Goal: Task Accomplishment & Management: Manage account settings

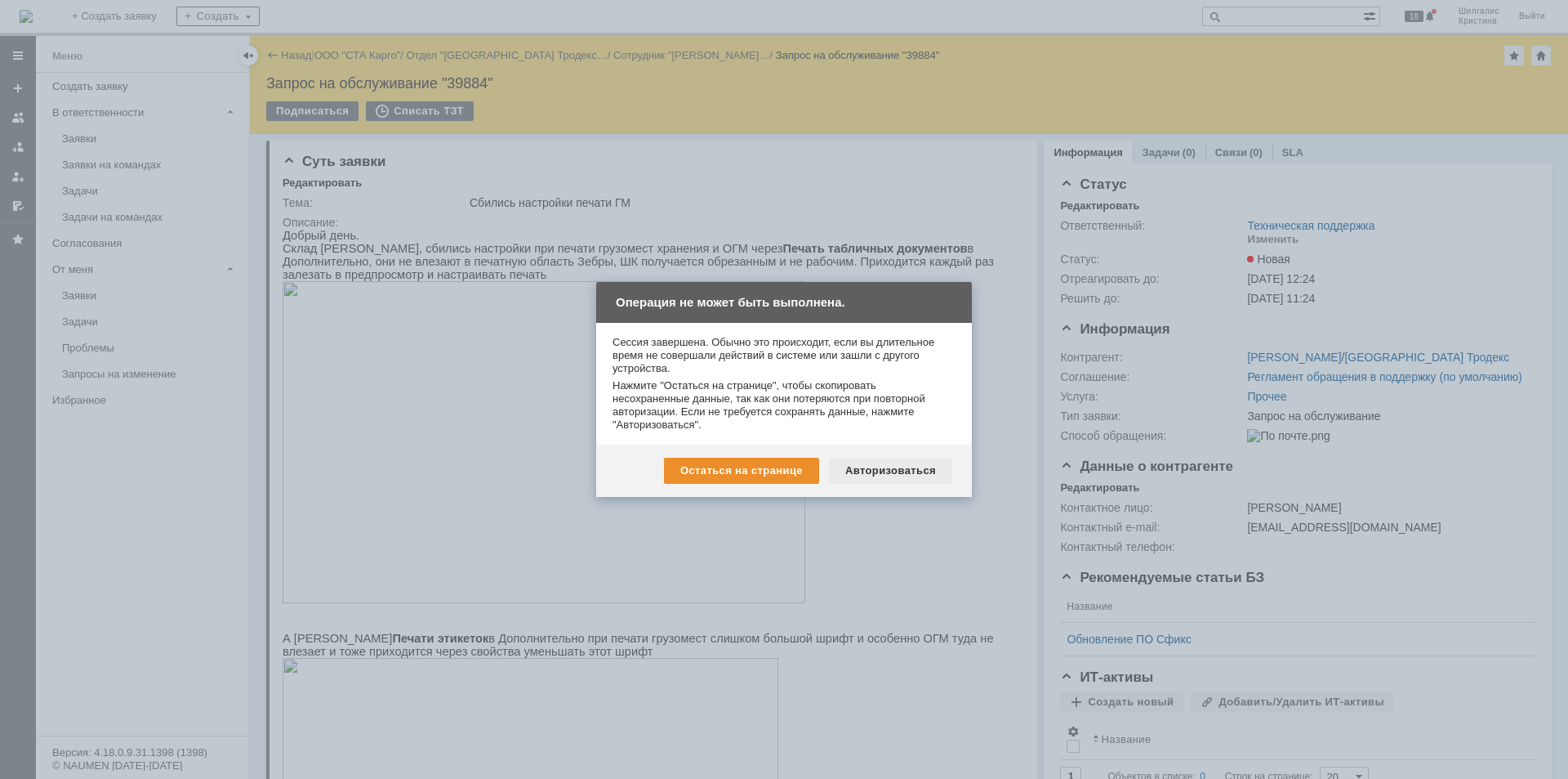
click at [869, 472] on div "Авторизоваться" at bounding box center [891, 470] width 123 height 26
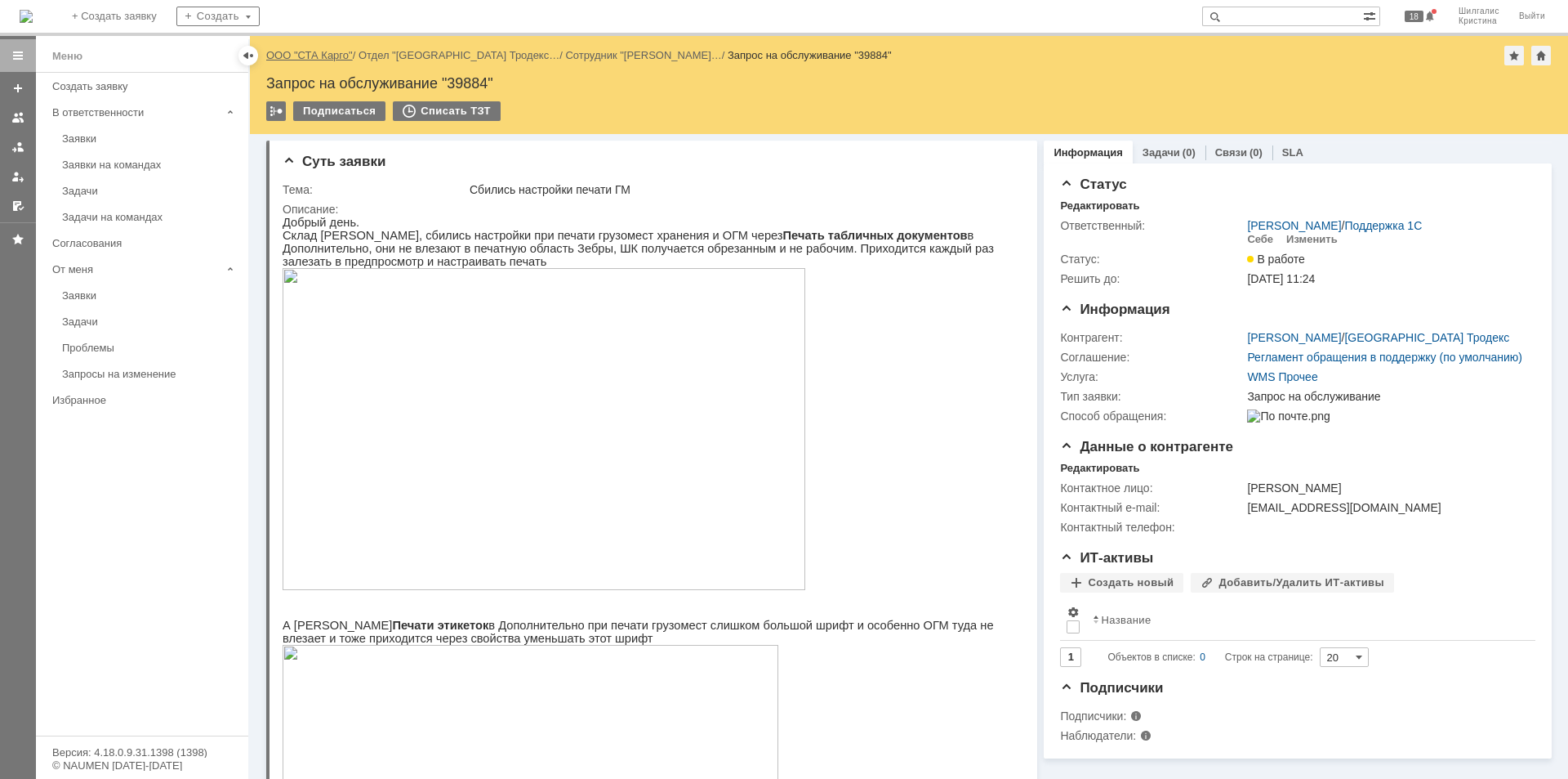
click at [330, 57] on link "ООО "СТА Карго"" at bounding box center [310, 55] width 87 height 13
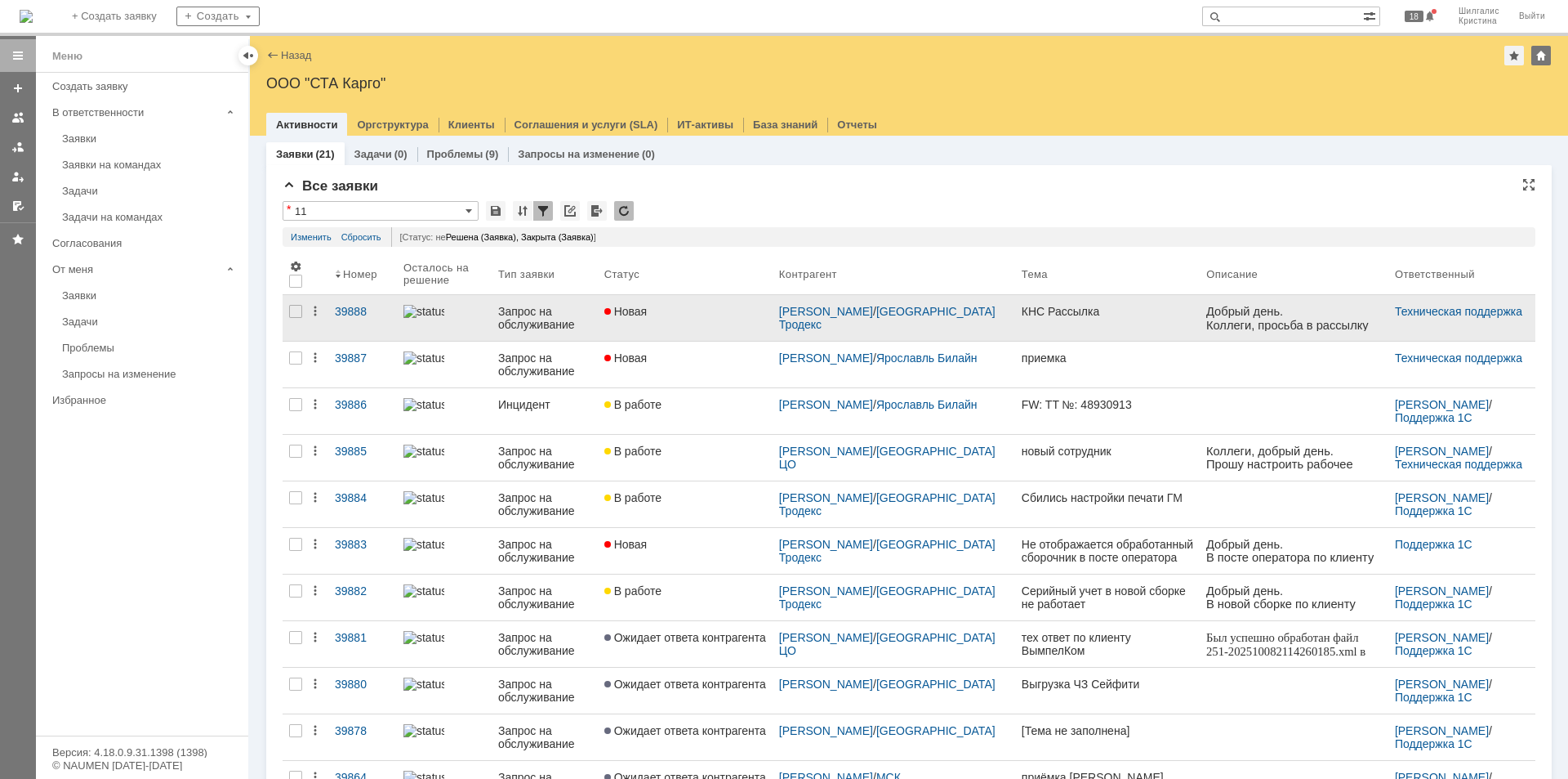
click at [731, 318] on link "Новая" at bounding box center [685, 318] width 175 height 46
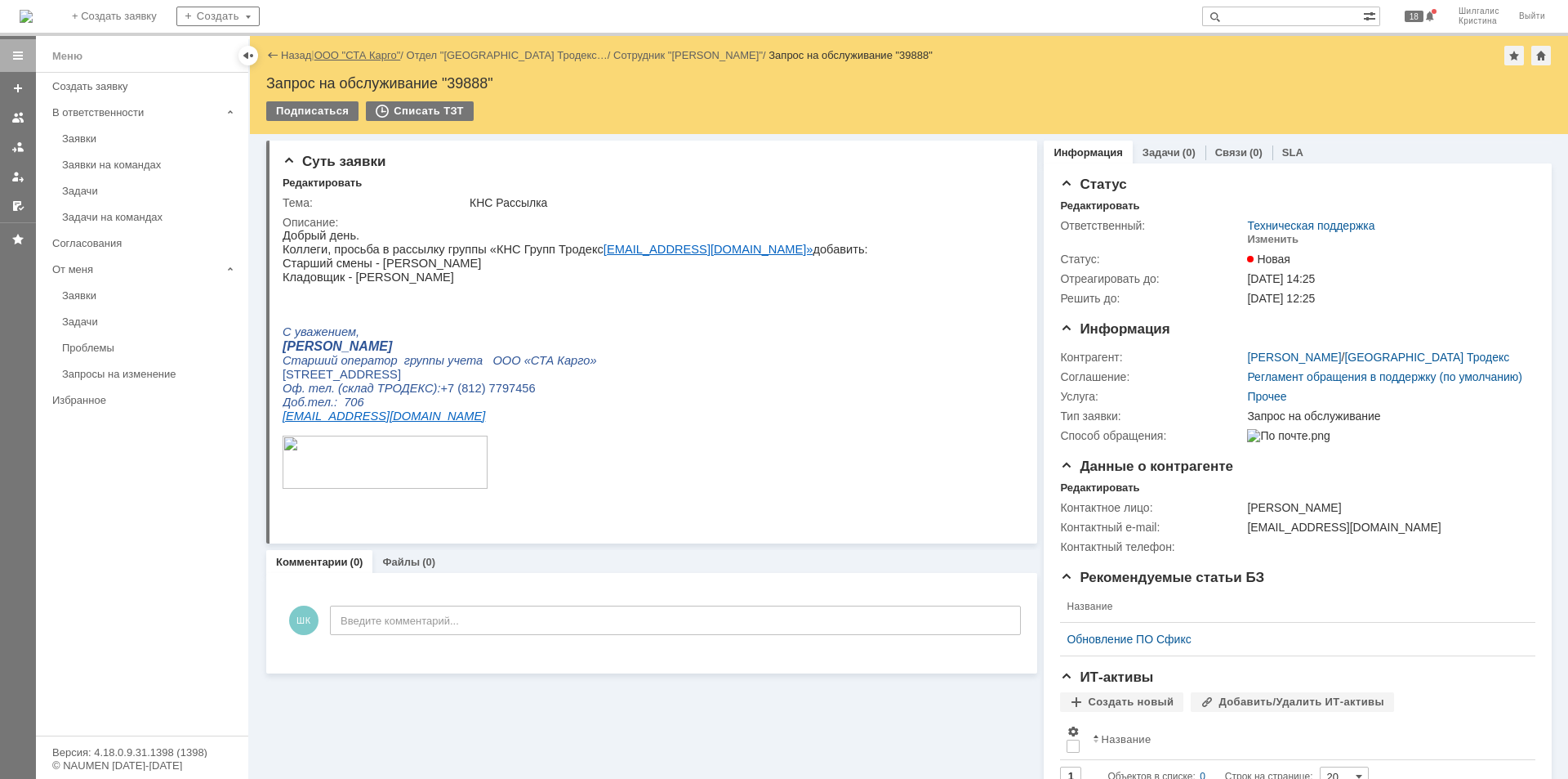
click at [358, 53] on link "ООО "СТА Карго"" at bounding box center [358, 55] width 87 height 13
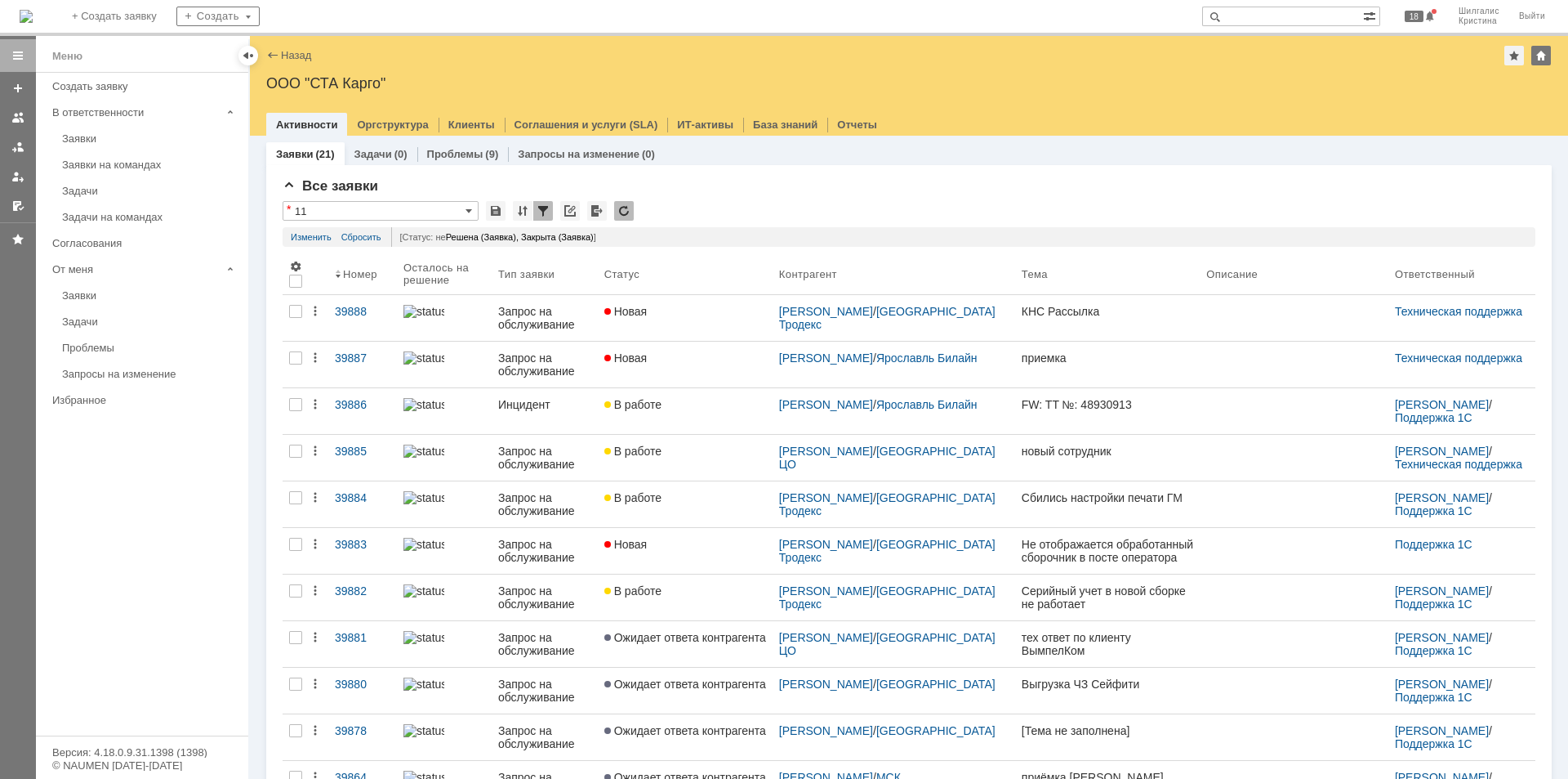
click at [648, 361] on span "Новая" at bounding box center [626, 357] width 43 height 13
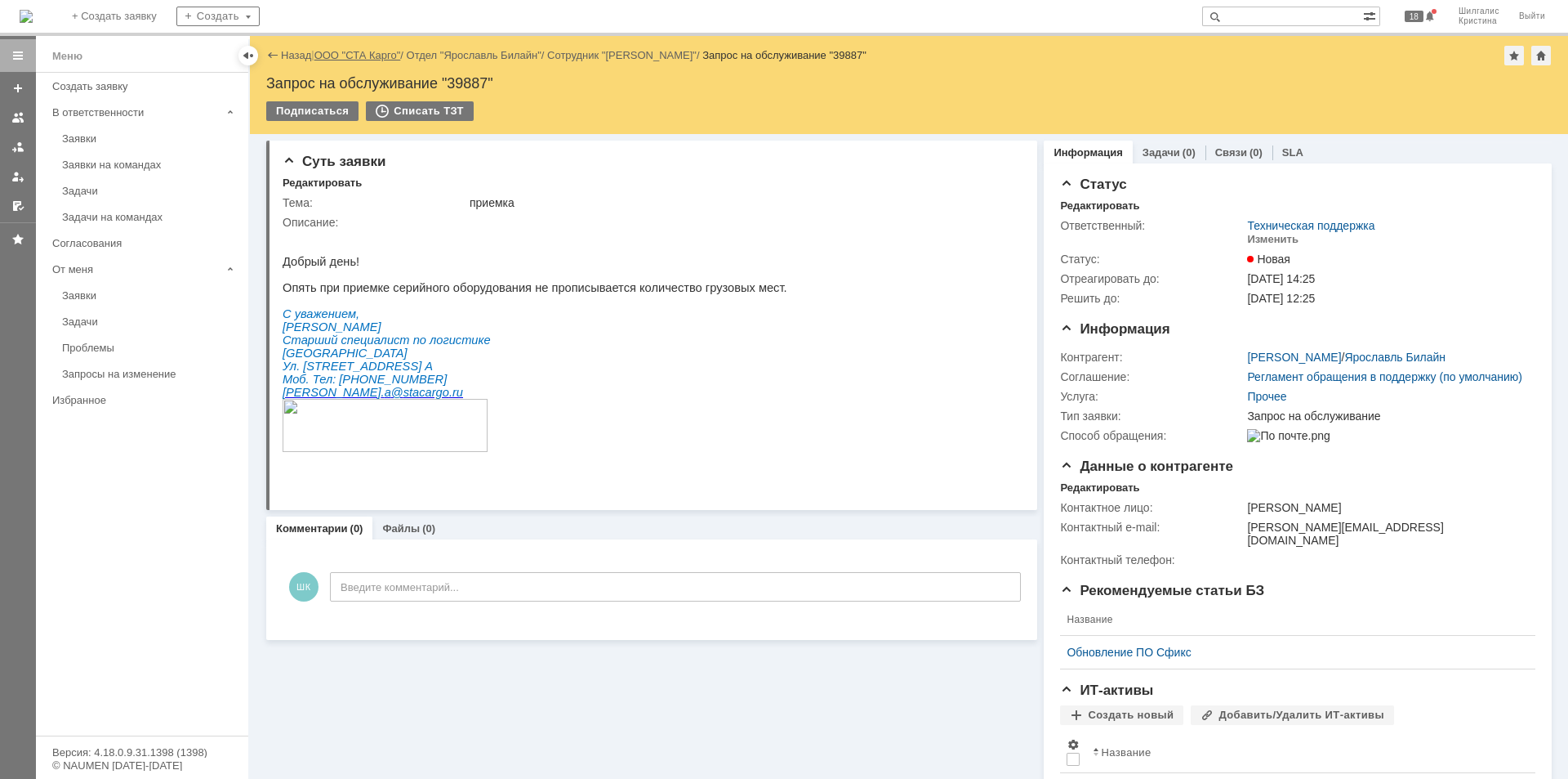
click at [356, 50] on link "ООО "СТА Карго"" at bounding box center [358, 55] width 87 height 13
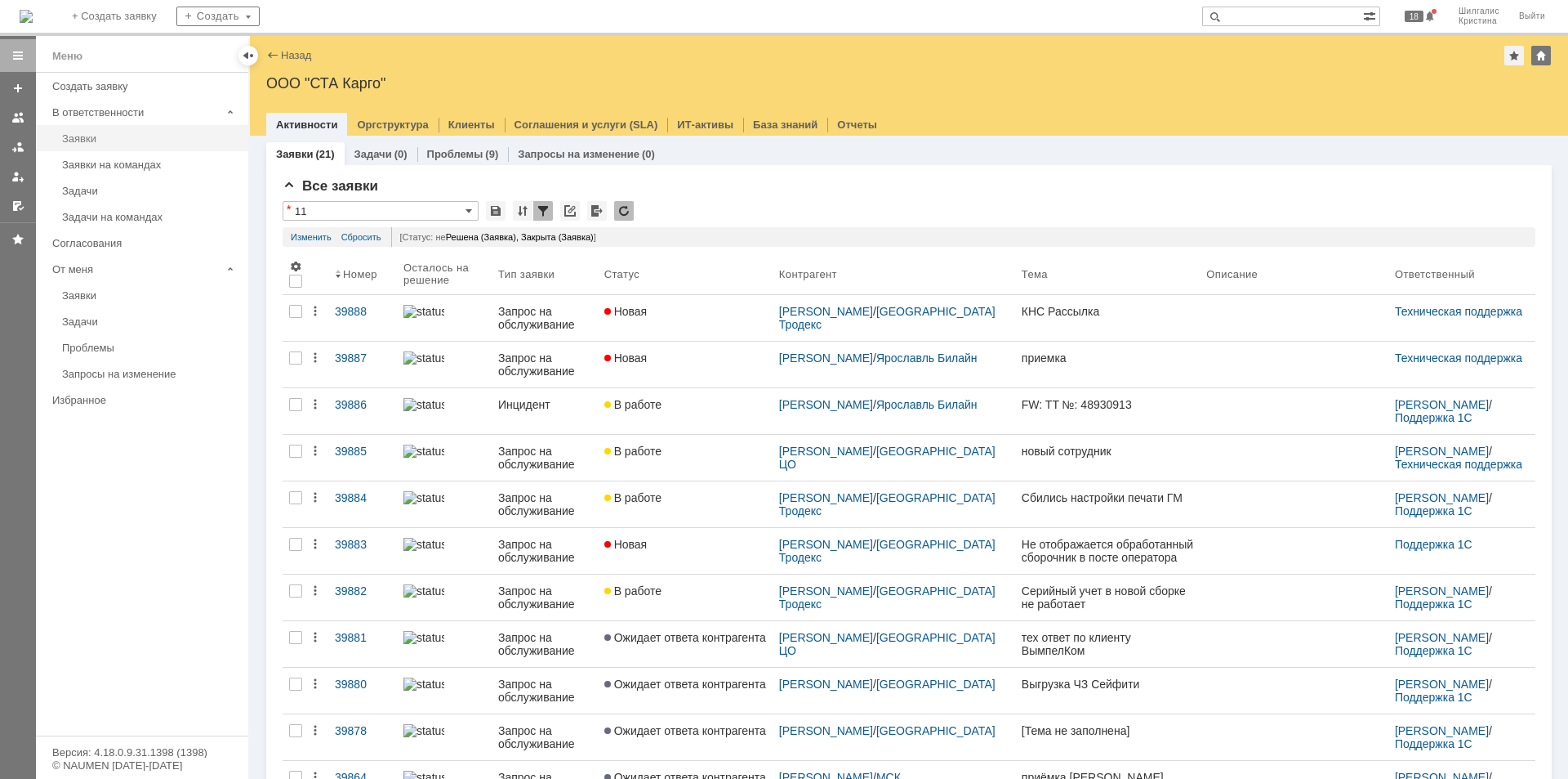
click at [104, 136] on div "Заявки" at bounding box center [150, 138] width 177 height 13
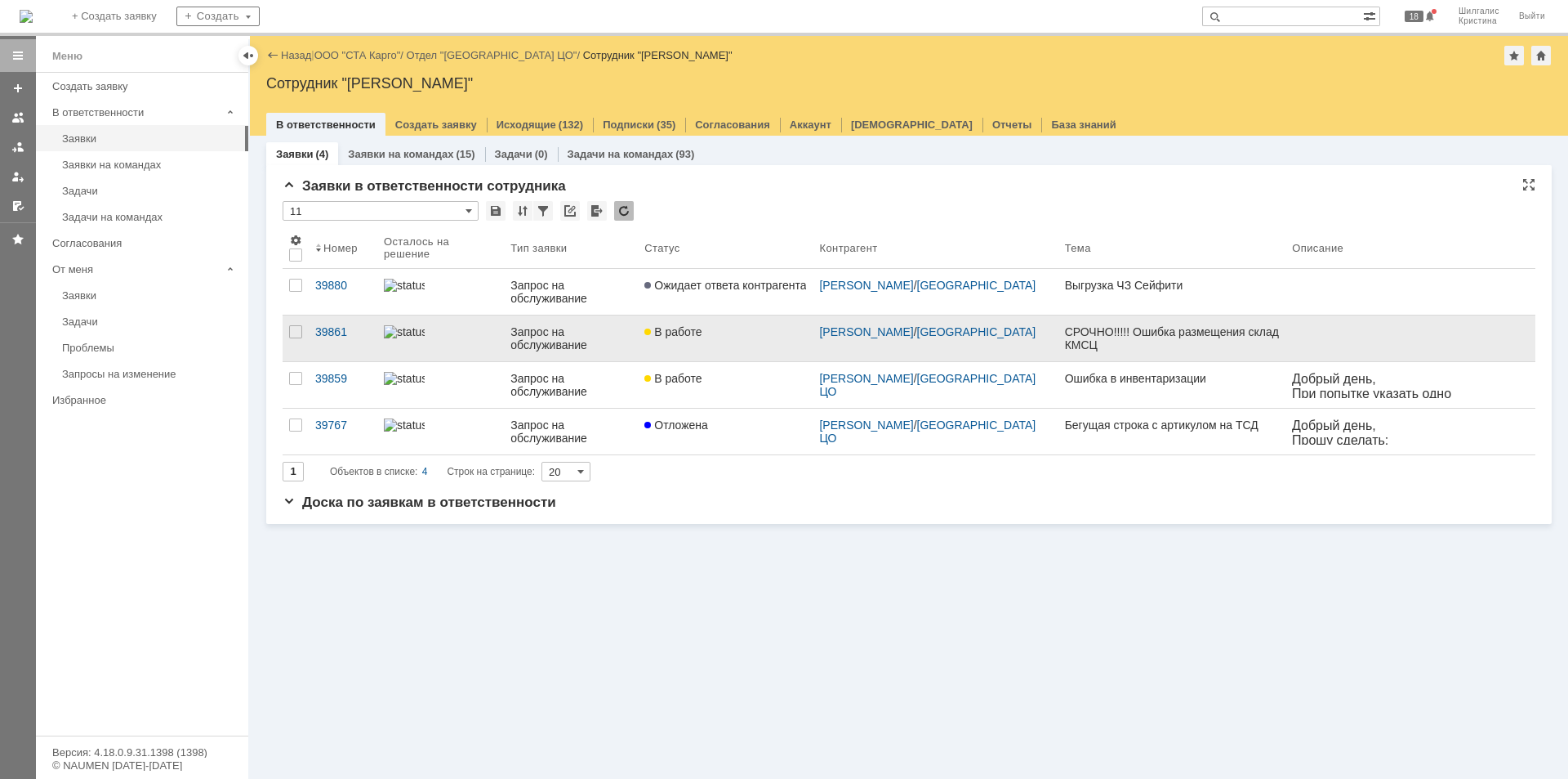
click at [732, 337] on div "В работе" at bounding box center [726, 331] width 162 height 13
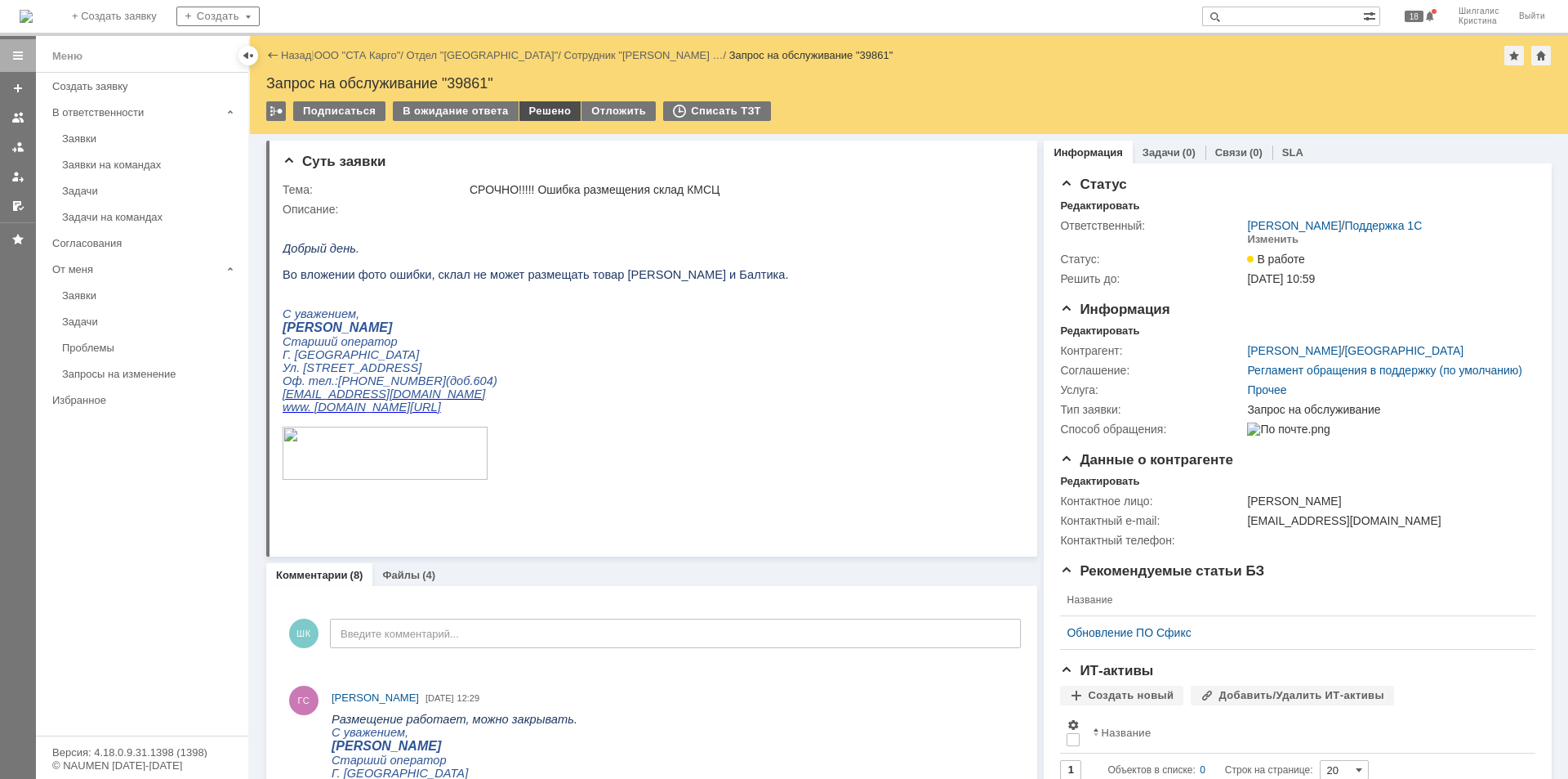
click at [540, 114] on div "Решено" at bounding box center [551, 111] width 63 height 20
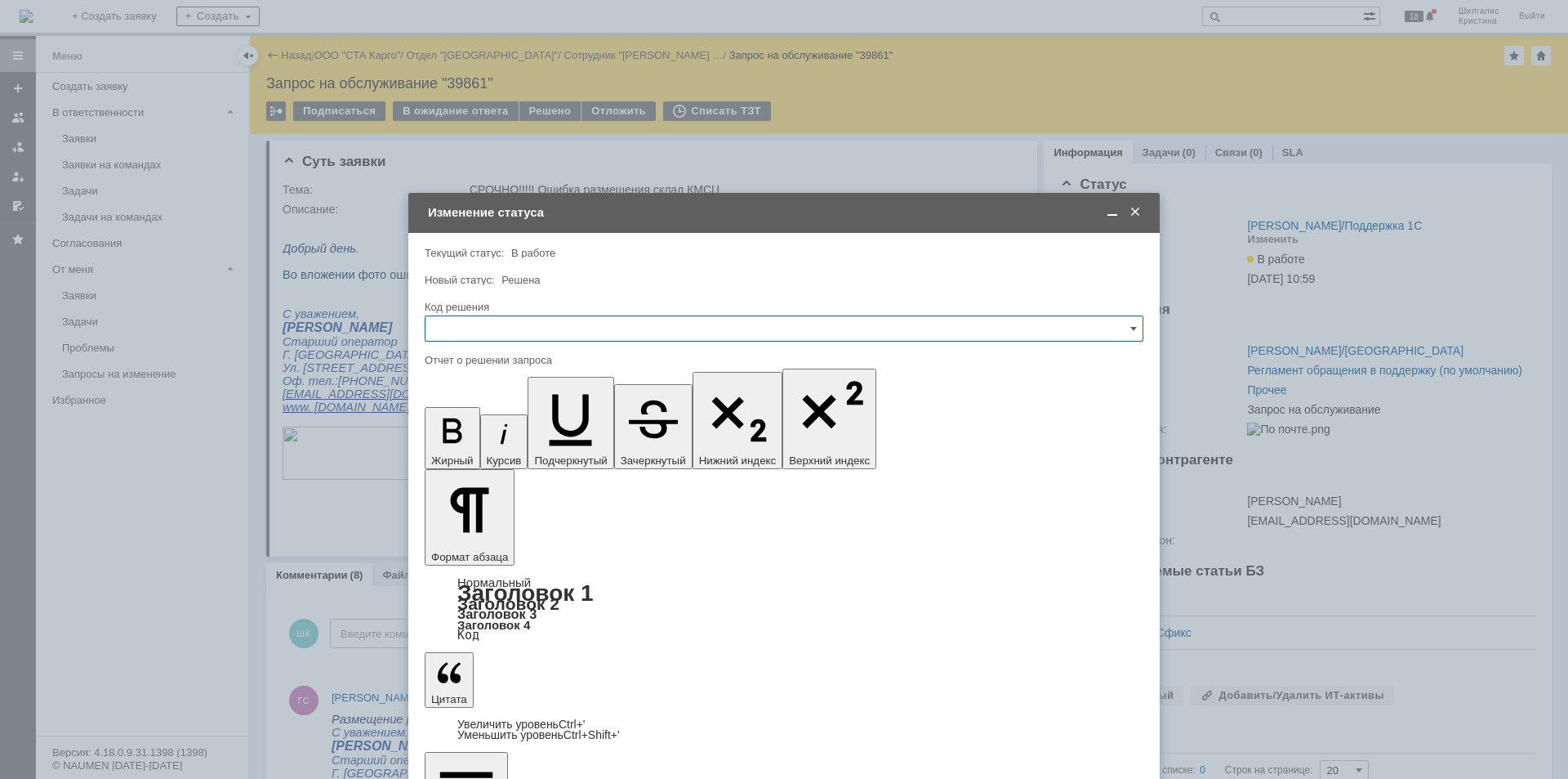
click at [549, 328] on input "text" at bounding box center [784, 328] width 719 height 26
drag, startPoint x: 490, startPoint y: 544, endPoint x: 66, endPoint y: 99, distance: 614.7
click at [490, 544] on span "Решено" at bounding box center [784, 546] width 698 height 13
type input "Решено"
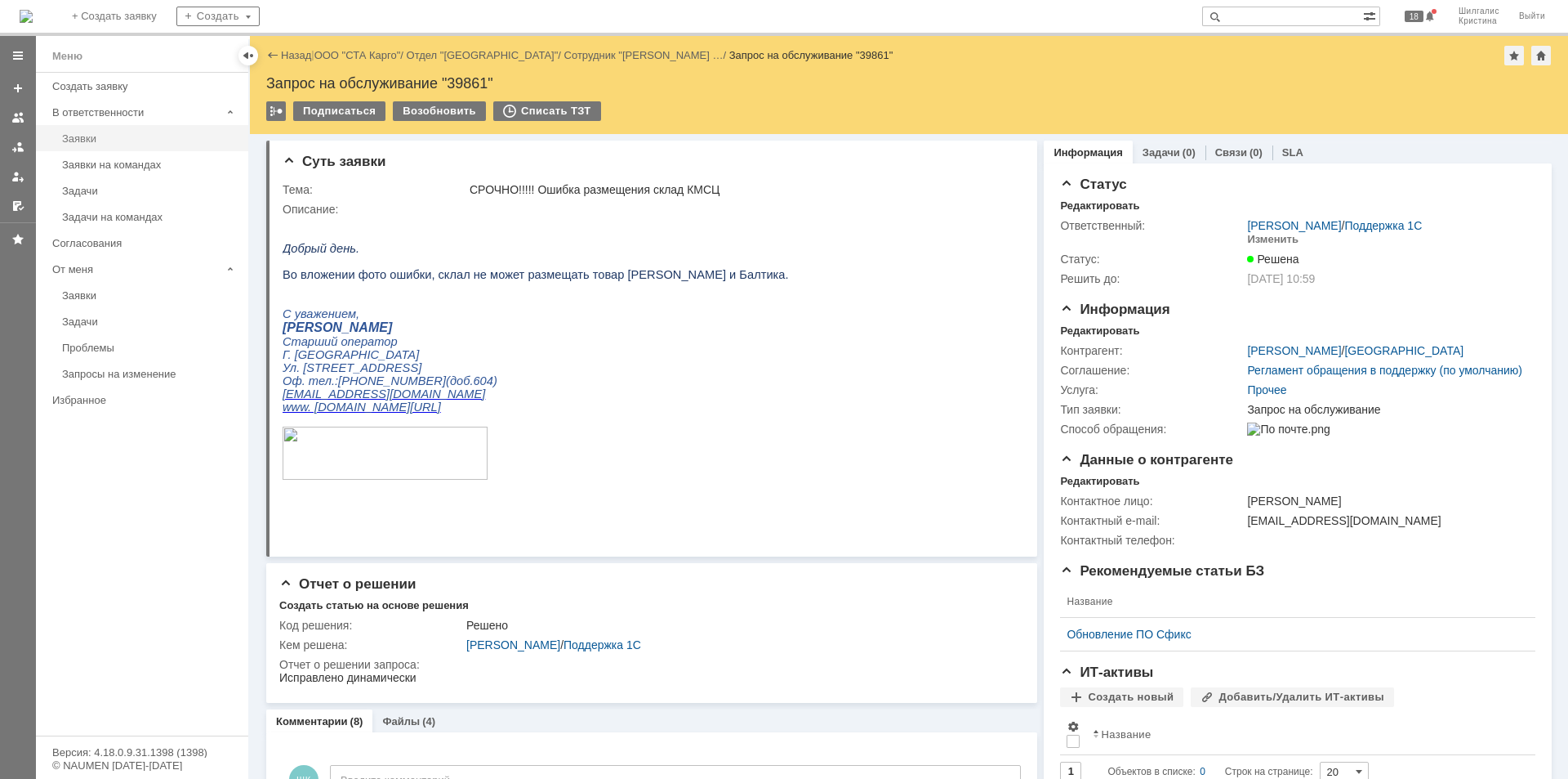
click at [87, 144] on div "Заявки" at bounding box center [150, 138] width 177 height 13
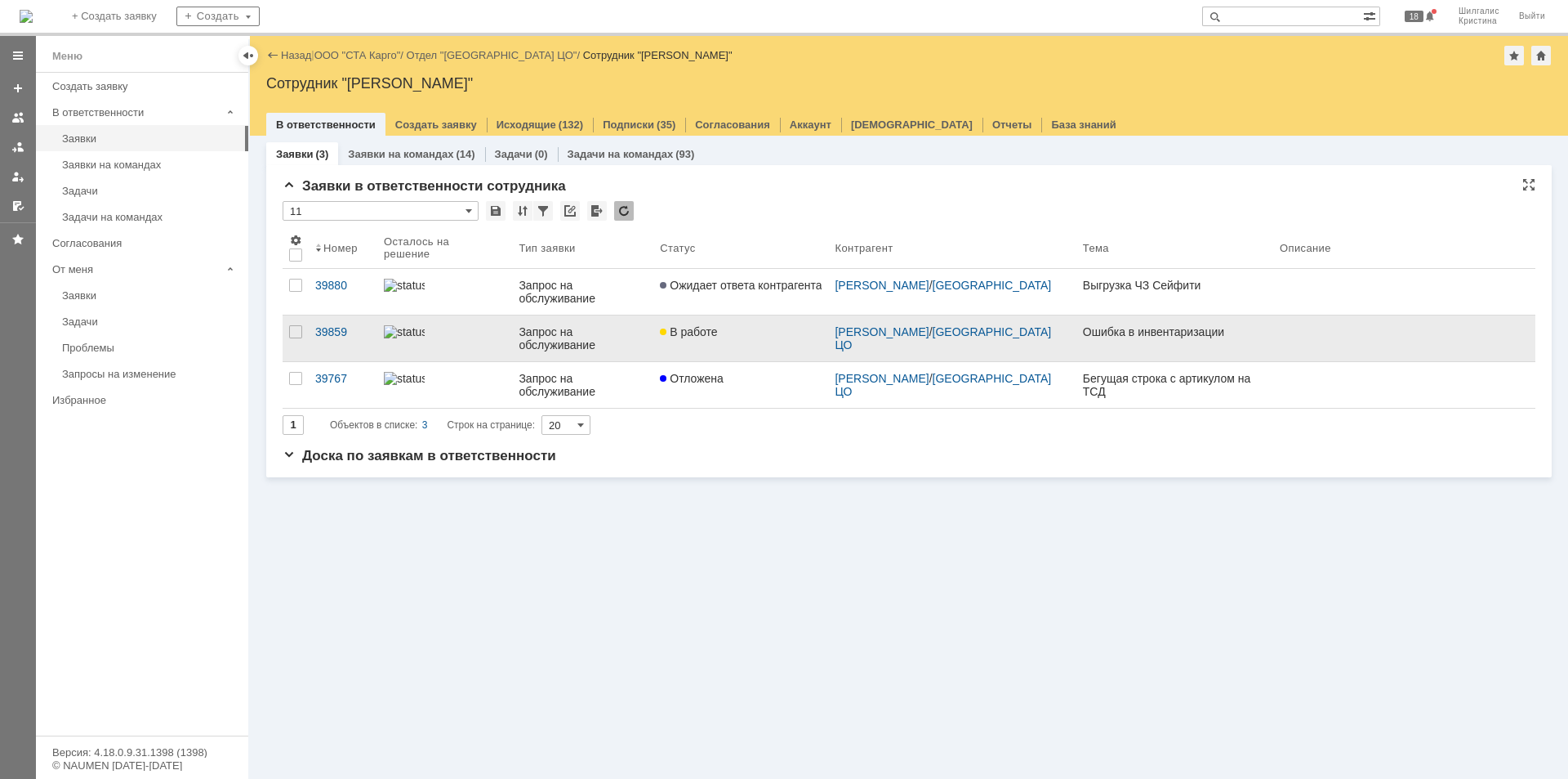
click at [735, 348] on link "В работе" at bounding box center [741, 338] width 175 height 46
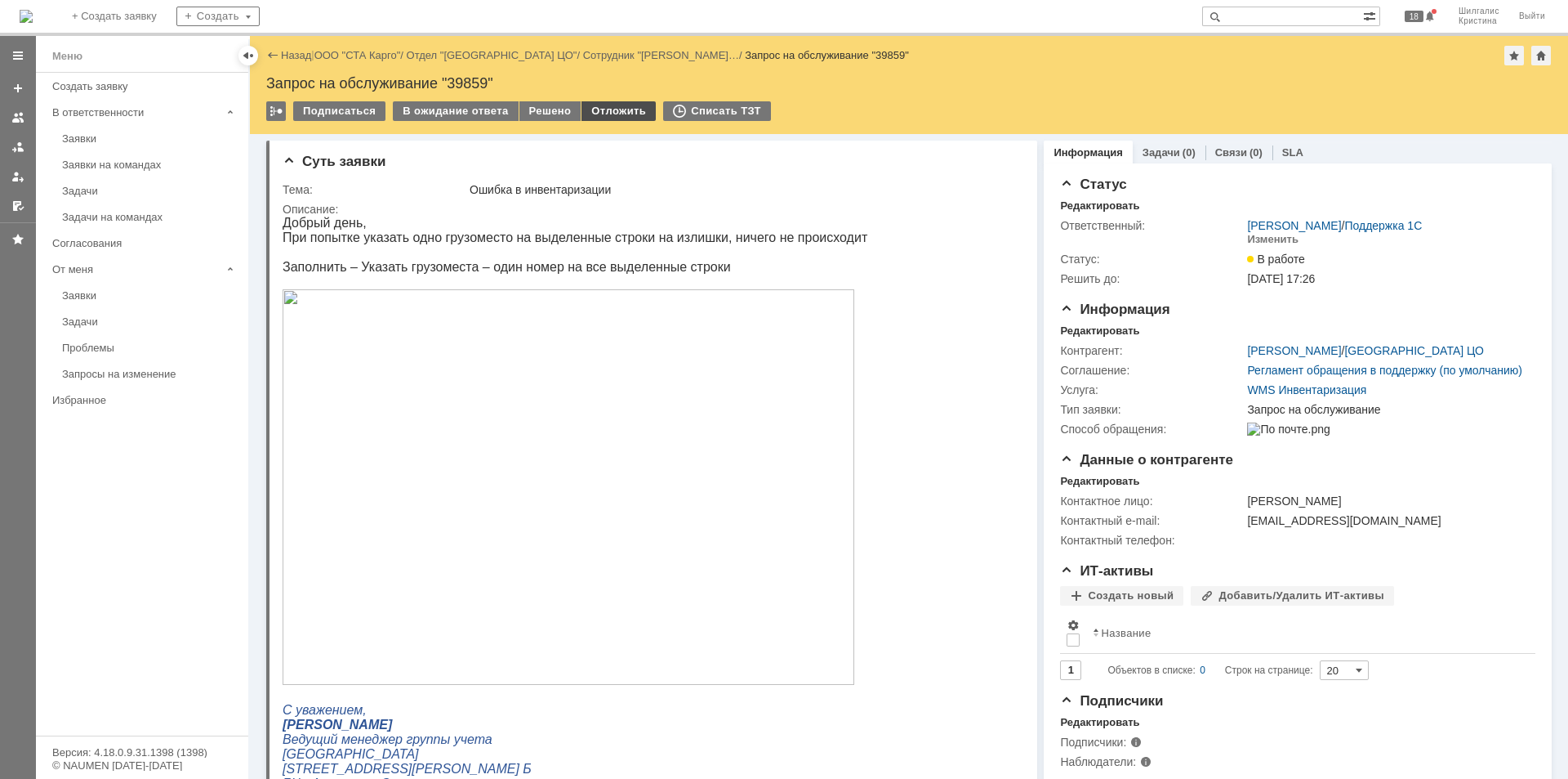
click at [624, 111] on div "Отложить" at bounding box center [618, 111] width 74 height 20
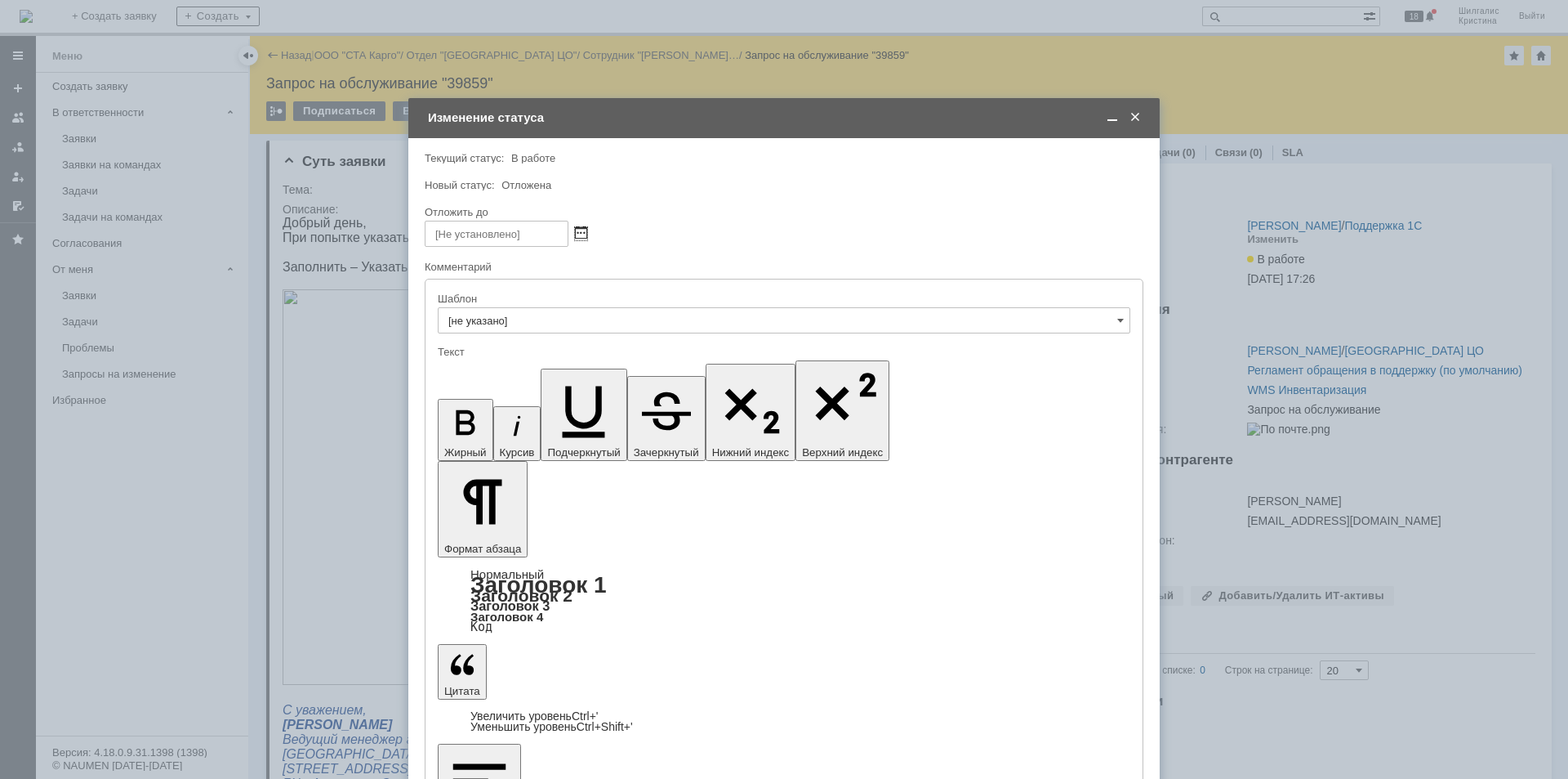
click at [582, 232] on span at bounding box center [581, 233] width 13 height 13
click at [540, 313] on div "10" at bounding box center [535, 315] width 17 height 14
type input "[DATE] 12:36"
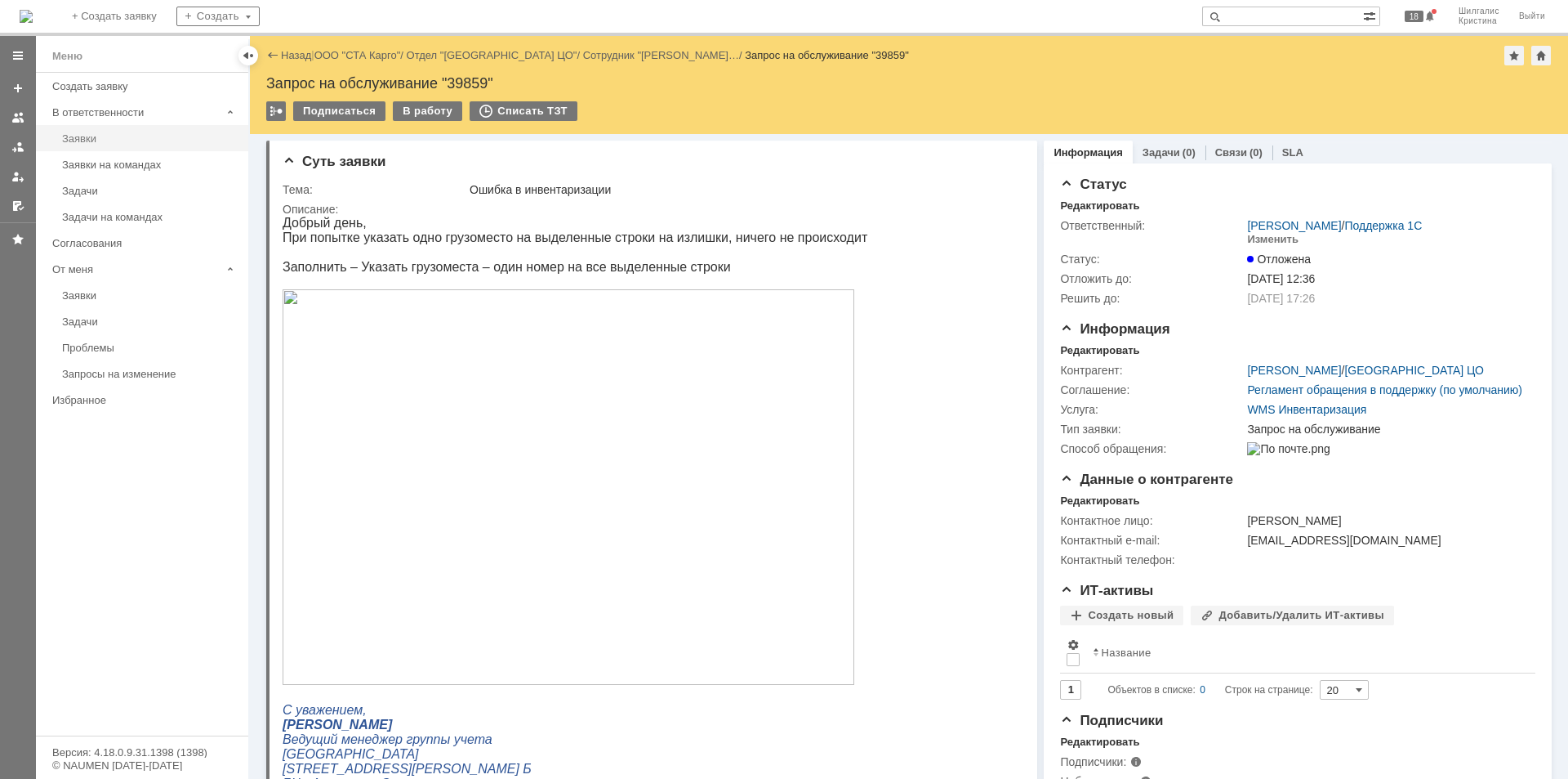
click at [110, 137] on div "Заявки" at bounding box center [150, 138] width 177 height 13
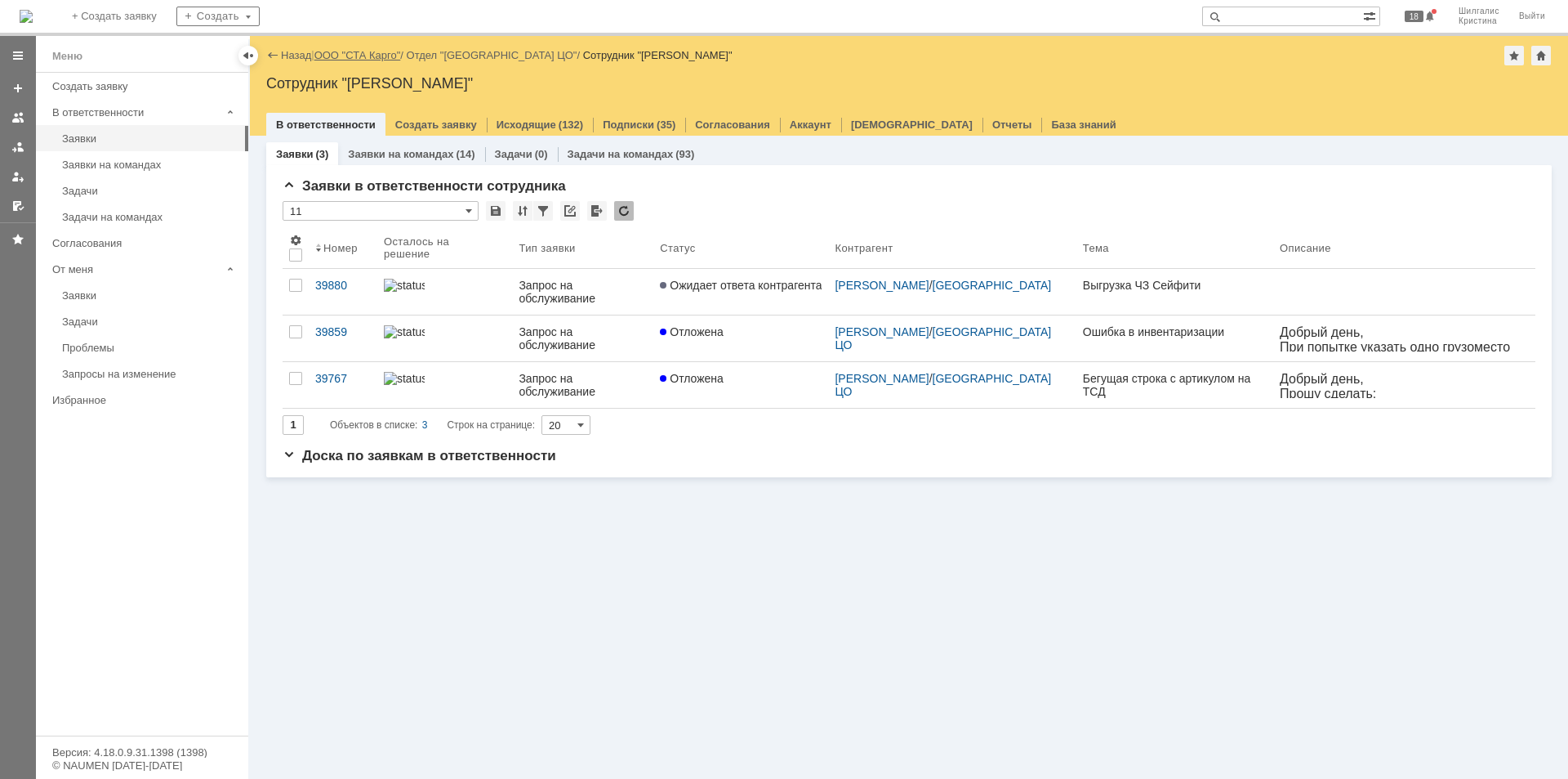
click at [354, 52] on link "ООО "СТА Карго"" at bounding box center [358, 55] width 87 height 13
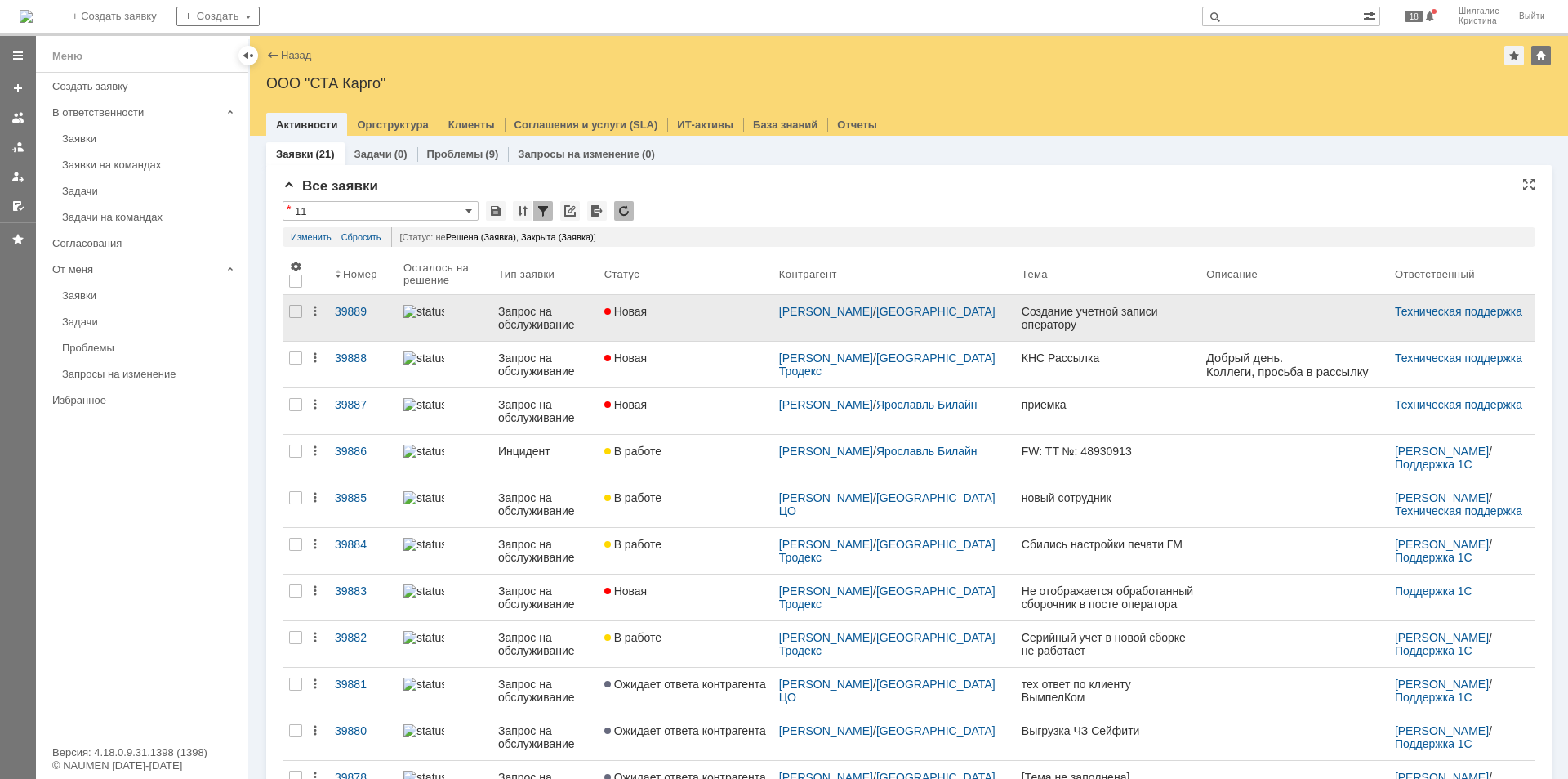
click at [670, 322] on link "Новая" at bounding box center [685, 318] width 175 height 46
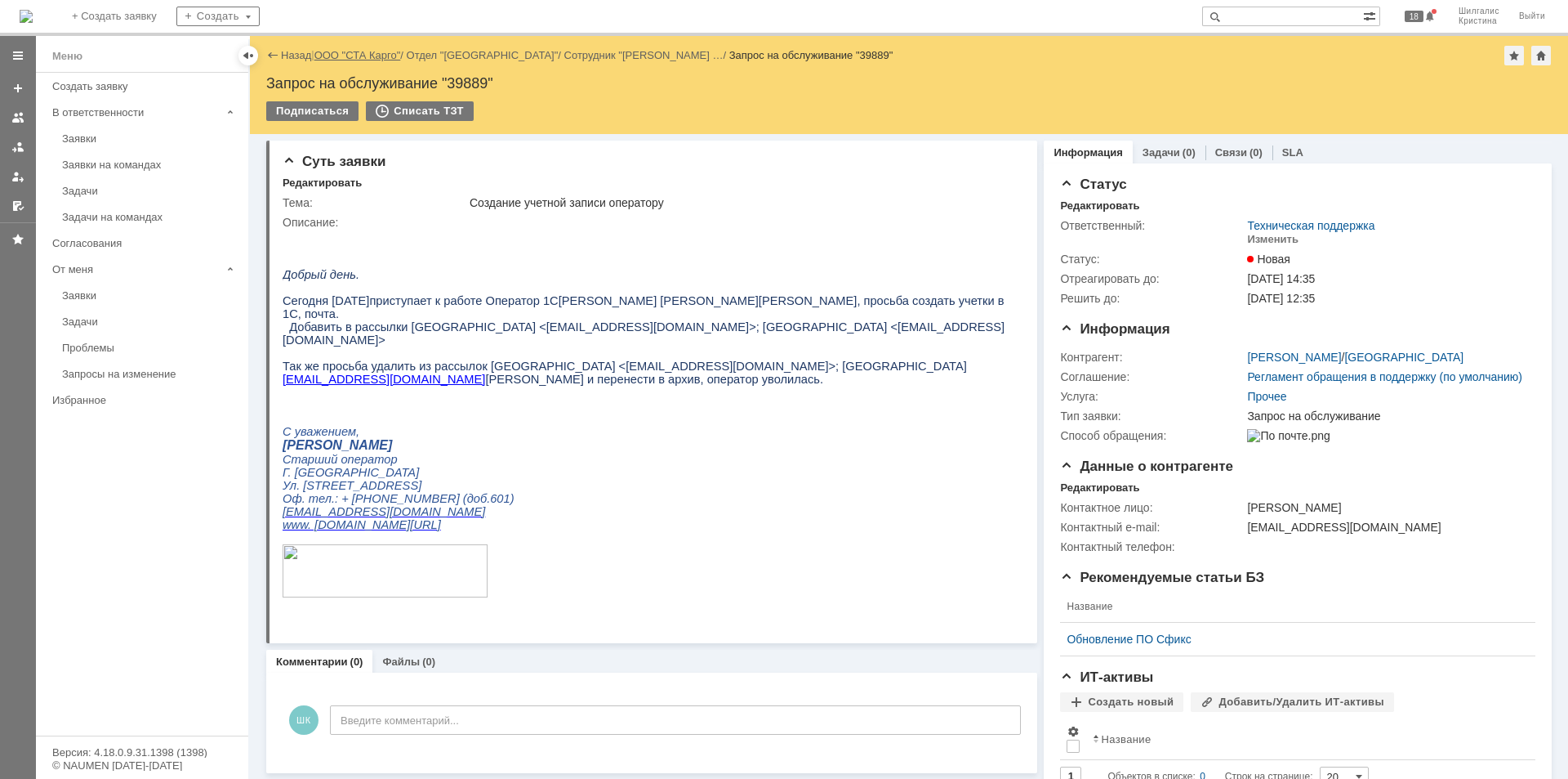
click at [344, 58] on link "ООО "СТА Карго"" at bounding box center [358, 55] width 87 height 13
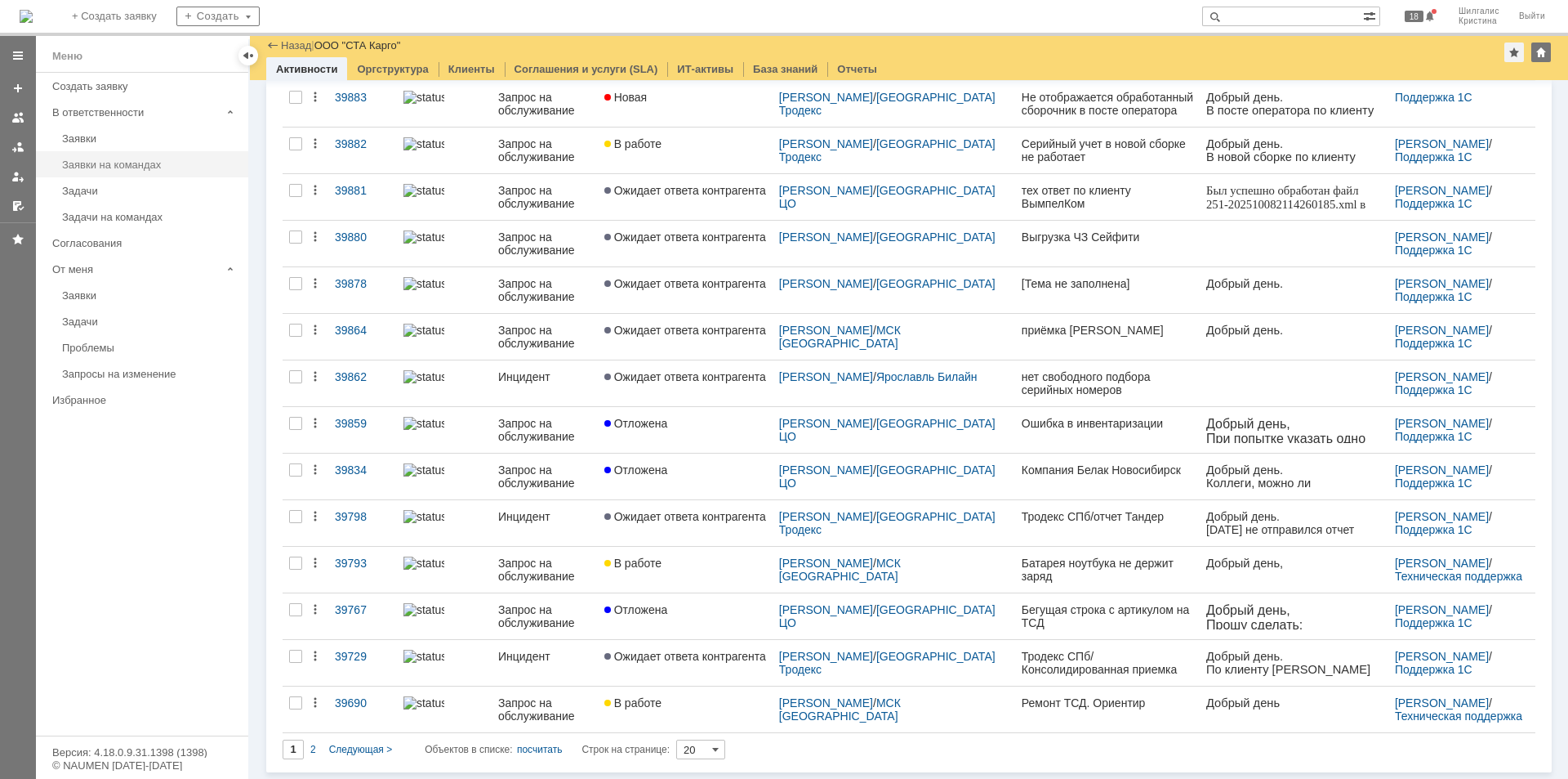
click at [178, 169] on div "Заявки на командах" at bounding box center [150, 164] width 177 height 13
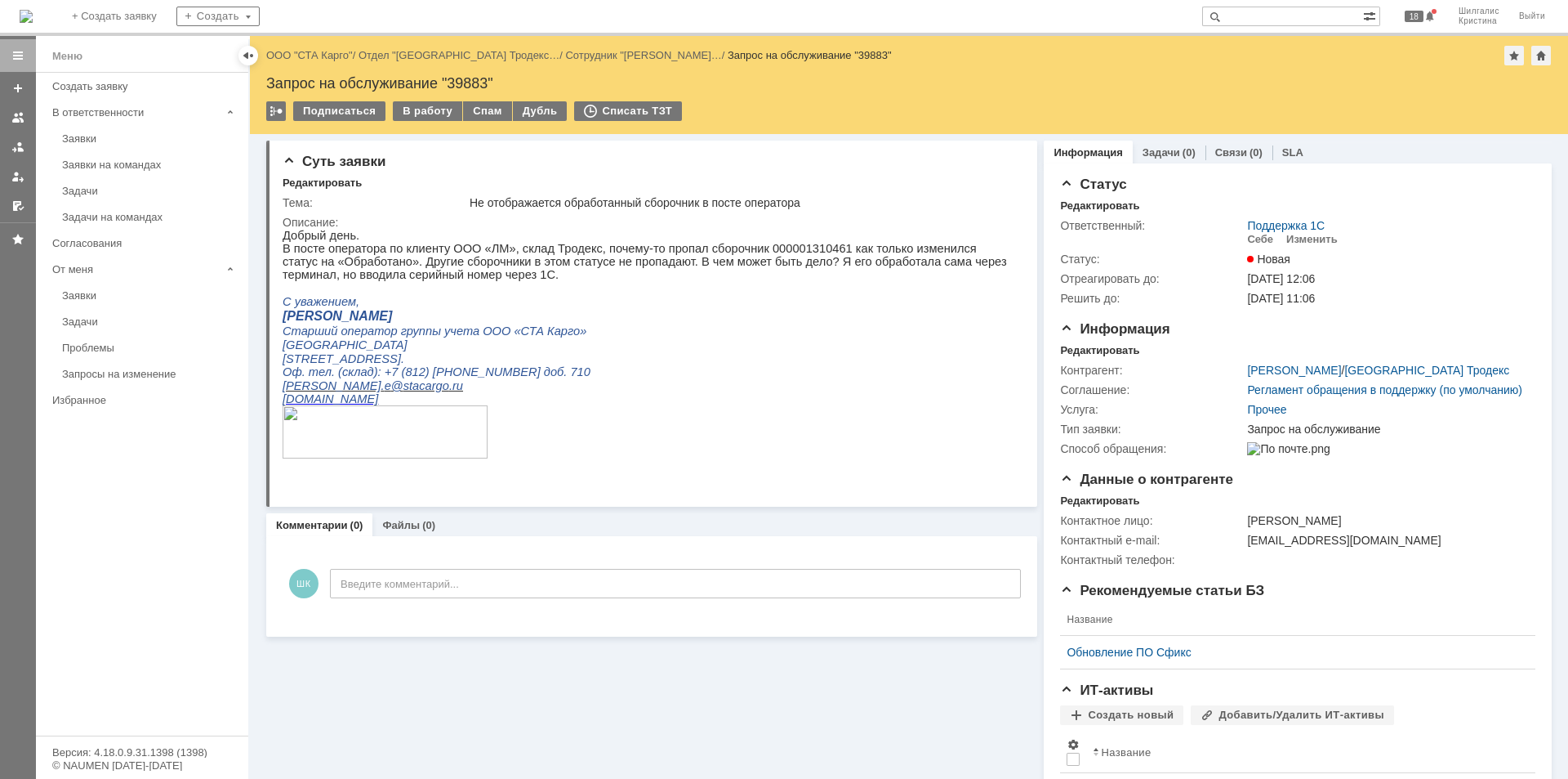
click at [763, 251] on p "В посте оператора по клиенту ООО «ЛМ», склад Тродекс, почему-то пропал сборочни…" at bounding box center [645, 261] width 726 height 39
copy p "000001310461"
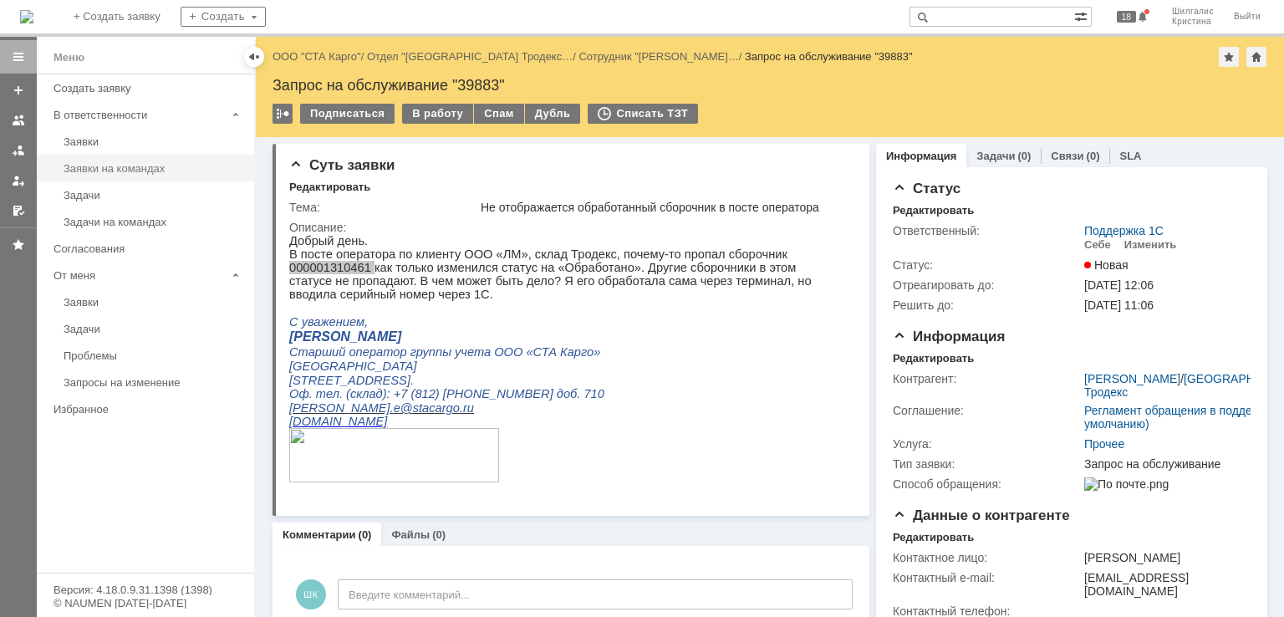
click at [113, 166] on div "Заявки на командах" at bounding box center [154, 168] width 181 height 13
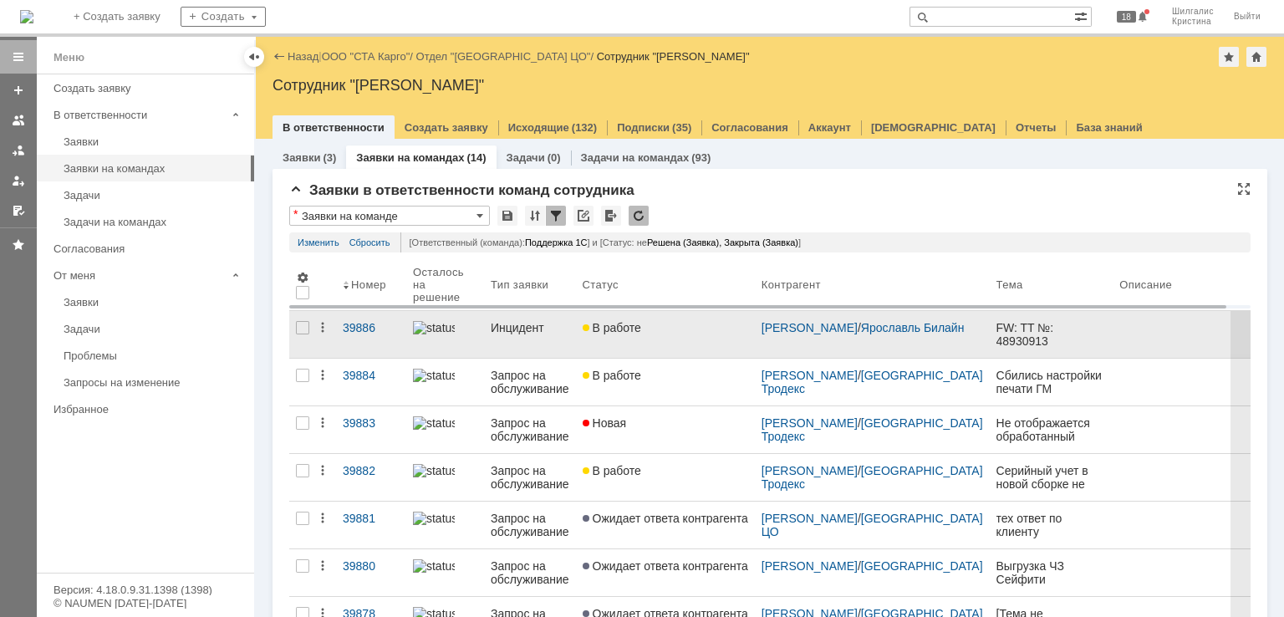
click at [722, 326] on div "В работе" at bounding box center [666, 327] width 166 height 13
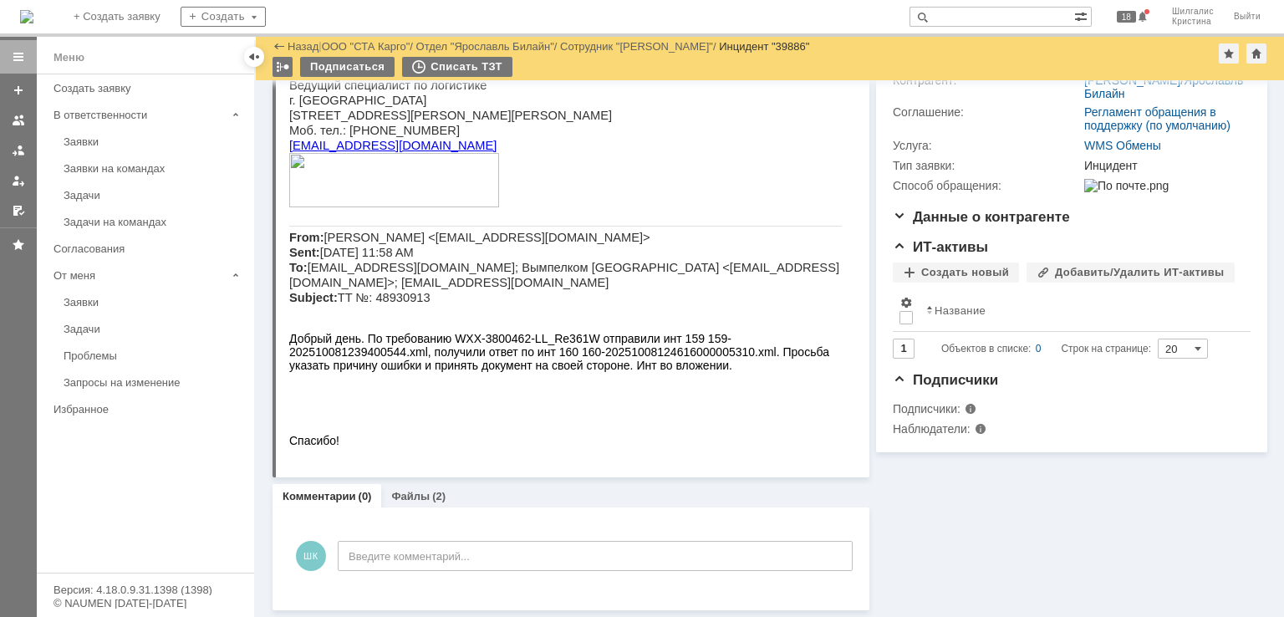
scroll to position [222, 0]
drag, startPoint x: 567, startPoint y: 328, endPoint x: 538, endPoint y: 324, distance: 28.7
click at [538, 332] on span "Добрый день. По требованию WXX-3800462-LL_Re361W отправили инт 159 159-20251008…" at bounding box center [559, 352] width 540 height 40
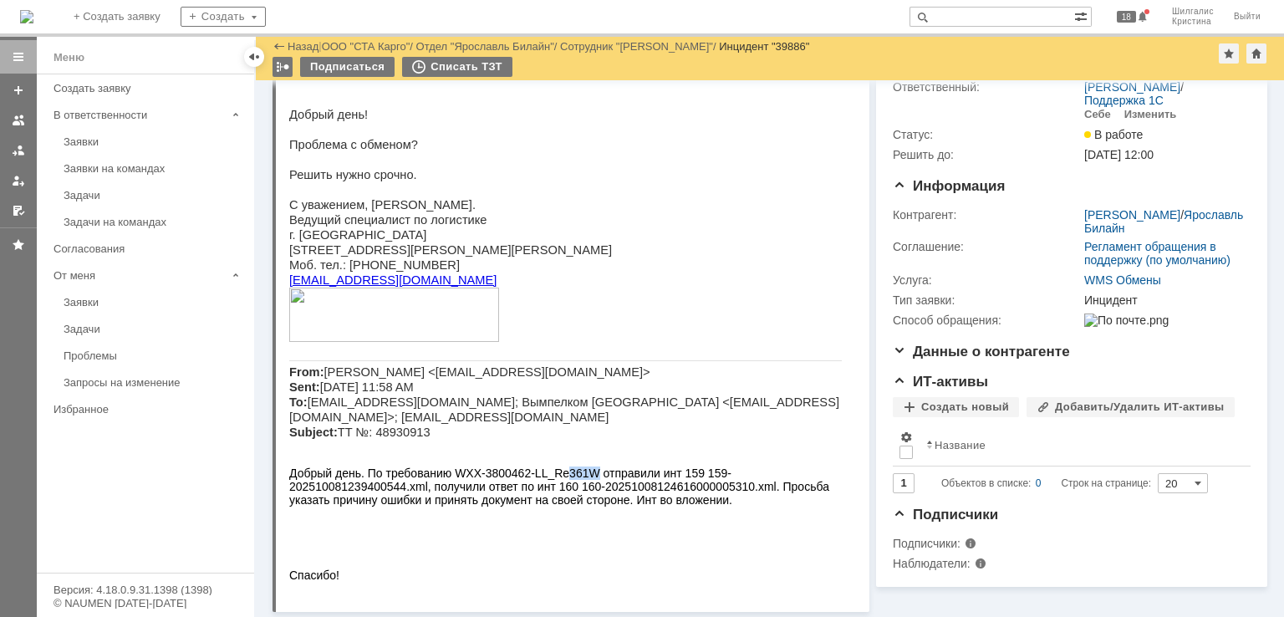
scroll to position [0, 0]
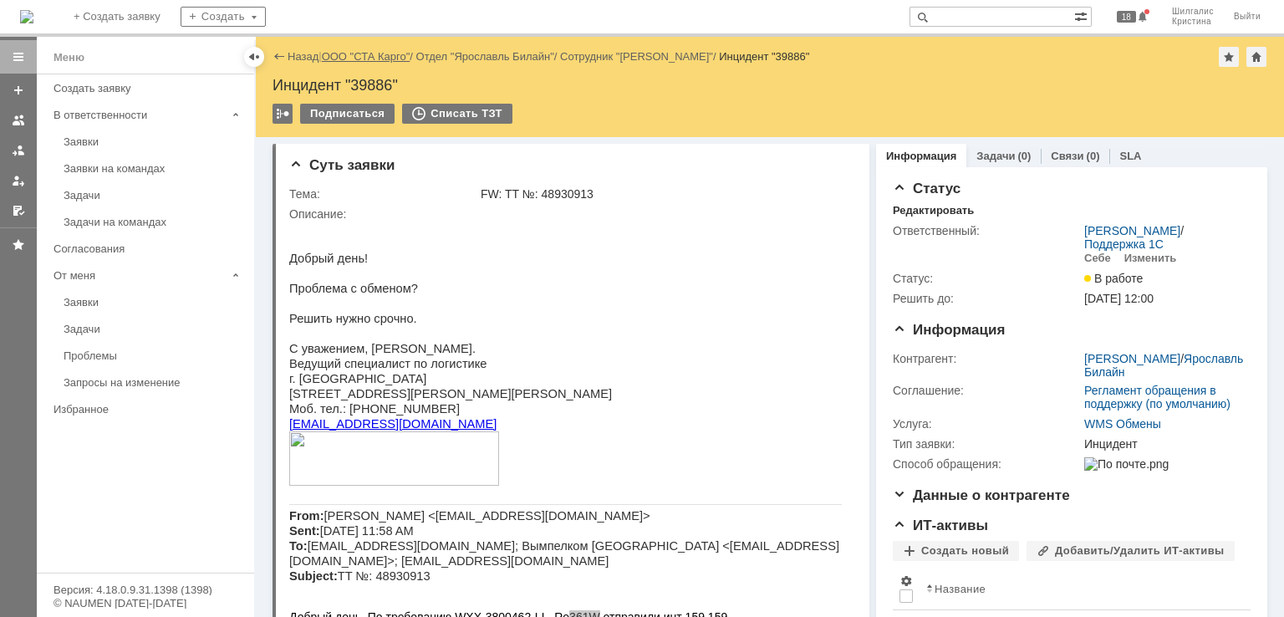
click at [381, 57] on link "ООО "СТА Карго"" at bounding box center [366, 56] width 89 height 13
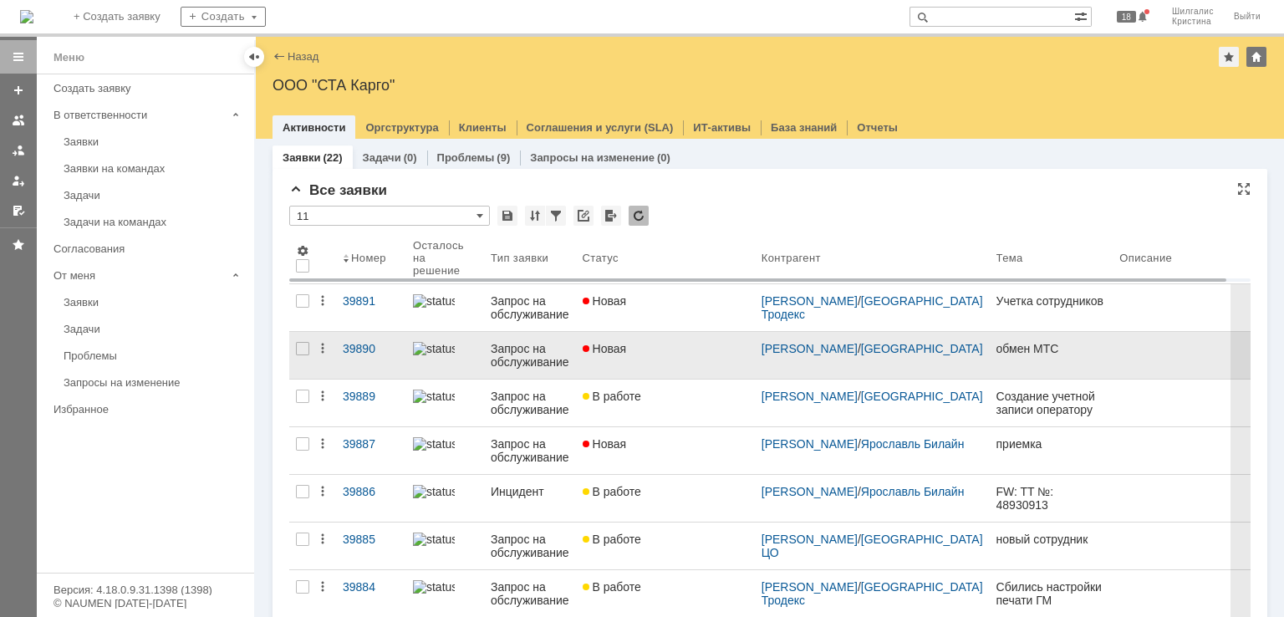
click at [609, 364] on link "Новая" at bounding box center [665, 355] width 179 height 47
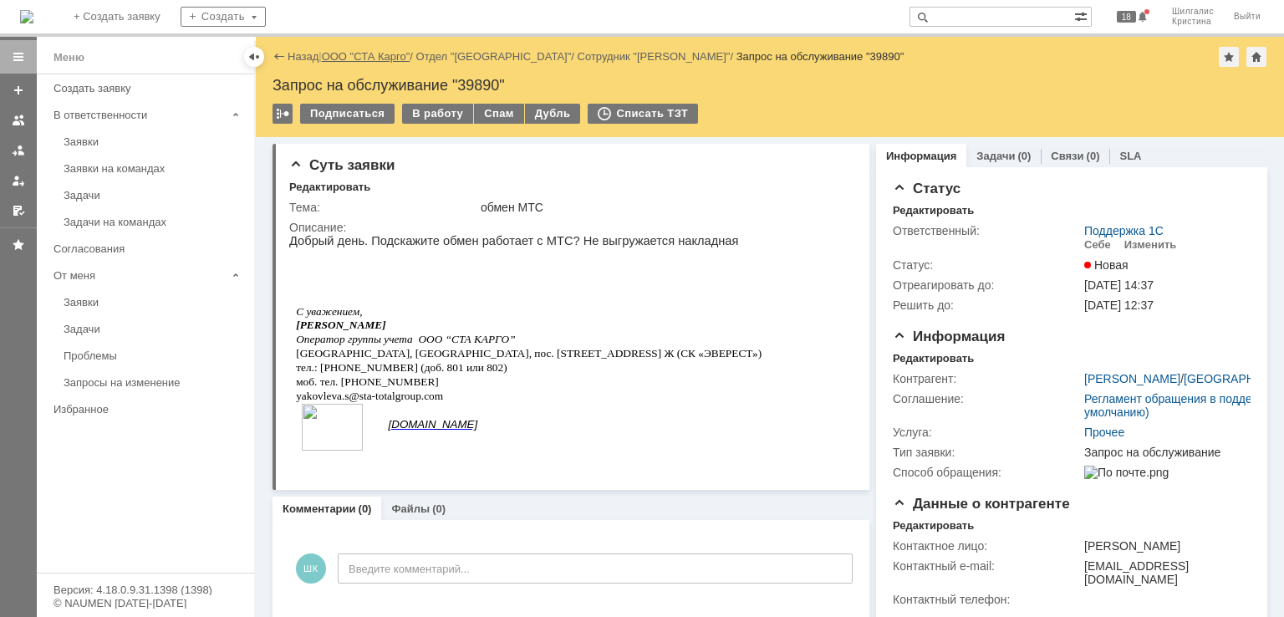
click at [373, 54] on link "ООО "СТА Карго"" at bounding box center [366, 56] width 89 height 13
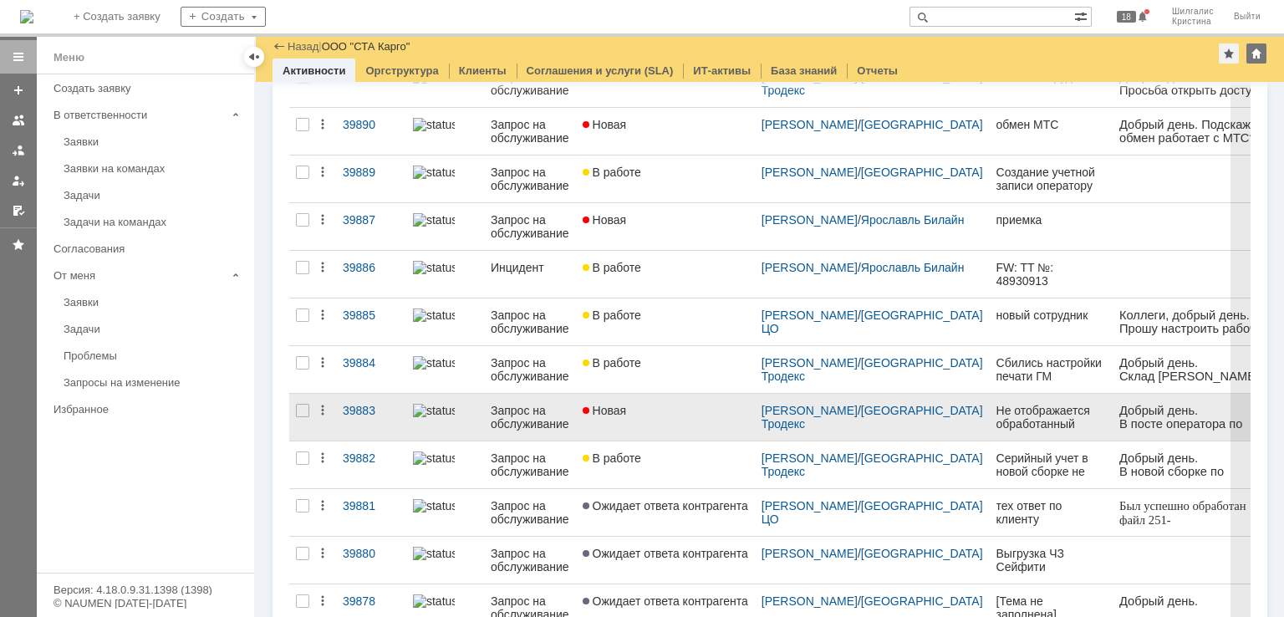
click at [666, 423] on link "Новая" at bounding box center [665, 417] width 179 height 47
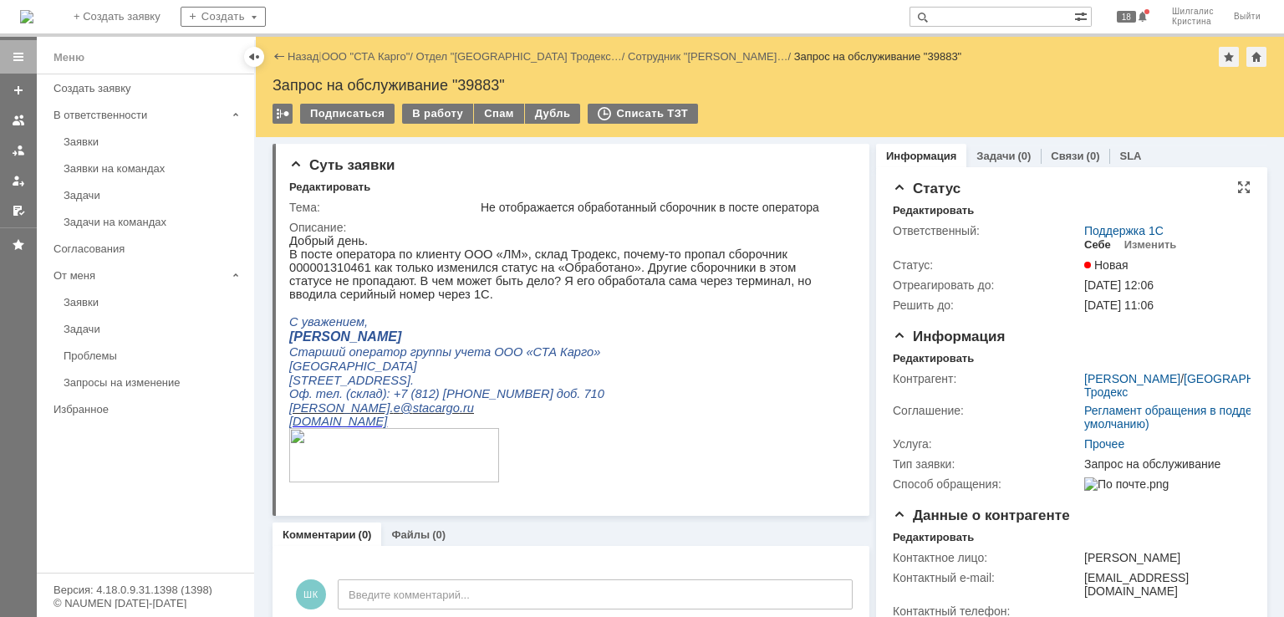
click at [1097, 241] on div "Себе" at bounding box center [1097, 244] width 27 height 13
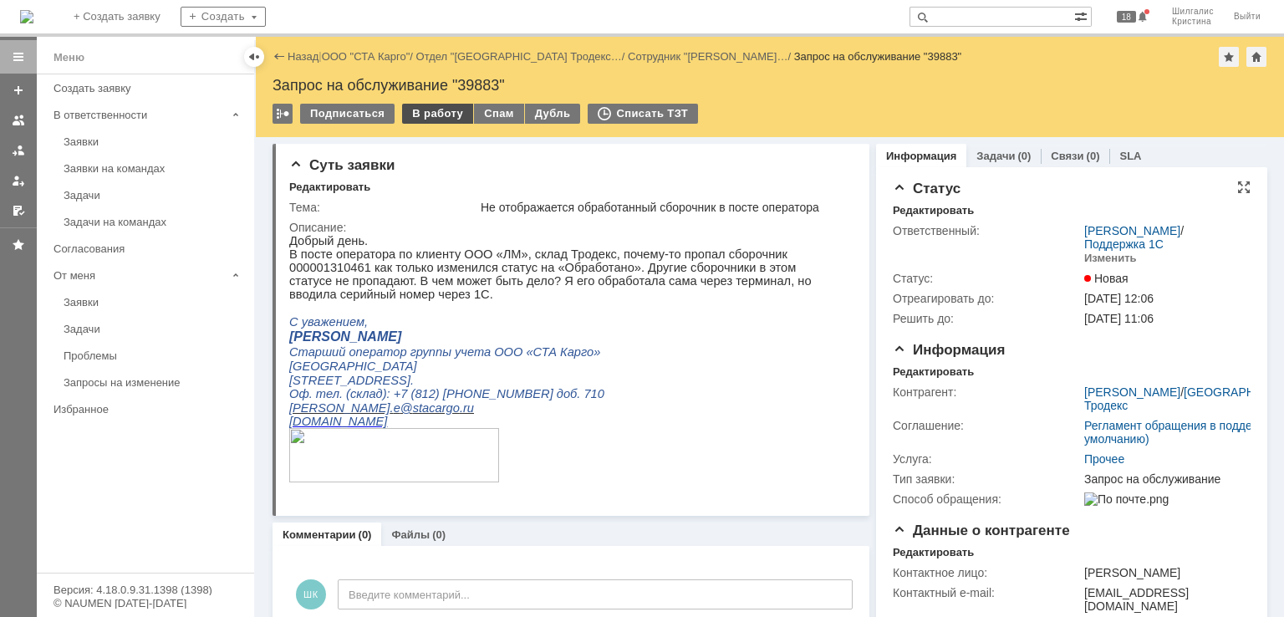
click at [442, 111] on div "В работу" at bounding box center [437, 114] width 71 height 20
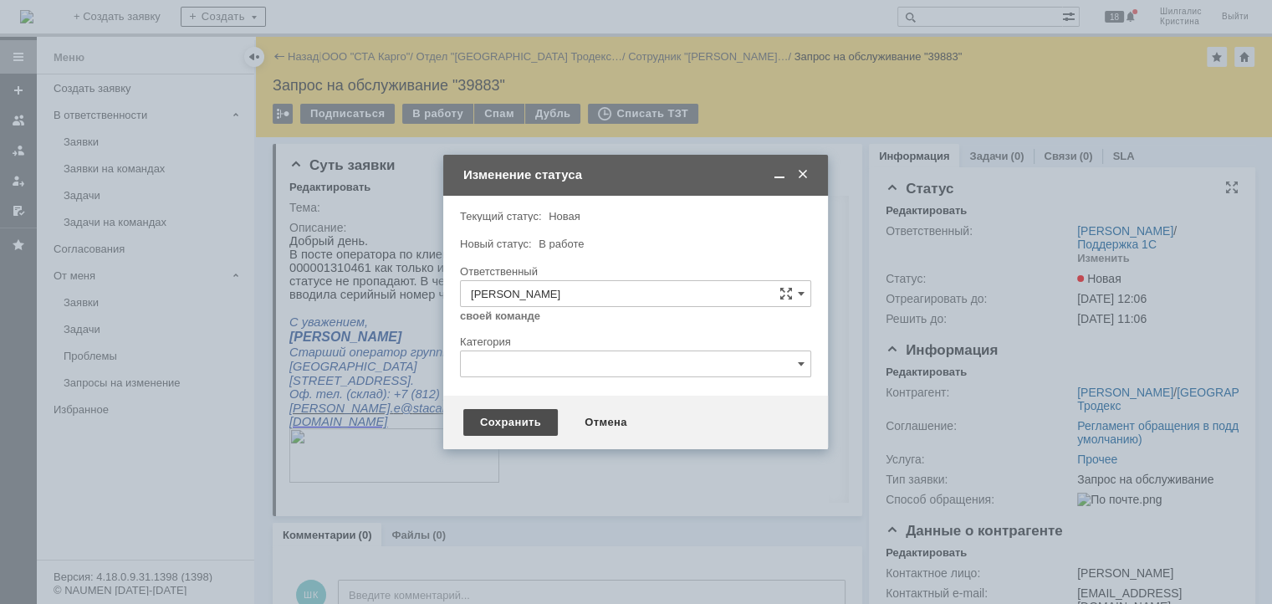
click at [505, 421] on div "Сохранить" at bounding box center [510, 422] width 94 height 27
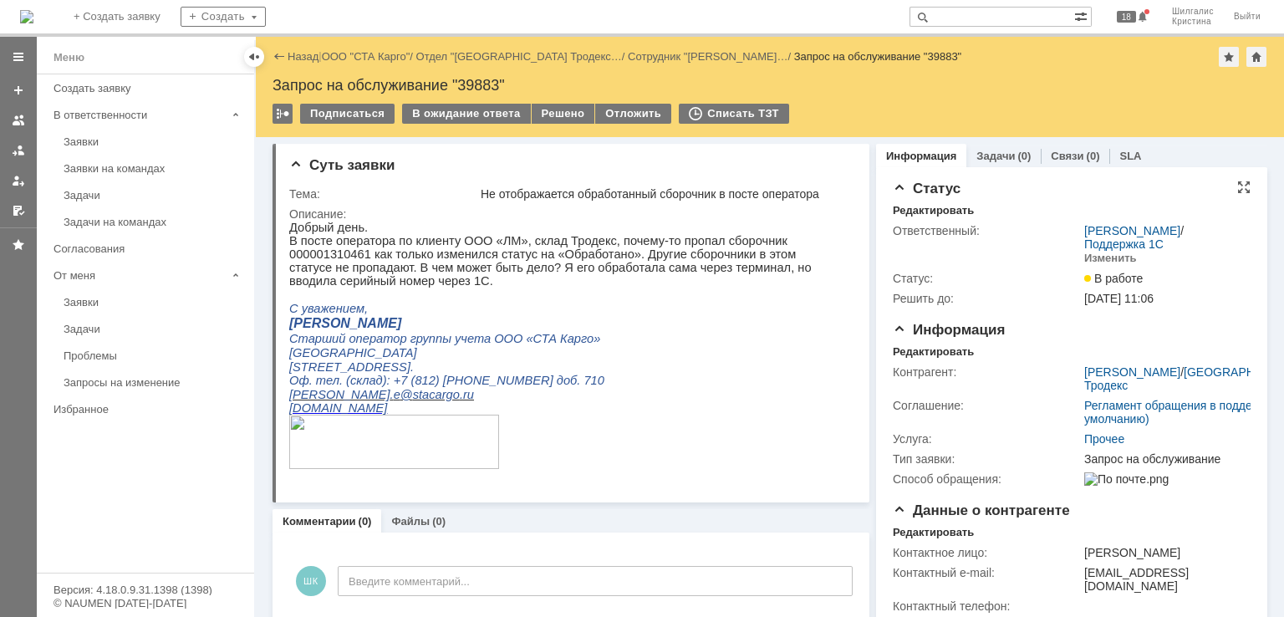
click at [793, 243] on p "В посте оператора по клиенту ООО «ЛМ», склад Тродекс, почему-то пропал сборочни…" at bounding box center [565, 261] width 553 height 54
copy p "000001310461"
click at [565, 259] on p "В посте оператора по клиенту ООО «ЛМ», склад Тродекс, почему-то пропал сборочни…" at bounding box center [565, 261] width 553 height 54
click at [468, 111] on div "В ожидание ответа" at bounding box center [466, 114] width 128 height 20
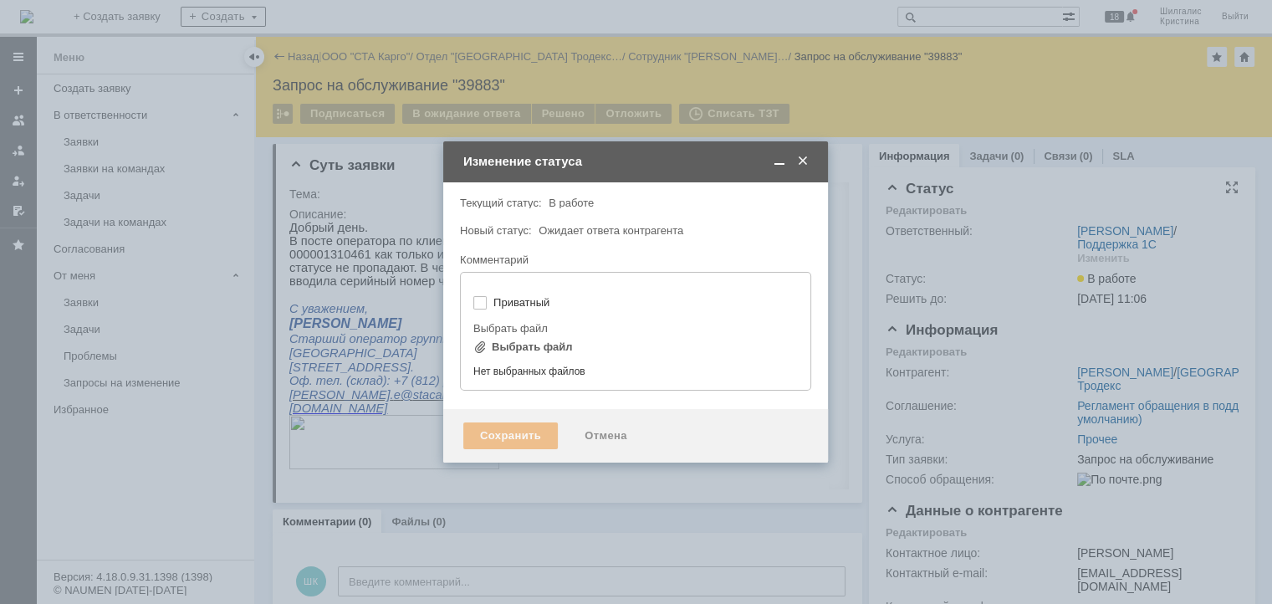
type input "[не указано]"
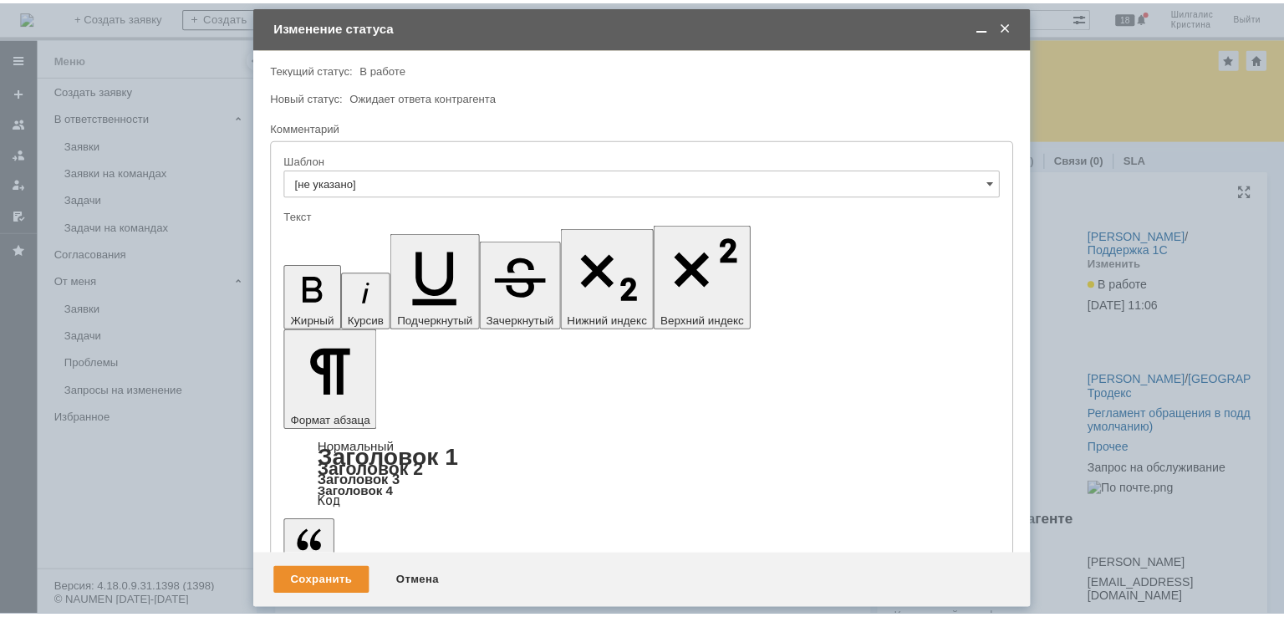
scroll to position [34, 0]
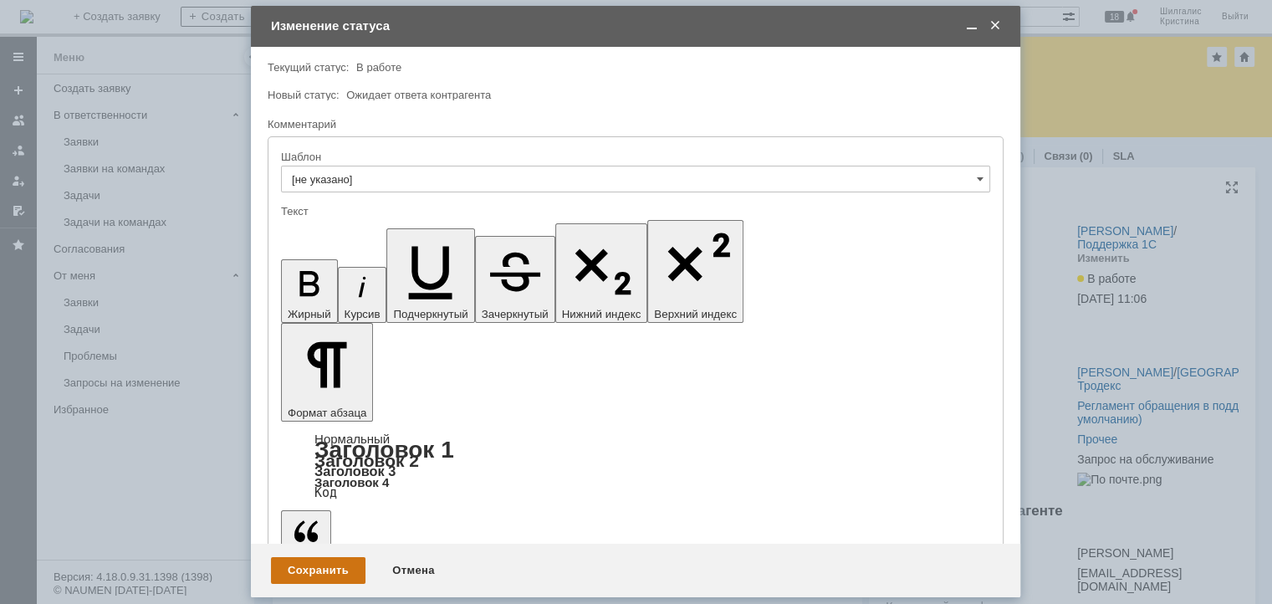
click at [328, 571] on div "Сохранить" at bounding box center [318, 570] width 94 height 27
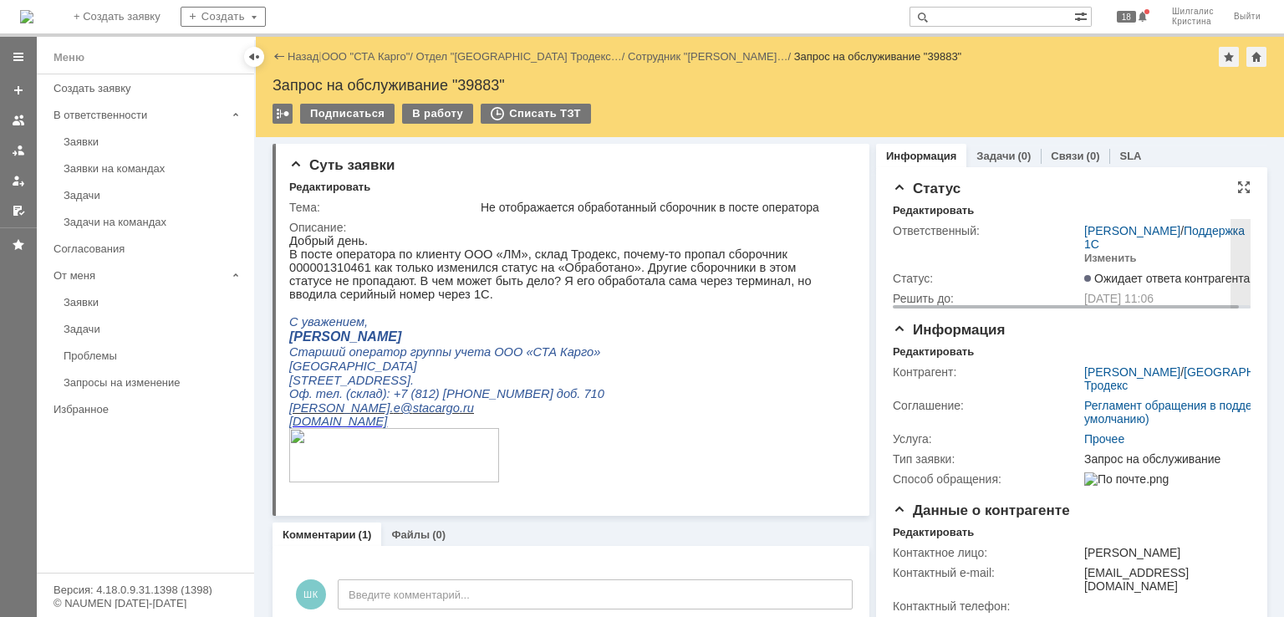
scroll to position [0, 0]
click at [388, 61] on link "ООО "СТА Карго"" at bounding box center [366, 56] width 89 height 13
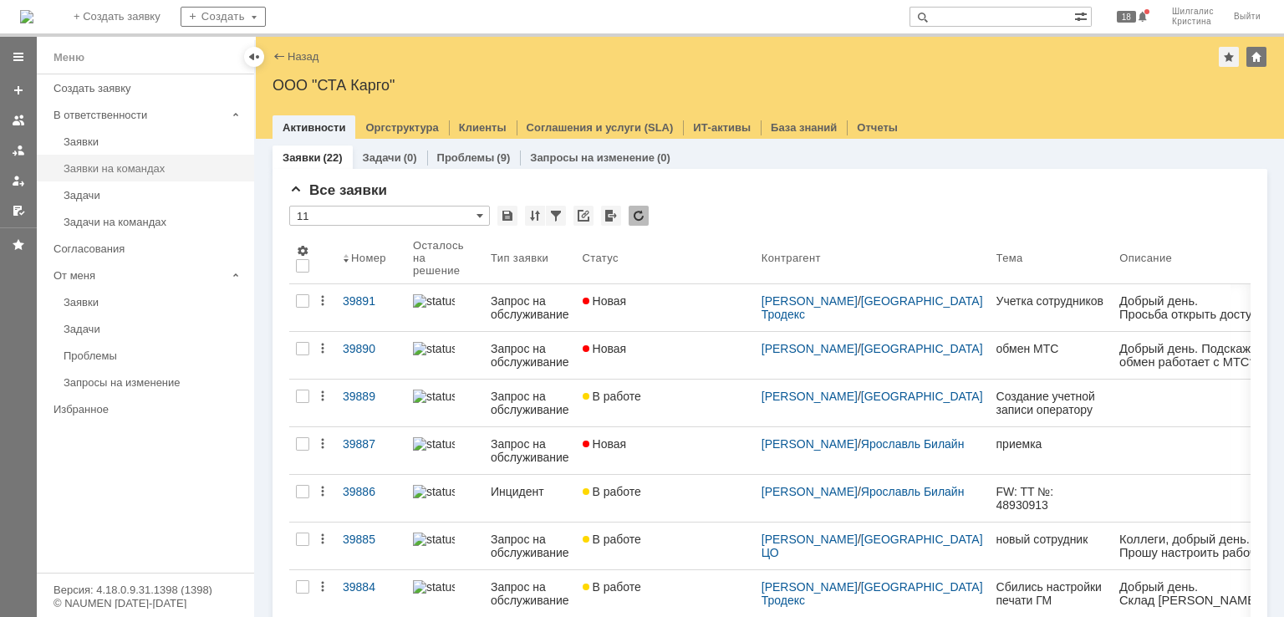
click at [136, 175] on link "Заявки на командах" at bounding box center [154, 168] width 194 height 26
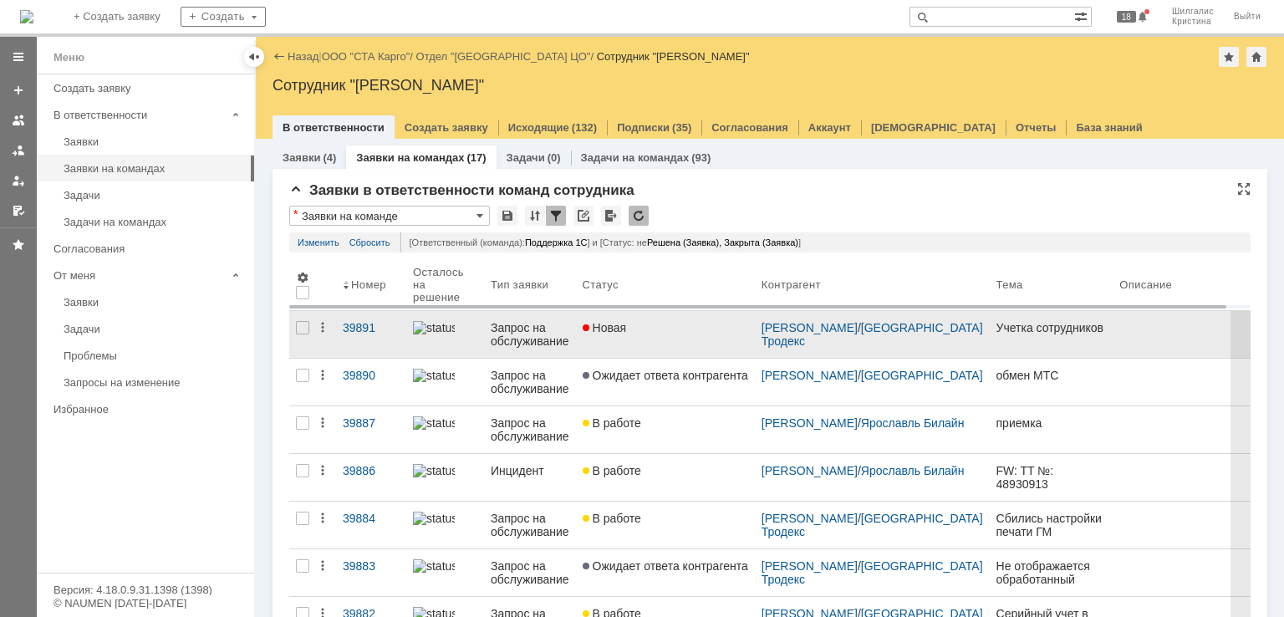
click at [693, 325] on div "Новая" at bounding box center [666, 327] width 166 height 13
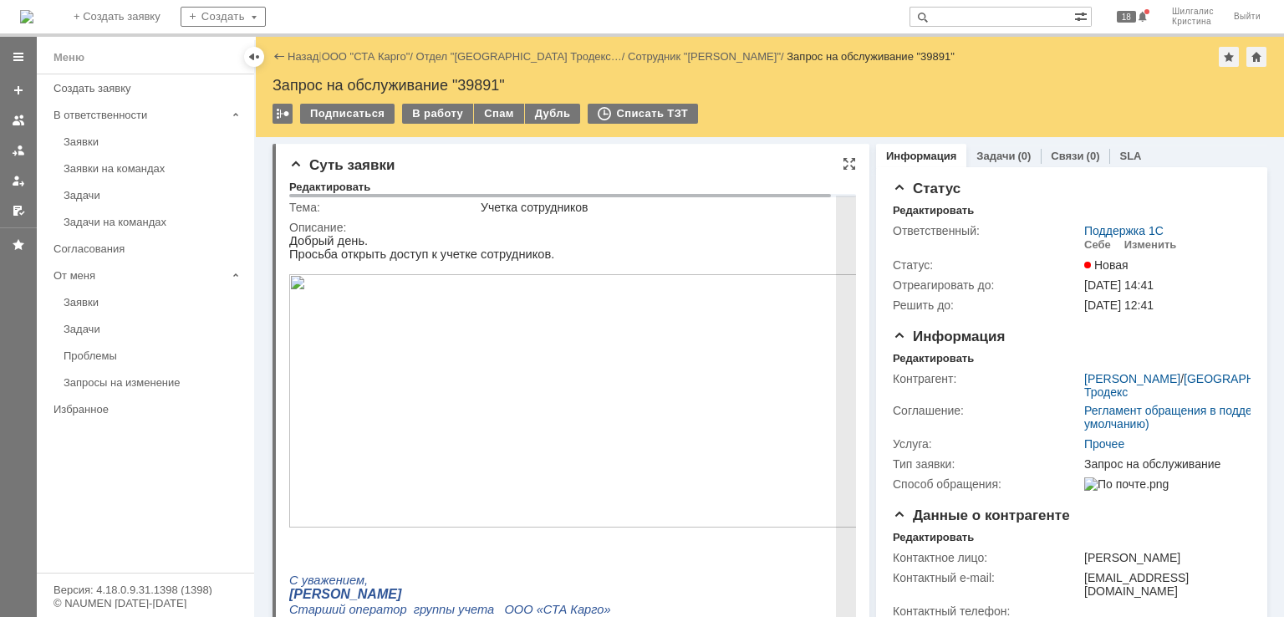
click at [462, 392] on img at bounding box center [581, 400] width 585 height 253
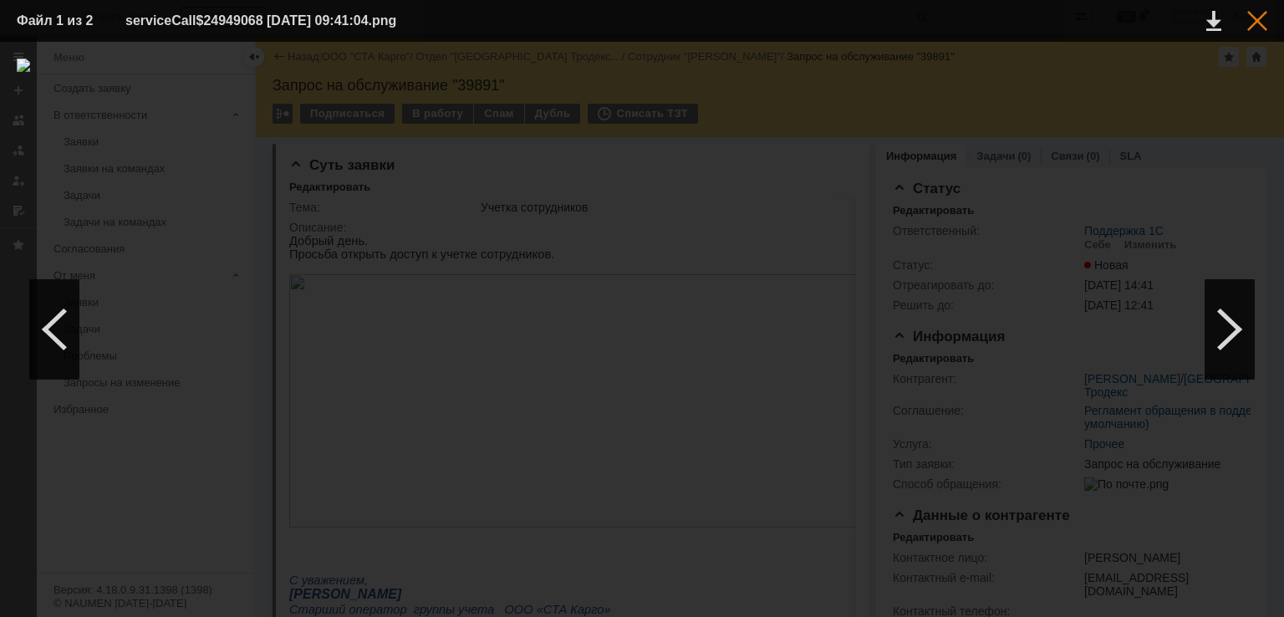
click at [1257, 21] on div at bounding box center [1257, 21] width 20 height 20
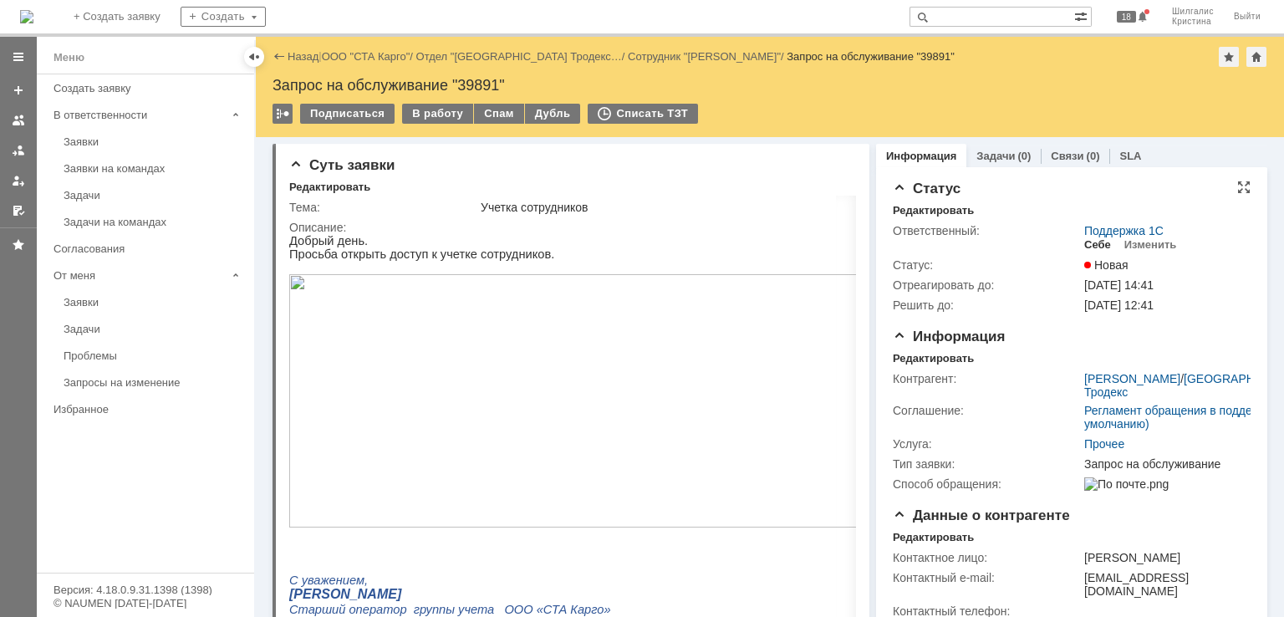
click at [1093, 241] on div "Себе" at bounding box center [1097, 244] width 27 height 13
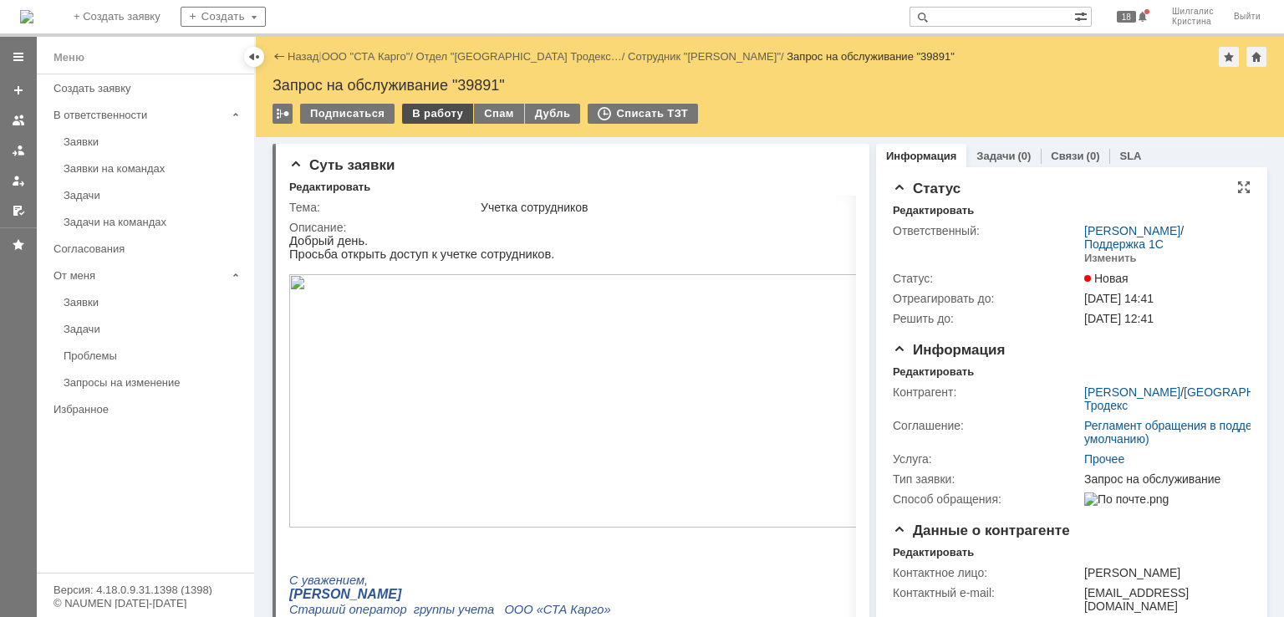
click at [436, 108] on div "В работу" at bounding box center [437, 114] width 71 height 20
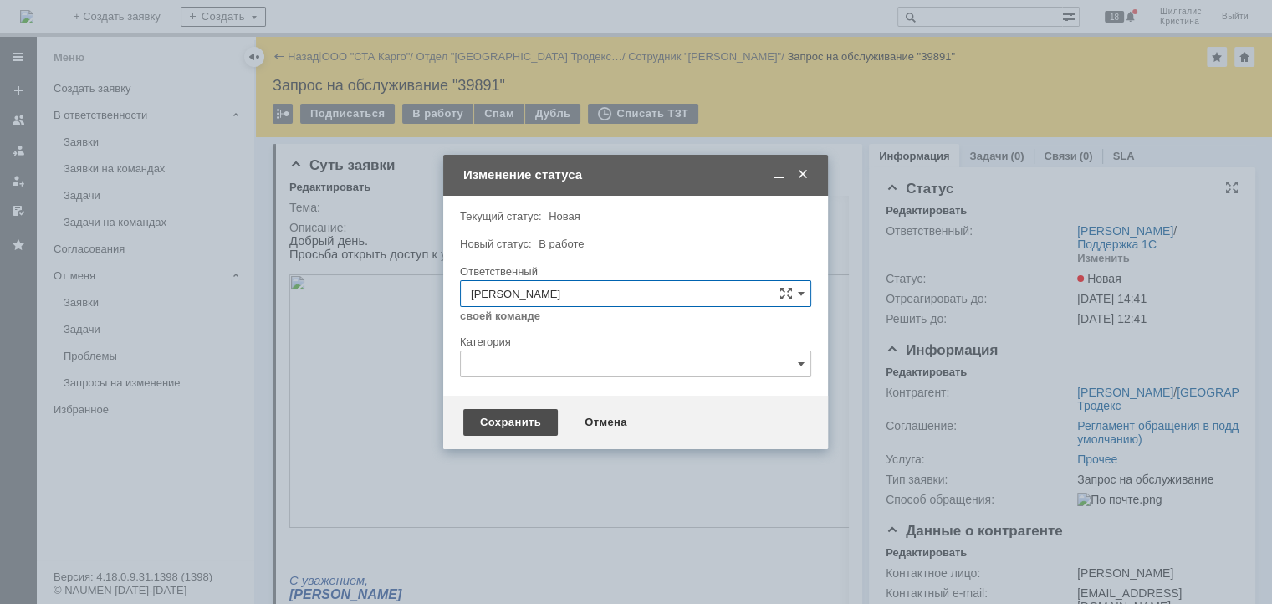
click at [516, 410] on div "Сохранить" at bounding box center [510, 422] width 94 height 27
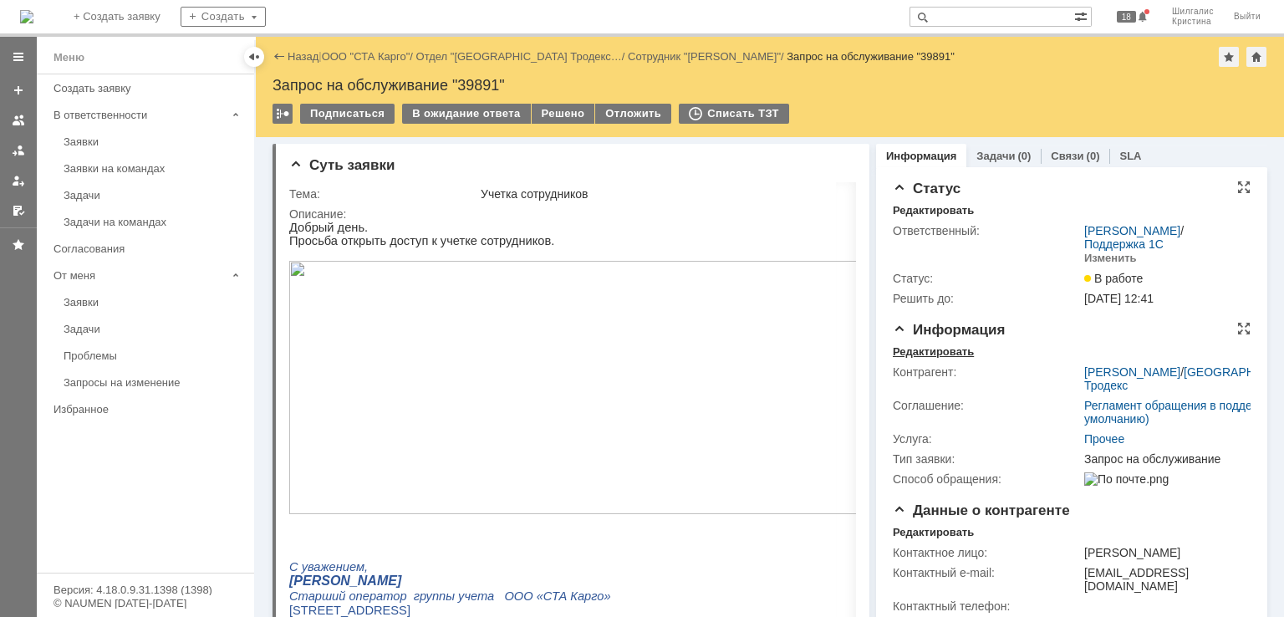
click at [929, 351] on div "Редактировать" at bounding box center [933, 351] width 81 height 13
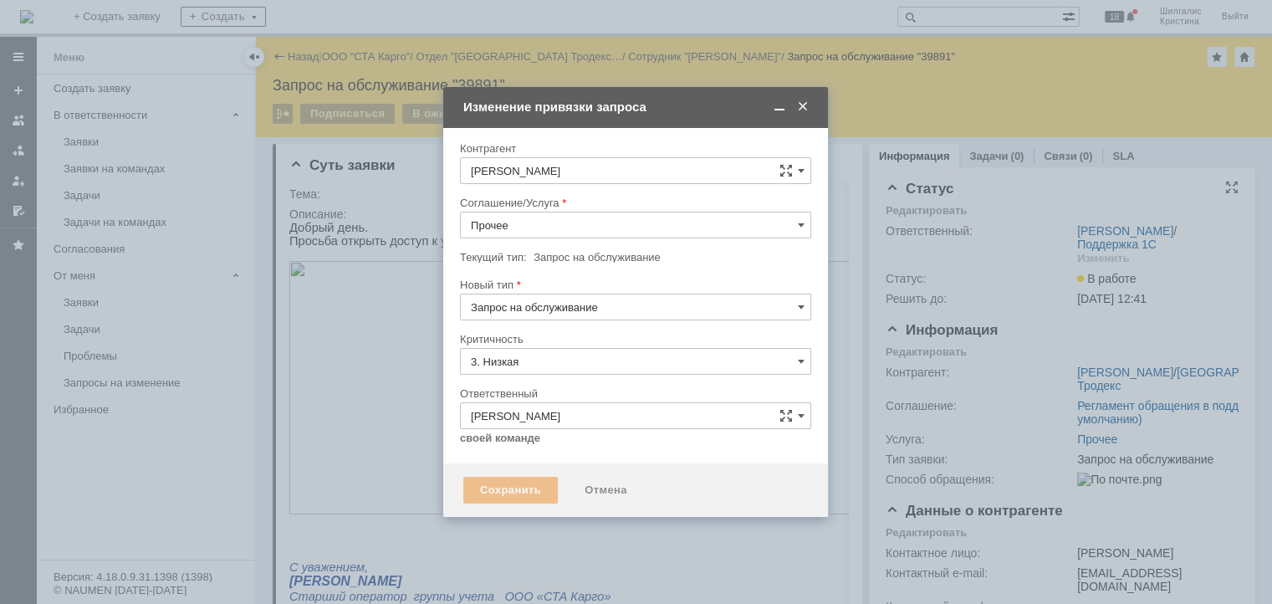
type input "[не указано]"
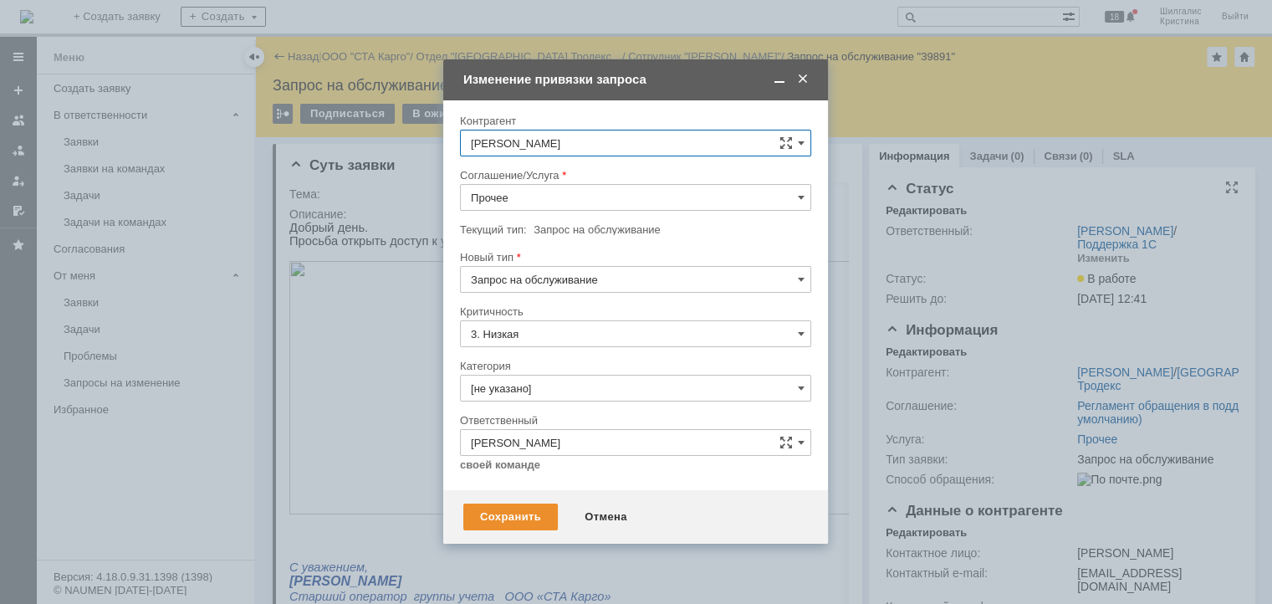
click at [519, 196] on input "Прочее" at bounding box center [635, 197] width 351 height 27
click at [527, 264] on span "WMS Прочее" at bounding box center [635, 265] width 329 height 13
type input "WMS Прочее"
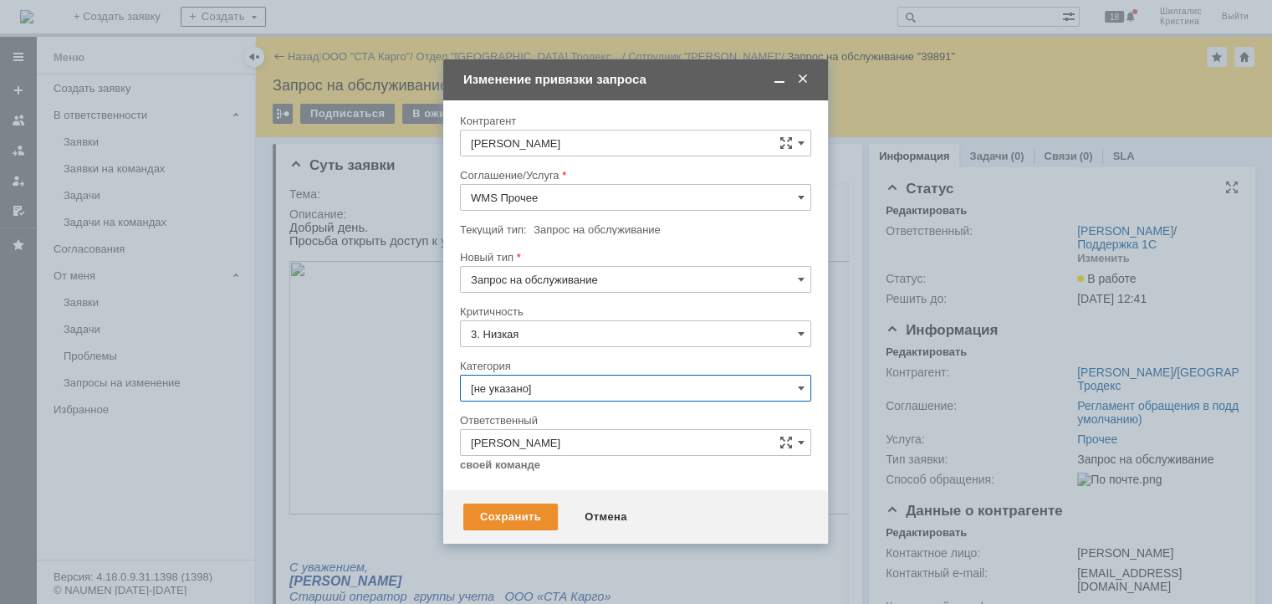
click at [531, 391] on input "[не указано]" at bounding box center [635, 388] width 351 height 27
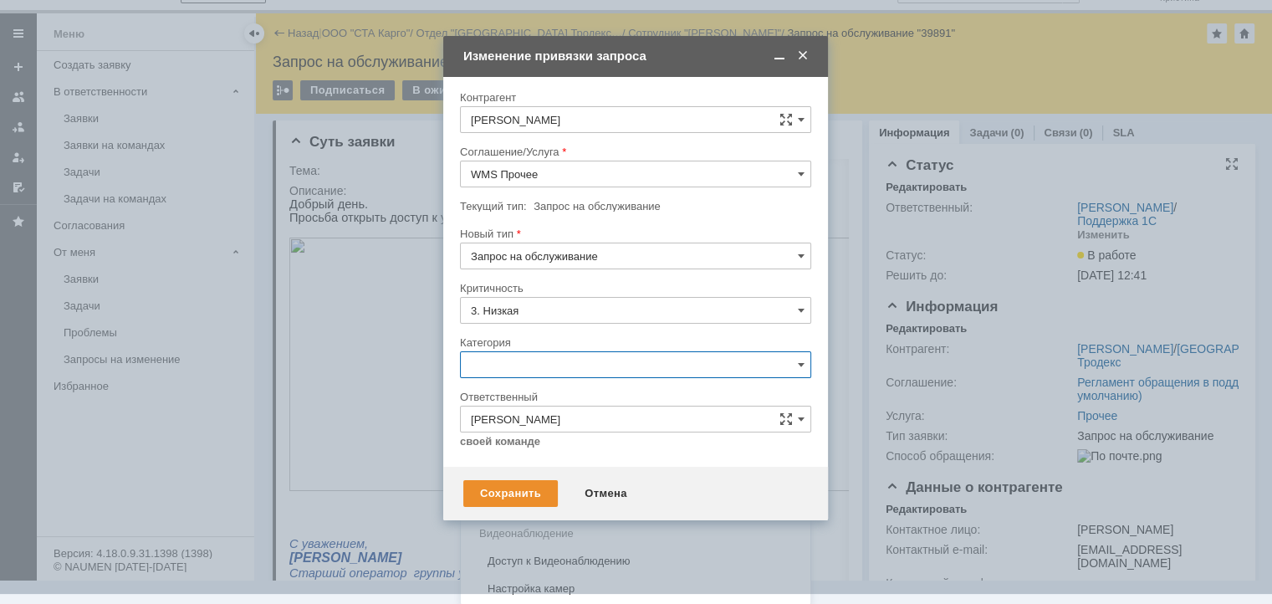
click at [525, 474] on span "Консультация пользователя" at bounding box center [635, 477] width 329 height 13
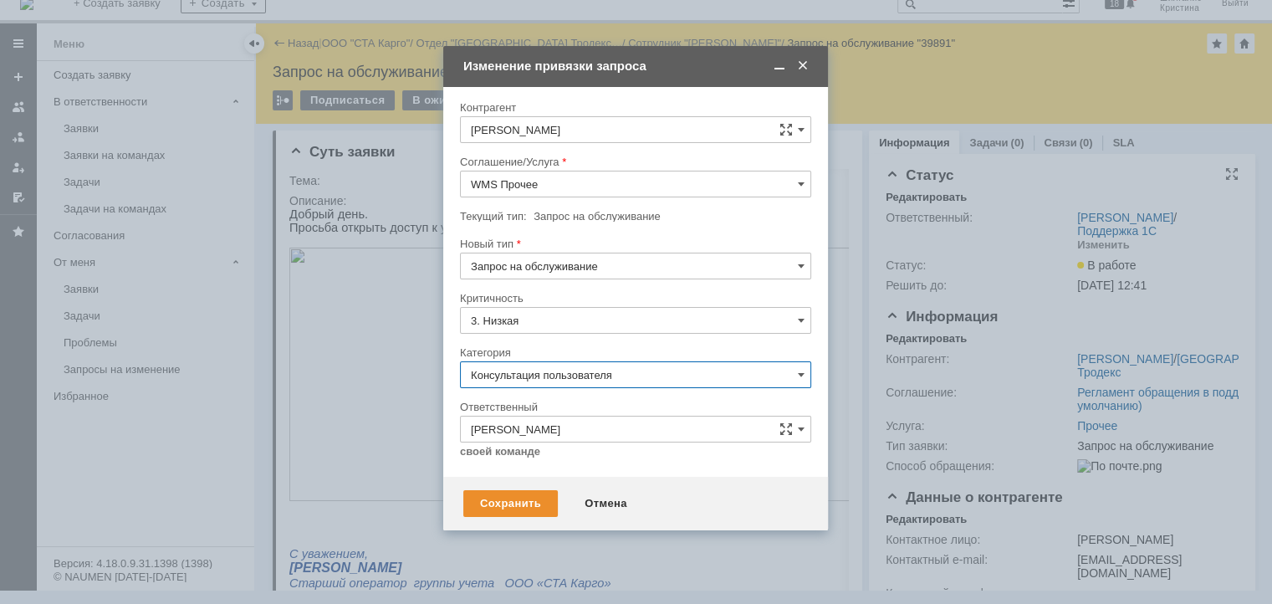
scroll to position [13, 0]
drag, startPoint x: 522, startPoint y: 389, endPoint x: 527, endPoint y: 382, distance: 8.9
click at [522, 389] on div at bounding box center [635, 394] width 351 height 12
click at [527, 382] on input "Консультация пользователя" at bounding box center [635, 374] width 351 height 27
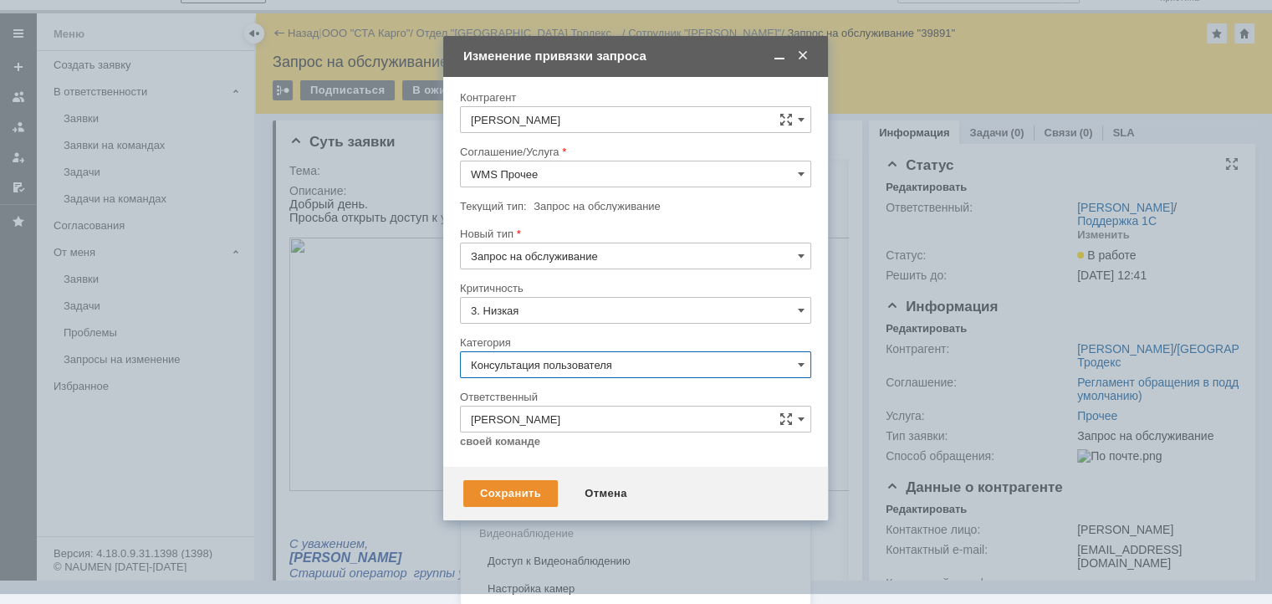
click at [515, 451] on span "Изменение" at bounding box center [635, 450] width 329 height 13
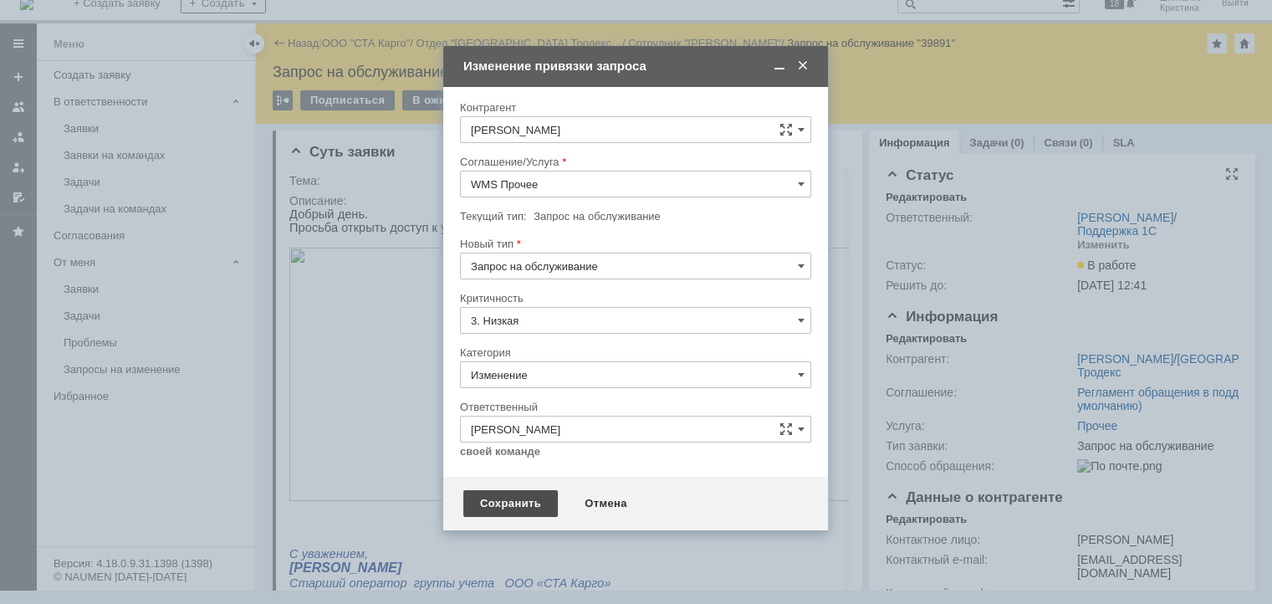
type input "Изменение"
click at [508, 497] on div "Сохранить" at bounding box center [510, 503] width 94 height 27
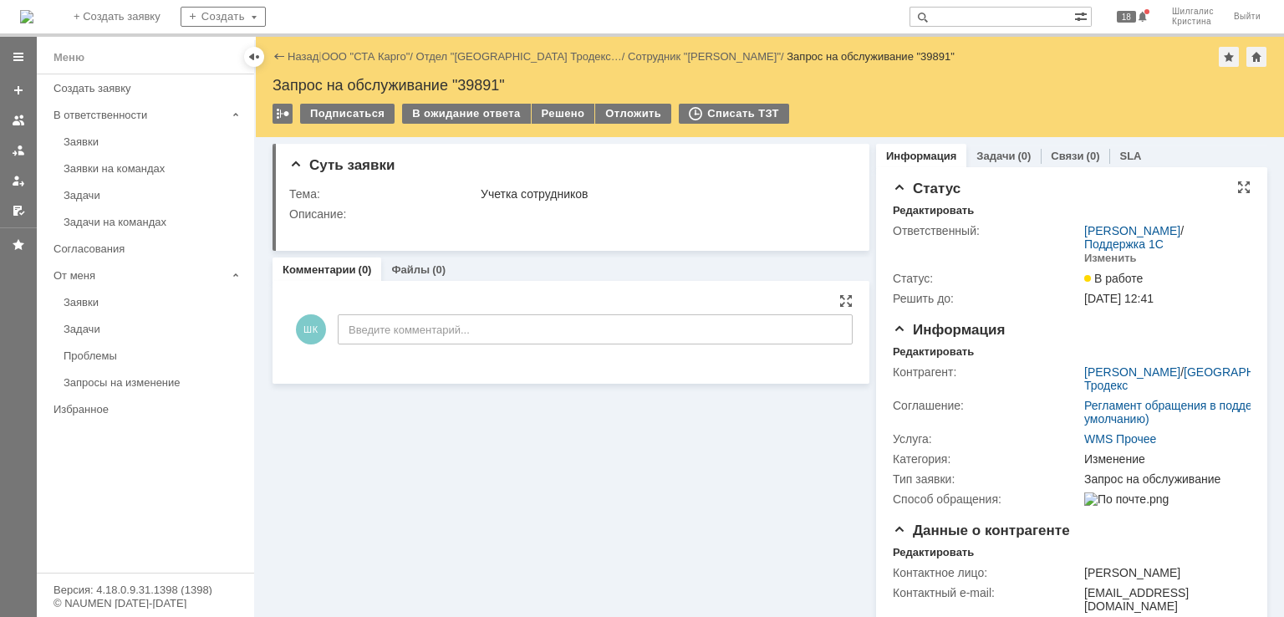
scroll to position [0, 0]
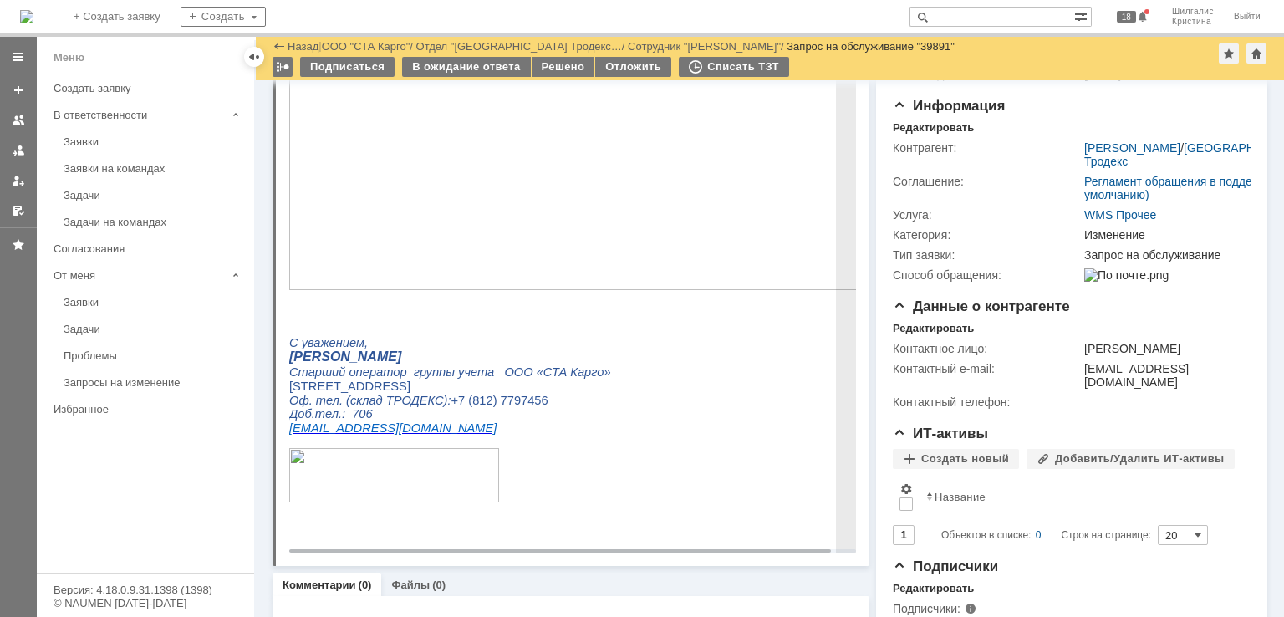
click at [383, 181] on img at bounding box center [581, 163] width 585 height 253
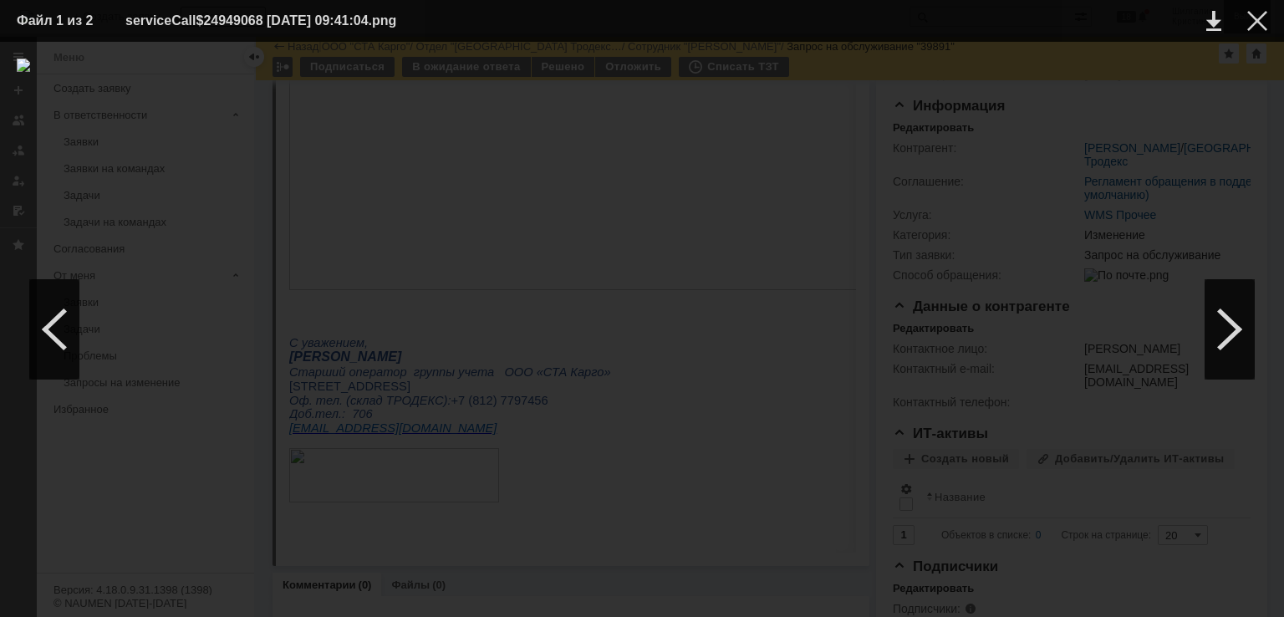
click at [1256, 24] on div at bounding box center [1257, 21] width 20 height 20
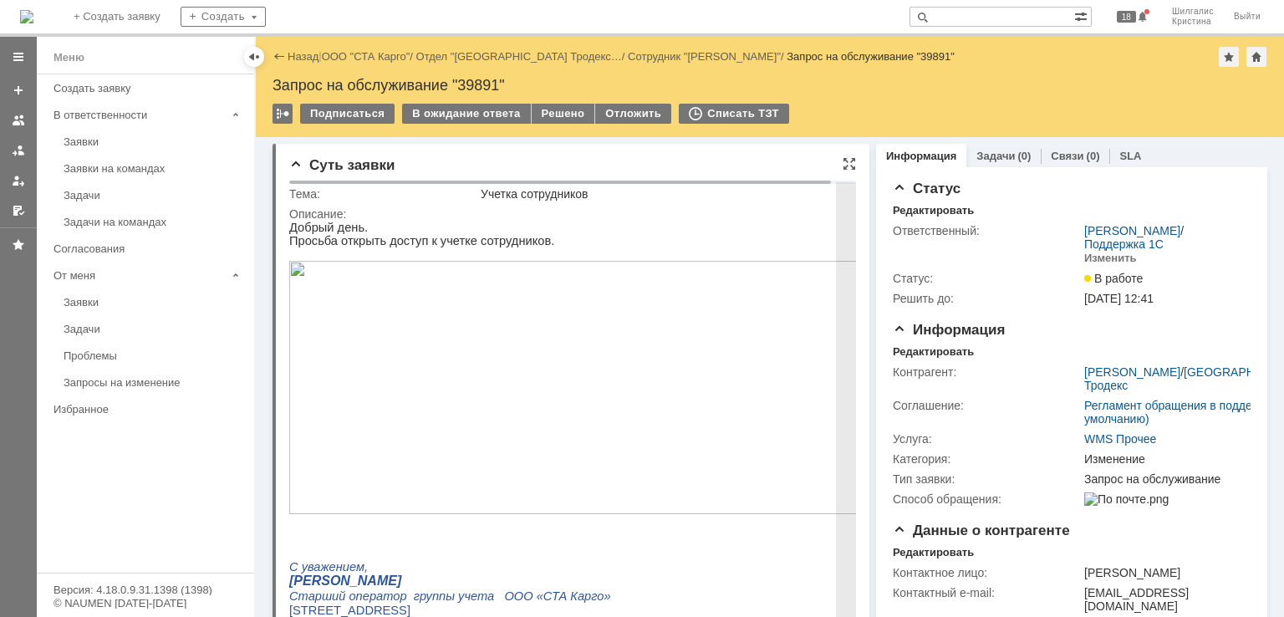
click at [354, 543] on p at bounding box center [581, 536] width 585 height 13
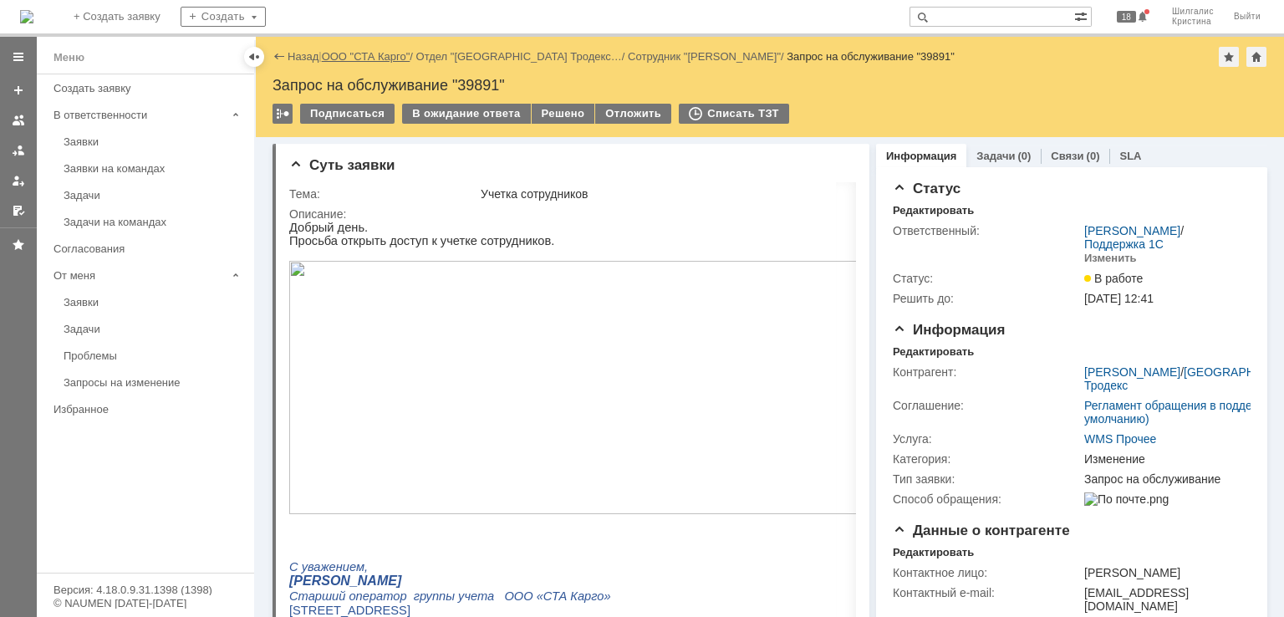
click at [375, 54] on link "ООО "СТА Карго"" at bounding box center [366, 56] width 89 height 13
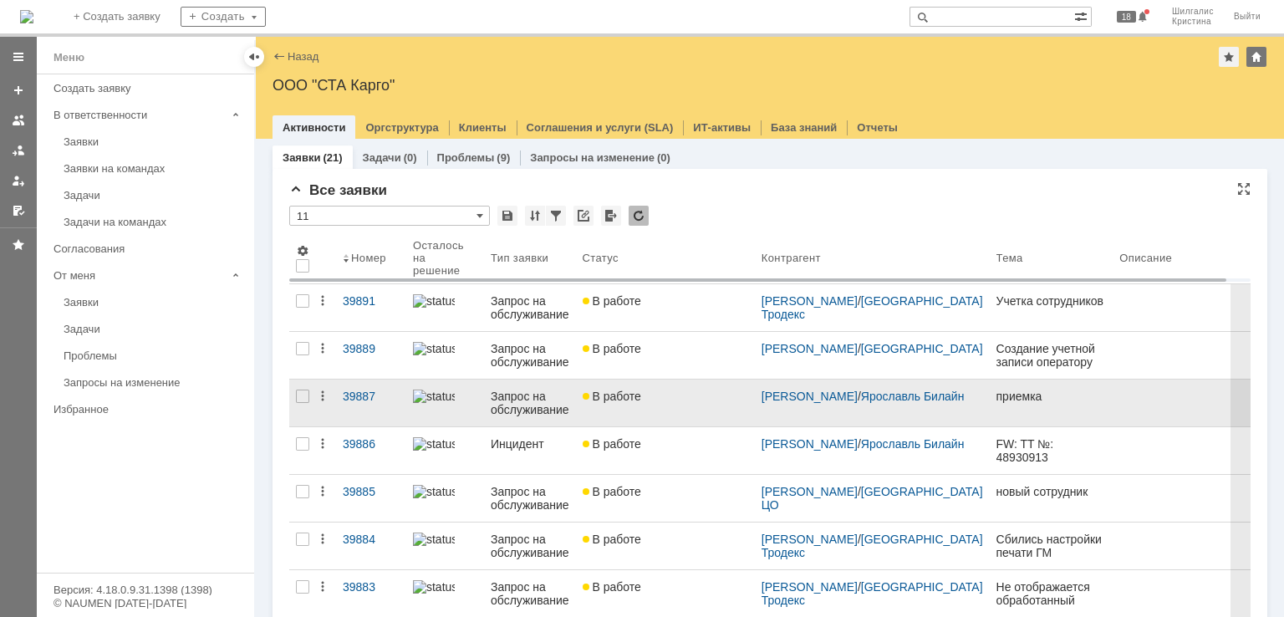
click at [669, 413] on link "В работе" at bounding box center [665, 403] width 179 height 47
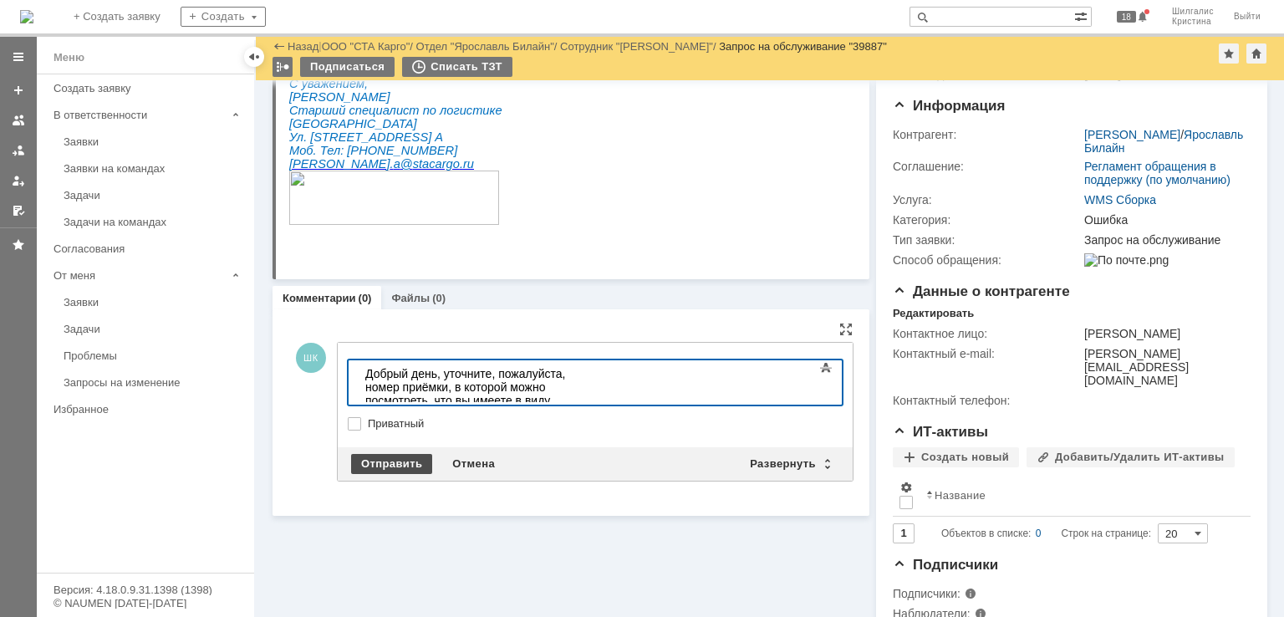
click at [387, 465] on div "Отправить" at bounding box center [391, 464] width 81 height 20
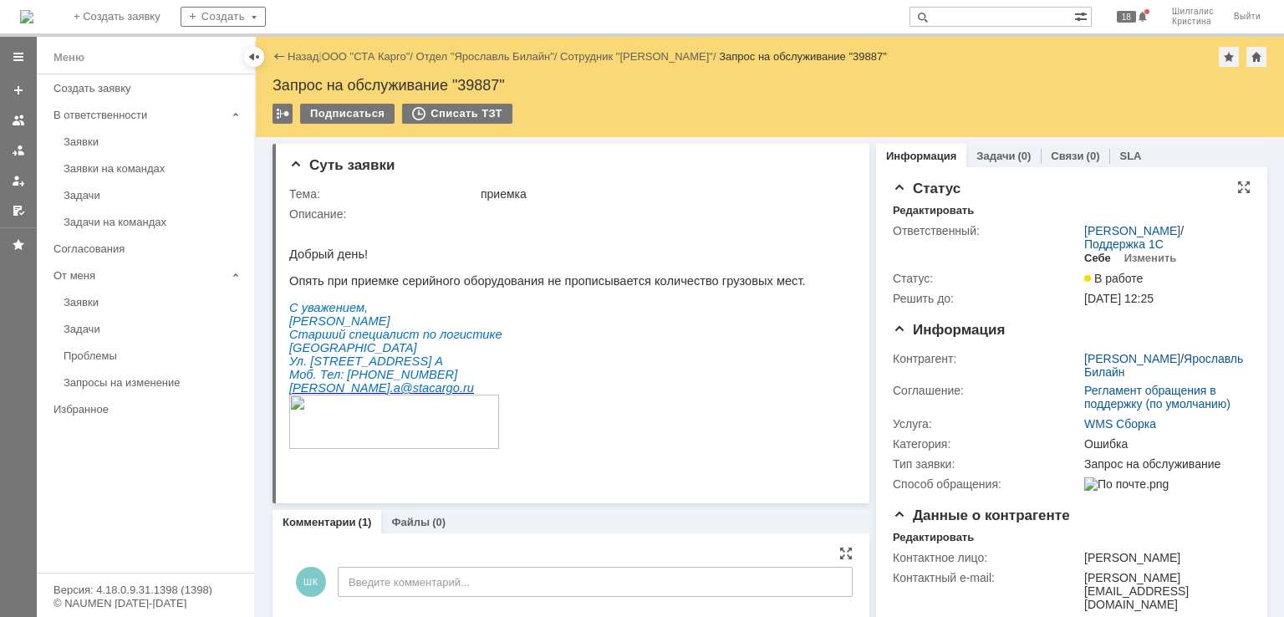
click at [1088, 258] on div "Себе" at bounding box center [1097, 258] width 27 height 13
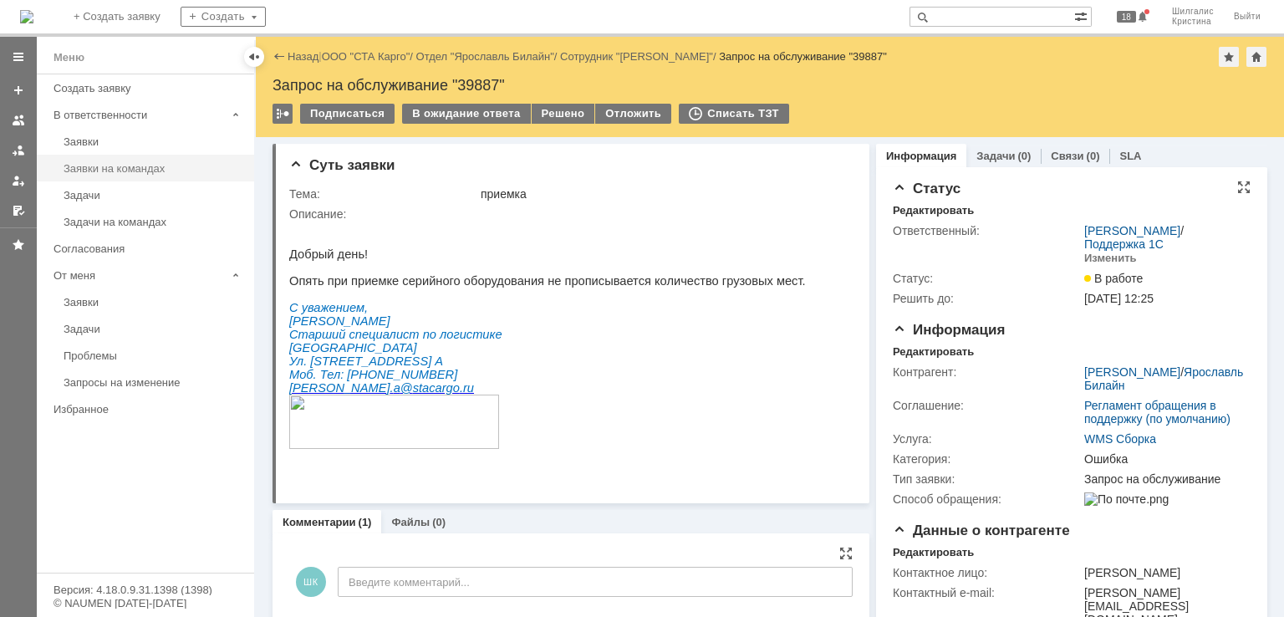
click at [115, 162] on div "Заявки на командах" at bounding box center [154, 168] width 181 height 13
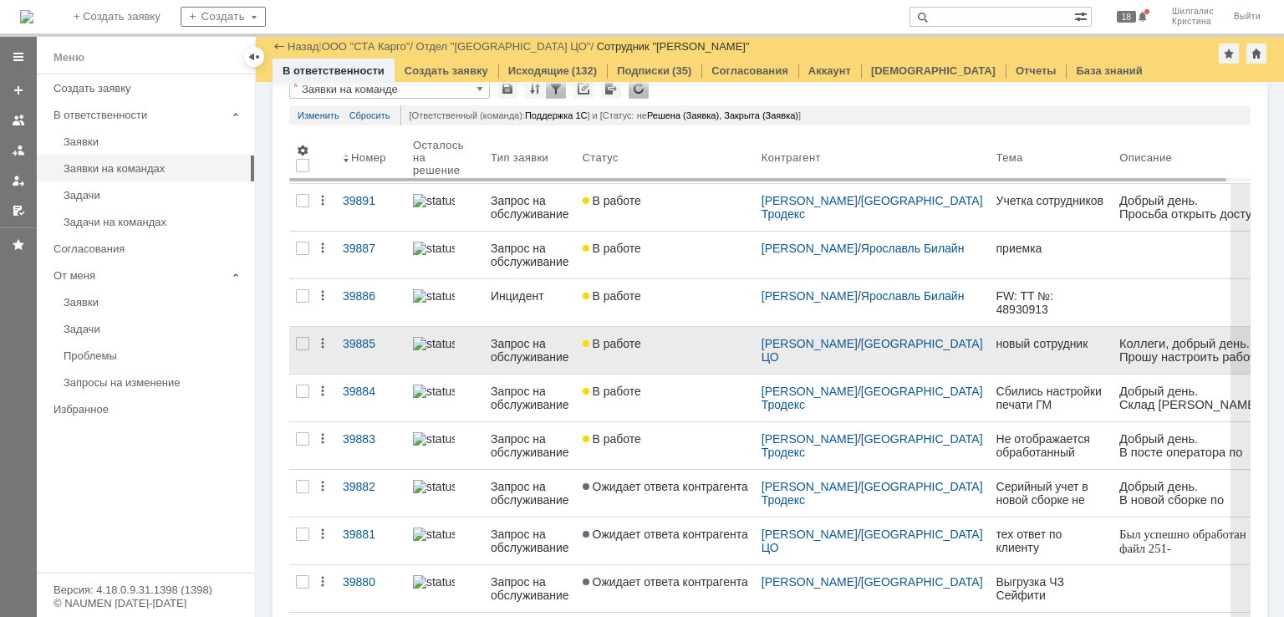
scroll to position [84, 0]
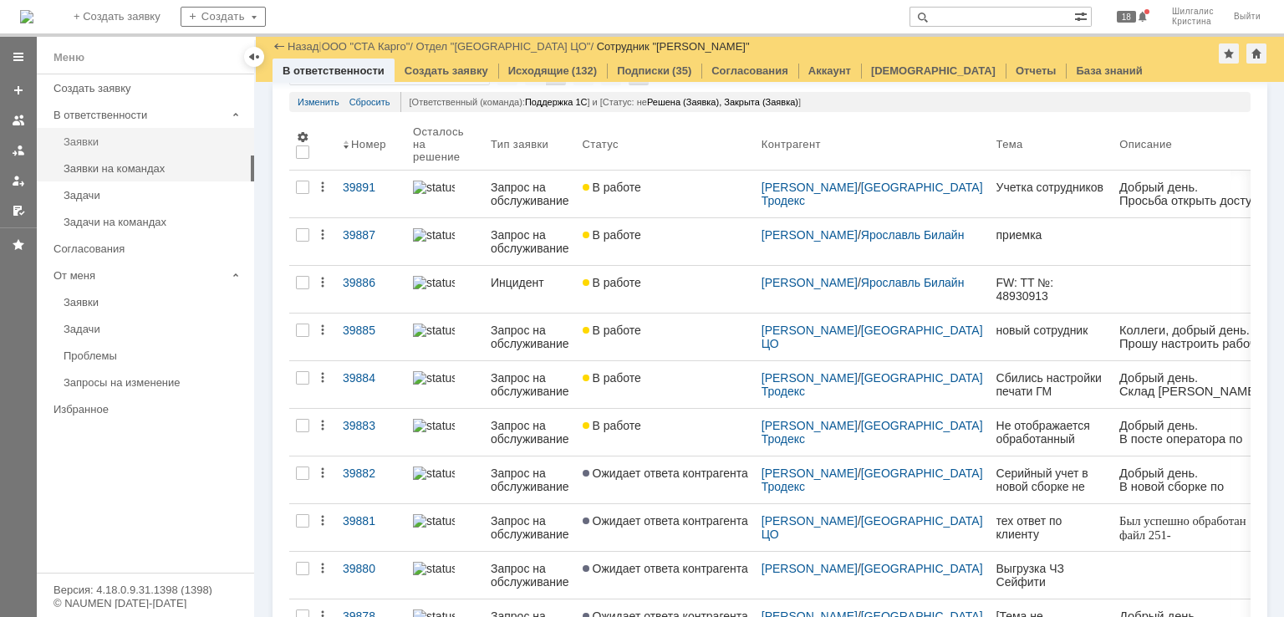
click at [79, 145] on div "Заявки" at bounding box center [154, 141] width 181 height 13
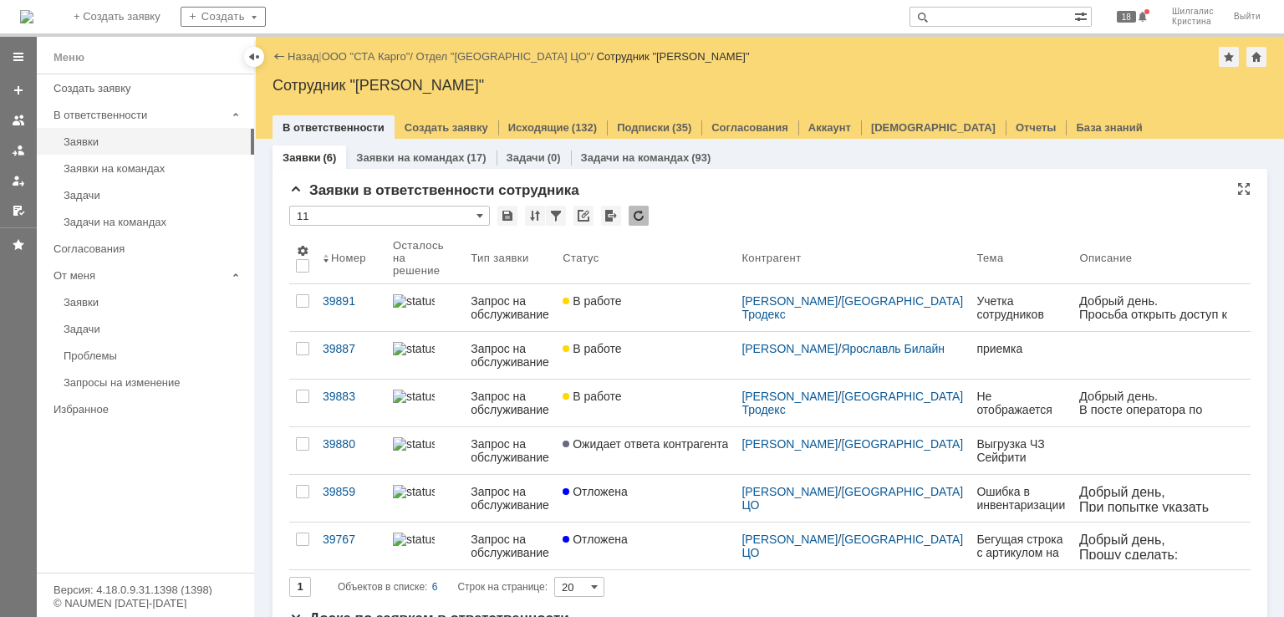
click at [698, 212] on div "* 11" at bounding box center [769, 217] width 961 height 22
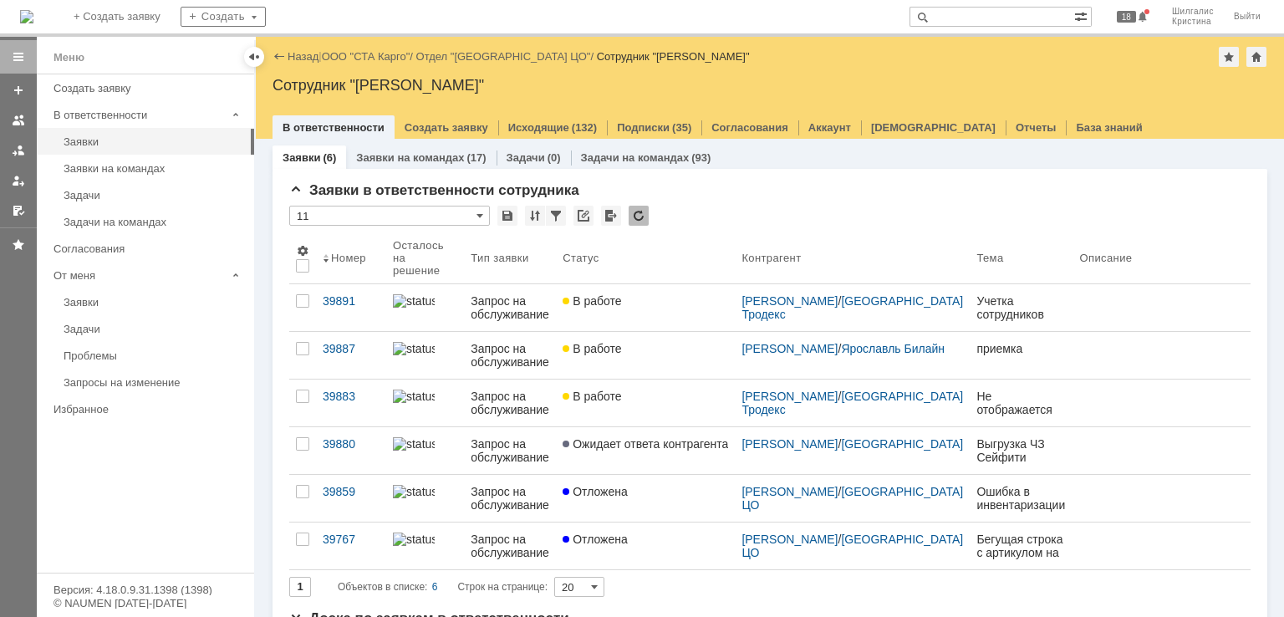
click at [621, 344] on span "В работе" at bounding box center [592, 348] width 59 height 13
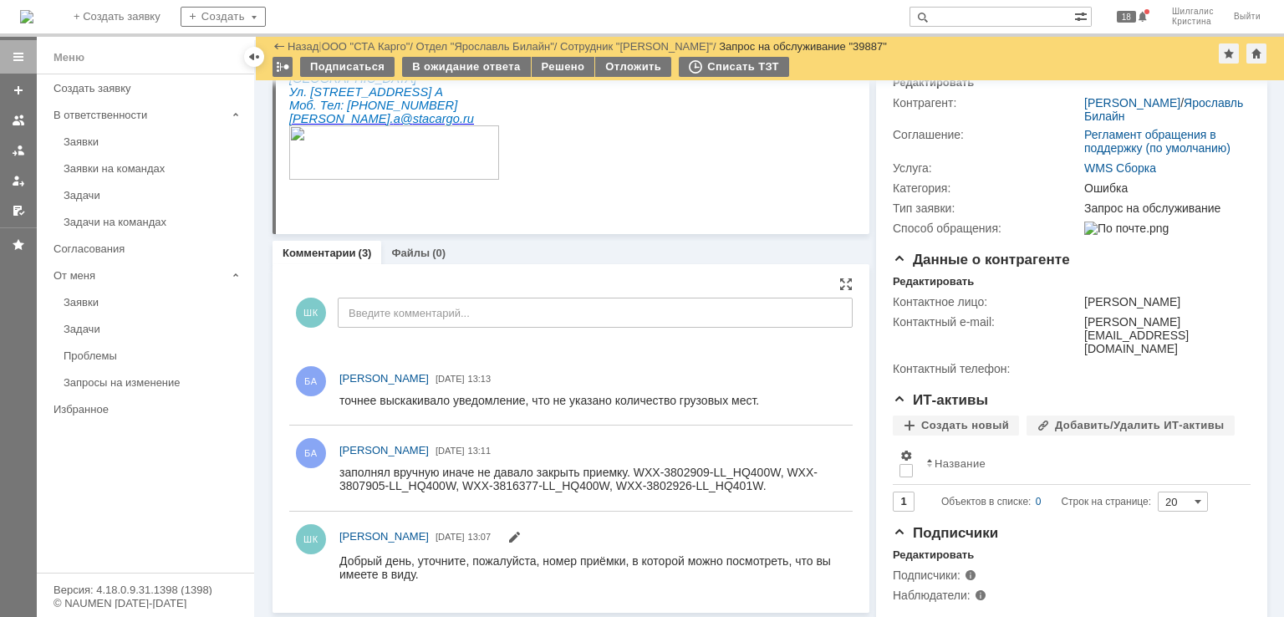
scroll to position [216, 0]
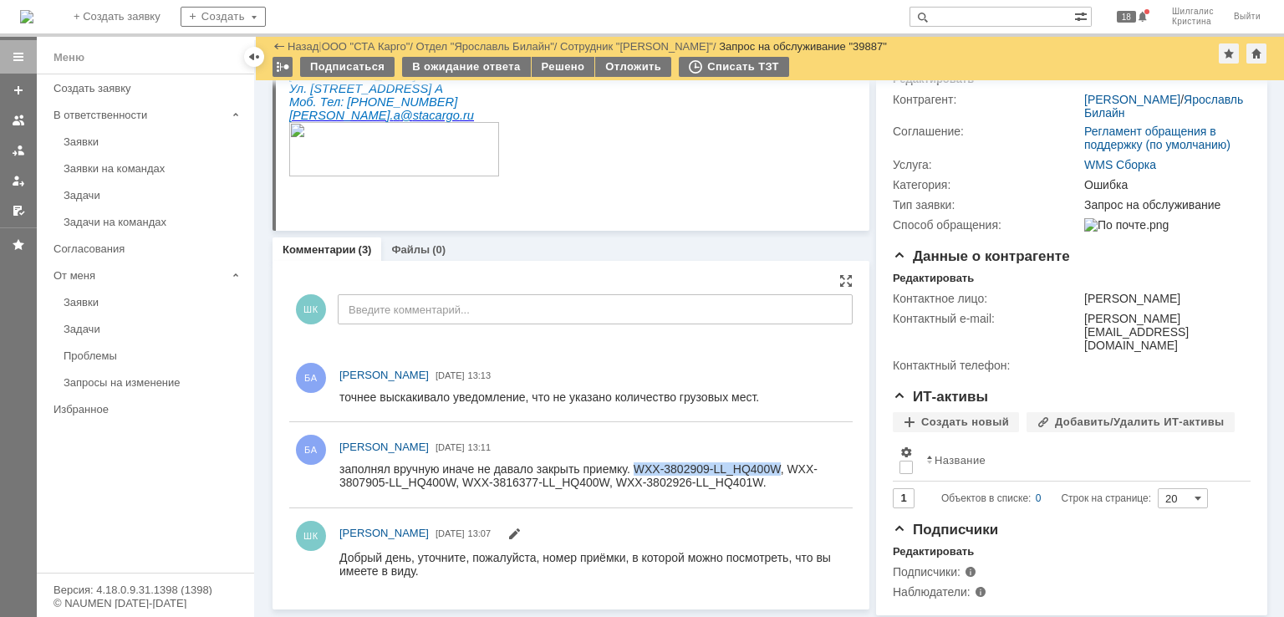
drag, startPoint x: 779, startPoint y: 465, endPoint x: 635, endPoint y: 466, distance: 143.8
click at [635, 466] on div "заполнял вручную иначе не давало закрыть приемку. WXX-3802909-LL_HQ400W, WXX-38…" at bounding box center [588, 475] width 498 height 27
copy div "WXX-3802909-LL_HQ400W"
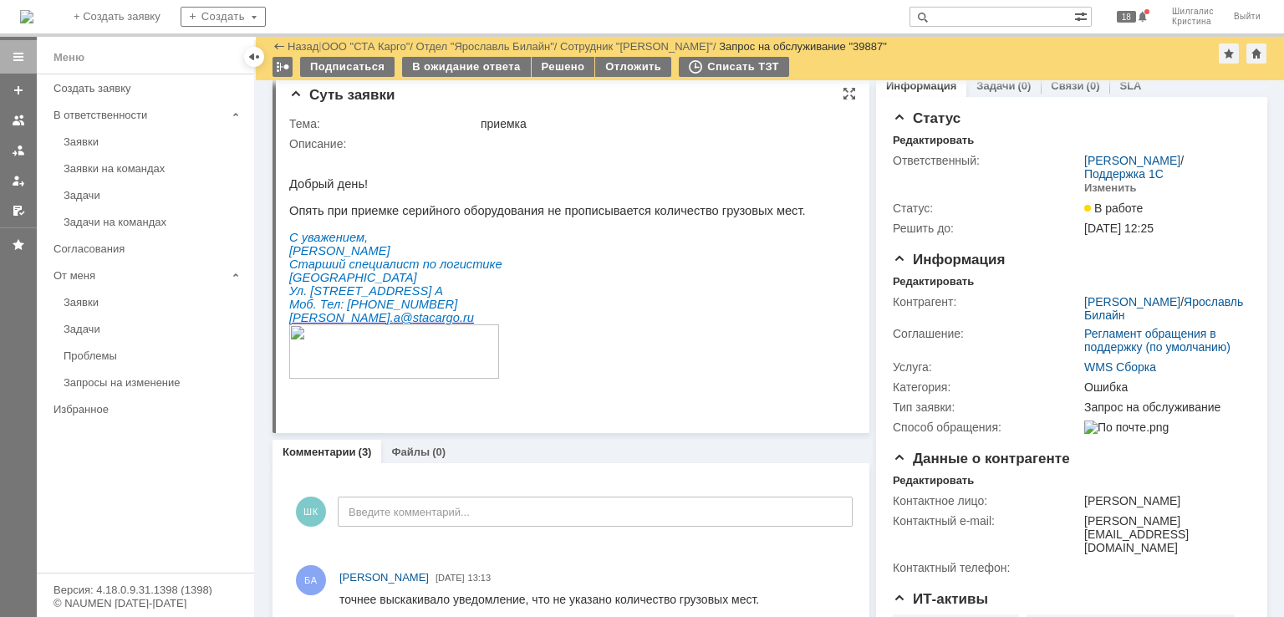
scroll to position [0, 0]
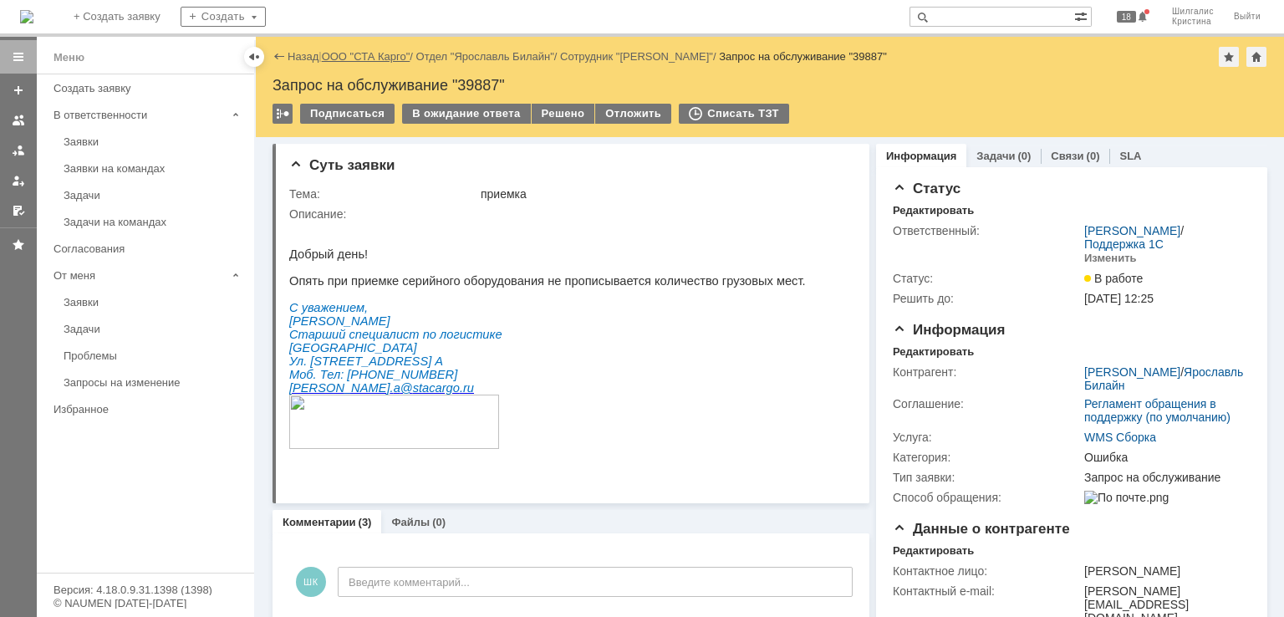
click at [358, 54] on link "ООО "СТА Карго"" at bounding box center [366, 56] width 89 height 13
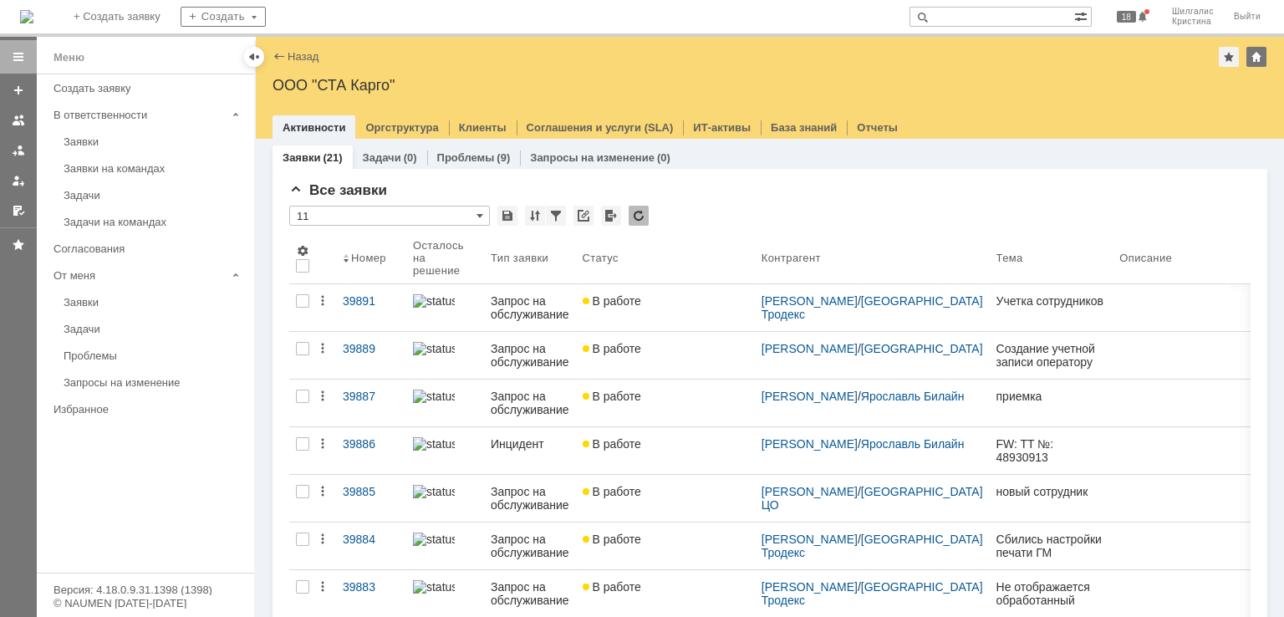
click at [675, 355] on link "В работе" at bounding box center [665, 355] width 179 height 47
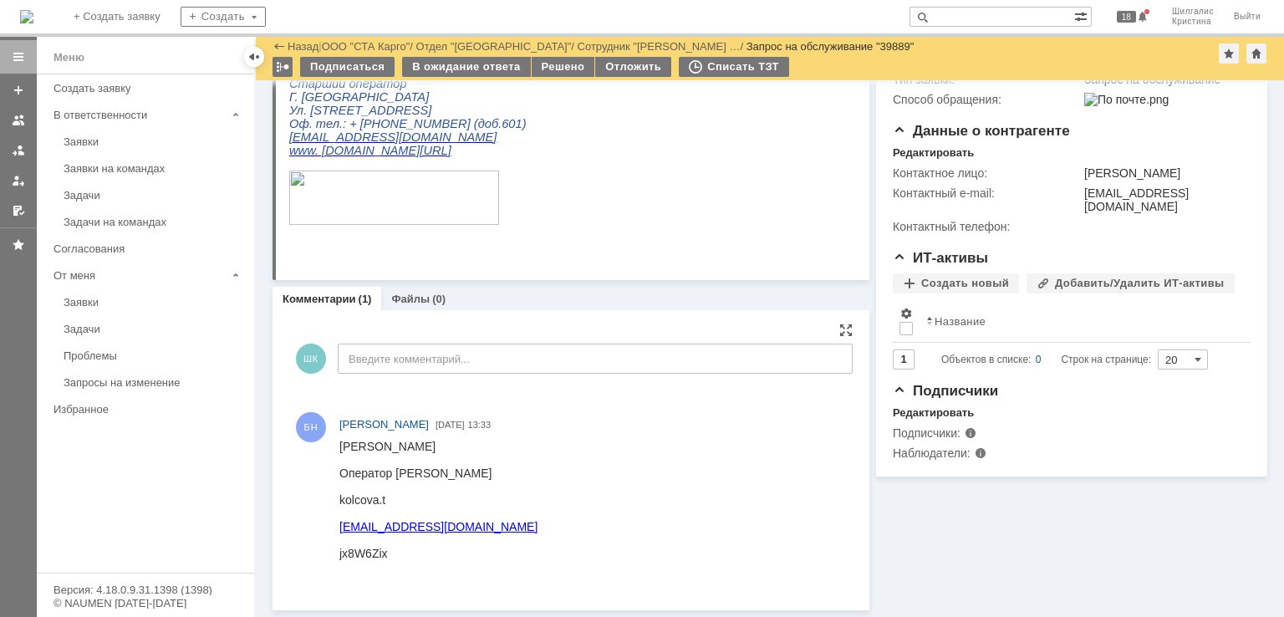
scroll to position [330, 0]
drag, startPoint x: 450, startPoint y: 444, endPoint x: 342, endPoint y: 446, distance: 107.9
click at [342, 446] on div "Кольцова Татьяна" at bounding box center [438, 446] width 198 height 13
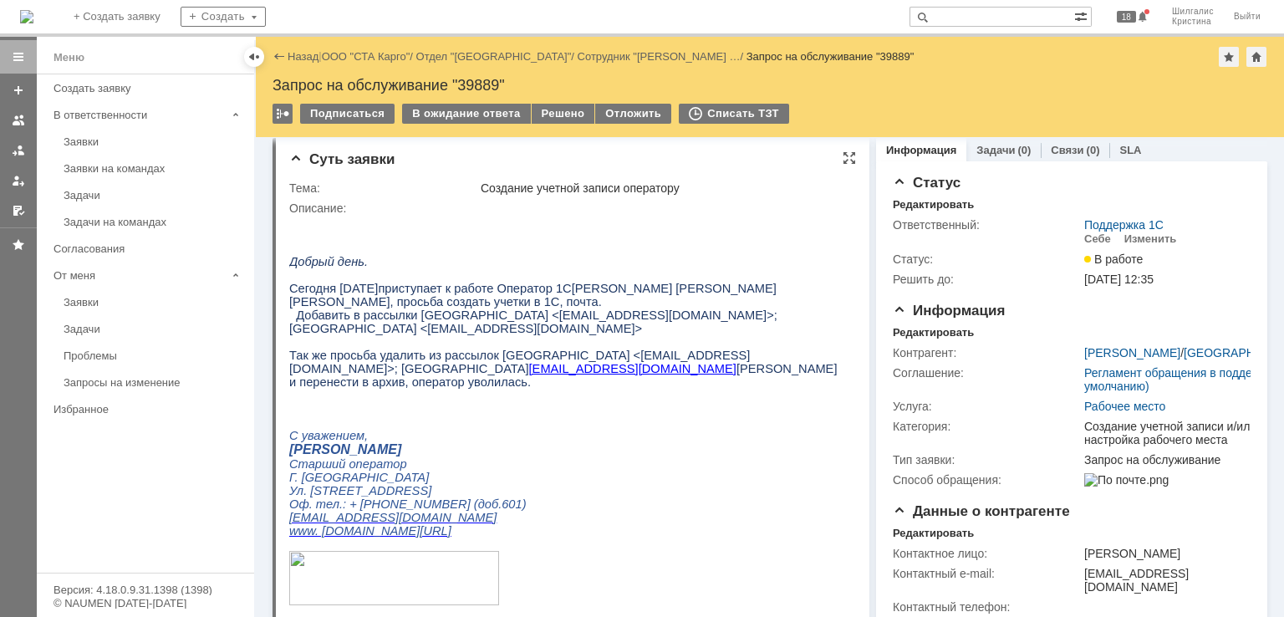
scroll to position [0, 0]
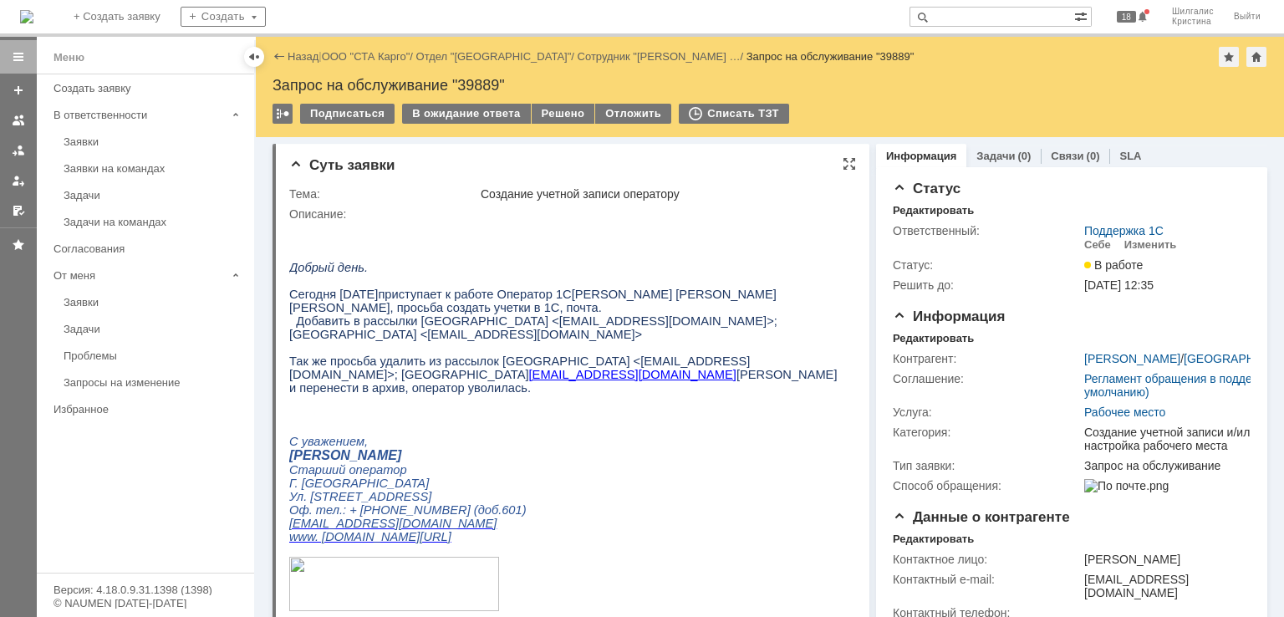
drag, startPoint x: 733, startPoint y: 299, endPoint x: 683, endPoint y: 310, distance: 51.3
click at [683, 310] on p "Сегодня 09.10.25 приступает к работе Оператор 1С Кольцова Татьяна Александровна…" at bounding box center [565, 301] width 553 height 27
click at [602, 301] on span "Александровна, просьба создать учетки в 1С, почта." at bounding box center [445, 307] width 313 height 13
drag, startPoint x: 732, startPoint y: 300, endPoint x: 559, endPoint y: 298, distance: 173.1
click at [559, 298] on p "Сегодня 09.10.25 приступает к работе Оператор 1С Кольцова Татьяна Александровна…" at bounding box center [565, 301] width 553 height 27
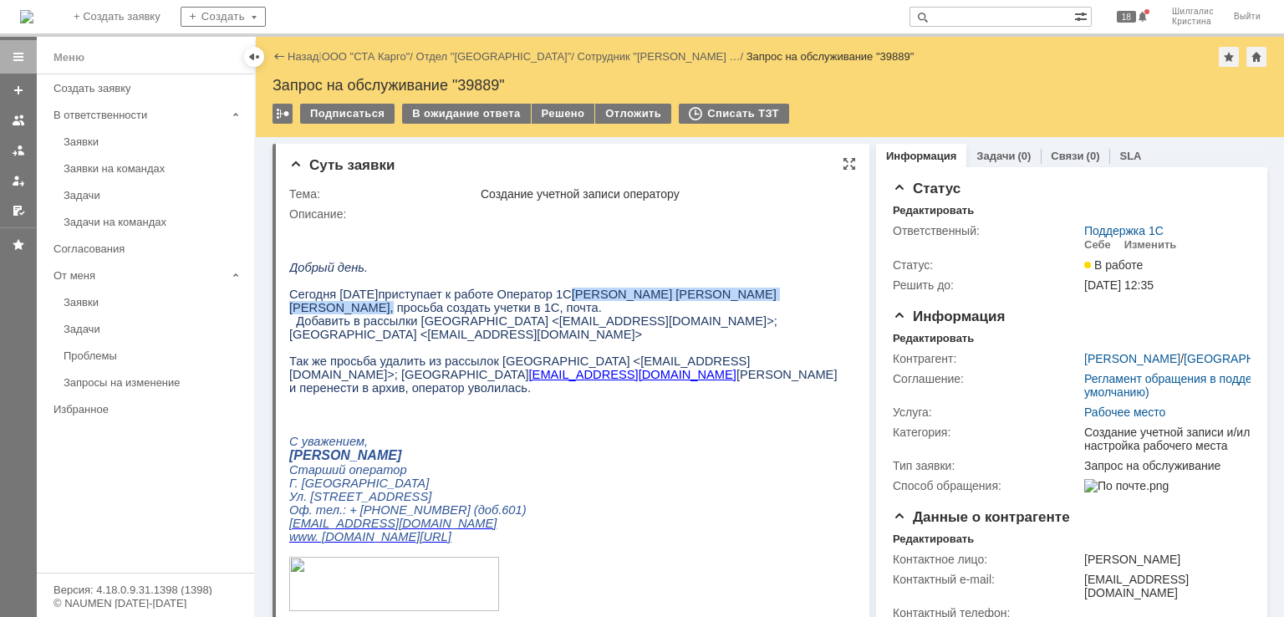
copy p "Кольцова Татьяна Александровна"
click at [599, 461] on p "[PERSON_NAME]" at bounding box center [565, 455] width 553 height 15
click at [359, 56] on link "ООО "СТА Карго"" at bounding box center [366, 56] width 89 height 13
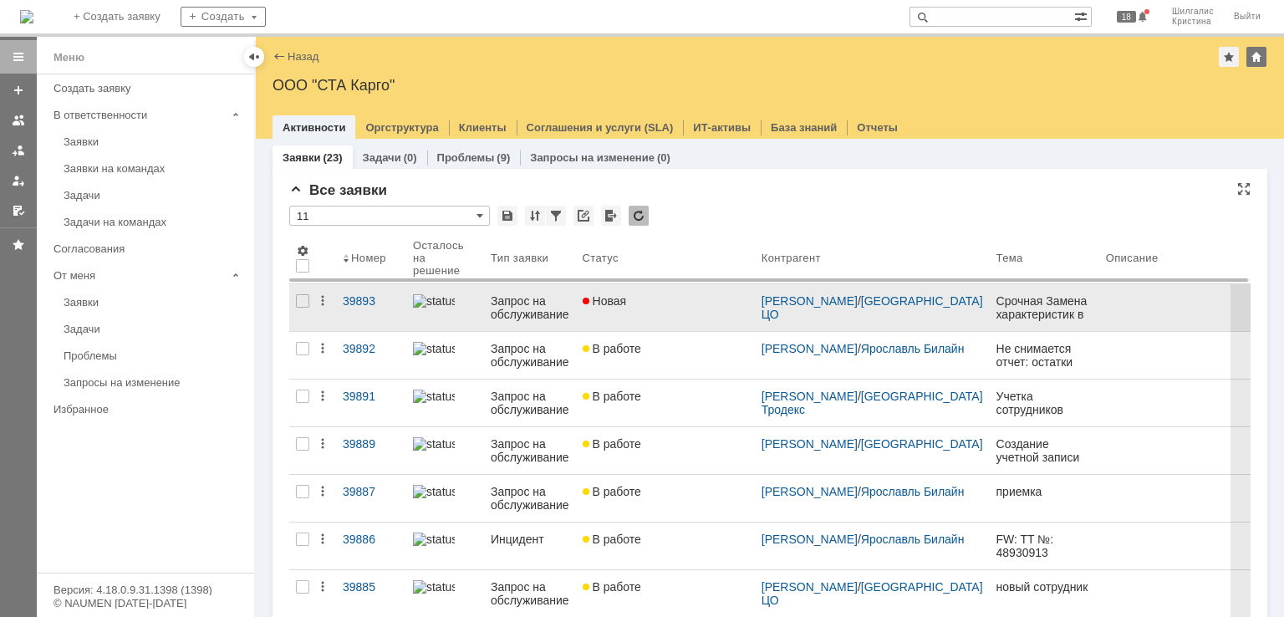
click at [702, 299] on div "Новая" at bounding box center [666, 300] width 166 height 13
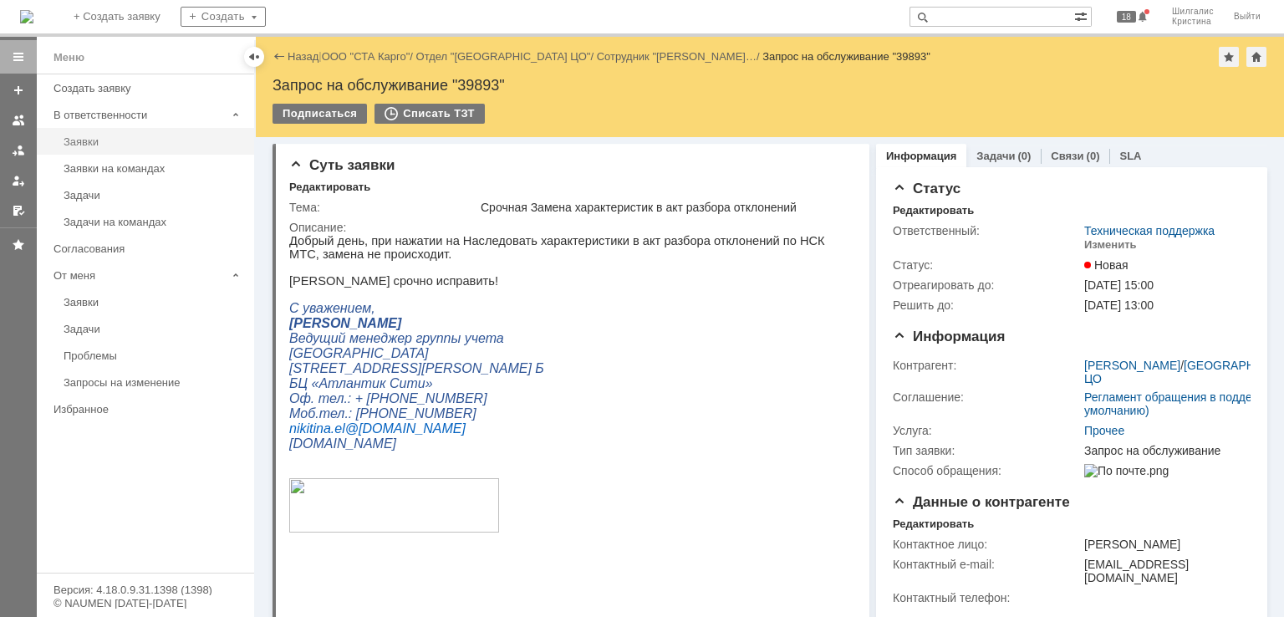
click at [105, 142] on div "Заявки" at bounding box center [154, 141] width 181 height 13
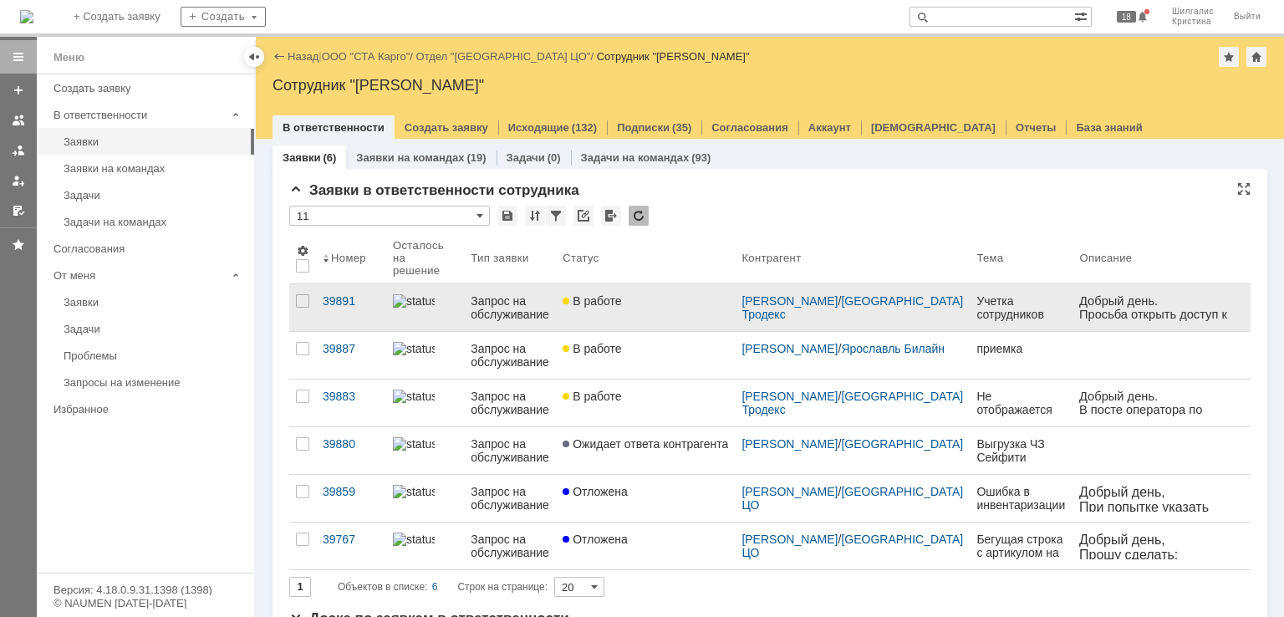
click at [680, 294] on div "В работе" at bounding box center [646, 300] width 166 height 13
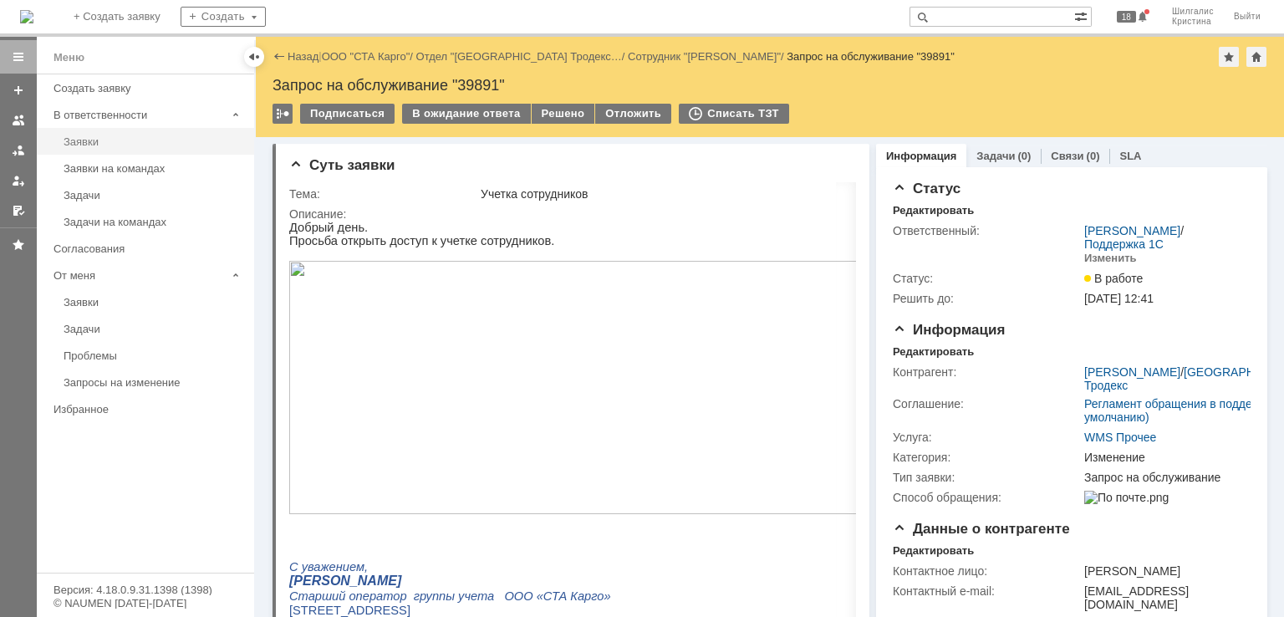
click at [106, 137] on div "Заявки" at bounding box center [154, 141] width 181 height 13
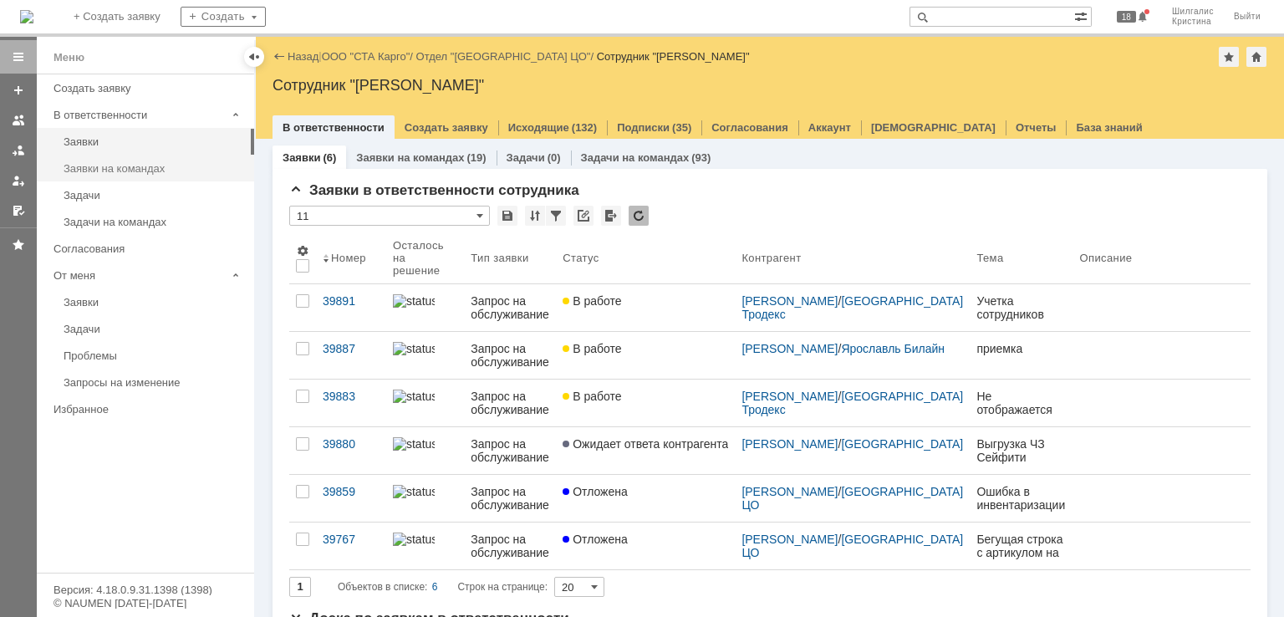
click at [128, 171] on div "Заявки на командах" at bounding box center [154, 168] width 181 height 13
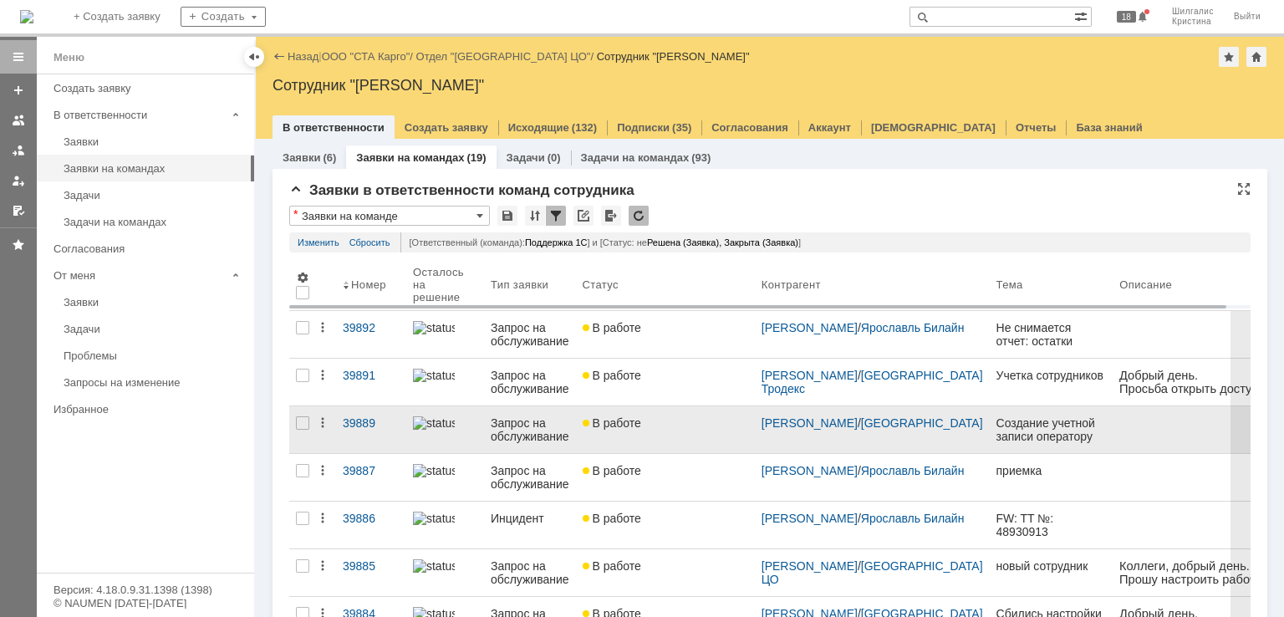
click at [688, 430] on link "В работе" at bounding box center [665, 429] width 179 height 47
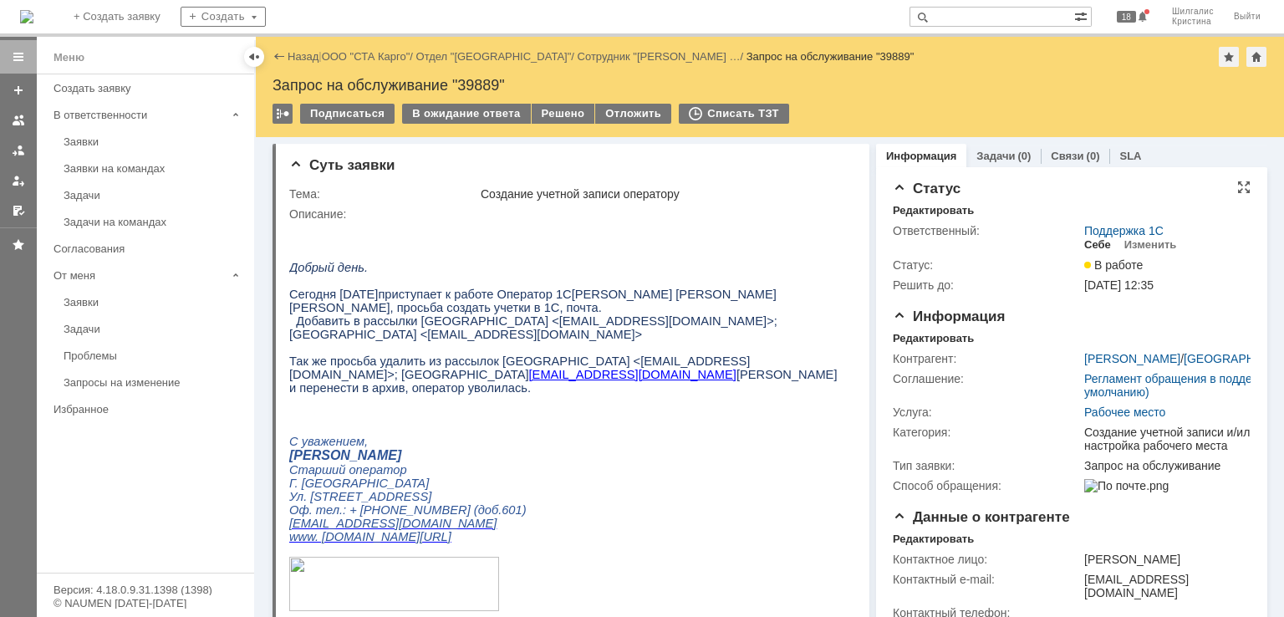
click at [1085, 246] on div "Себе" at bounding box center [1097, 244] width 27 height 13
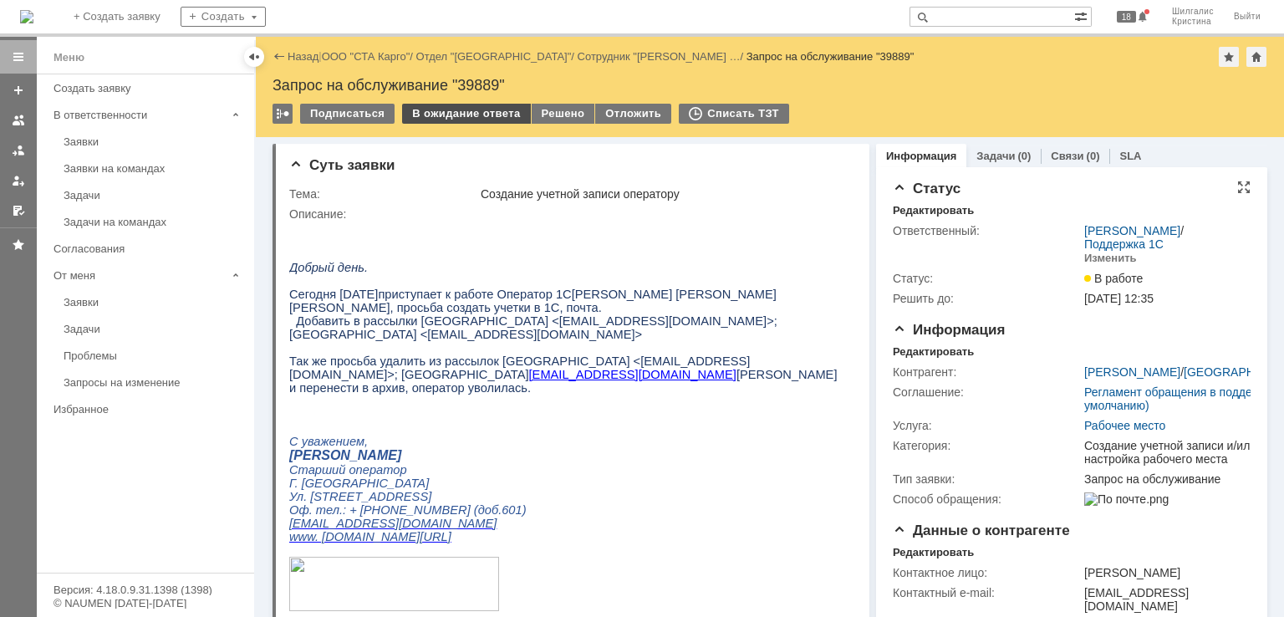
click at [462, 117] on div "В ожидание ответа" at bounding box center [466, 114] width 128 height 20
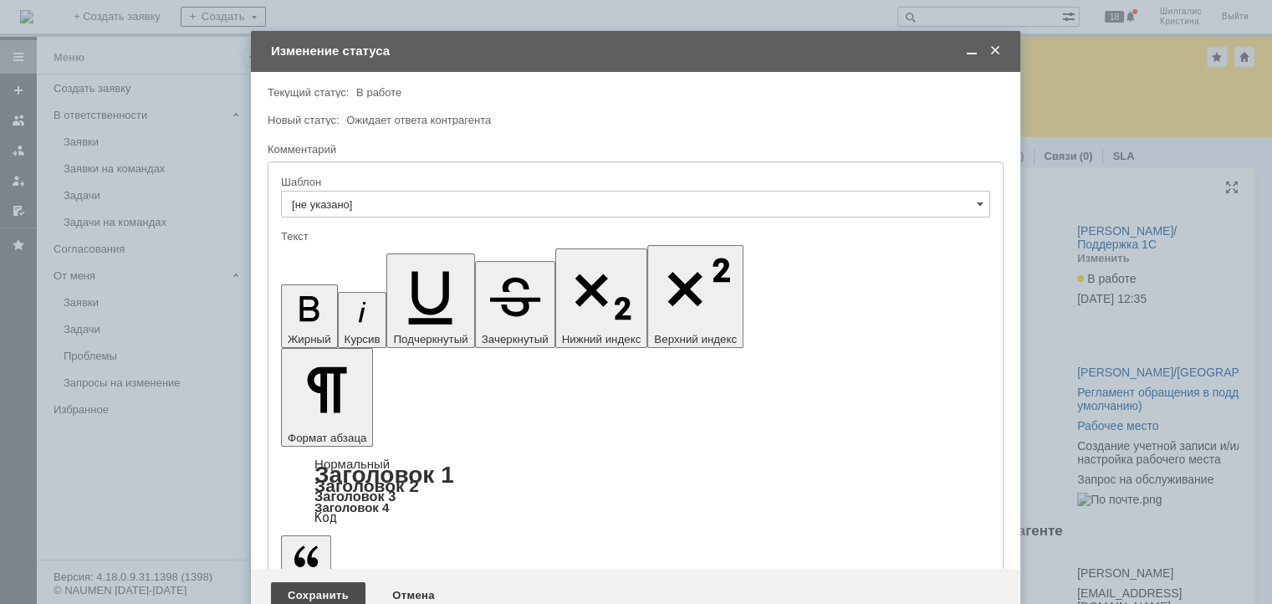
click at [311, 582] on div "Сохранить" at bounding box center [318, 595] width 94 height 27
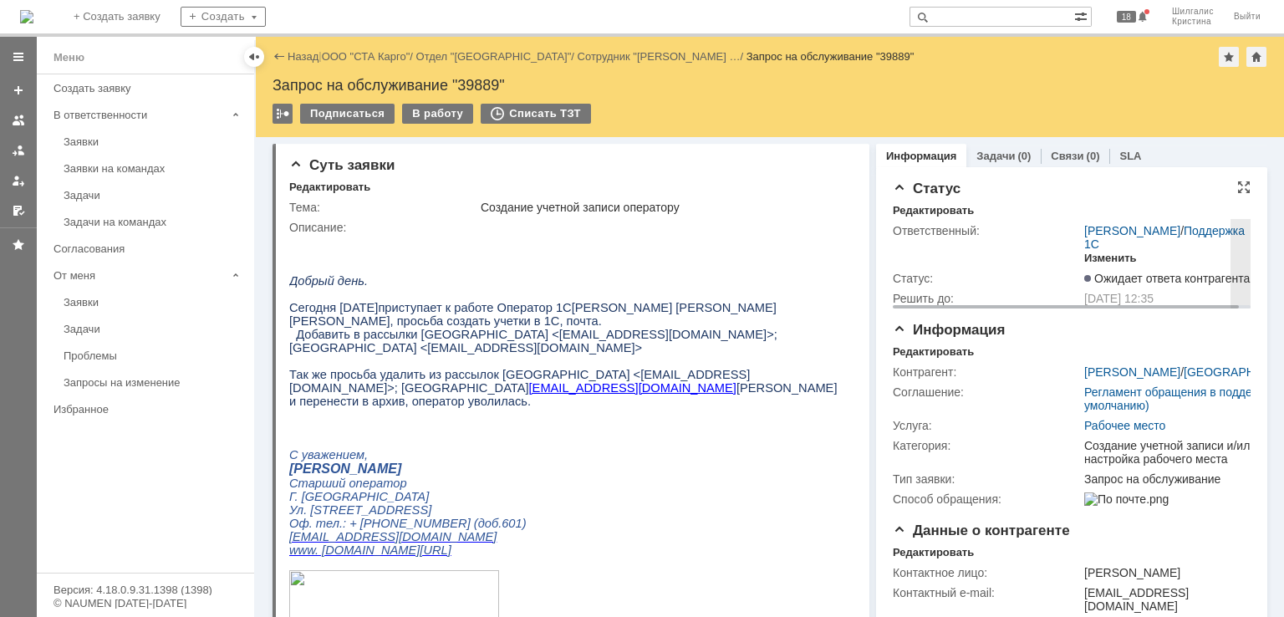
click at [1110, 258] on div "Изменить" at bounding box center [1110, 258] width 53 height 13
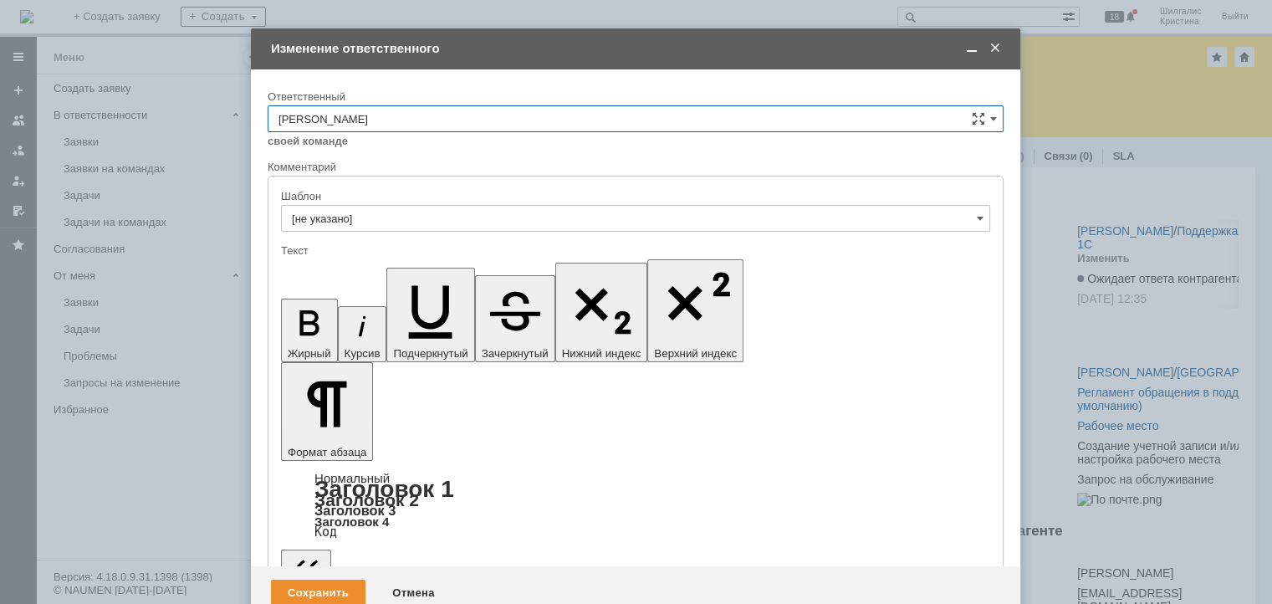
click at [416, 118] on input "[PERSON_NAME]" at bounding box center [636, 118] width 736 height 27
click at [378, 201] on span "[PERSON_NAME]" at bounding box center [635, 202] width 714 height 13
type input "[PERSON_NAME]"
click at [315, 579] on div "Сохранить" at bounding box center [318, 592] width 94 height 27
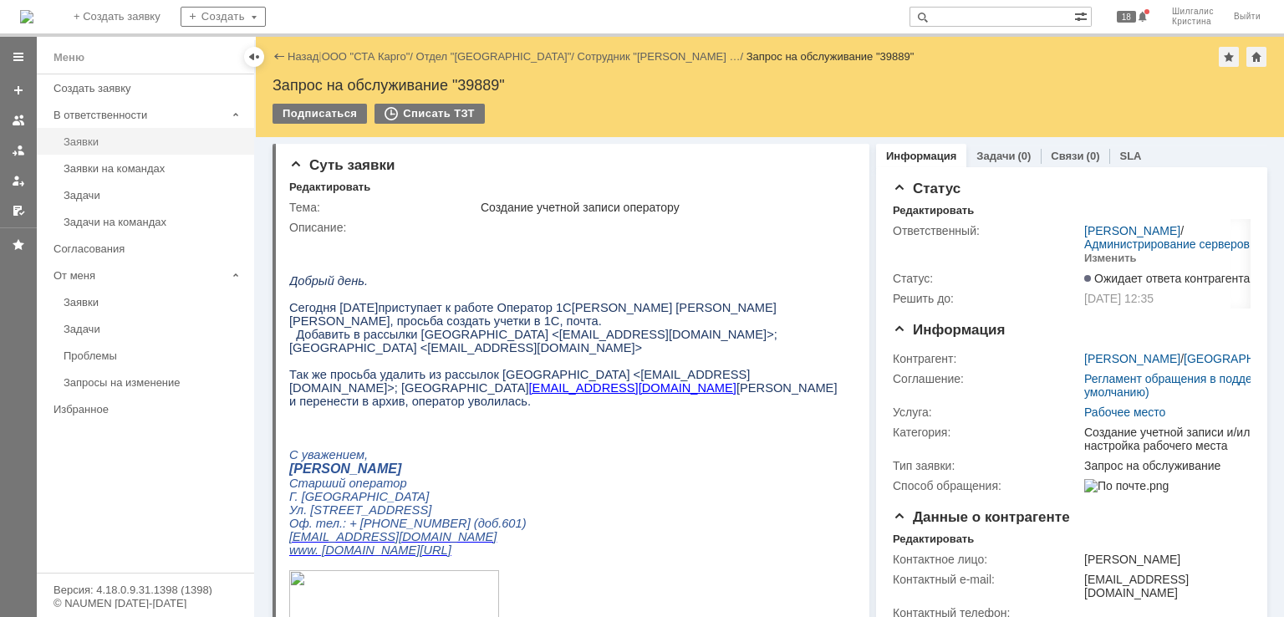
click at [95, 140] on div "Заявки" at bounding box center [154, 141] width 181 height 13
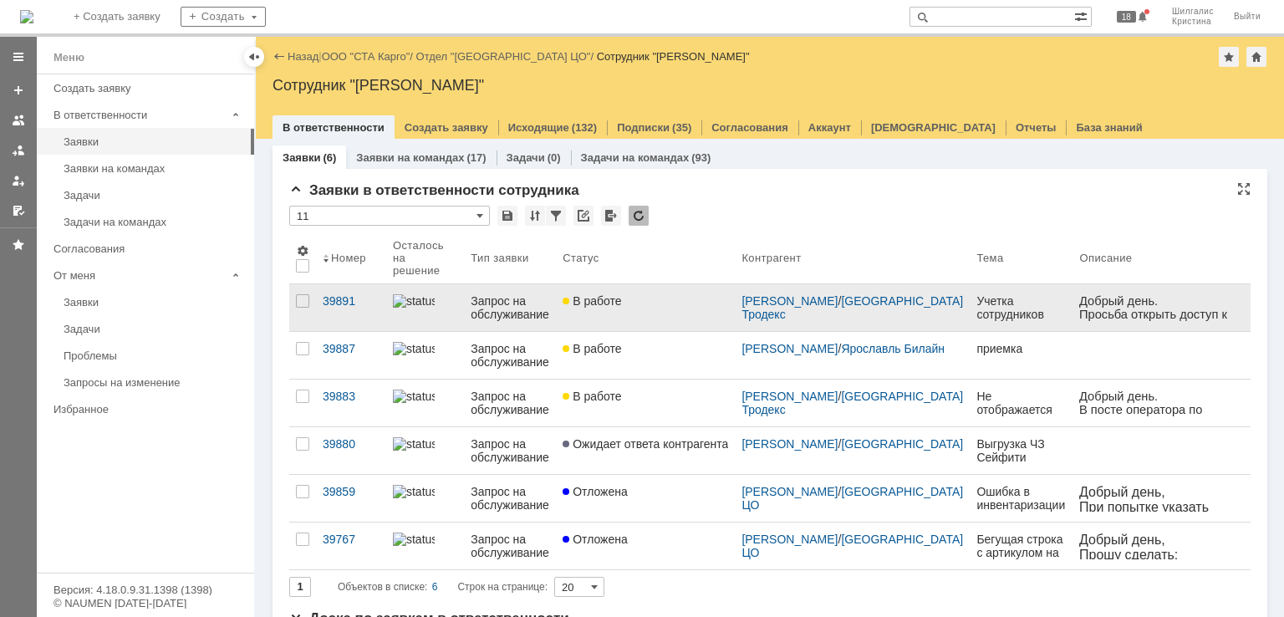
click at [656, 284] on link "В работе" at bounding box center [645, 307] width 179 height 47
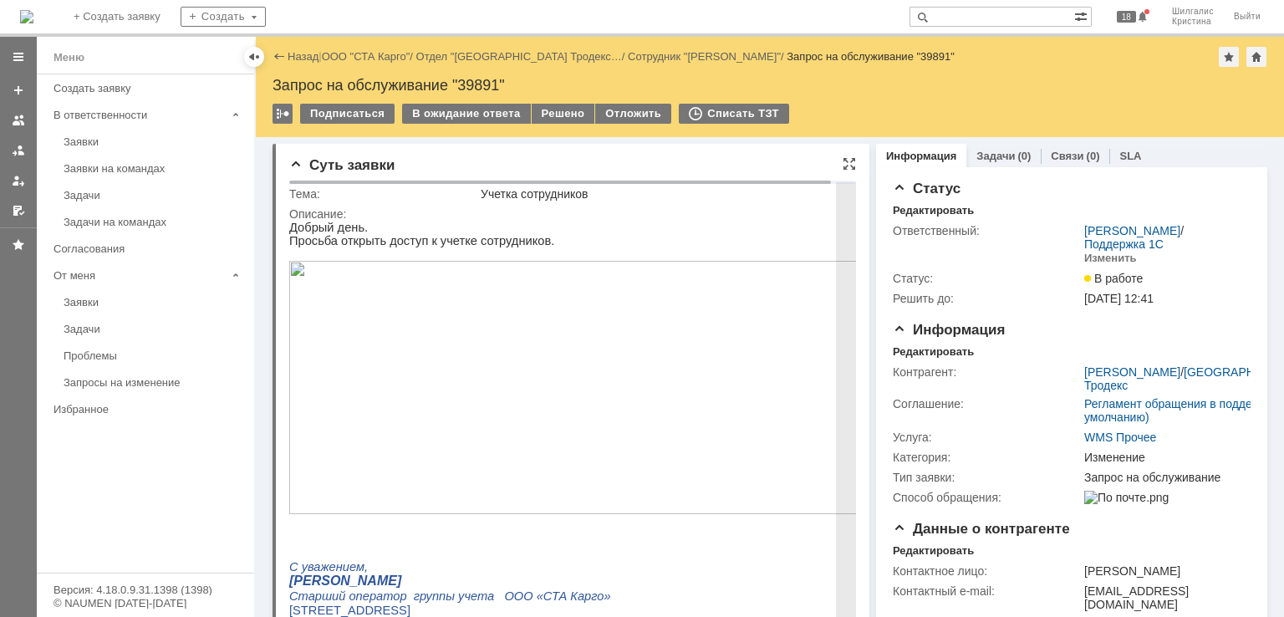
click at [481, 313] on img at bounding box center [581, 387] width 585 height 253
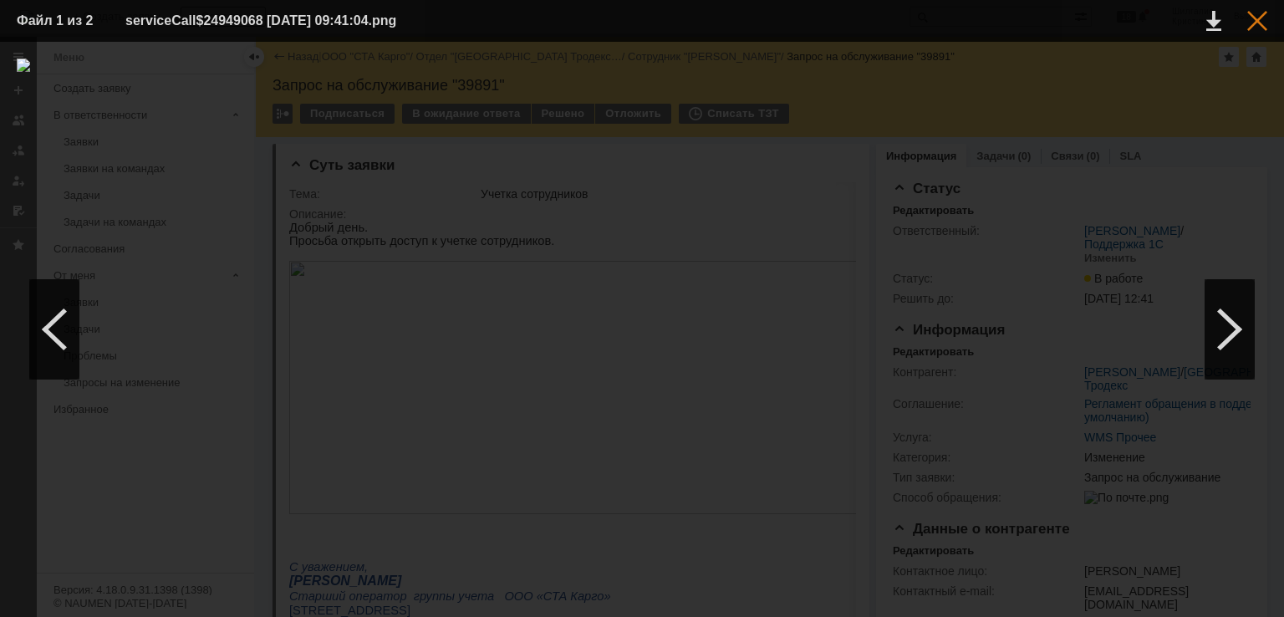
click at [1264, 25] on div at bounding box center [1257, 21] width 20 height 20
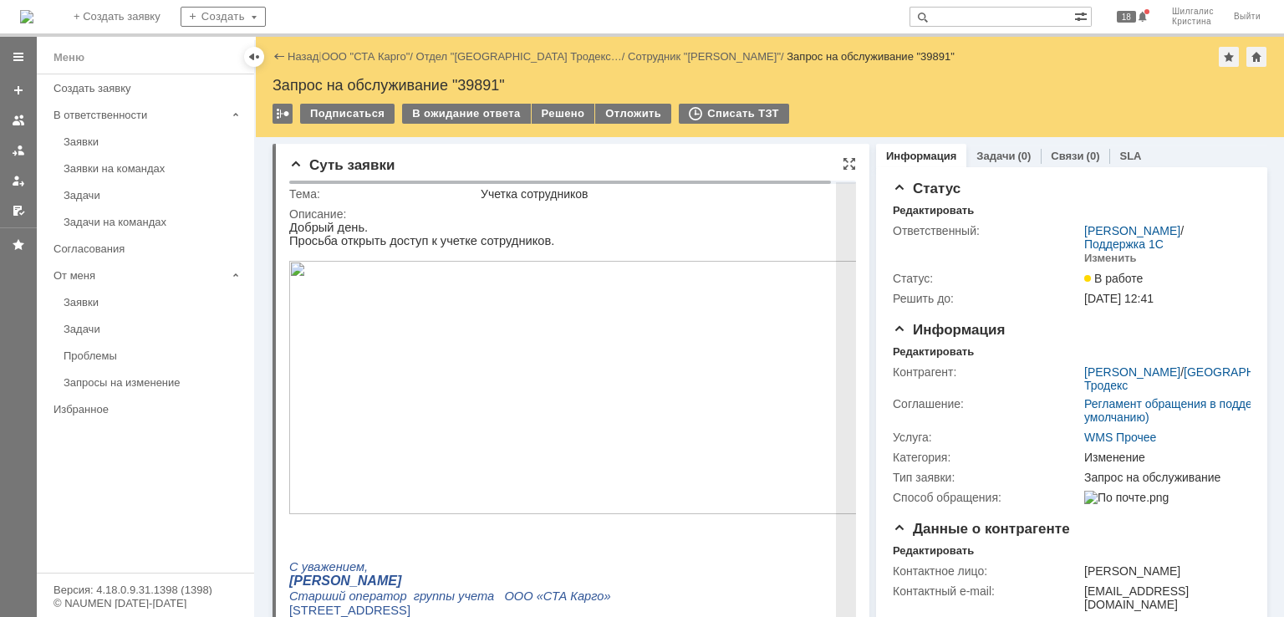
click at [508, 333] on img at bounding box center [581, 387] width 585 height 253
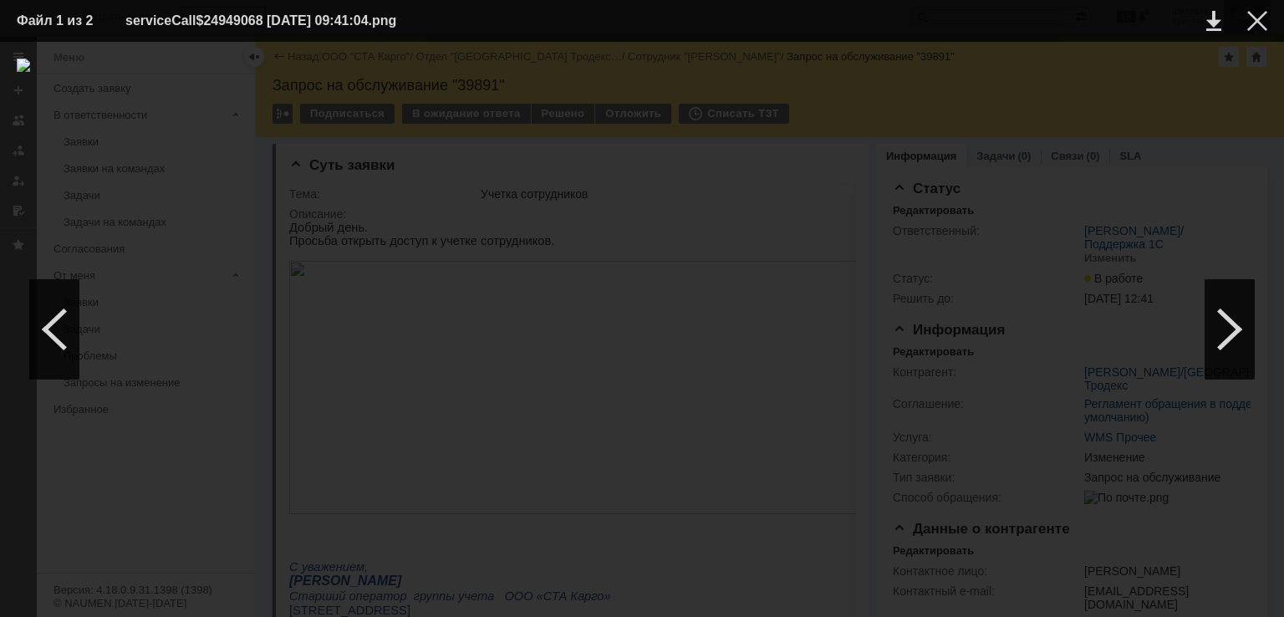
click at [1256, 25] on div at bounding box center [1257, 21] width 20 height 20
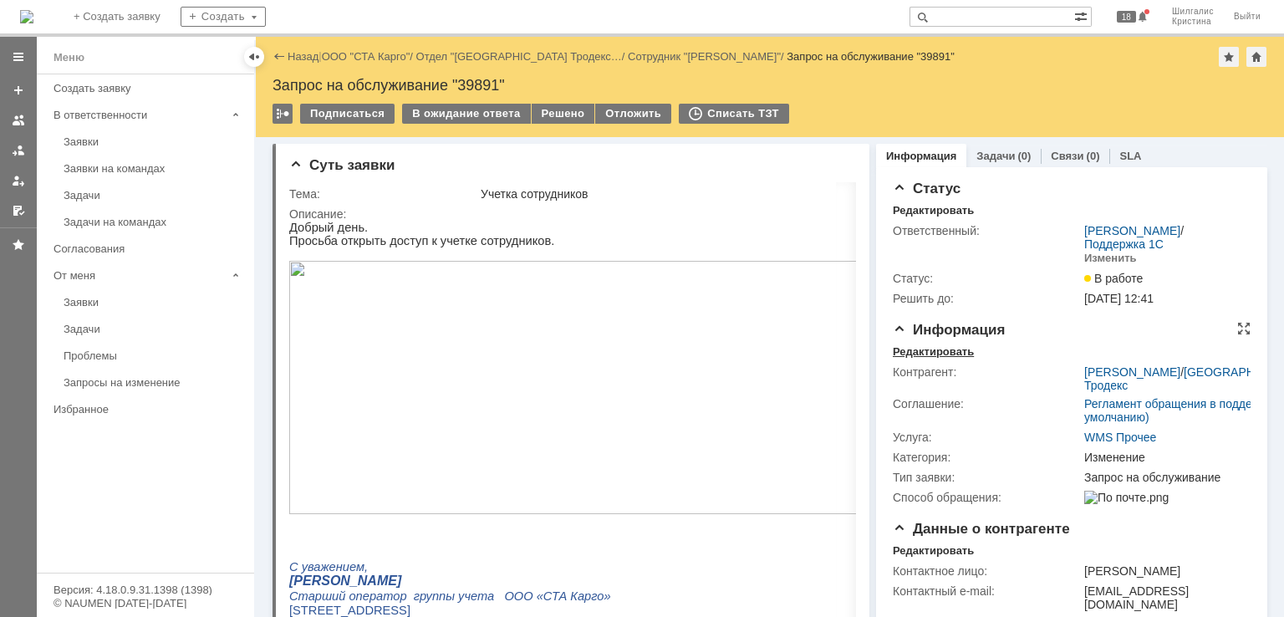
click at [953, 348] on div "Редактировать" at bounding box center [933, 351] width 81 height 13
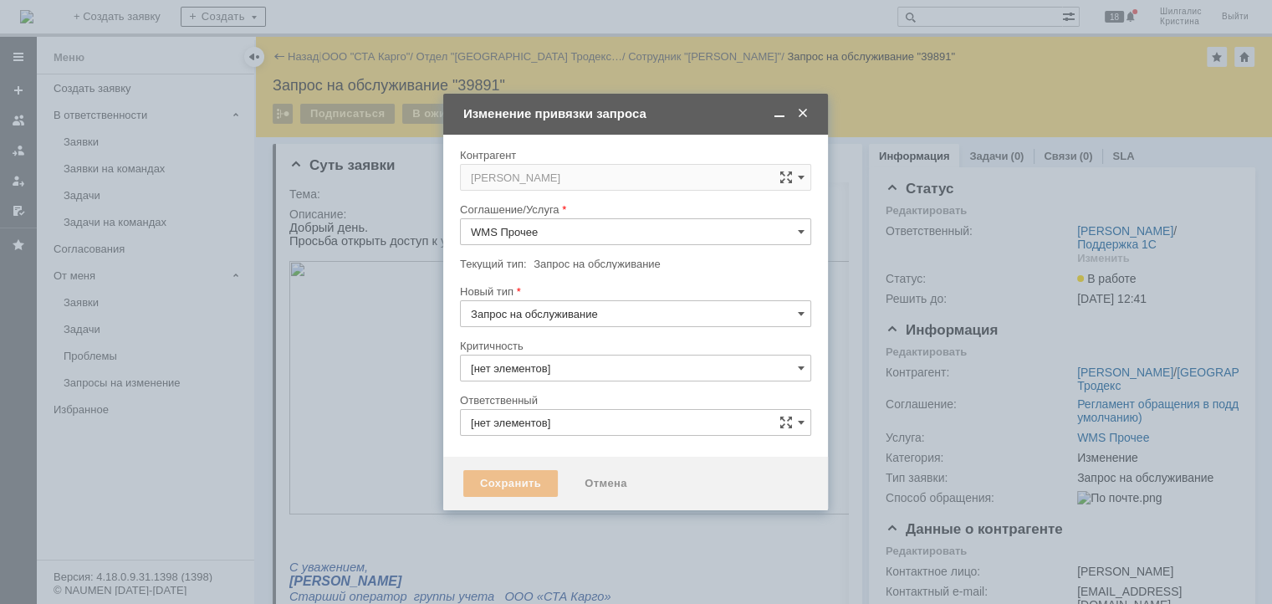
type input "3. Низкая"
type input "[PERSON_NAME]"
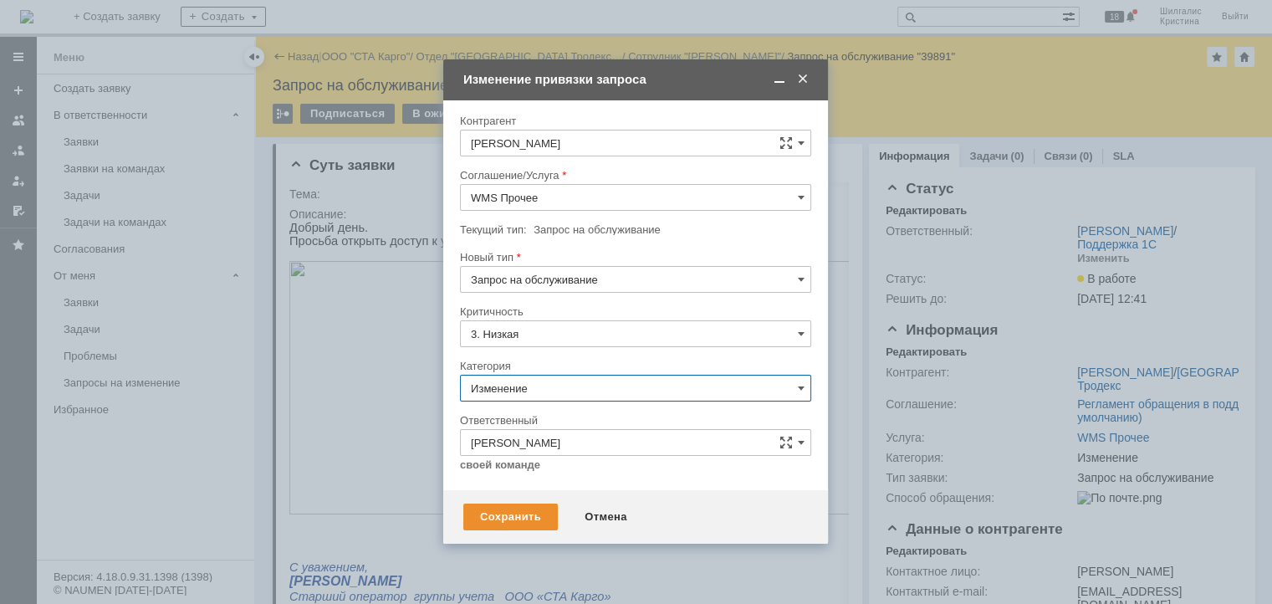
click at [512, 389] on input "Изменение" at bounding box center [635, 388] width 351 height 27
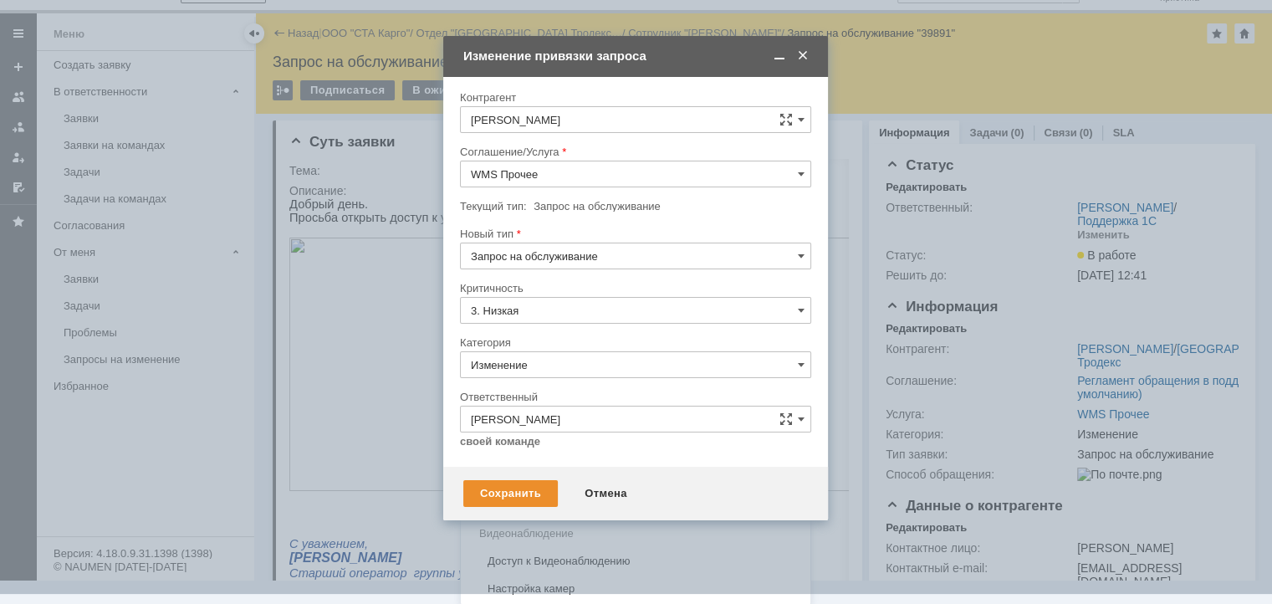
click at [538, 474] on span "Консультация пользователя" at bounding box center [635, 477] width 329 height 13
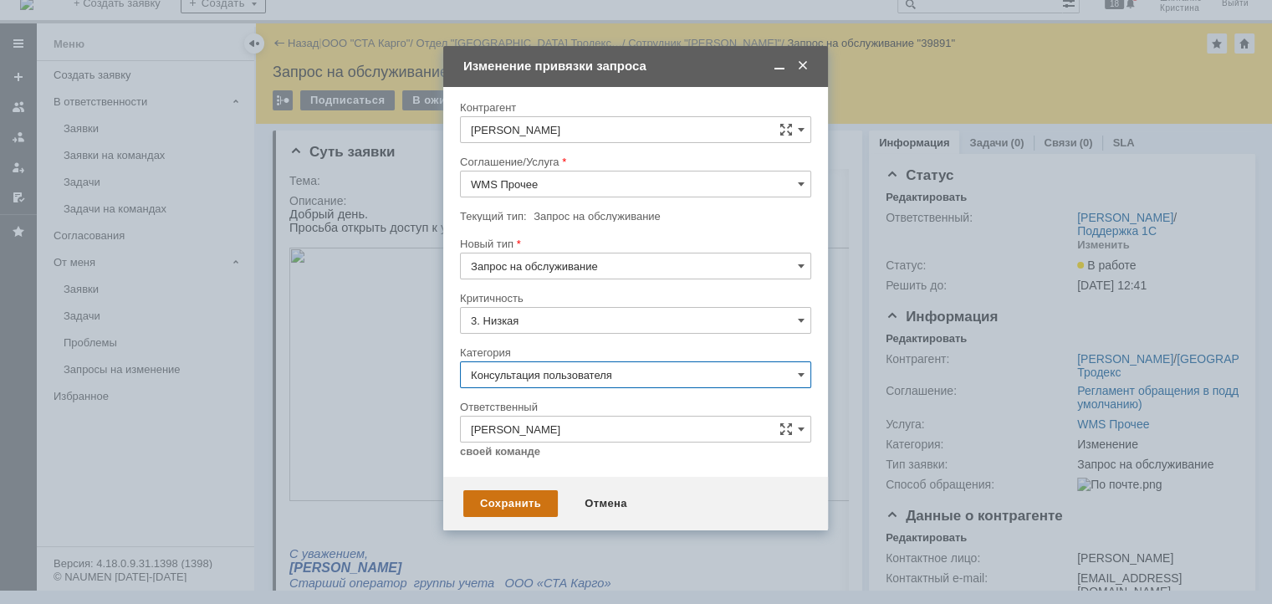
type input "Консультация пользователя"
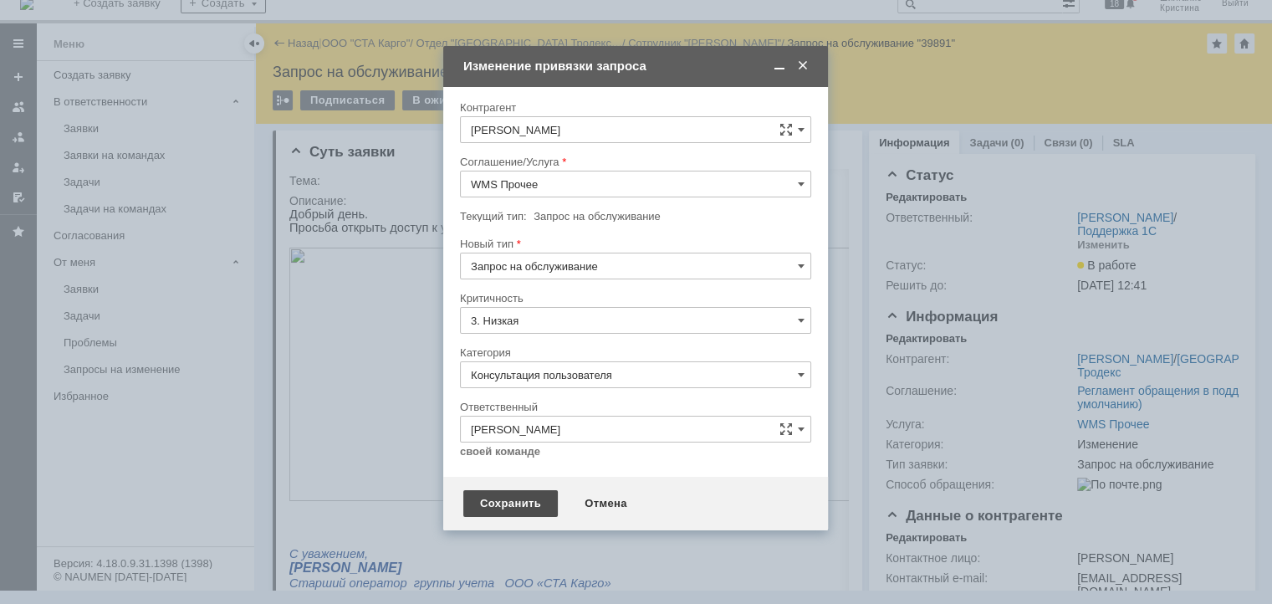
click at [487, 503] on div "Сохранить" at bounding box center [510, 503] width 94 height 27
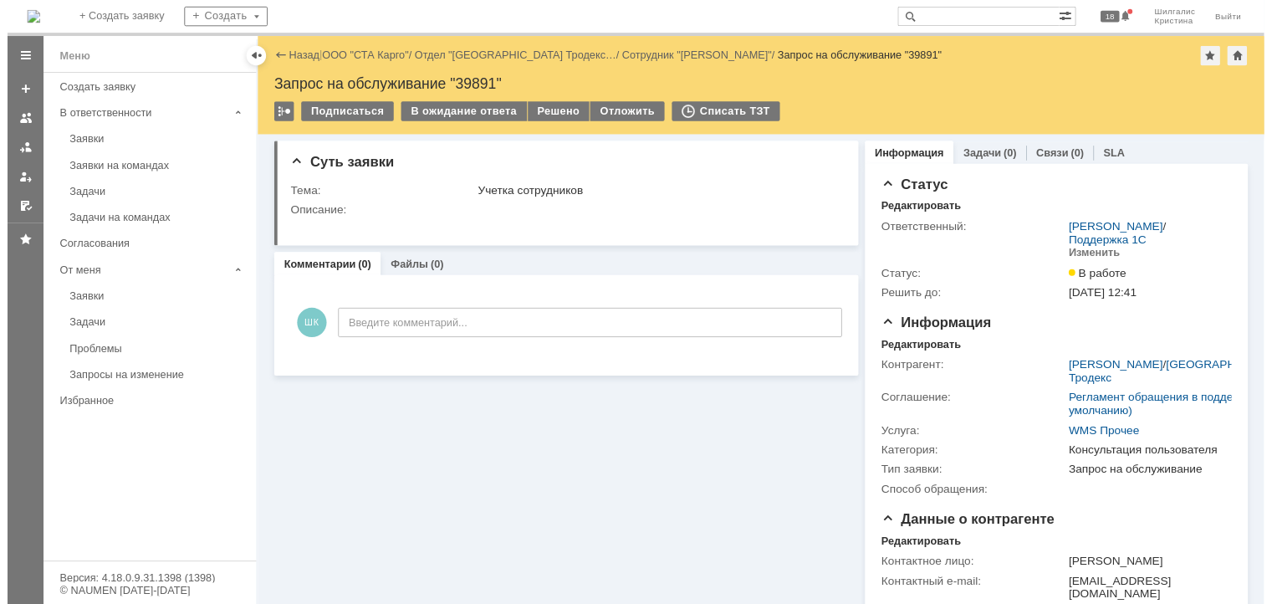
scroll to position [0, 0]
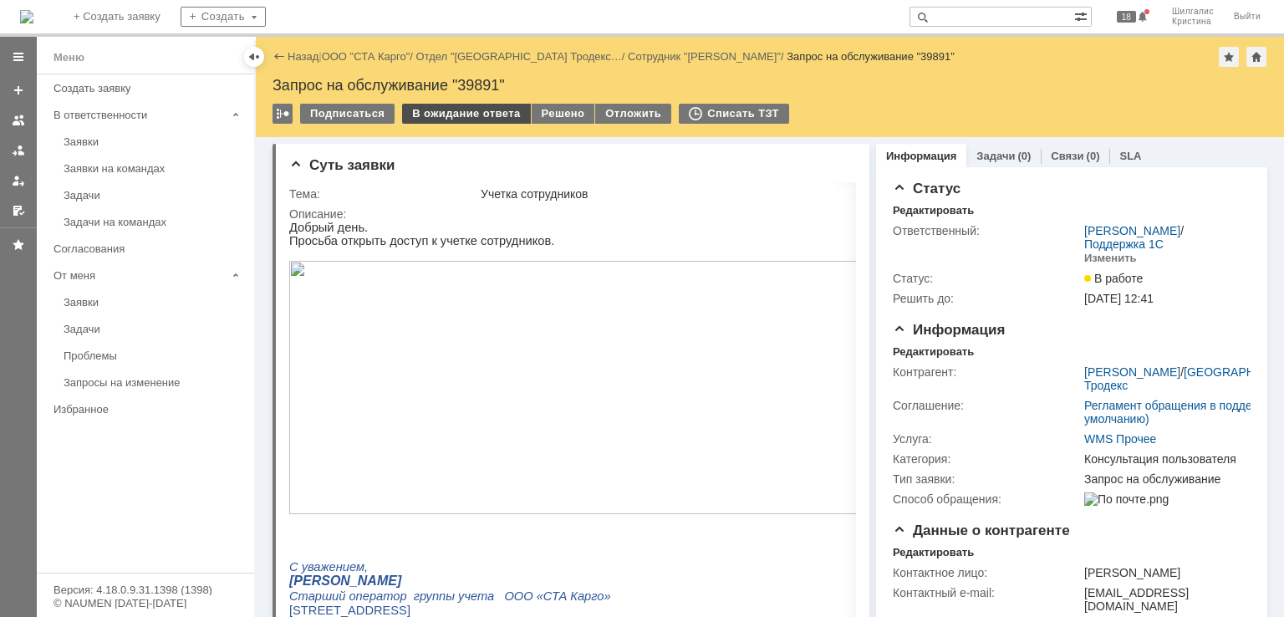
click at [467, 116] on div "В ожидание ответа" at bounding box center [466, 114] width 128 height 20
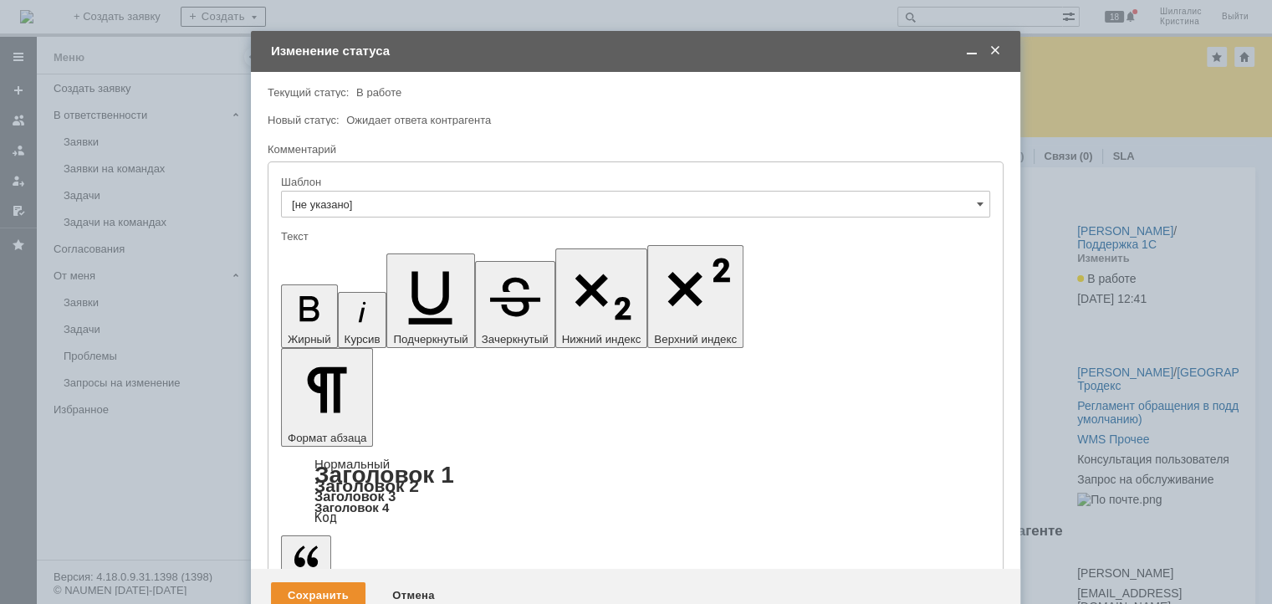
click at [312, 582] on div "Сохранить" at bounding box center [318, 595] width 94 height 27
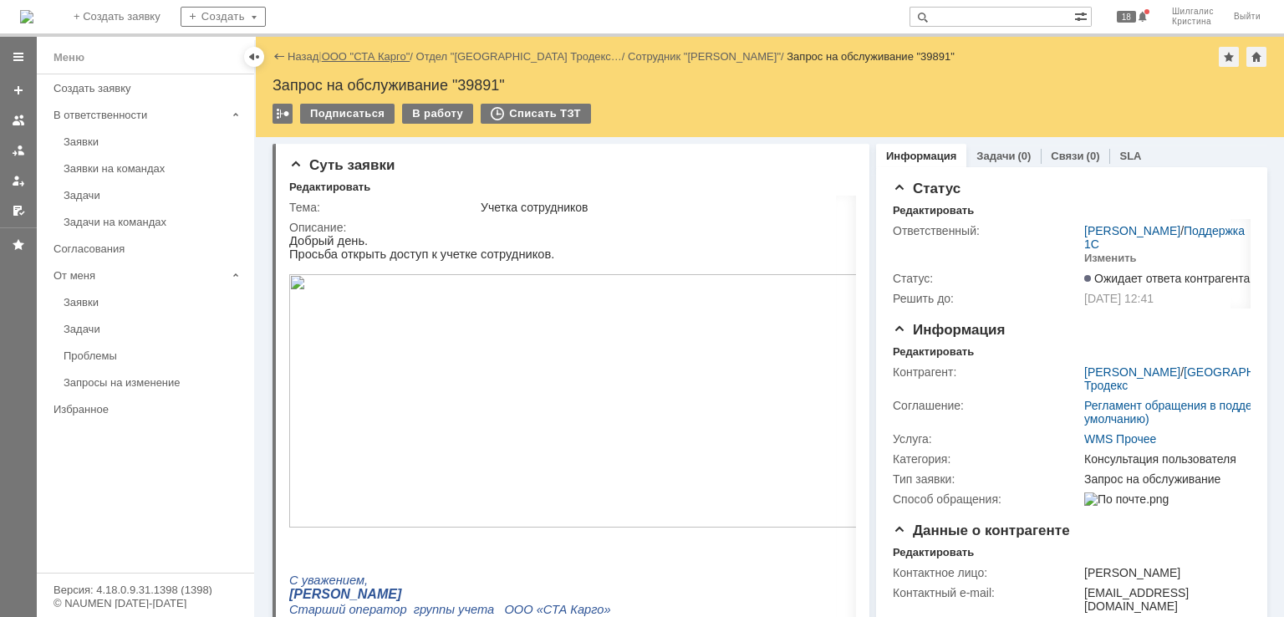
click at [394, 57] on link "ООО "СТА Карго"" at bounding box center [366, 56] width 89 height 13
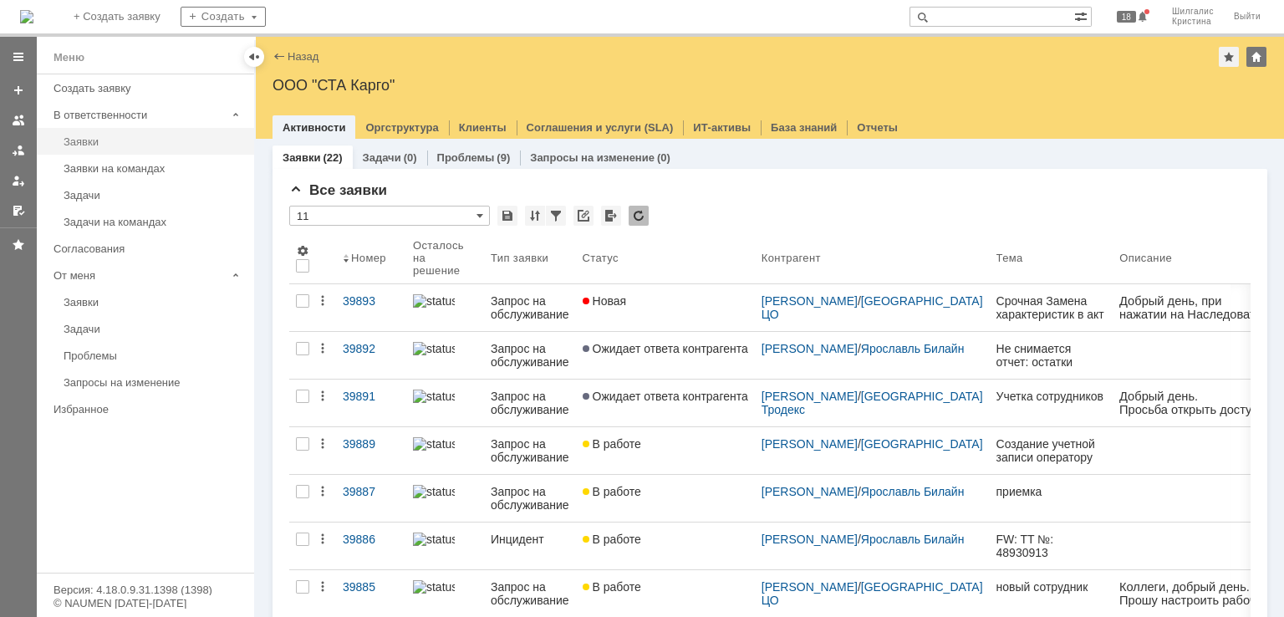
click at [108, 137] on div "Заявки" at bounding box center [154, 141] width 181 height 13
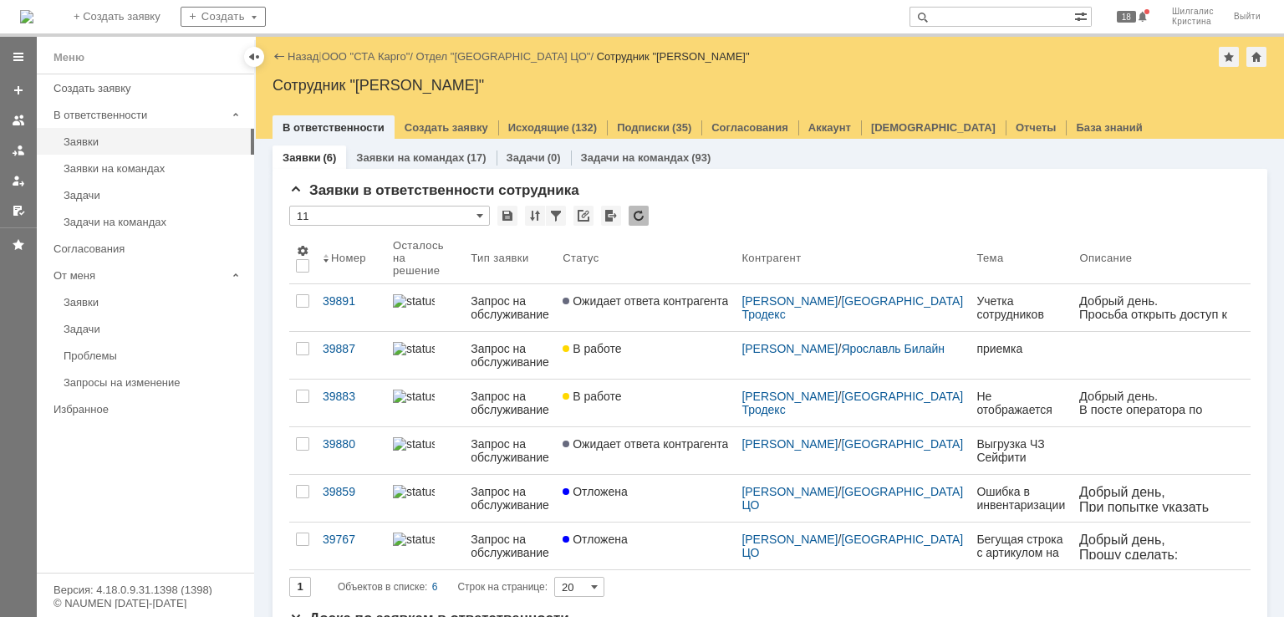
click at [645, 390] on div "В работе" at bounding box center [646, 396] width 166 height 13
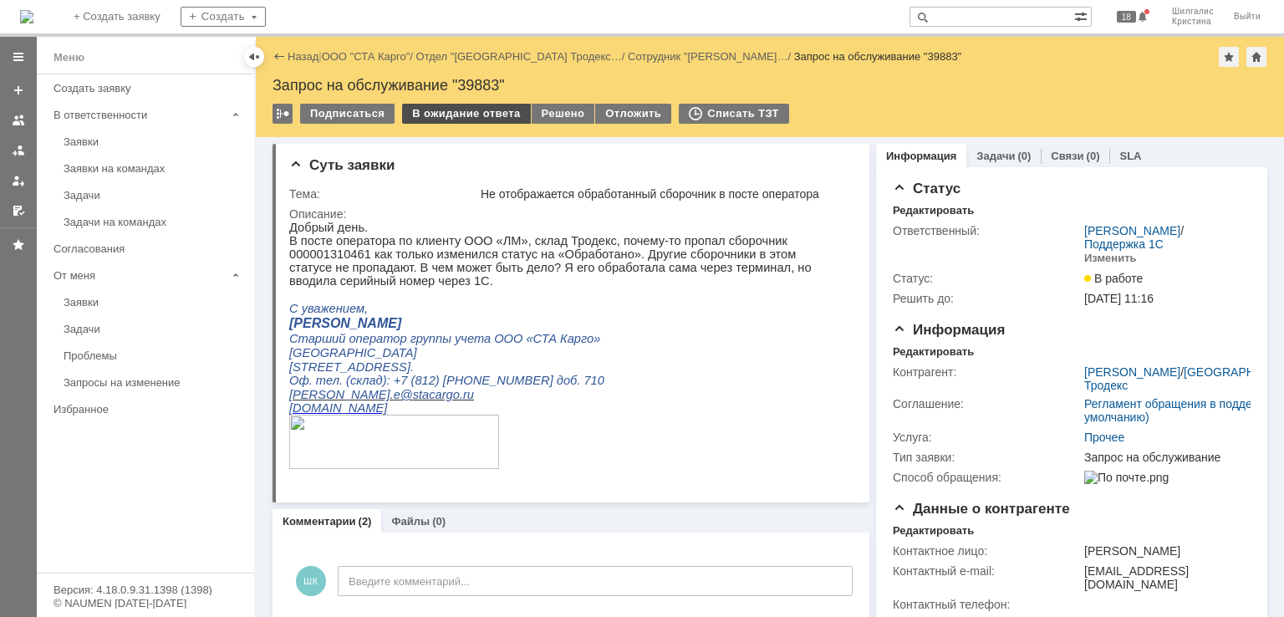
click at [477, 113] on div "В ожидание ответа" at bounding box center [466, 114] width 128 height 20
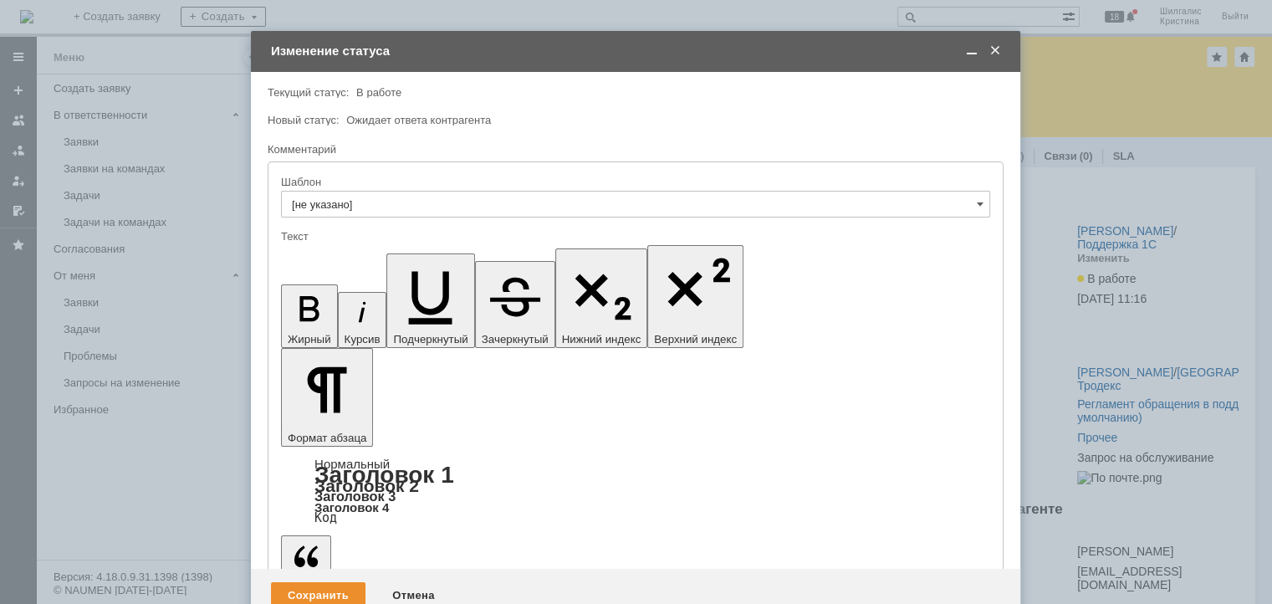
click at [310, 582] on div "Сохранить" at bounding box center [318, 595] width 94 height 27
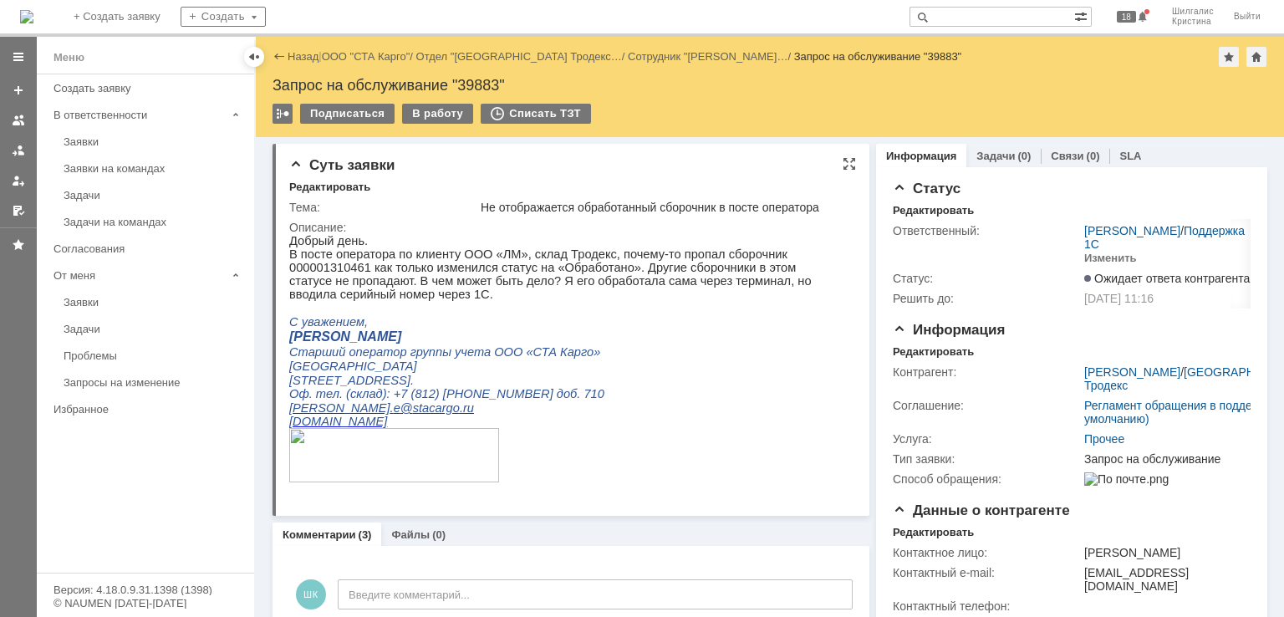
drag, startPoint x: 887, startPoint y: 490, endPoint x: 544, endPoint y: 220, distance: 436.3
click at [544, 220] on td "Описание:" at bounding box center [569, 359] width 561 height 285
click at [135, 167] on div "Заявки на командах" at bounding box center [154, 168] width 181 height 13
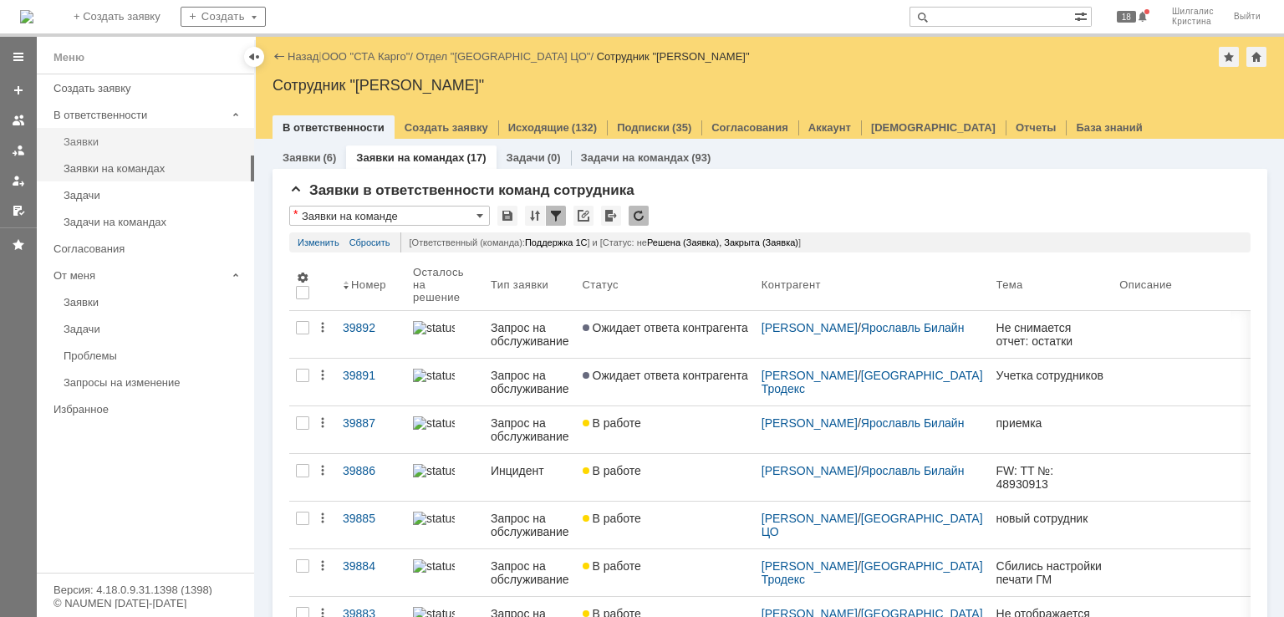
click at [88, 138] on div "Заявки" at bounding box center [154, 141] width 181 height 13
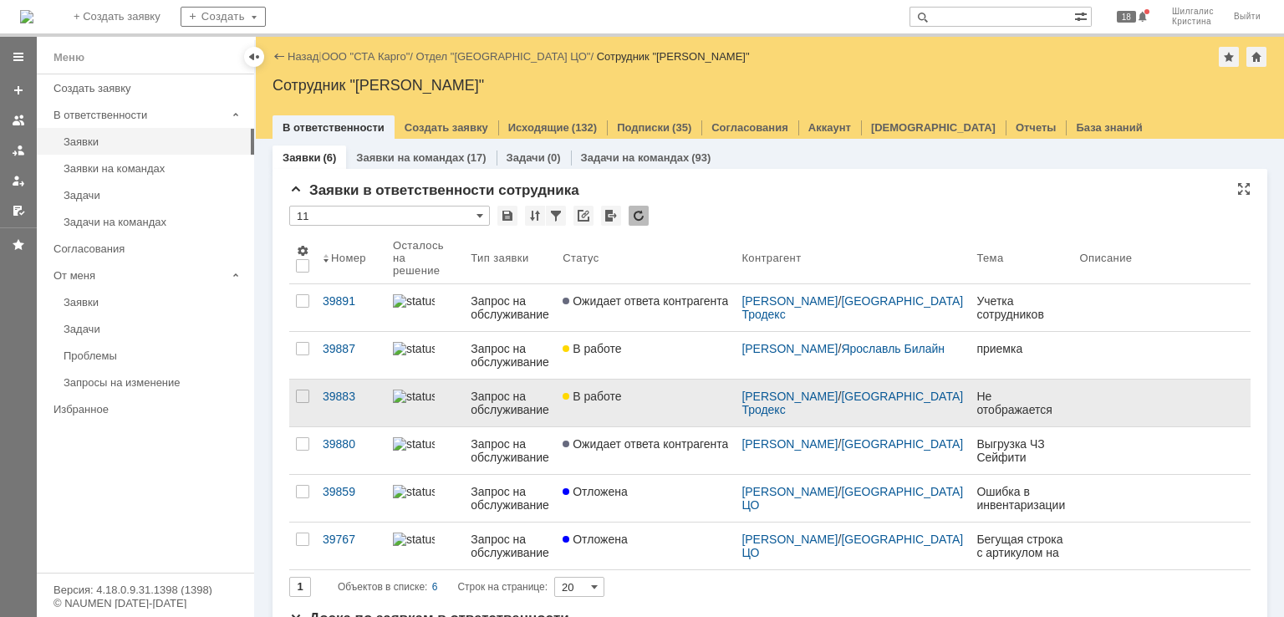
click at [621, 390] on span "В работе" at bounding box center [592, 396] width 59 height 13
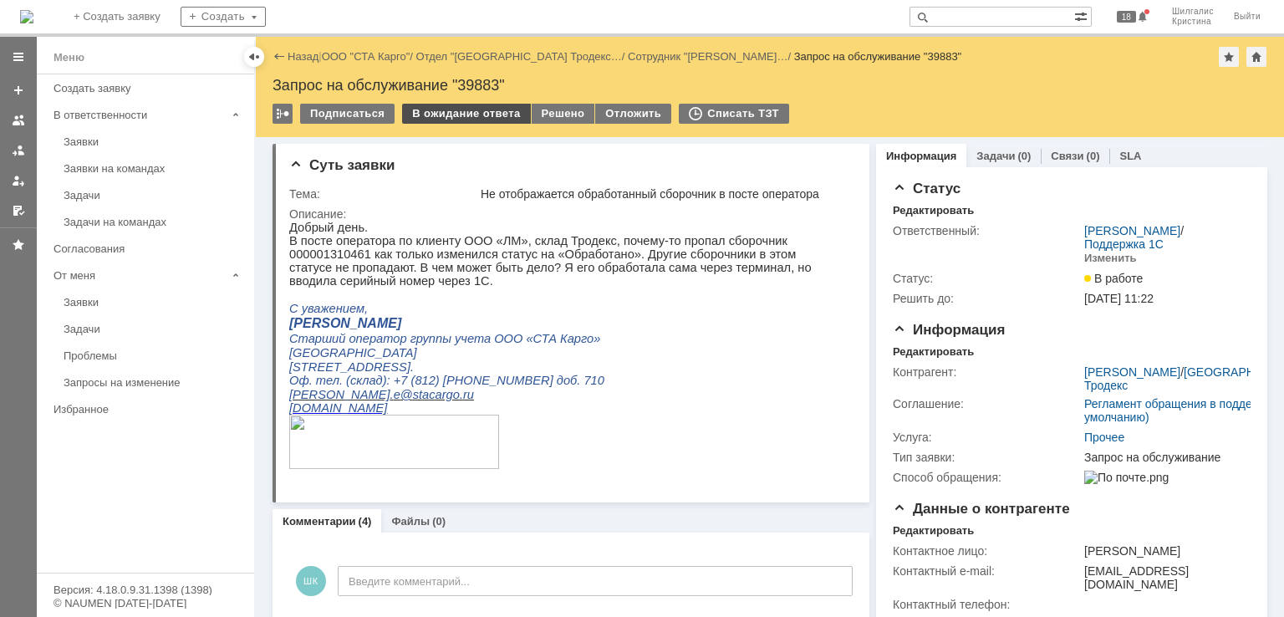
click at [447, 114] on div "В ожидание ответа" at bounding box center [466, 114] width 128 height 20
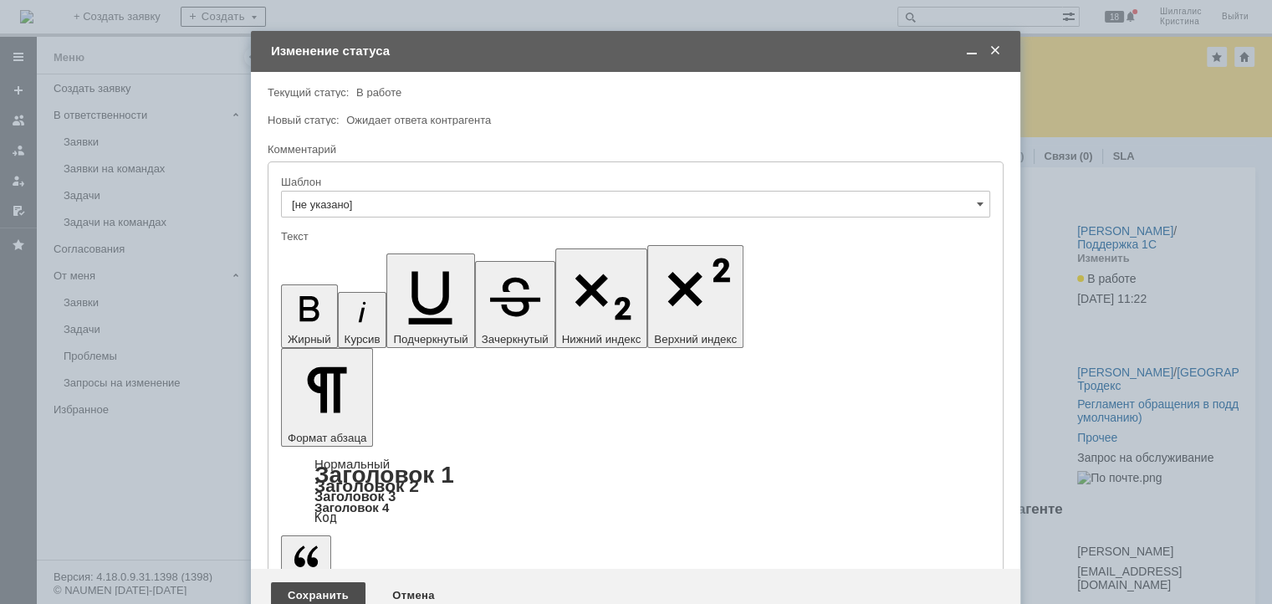
click at [298, 582] on div "Сохранить" at bounding box center [318, 595] width 94 height 27
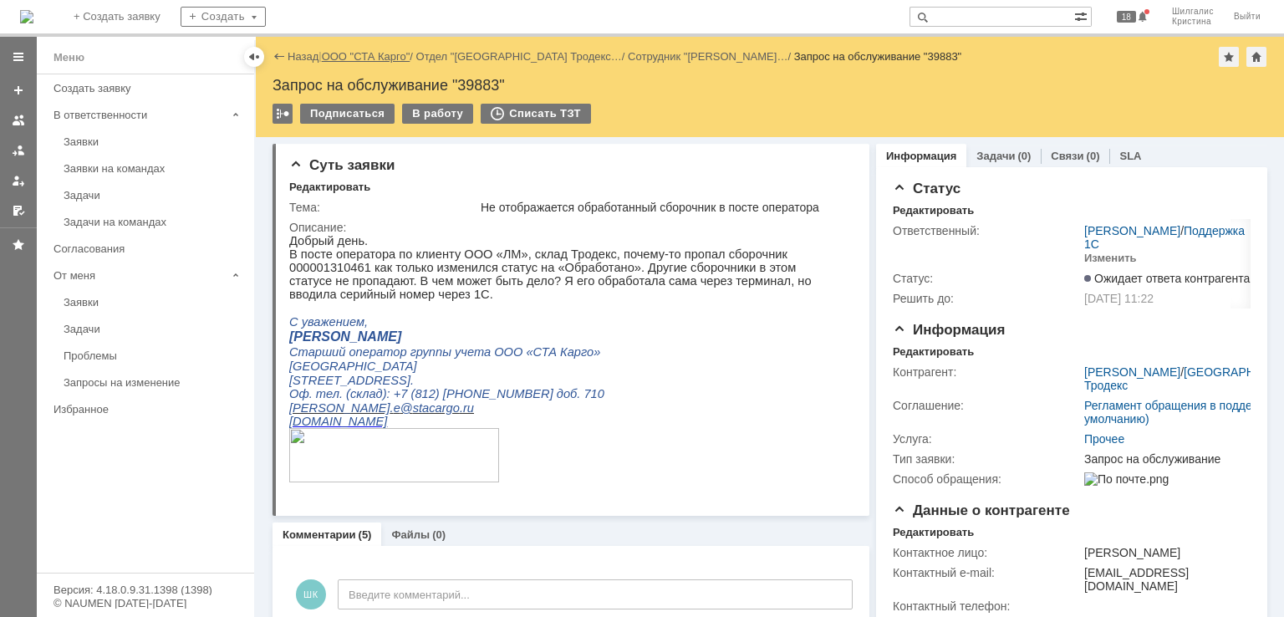
click at [356, 56] on link "ООО "СТА Карго"" at bounding box center [366, 56] width 89 height 13
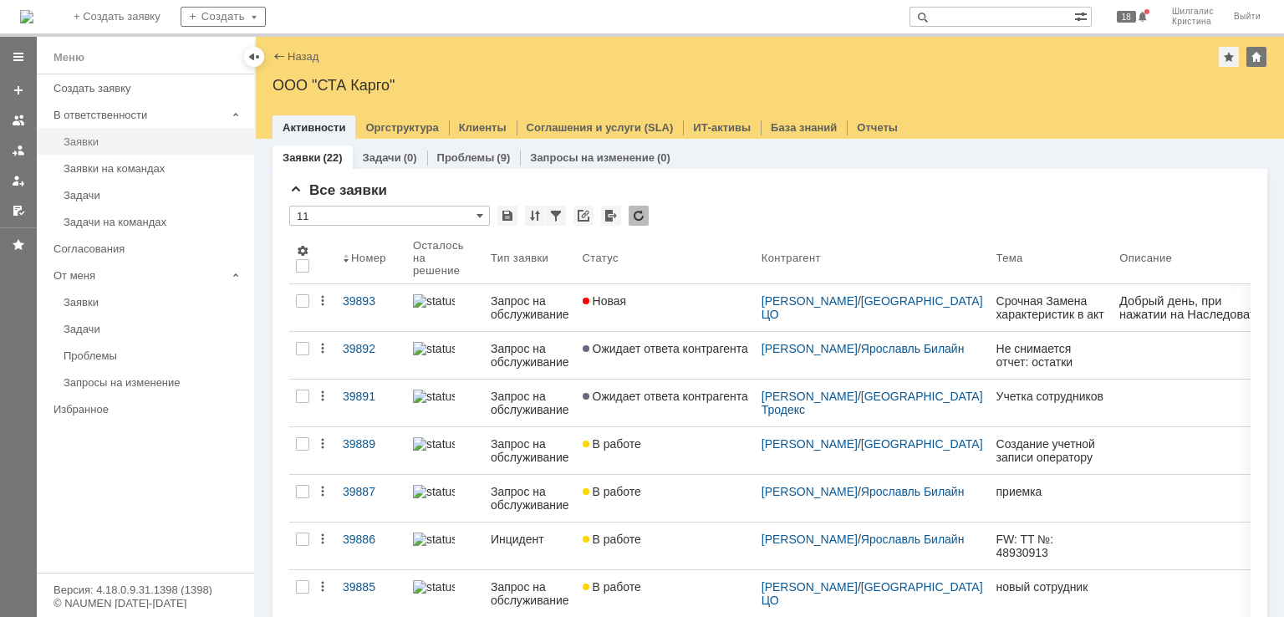
click at [118, 145] on div "Заявки" at bounding box center [154, 141] width 181 height 13
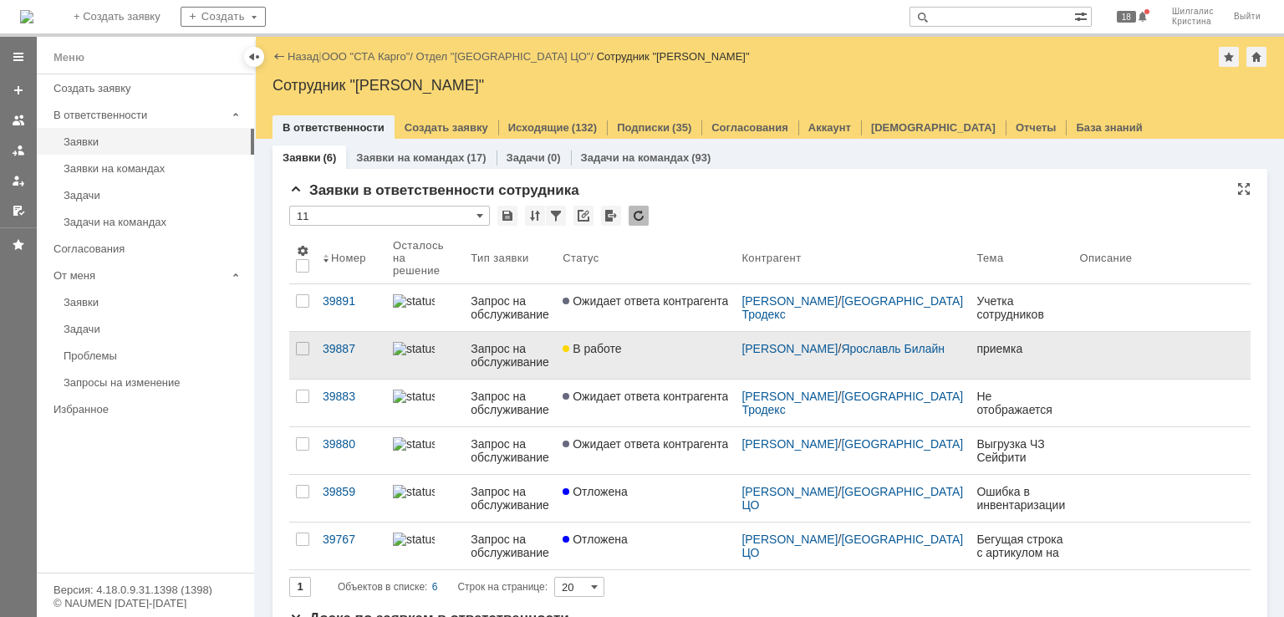
click at [621, 342] on span "В работе" at bounding box center [592, 348] width 59 height 13
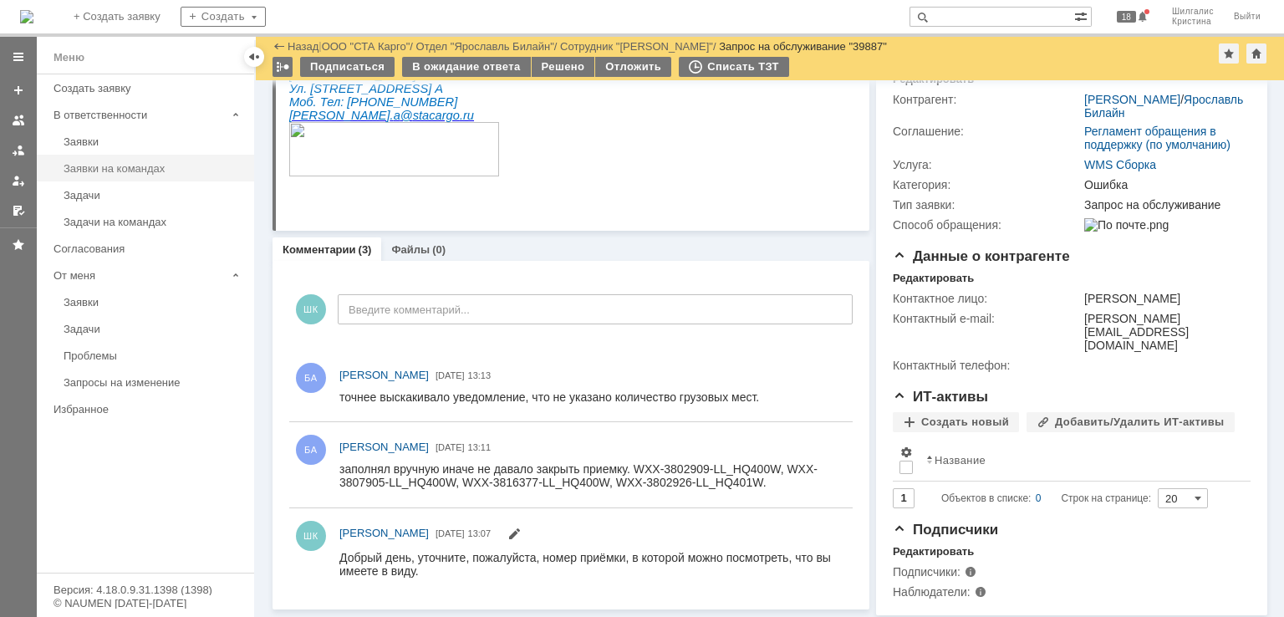
click at [155, 174] on link "Заявки на командах" at bounding box center [154, 168] width 194 height 26
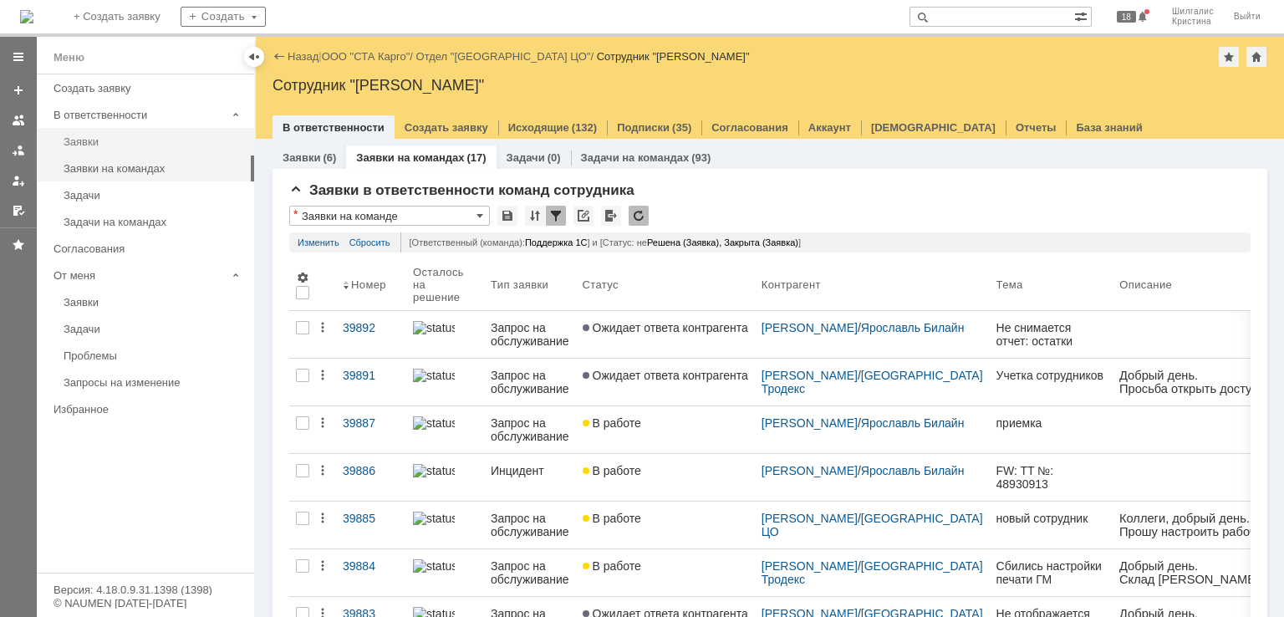
click at [104, 136] on div "Заявки" at bounding box center [154, 141] width 181 height 13
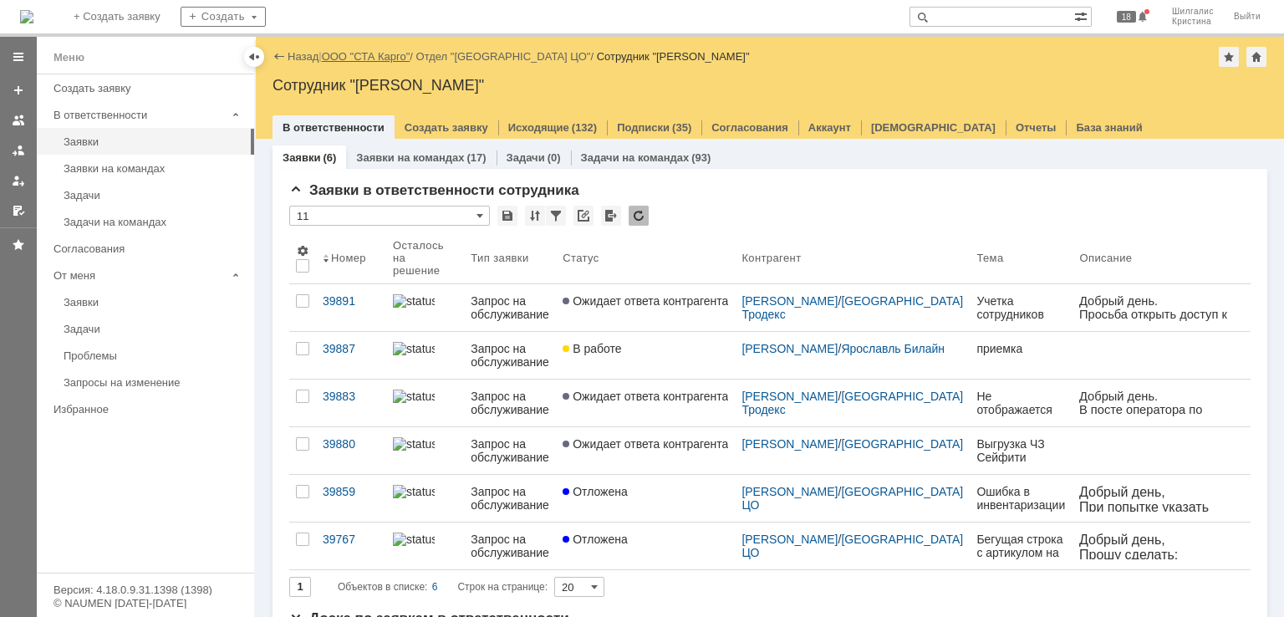
click at [353, 58] on link "ООО "СТА Карго"" at bounding box center [366, 56] width 89 height 13
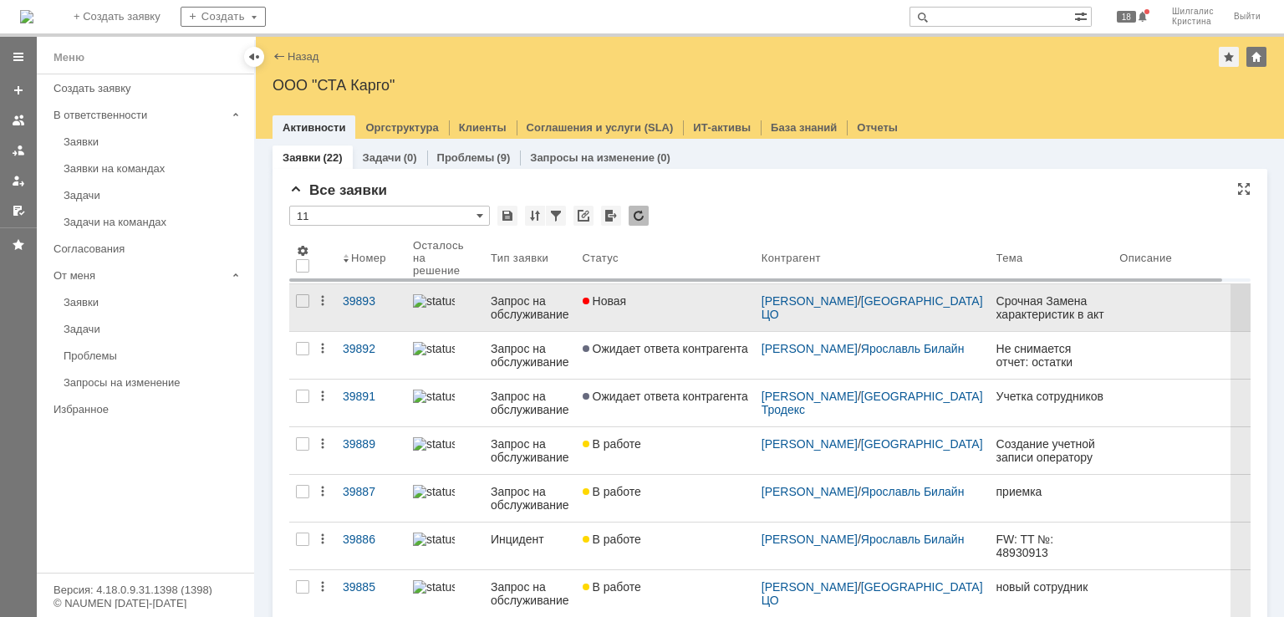
click at [689, 305] on div "Новая" at bounding box center [666, 300] width 166 height 13
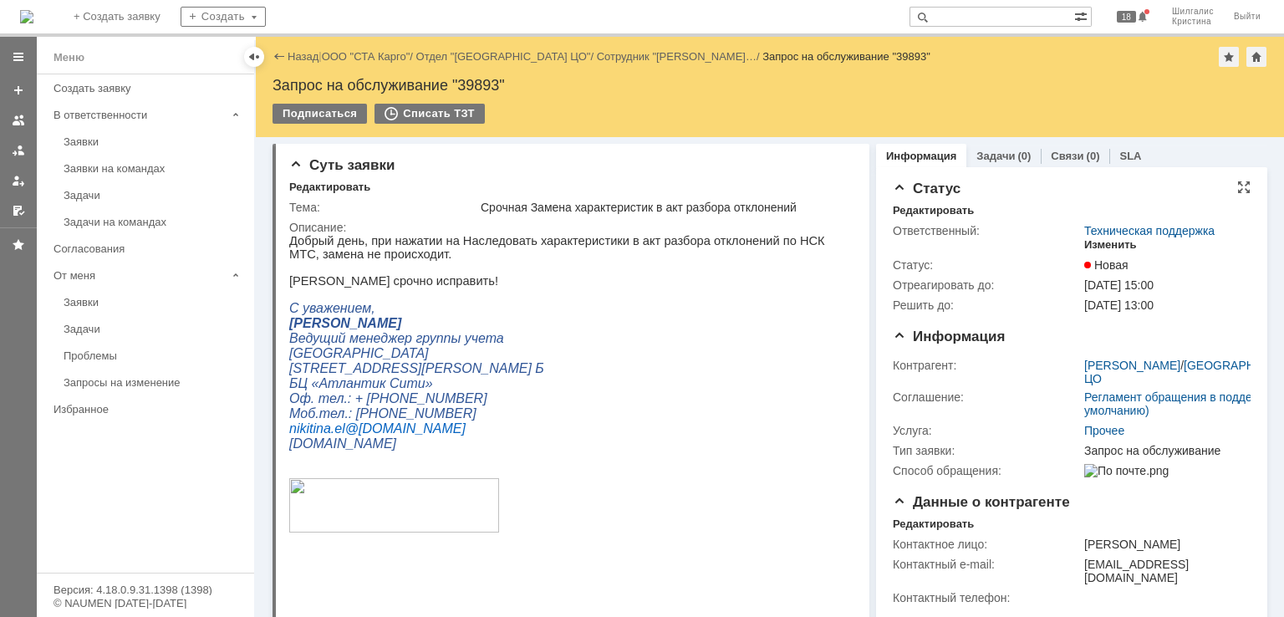
click at [1110, 244] on div "Изменить" at bounding box center [1110, 244] width 53 height 13
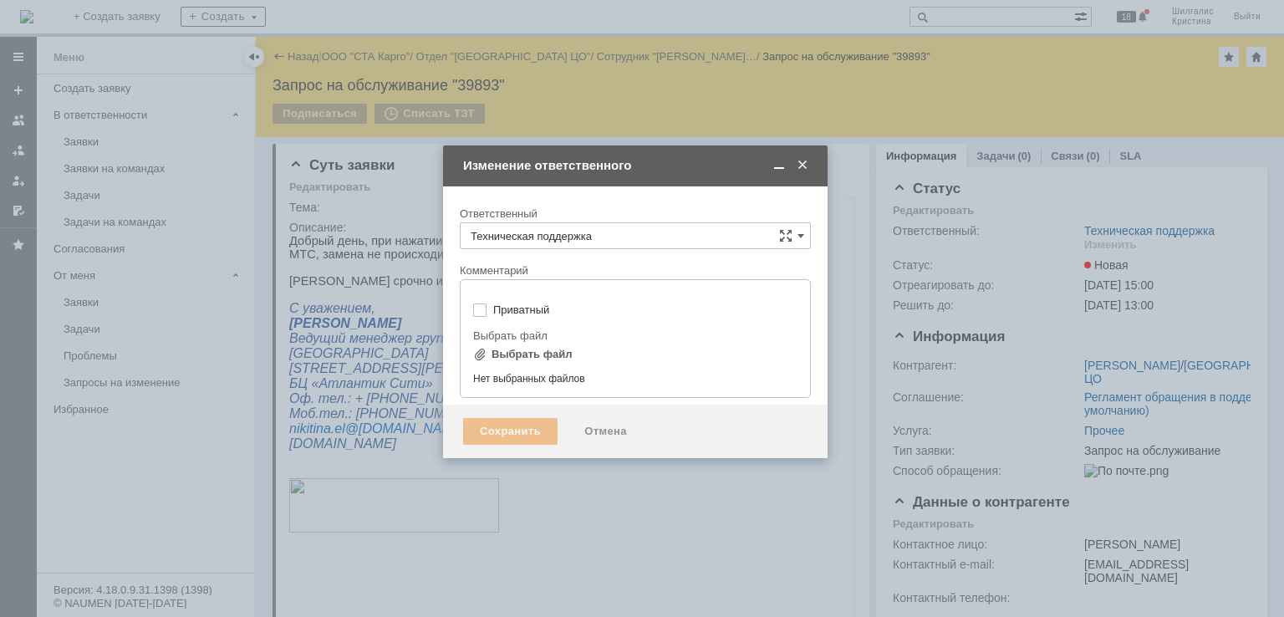
type input "[не указано]"
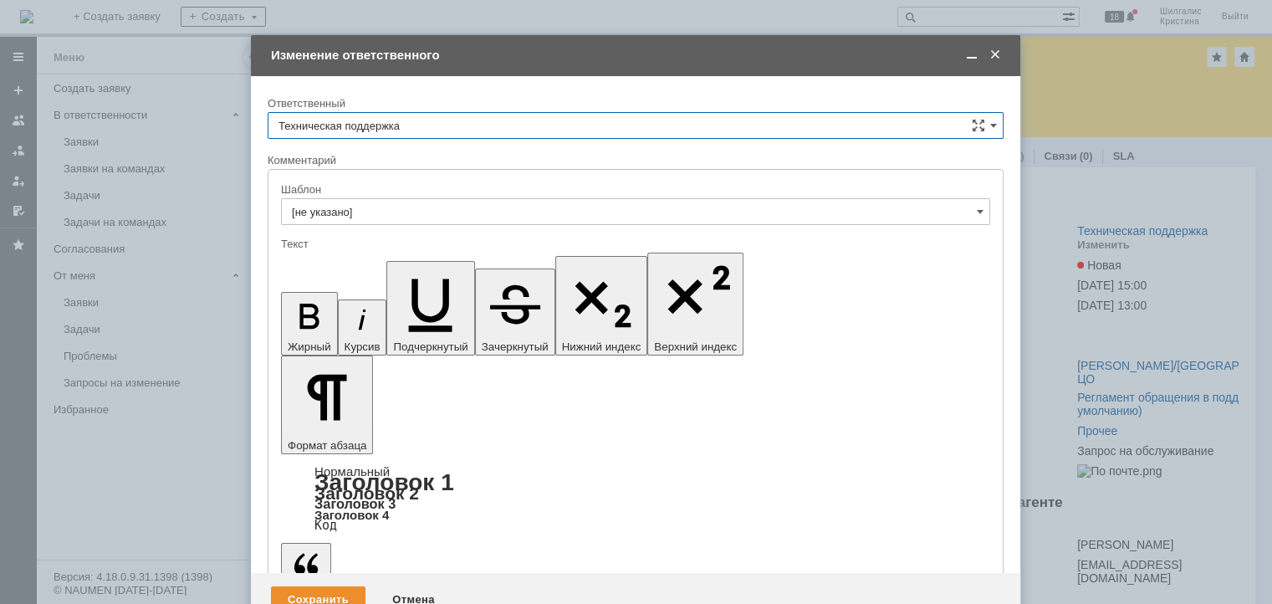
click at [444, 130] on input "Техническая поддержка" at bounding box center [636, 125] width 736 height 27
click at [389, 211] on span "[PERSON_NAME]" at bounding box center [635, 211] width 714 height 13
type input "[PERSON_NAME]"
click at [965, 48] on span at bounding box center [971, 55] width 17 height 15
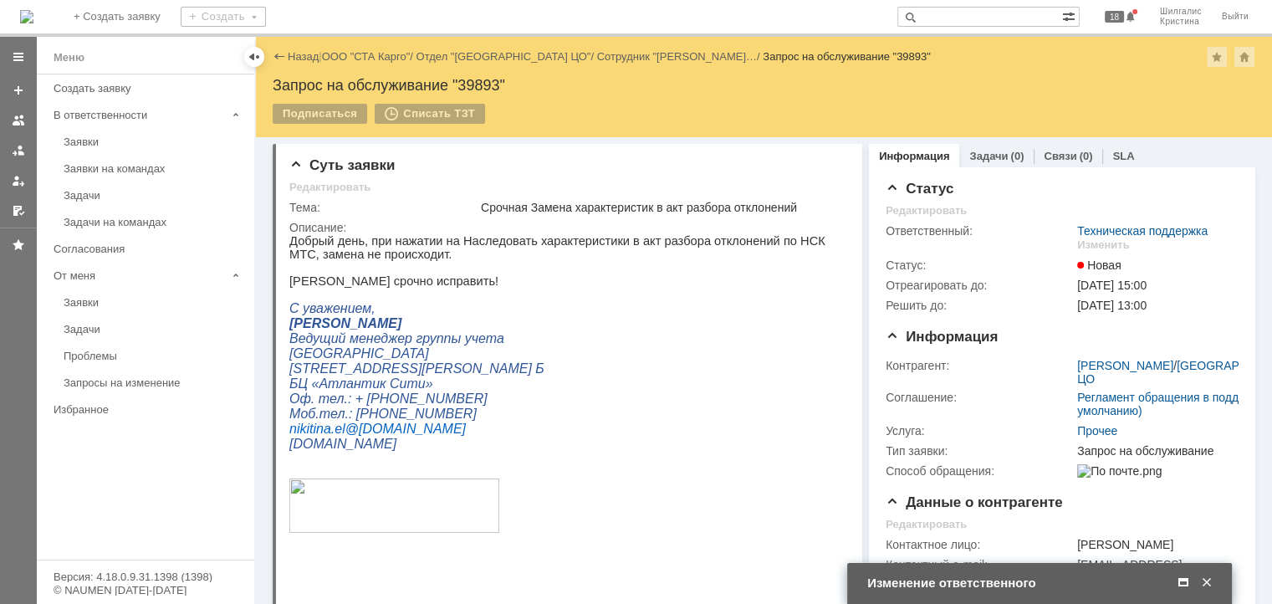
click at [1182, 579] on span at bounding box center [1183, 582] width 17 height 15
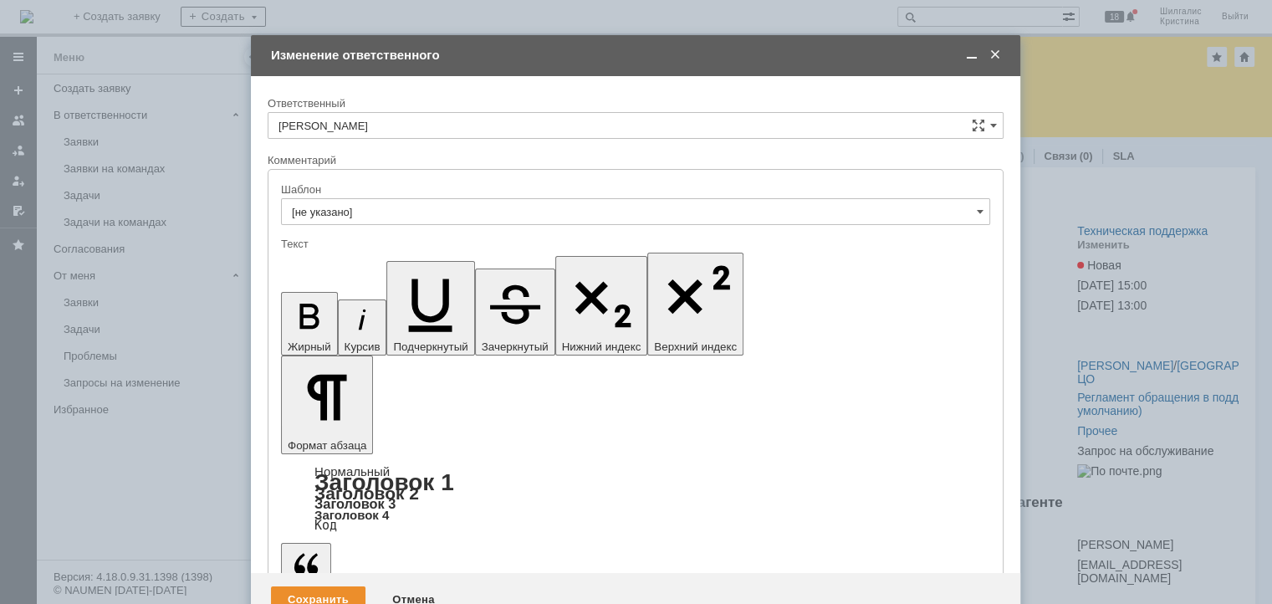
click at [312, 586] on div "Сохранить" at bounding box center [318, 599] width 94 height 27
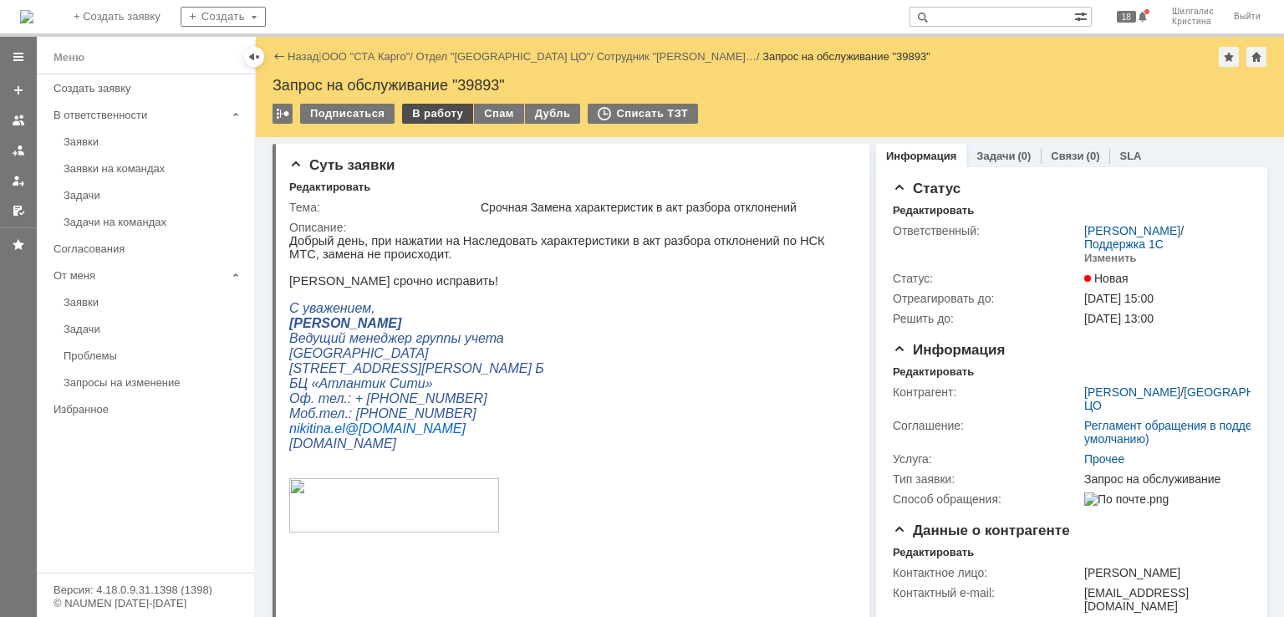
click at [428, 115] on div "В работу" at bounding box center [437, 114] width 71 height 20
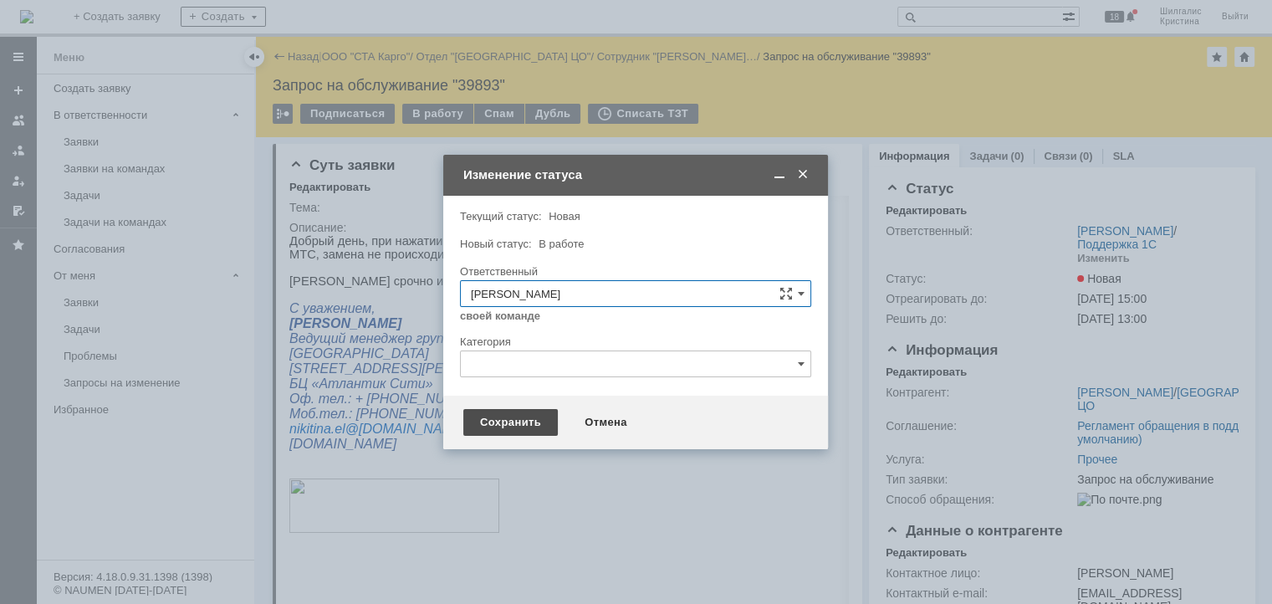
click at [496, 425] on div "Сохранить" at bounding box center [510, 422] width 94 height 27
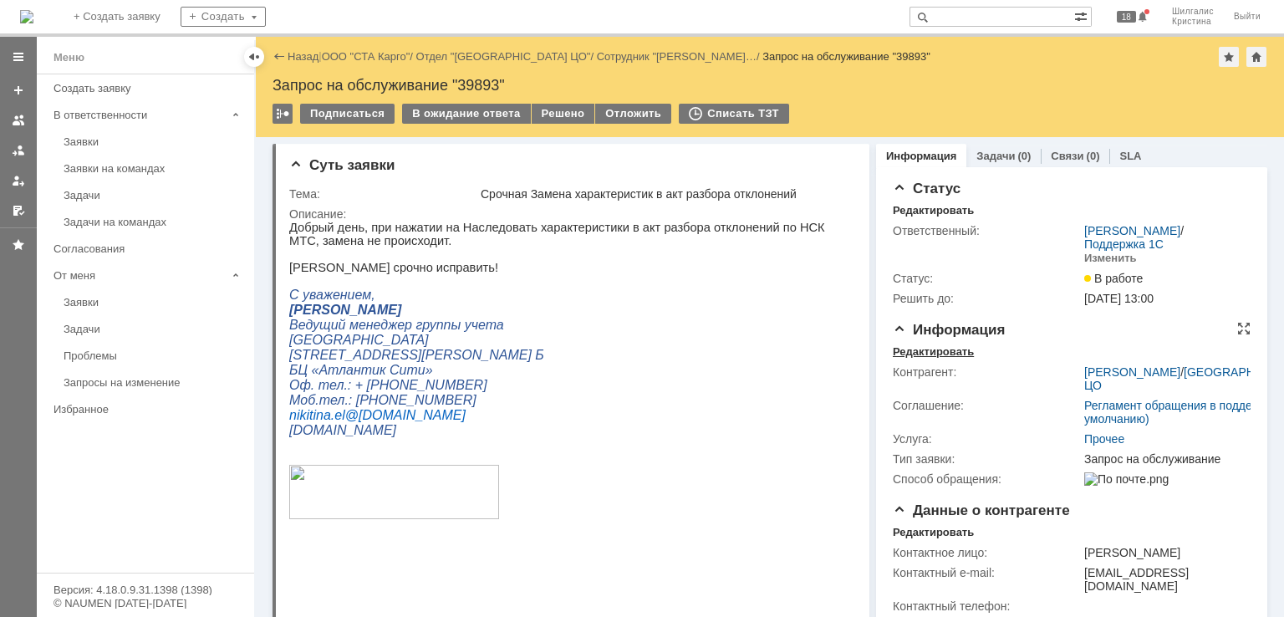
click at [910, 351] on div "Редактировать" at bounding box center [933, 351] width 81 height 13
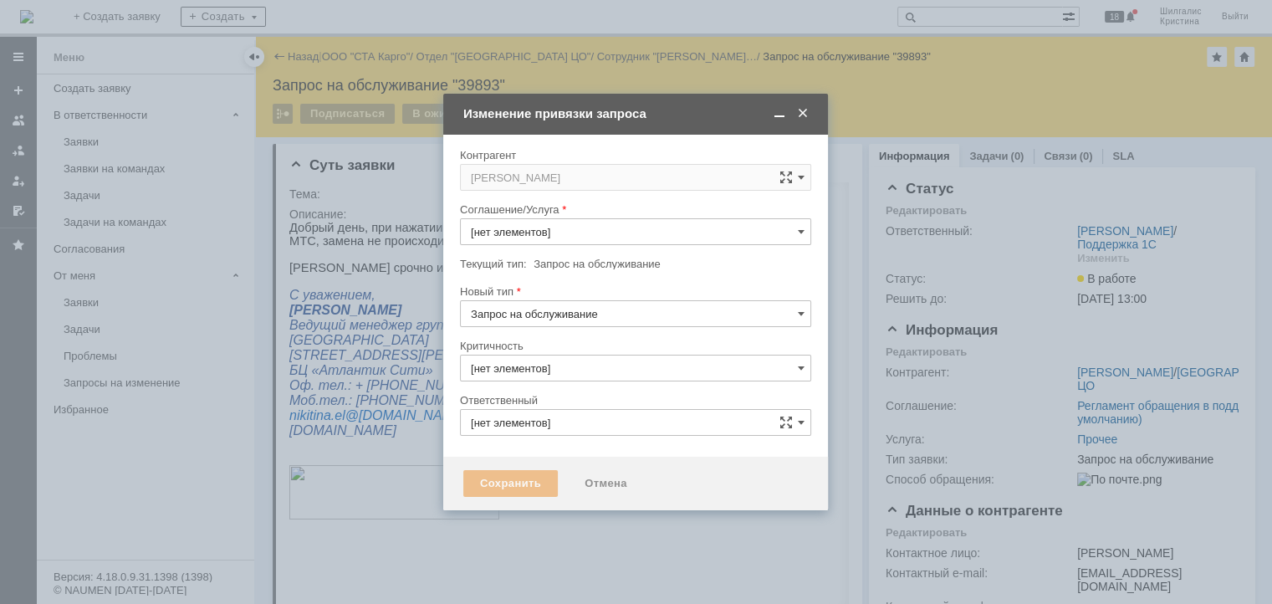
type input "3. Низкая"
type input "[PERSON_NAME]"
type input "Прочее"
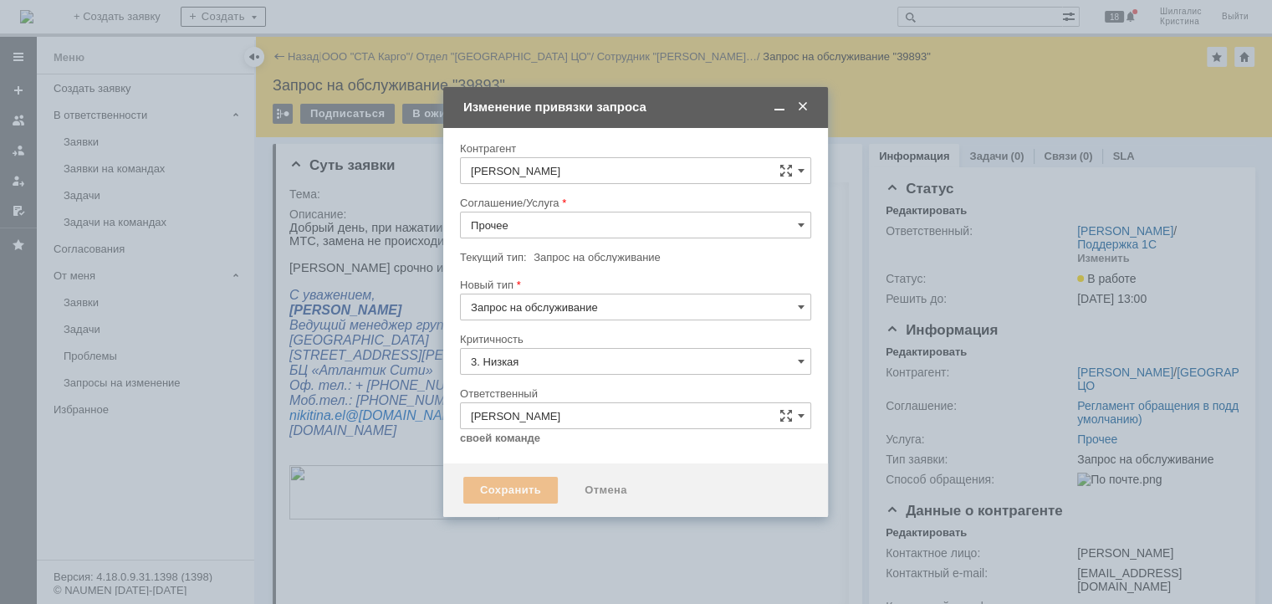
type input "[не указано]"
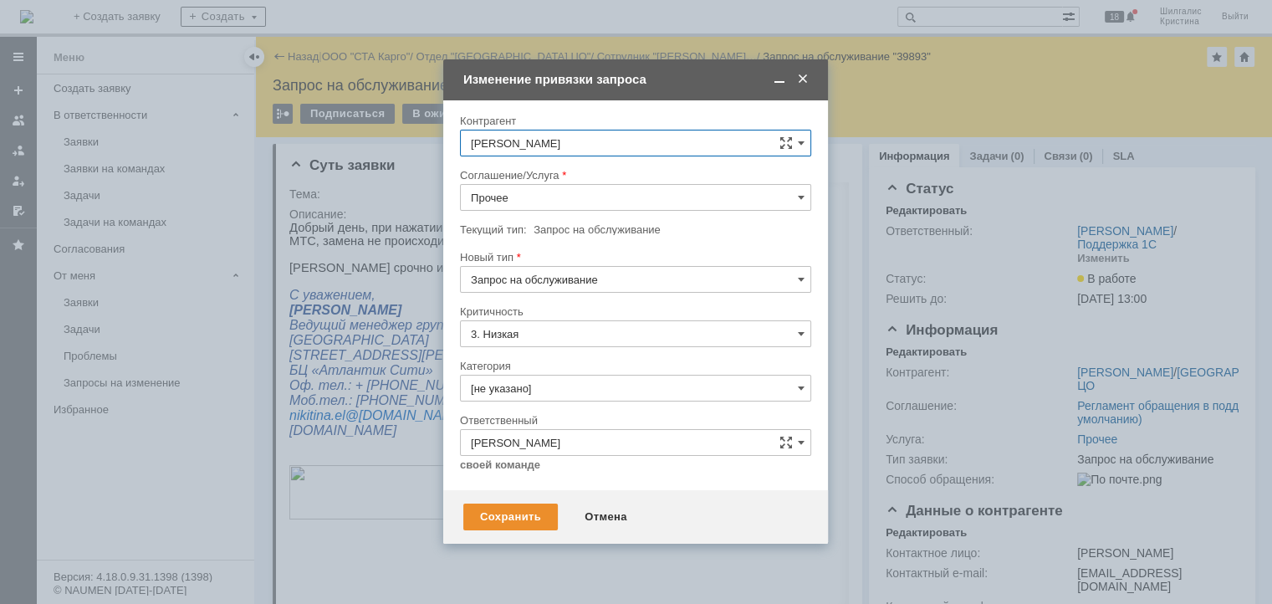
click at [542, 281] on input "Запрос на обслуживание" at bounding box center [635, 279] width 351 height 27
click at [497, 371] on div "Инцидент" at bounding box center [635, 365] width 349 height 27
type input "Инцидент"
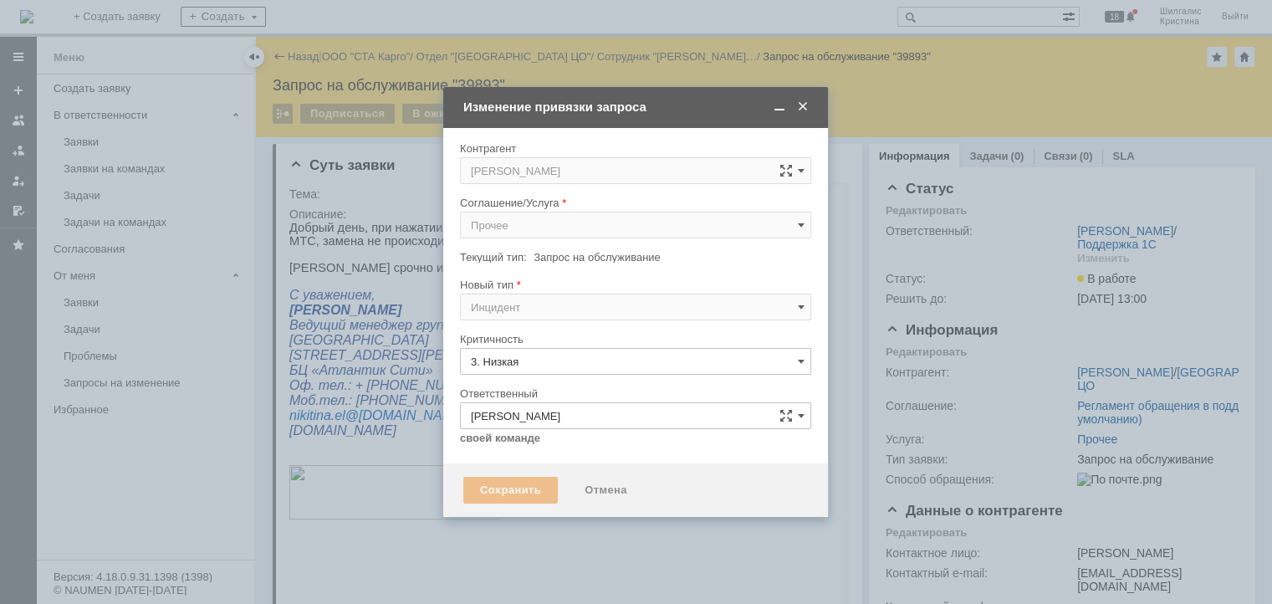
type input "[не указано]"
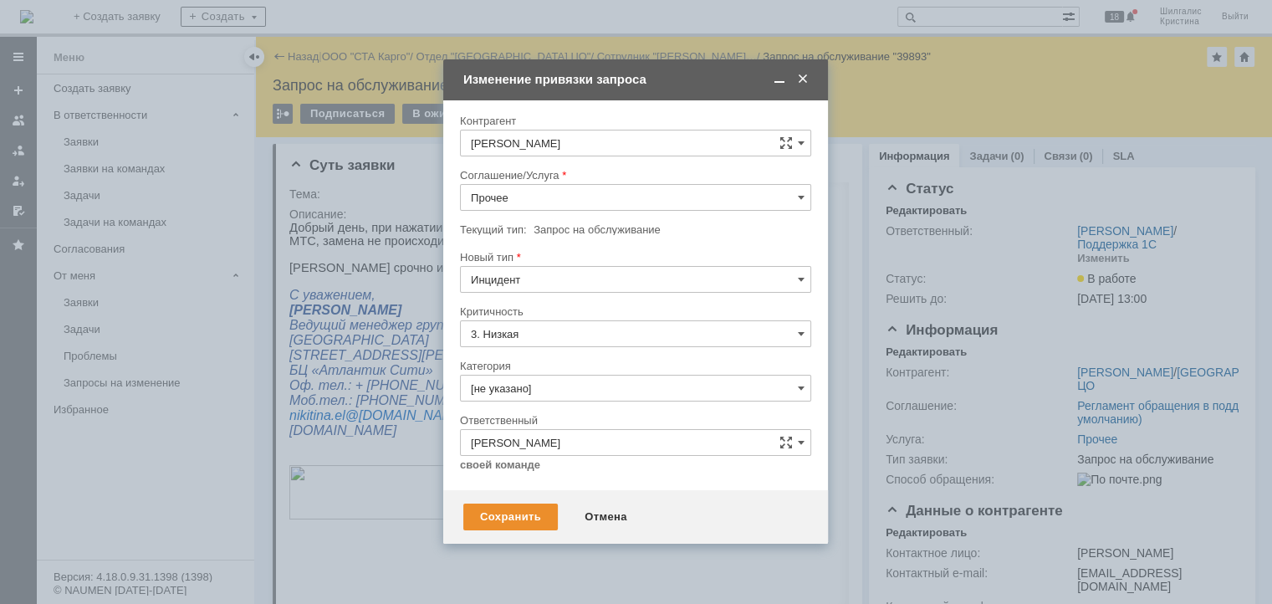
type input "Инцидент"
click at [535, 196] on input "Прочее" at bounding box center [635, 197] width 351 height 27
click at [555, 249] on div "WMS Инвентаризация" at bounding box center [635, 241] width 349 height 27
type input "WMS Инвентаризация"
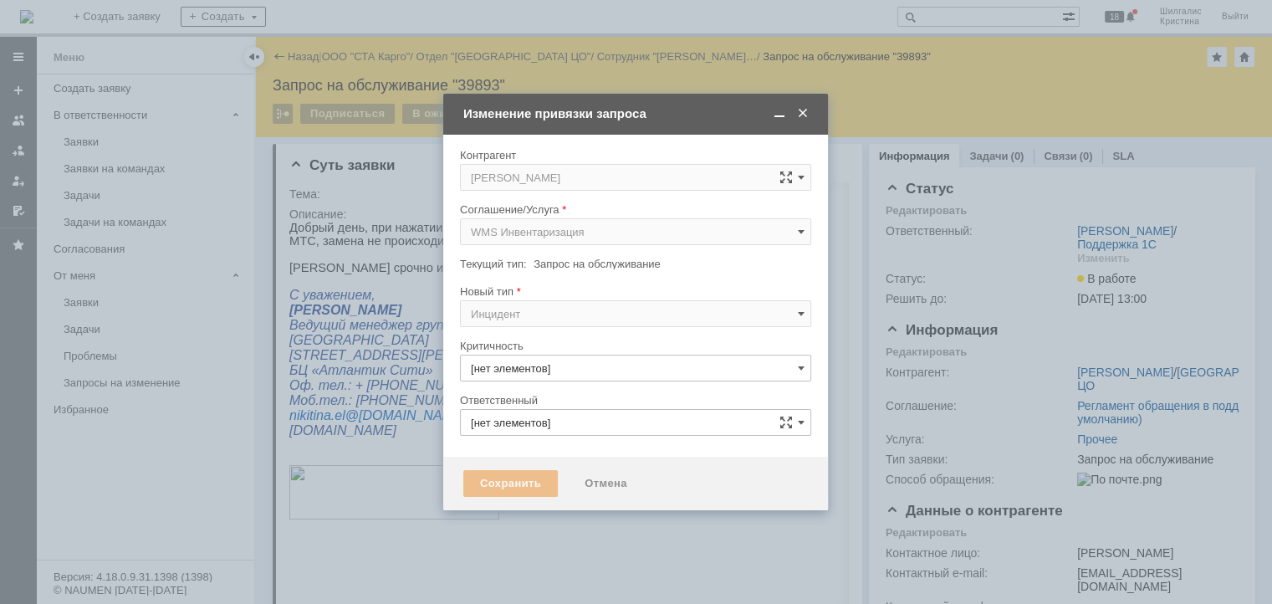
type input "3. Низкая"
type input "[PERSON_NAME]"
type input "[не указано]"
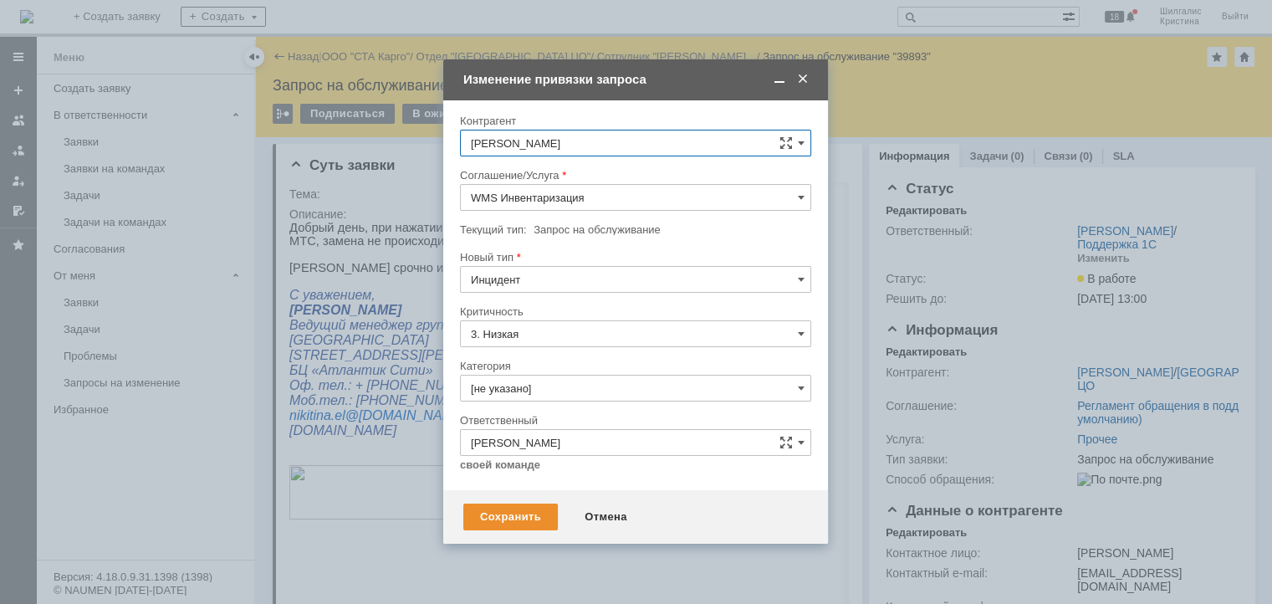
type input "WMS Инвентаризация"
click at [538, 390] on input "[не указано]" at bounding box center [635, 388] width 351 height 27
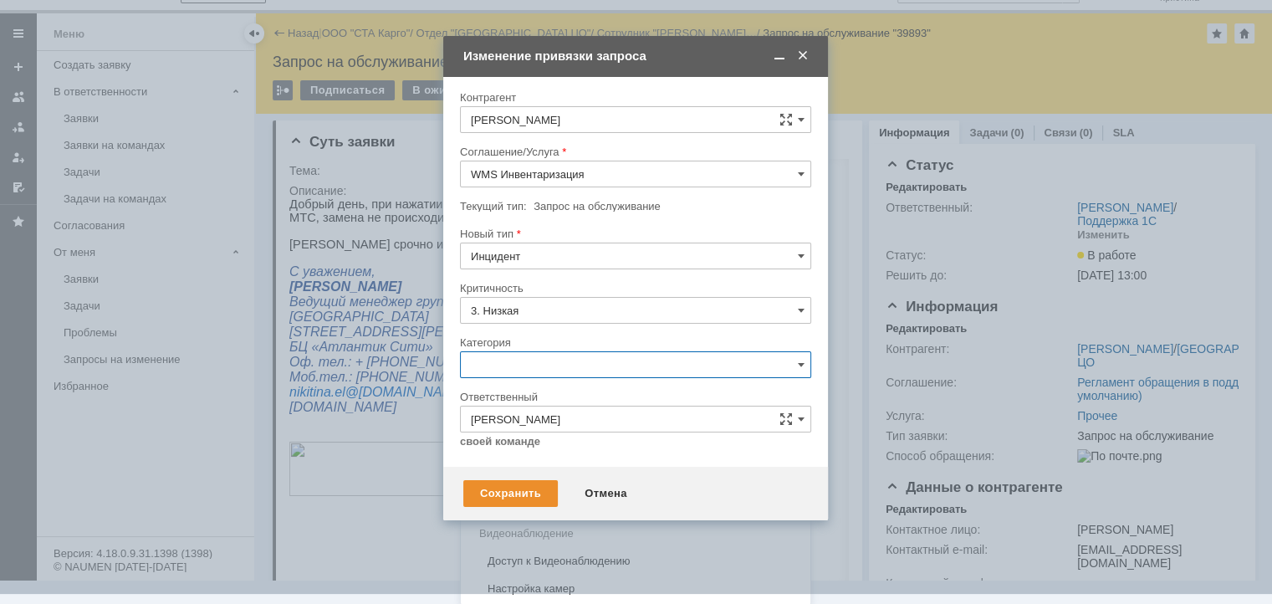
click at [512, 513] on div "Ошибка" at bounding box center [635, 505] width 349 height 27
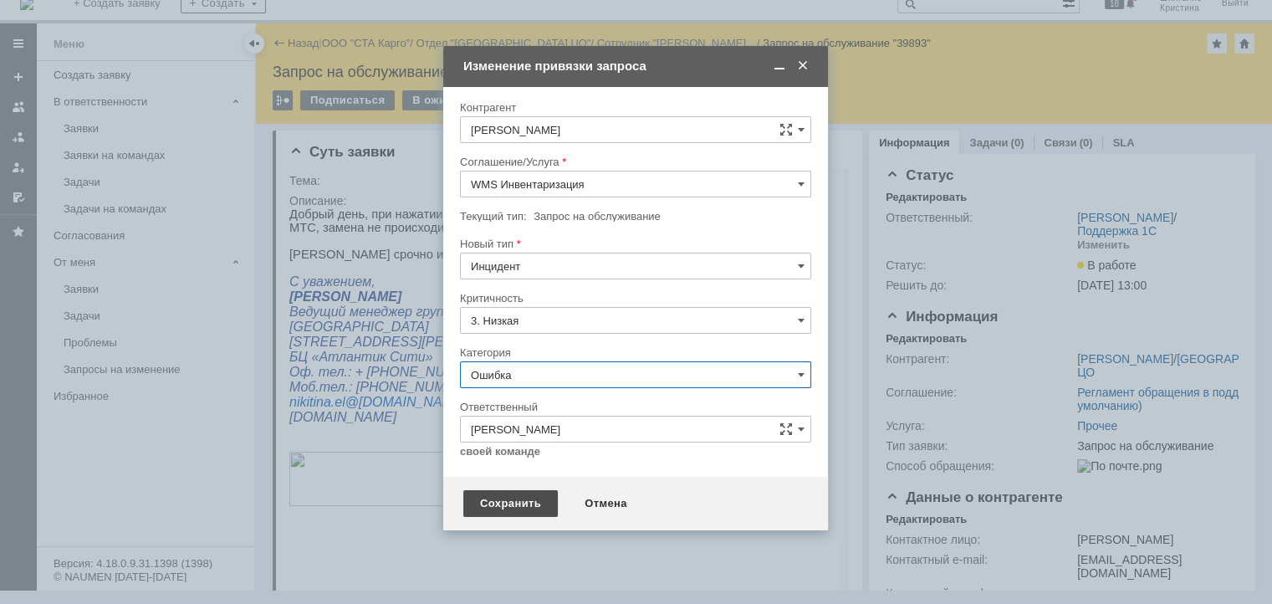
click at [507, 501] on div "Сохранить" at bounding box center [510, 503] width 94 height 27
type input "Ошибка"
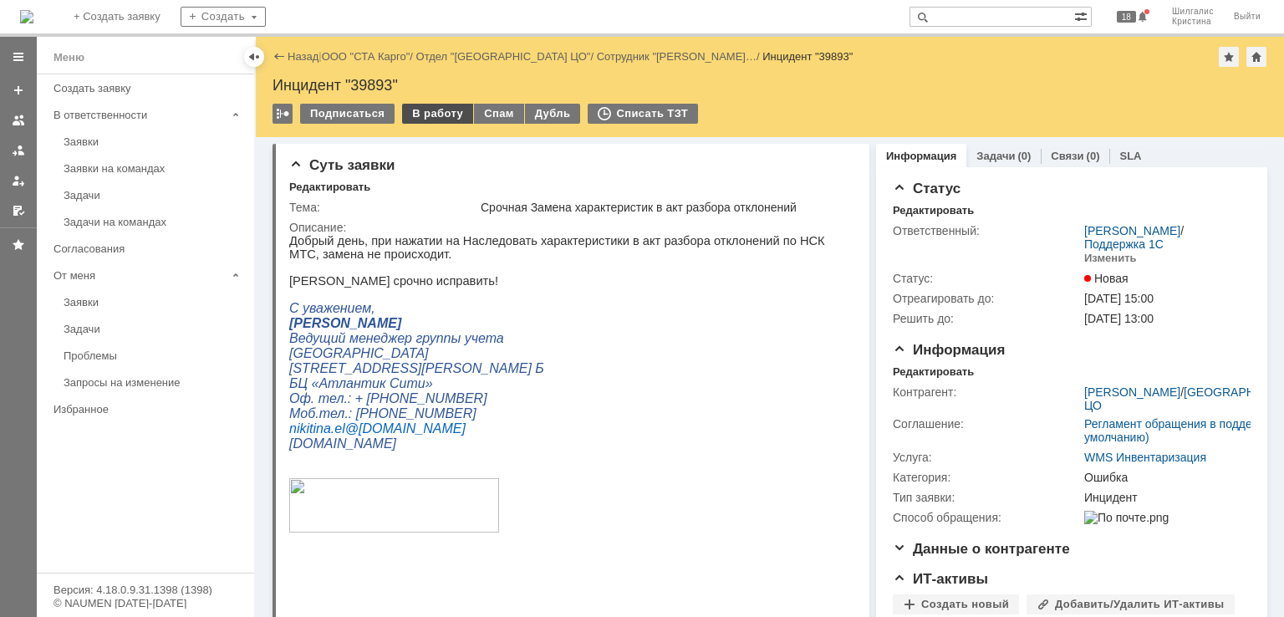
click at [420, 115] on div "В работу" at bounding box center [437, 114] width 71 height 20
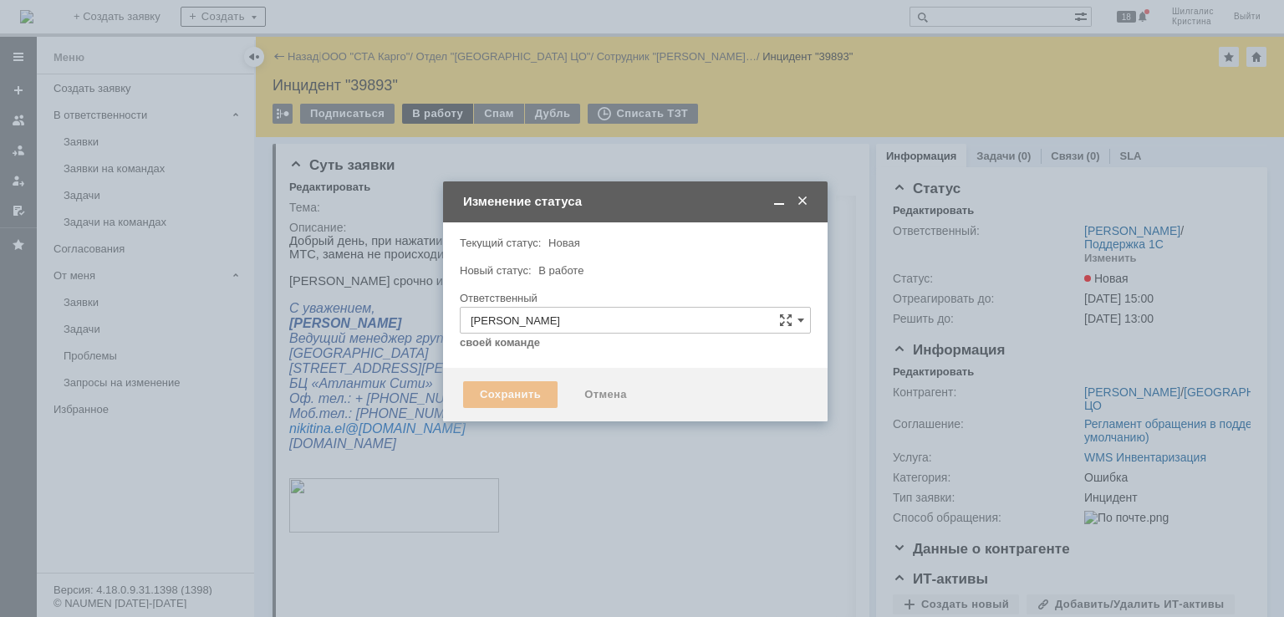
type input "Ошибка"
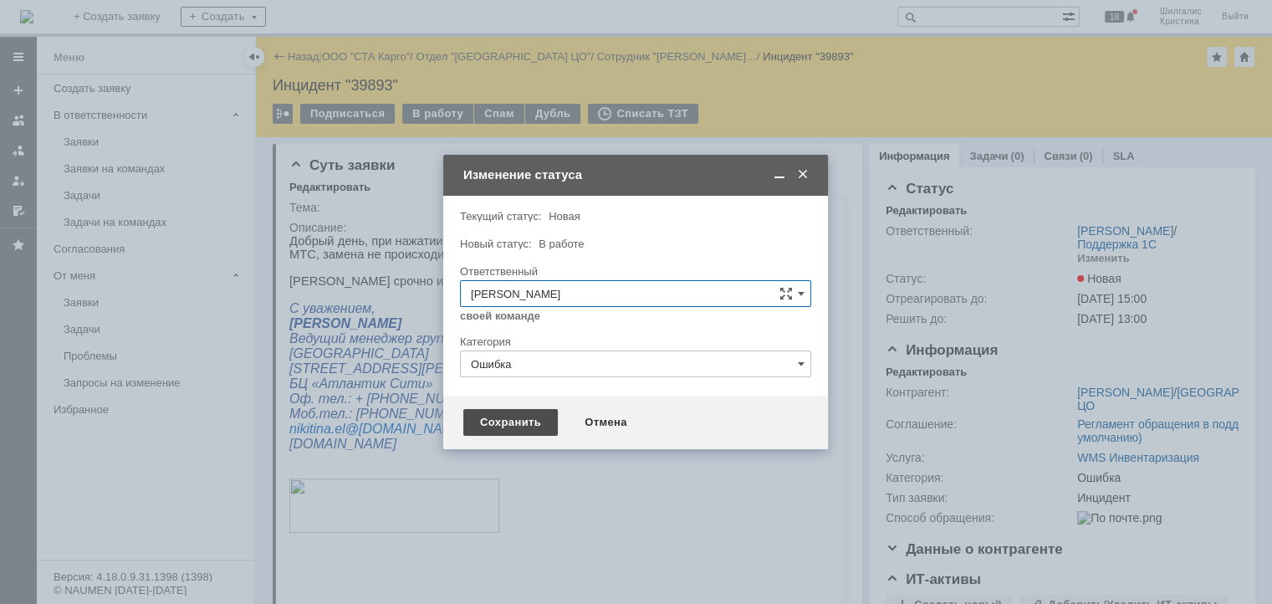
click at [502, 419] on div "Сохранить" at bounding box center [510, 422] width 94 height 27
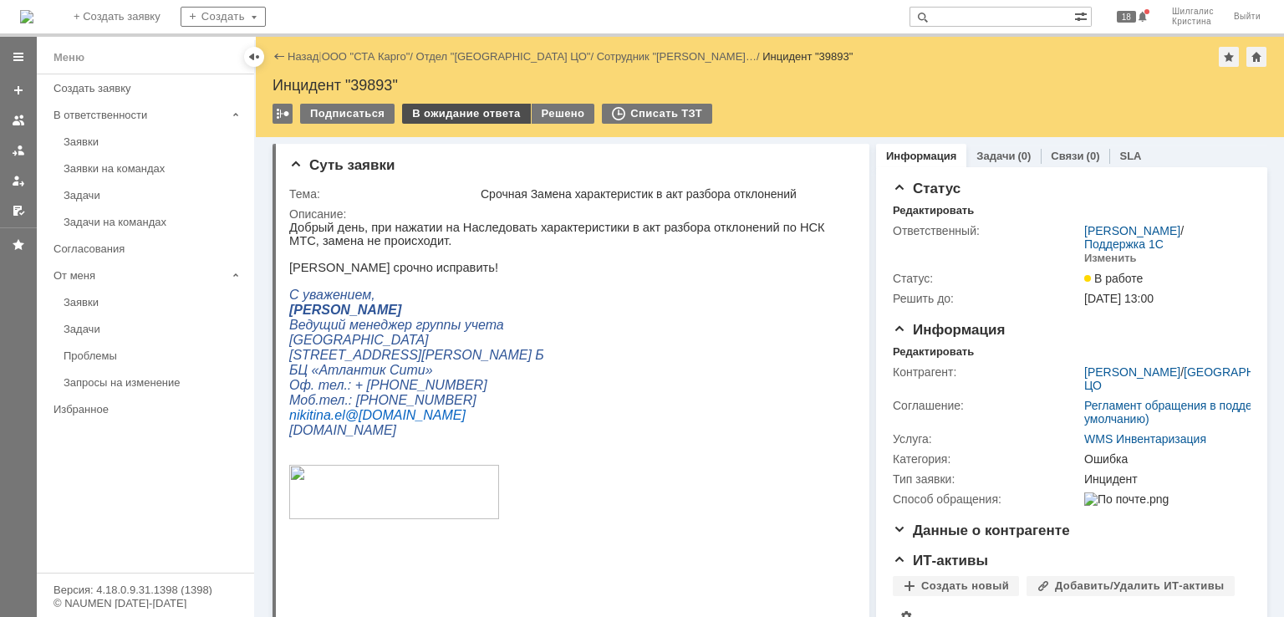
click at [446, 110] on div "В ожидание ответа" at bounding box center [466, 114] width 128 height 20
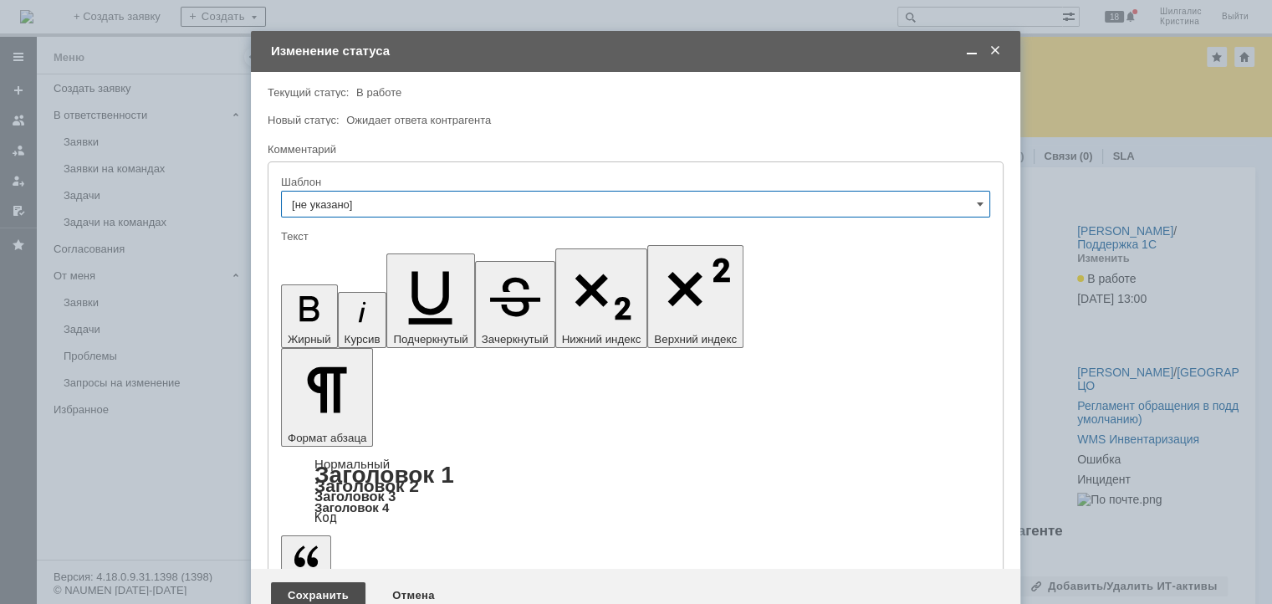
click at [334, 582] on div "Сохранить" at bounding box center [318, 595] width 94 height 27
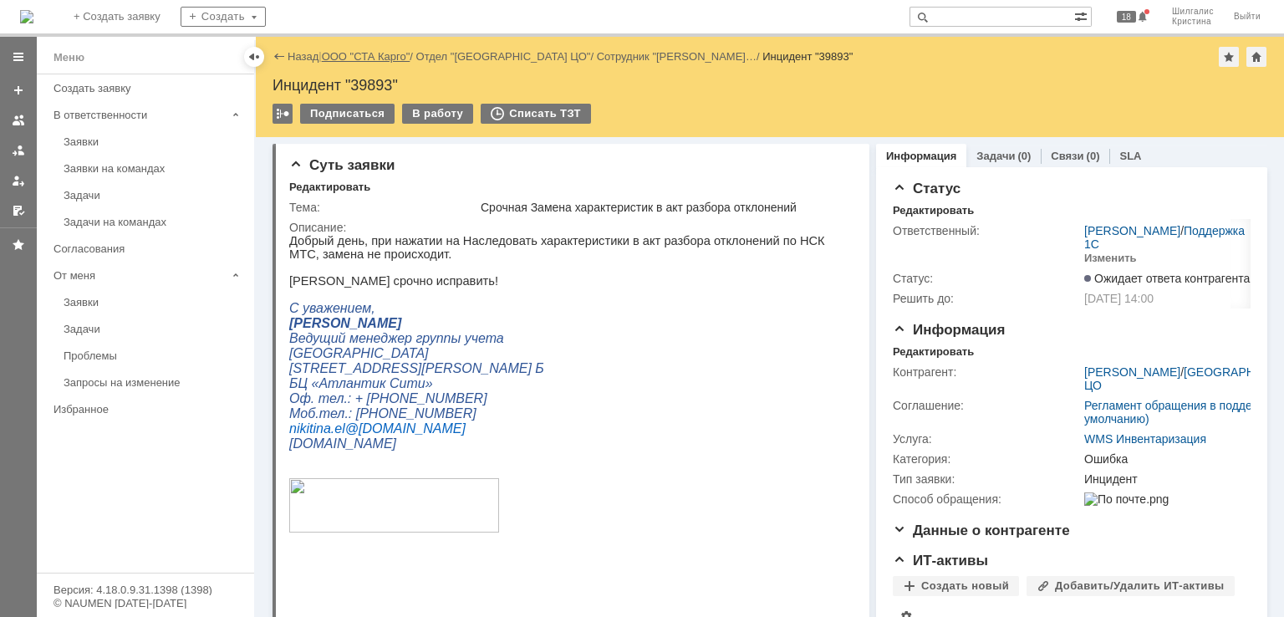
click at [377, 52] on link "ООО "СТА Карго"" at bounding box center [366, 56] width 89 height 13
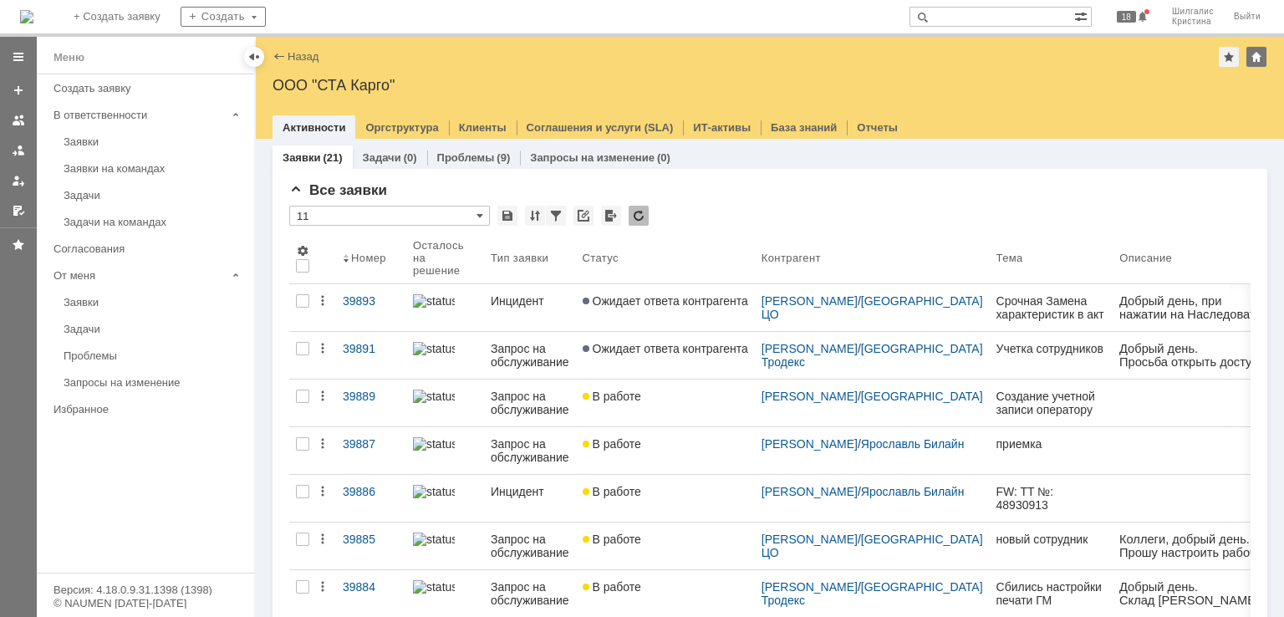
click at [110, 155] on link "Заявки на командах" at bounding box center [154, 168] width 194 height 26
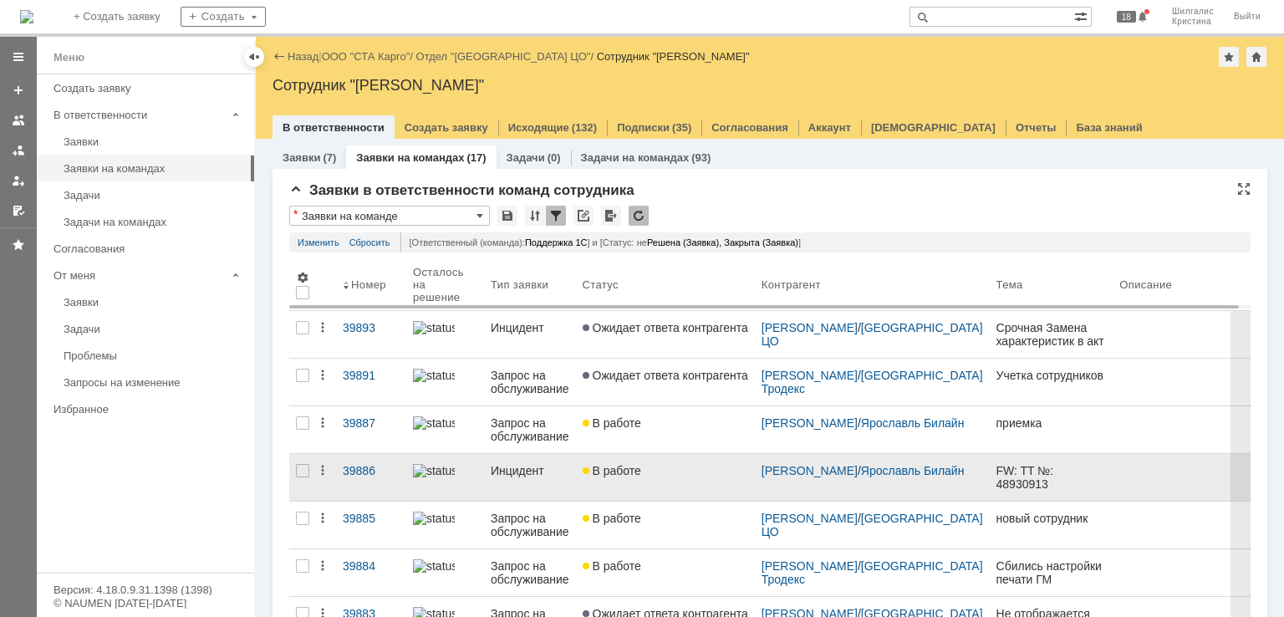
click at [675, 472] on div "В работе" at bounding box center [666, 470] width 166 height 13
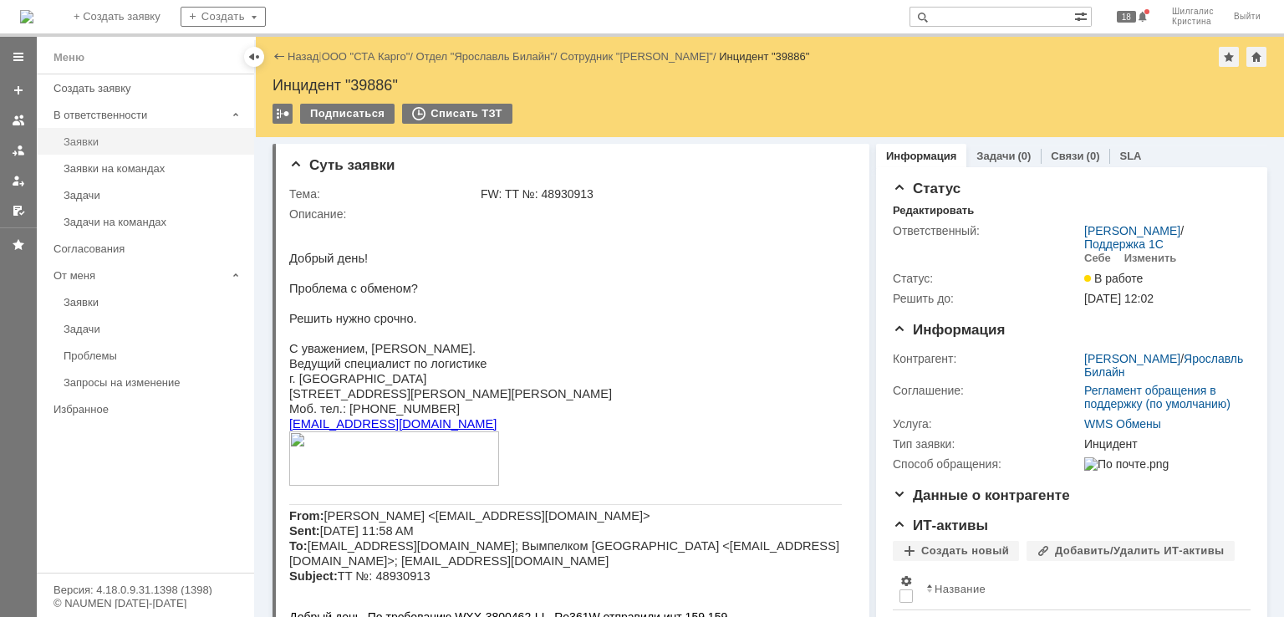
click at [120, 141] on div "Заявки" at bounding box center [154, 141] width 181 height 13
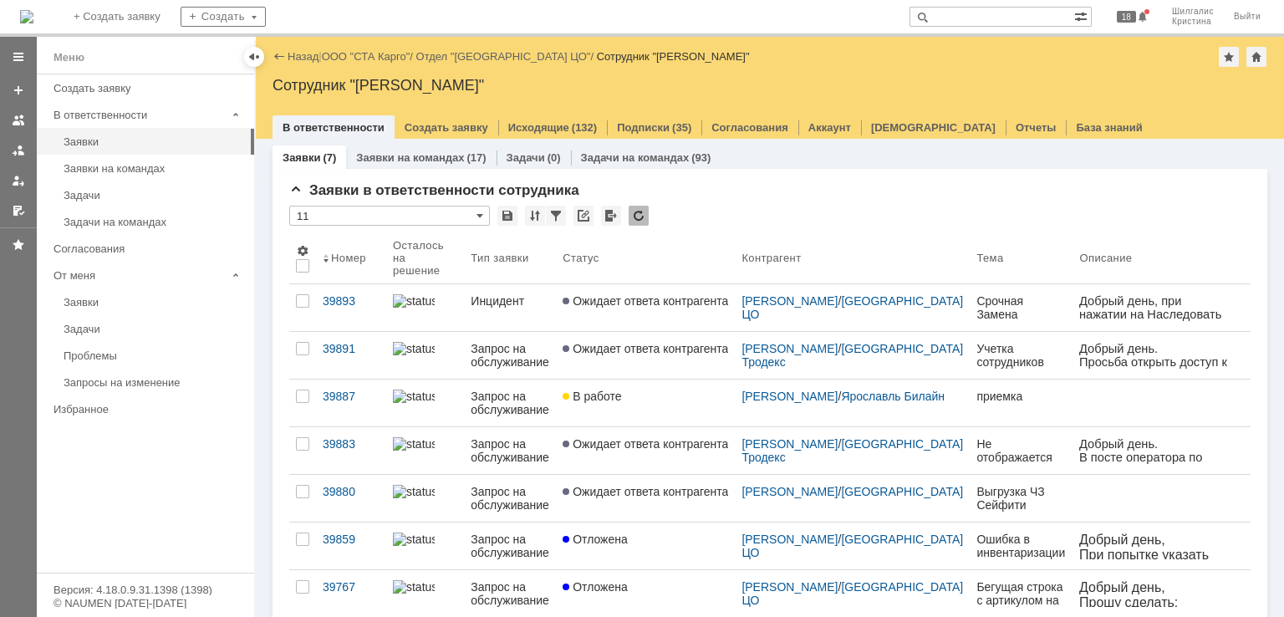
click at [703, 294] on span "Ожидает ответа контрагента" at bounding box center [646, 300] width 166 height 13
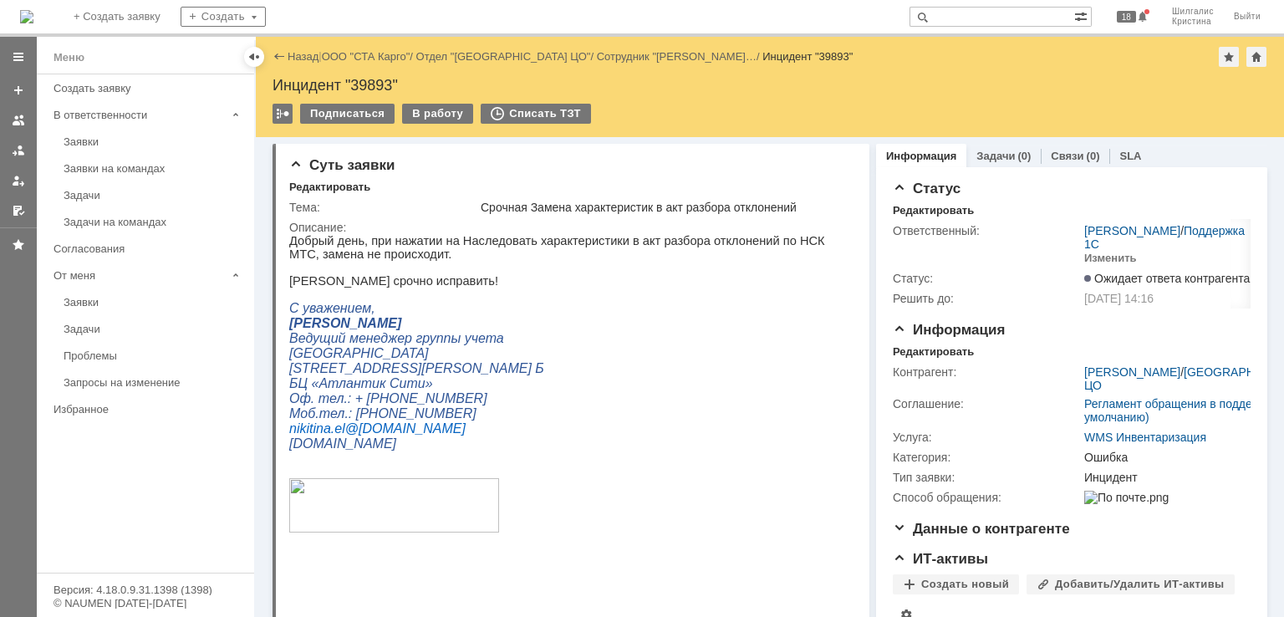
click at [555, 287] on p "[PERSON_NAME] срочно исправить!" at bounding box center [565, 280] width 553 height 13
click at [604, 285] on p "[PERSON_NAME] срочно исправить!" at bounding box center [565, 280] width 553 height 13
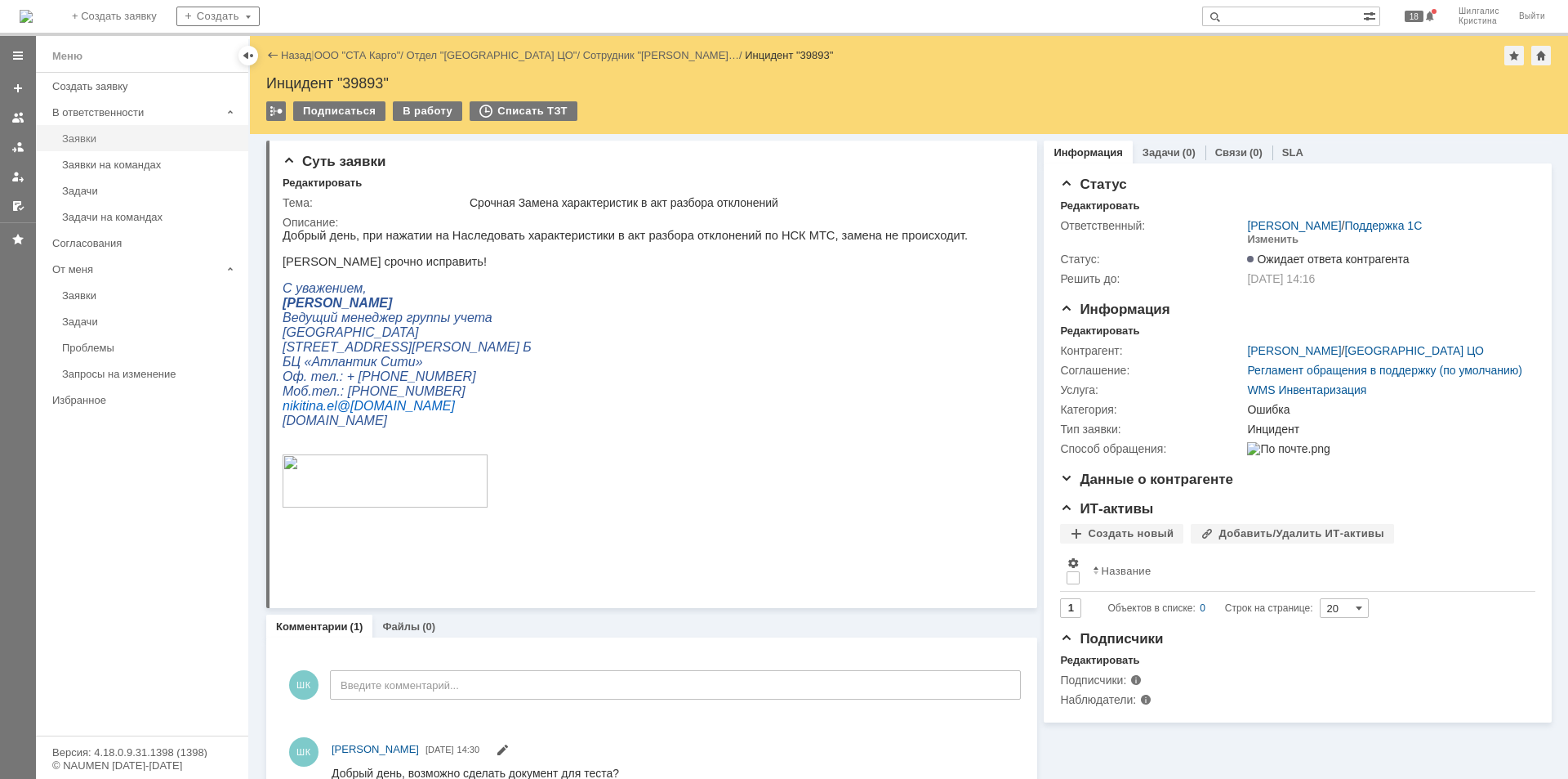
click at [82, 139] on div "Заявки" at bounding box center [150, 138] width 177 height 13
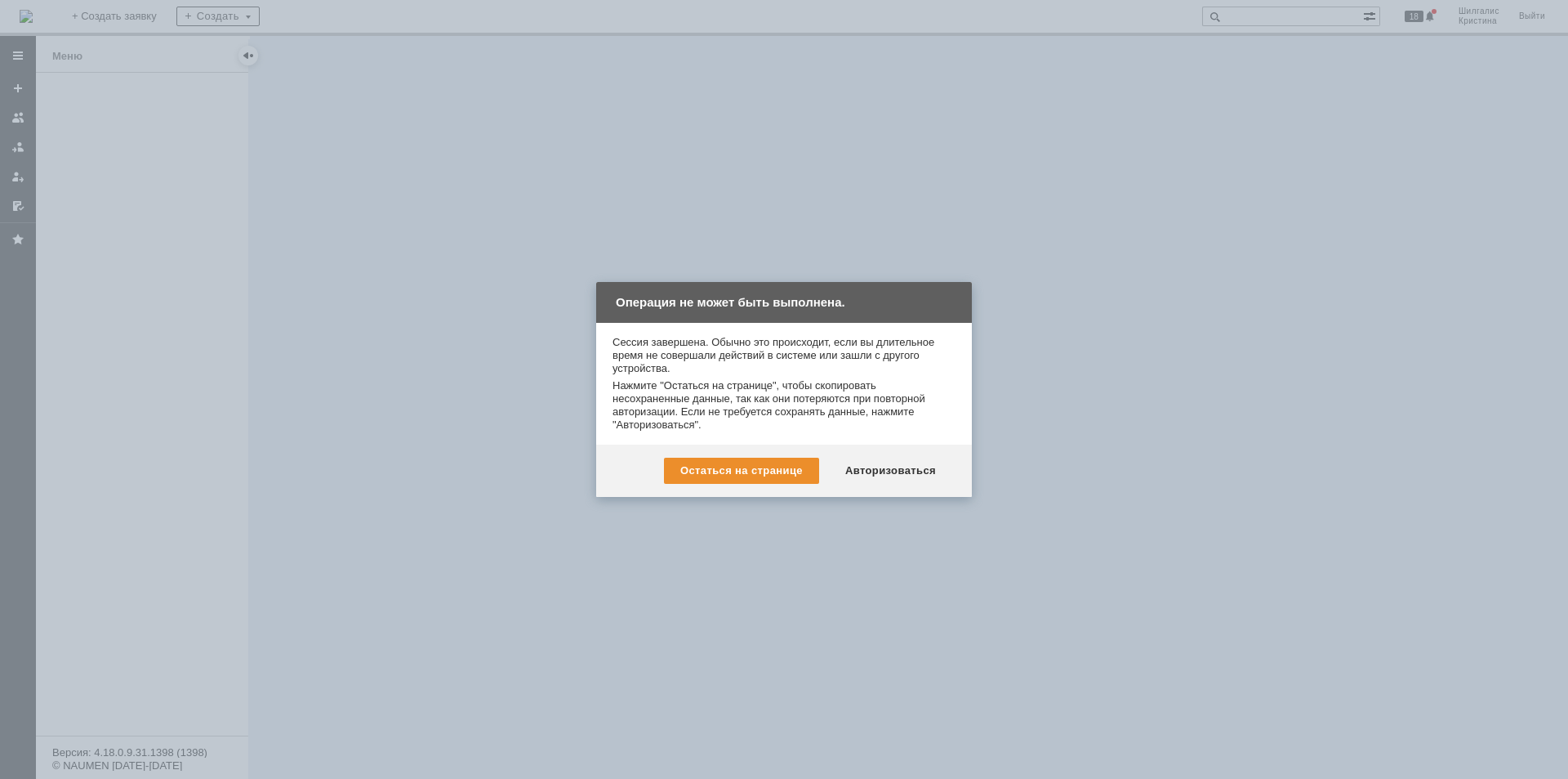
click at [898, 472] on div "Авторизоваться" at bounding box center [891, 470] width 123 height 26
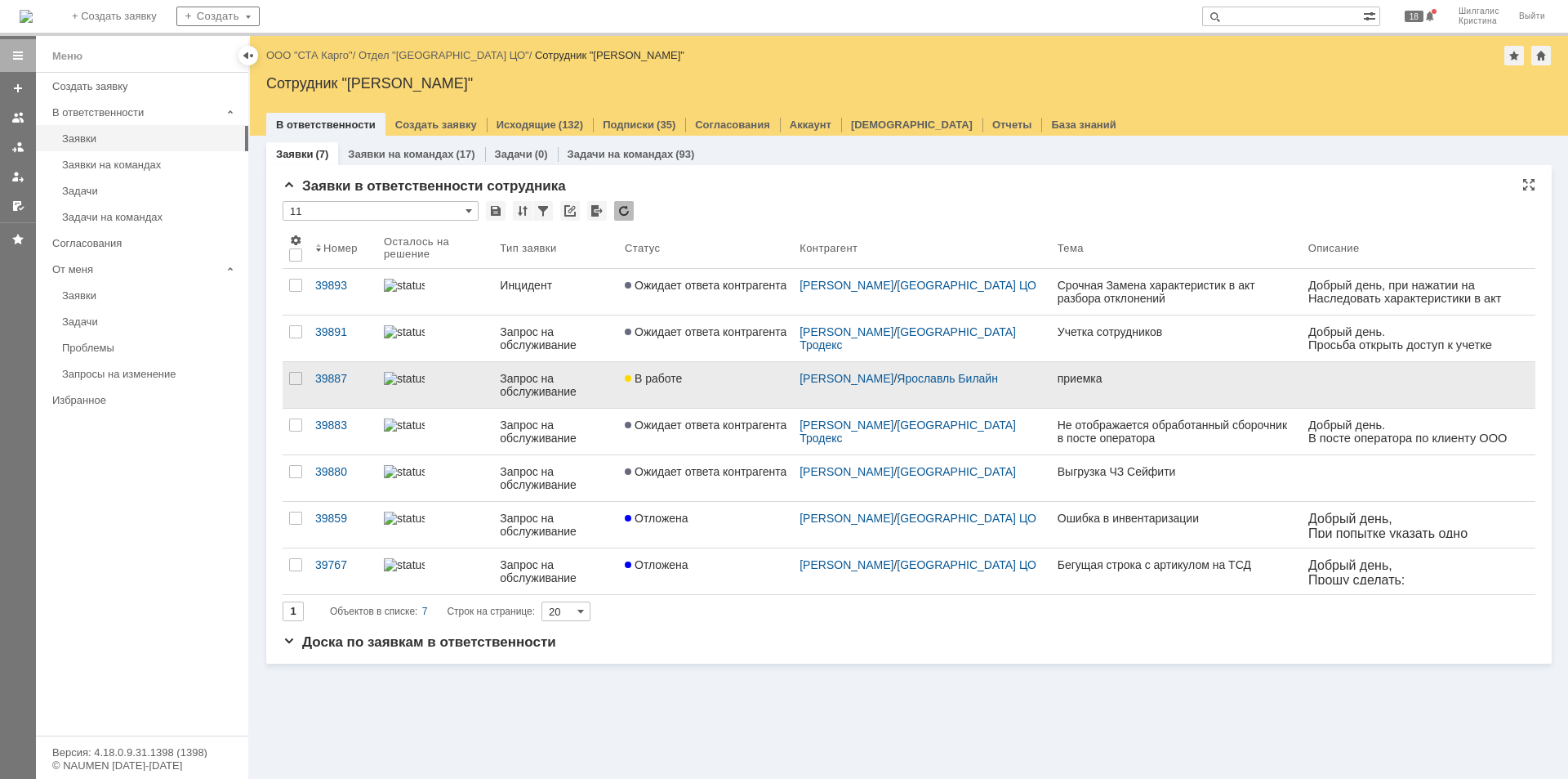
click at [730, 374] on div "В работе" at bounding box center [706, 377] width 162 height 13
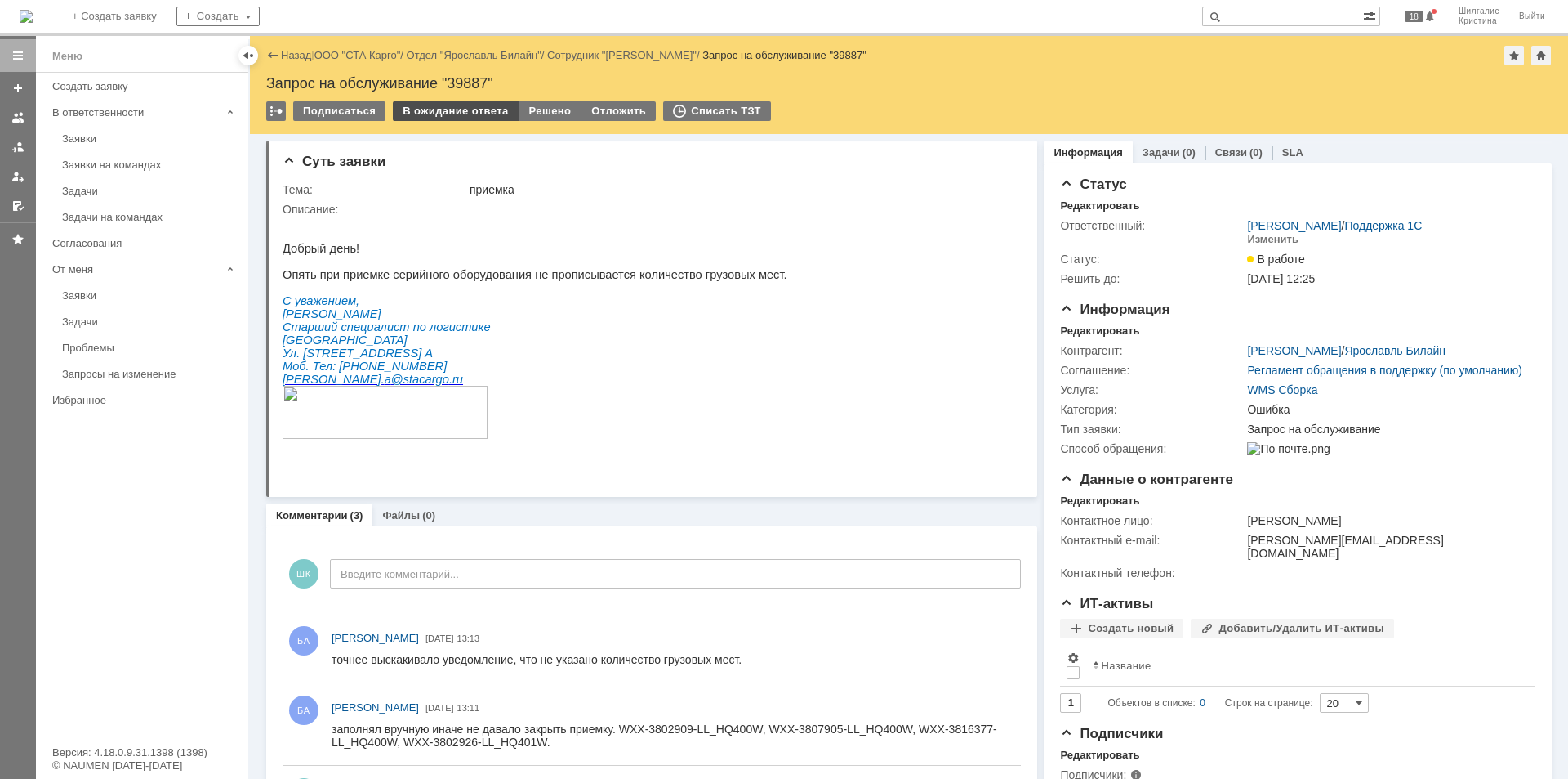
click at [477, 113] on div "В ожидание ответа" at bounding box center [455, 111] width 125 height 20
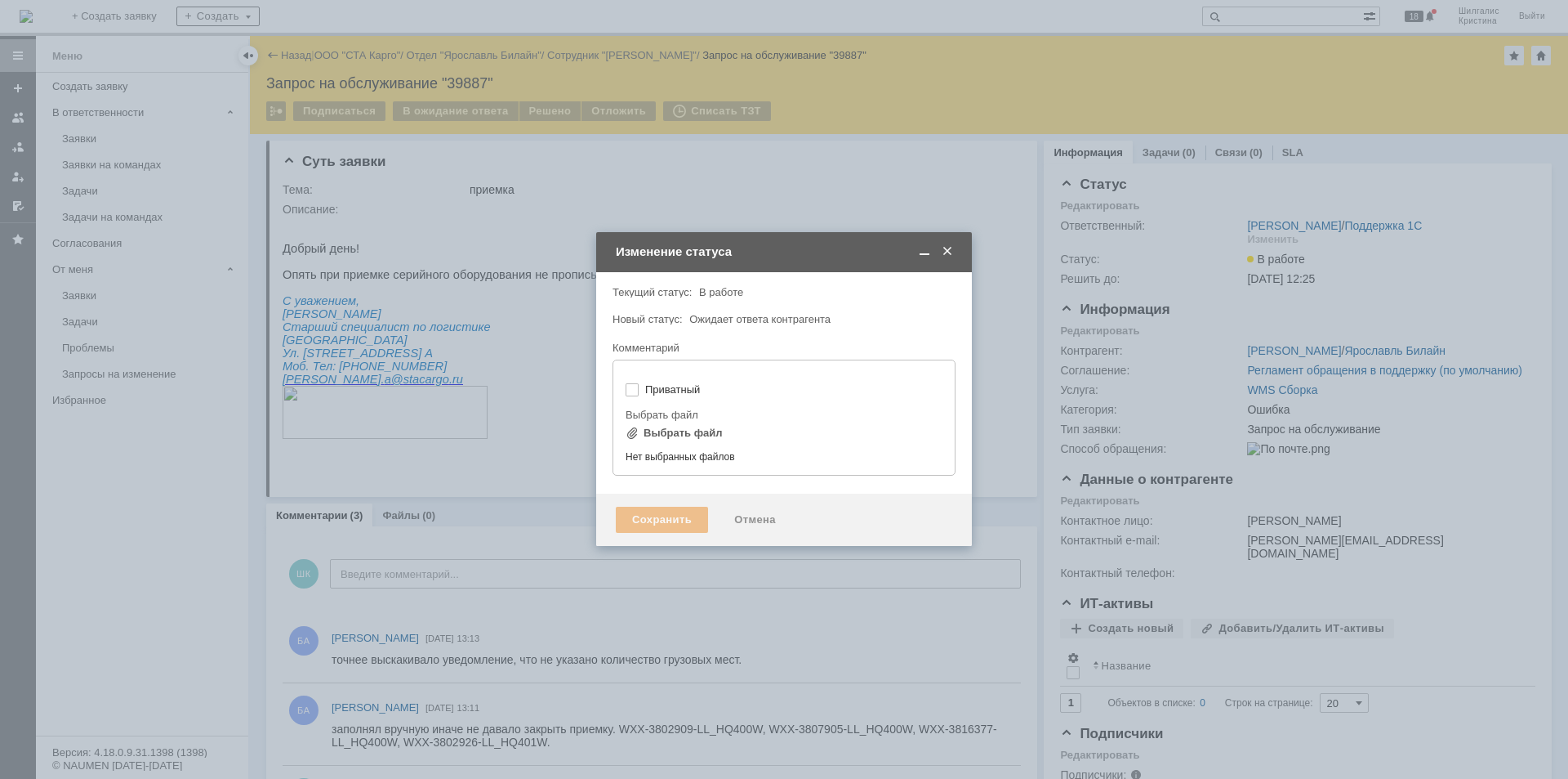
type input "[не указано]"
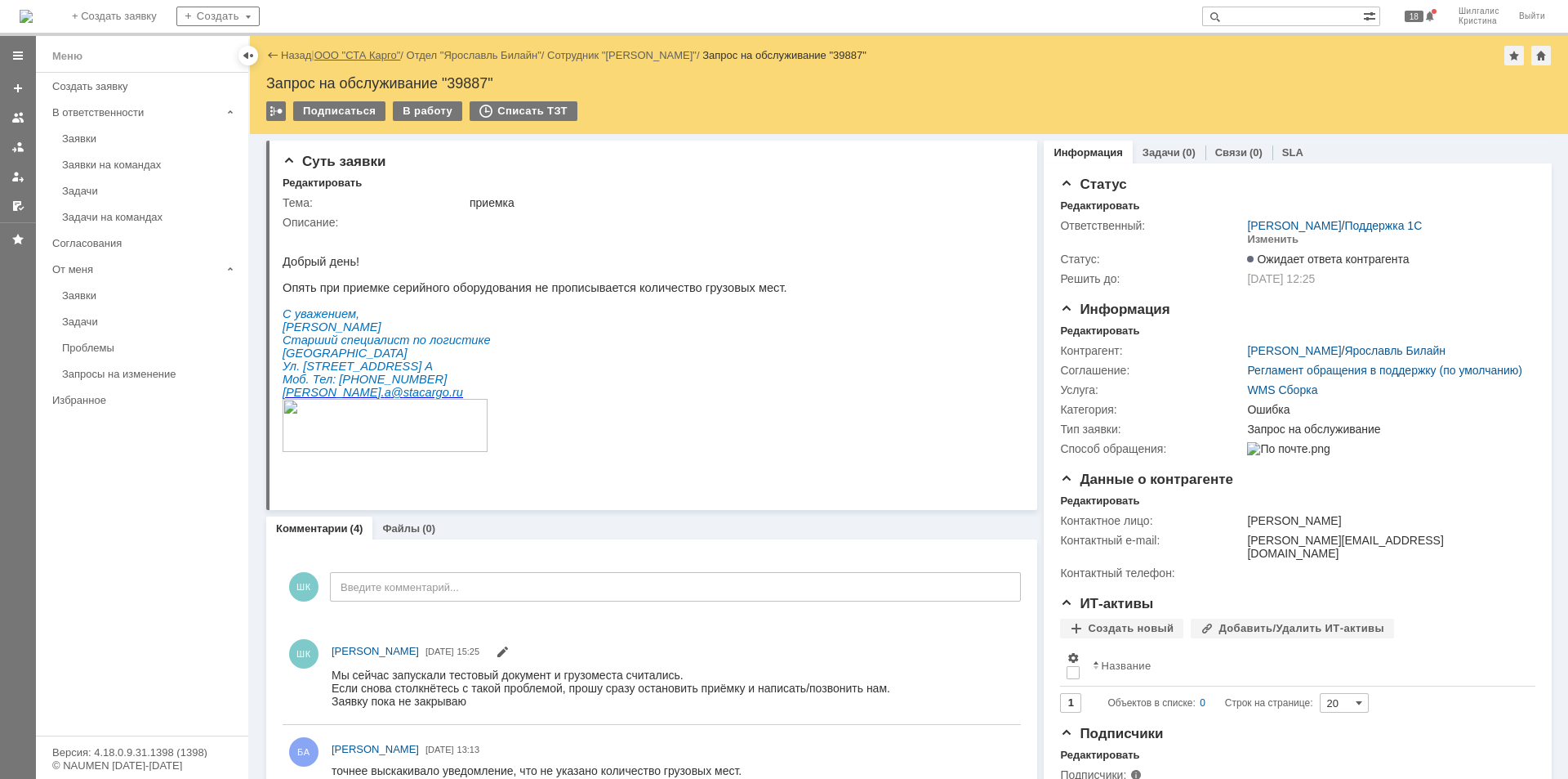
click at [340, 52] on link "ООО "СТА Карго"" at bounding box center [358, 55] width 87 height 13
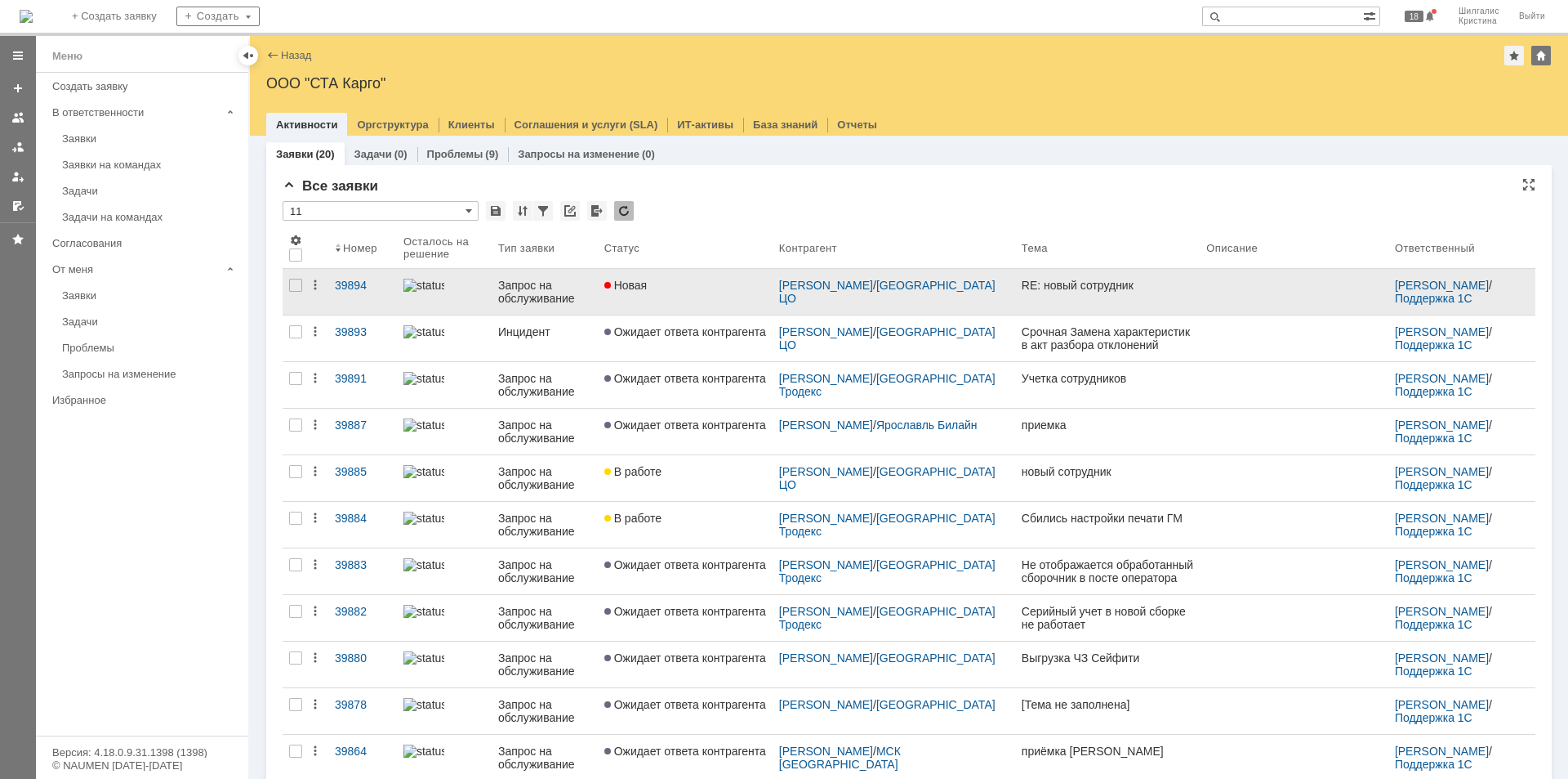
click at [695, 296] on link "Новая" at bounding box center [685, 291] width 175 height 46
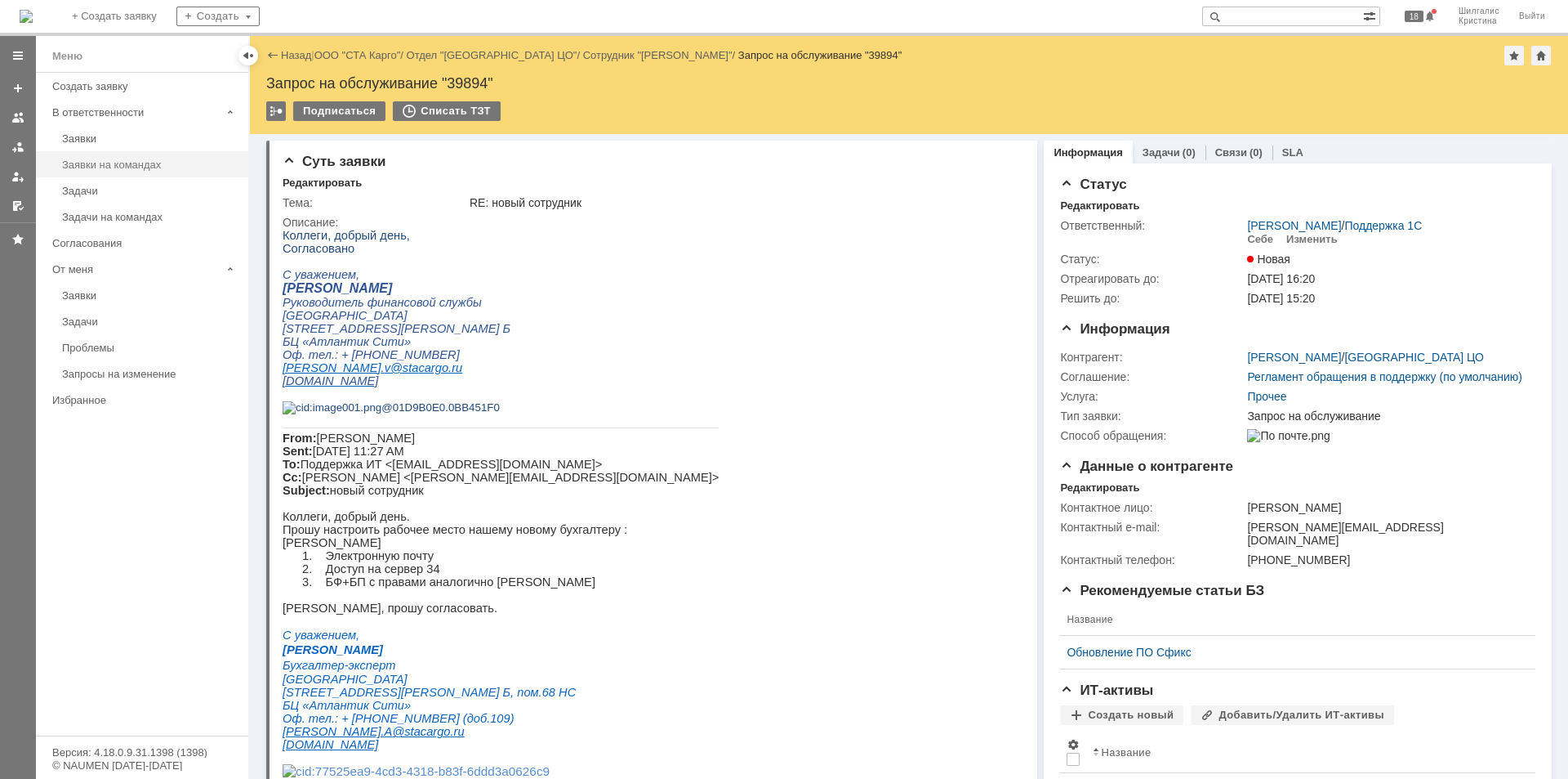
click at [131, 170] on div "Заявки на командах" at bounding box center [150, 164] width 177 height 13
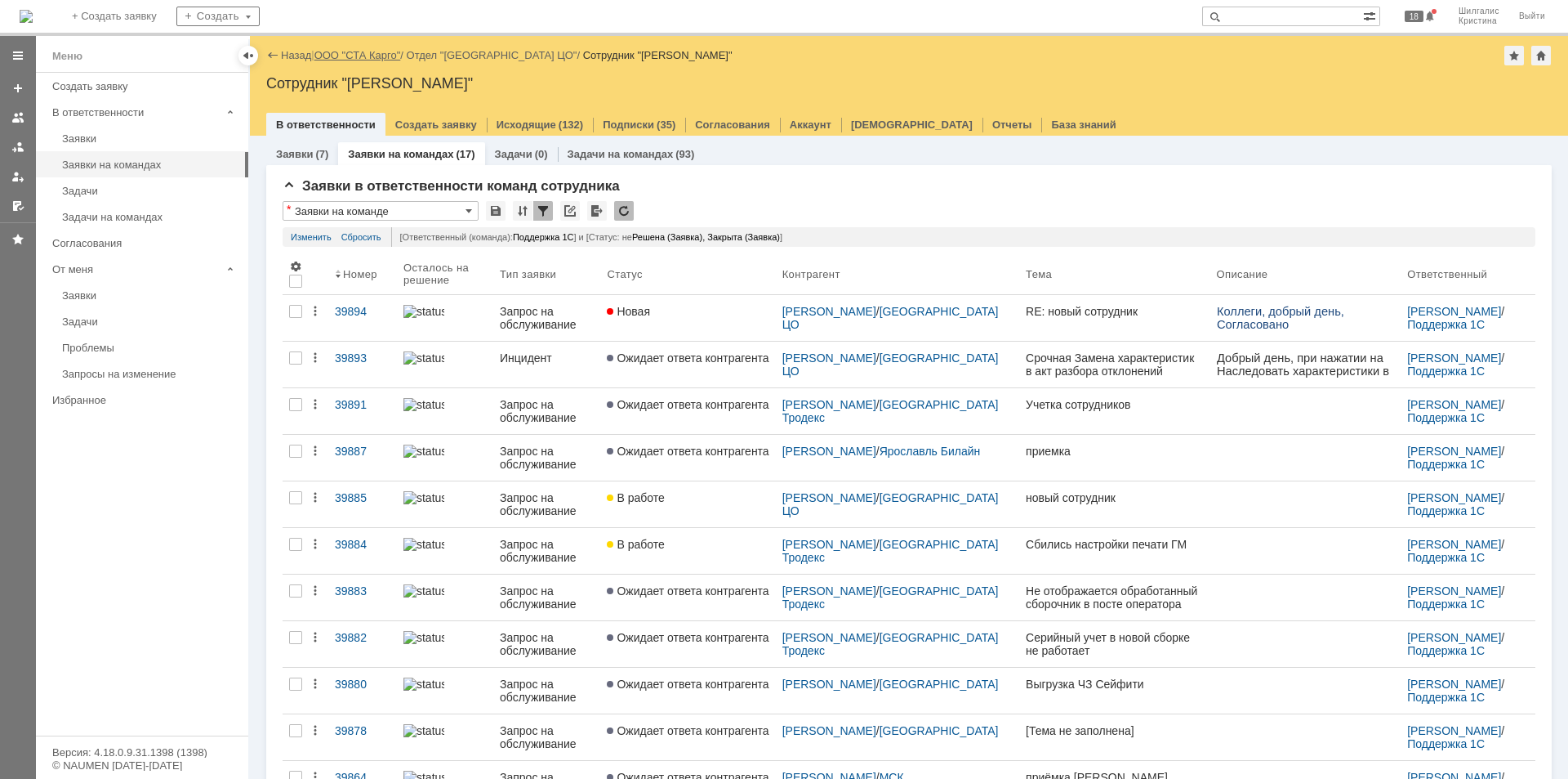
click at [374, 58] on link "ООО "СТА Карго"" at bounding box center [358, 55] width 87 height 13
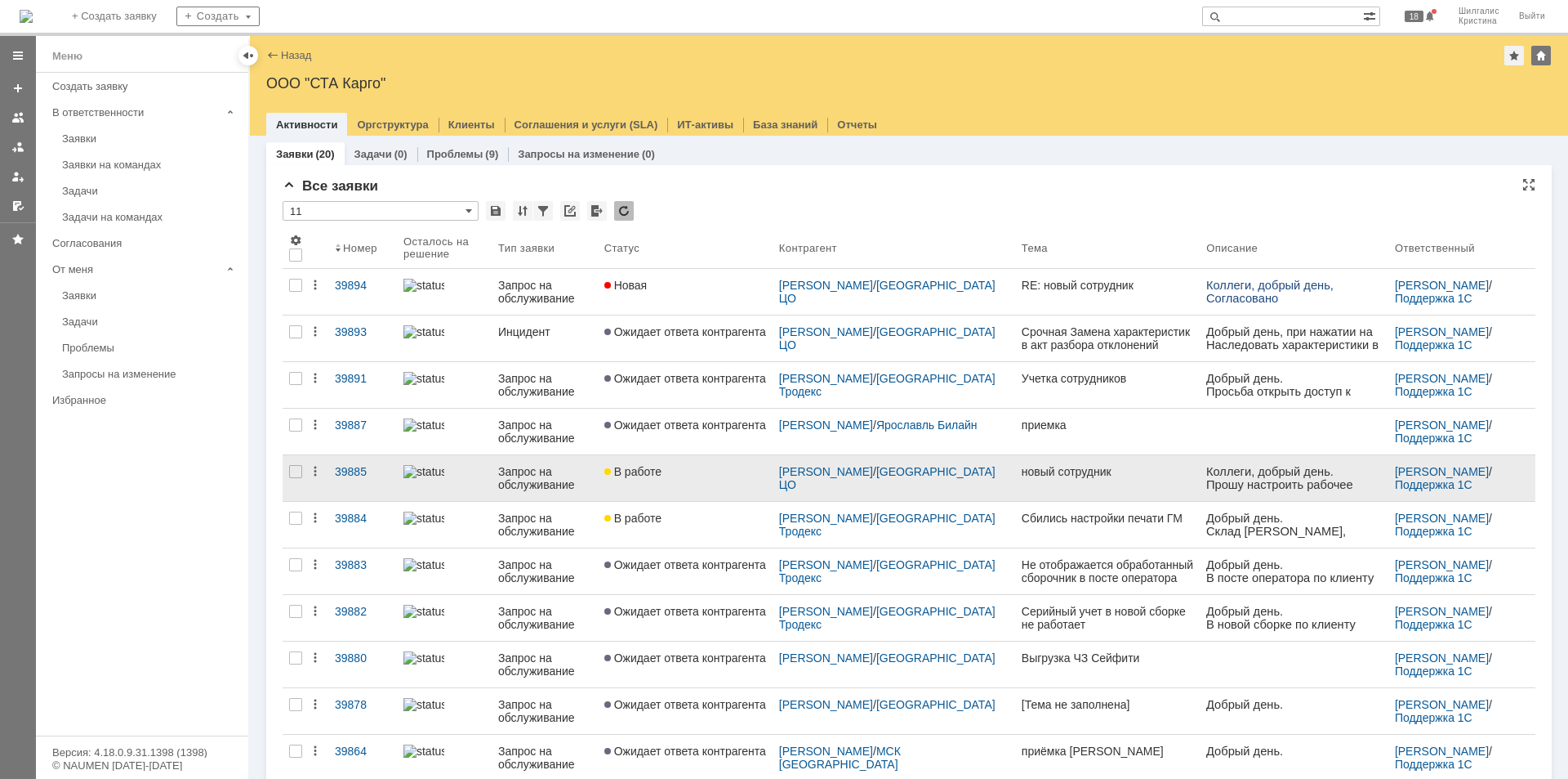
click at [697, 463] on link "В работе" at bounding box center [685, 478] width 175 height 46
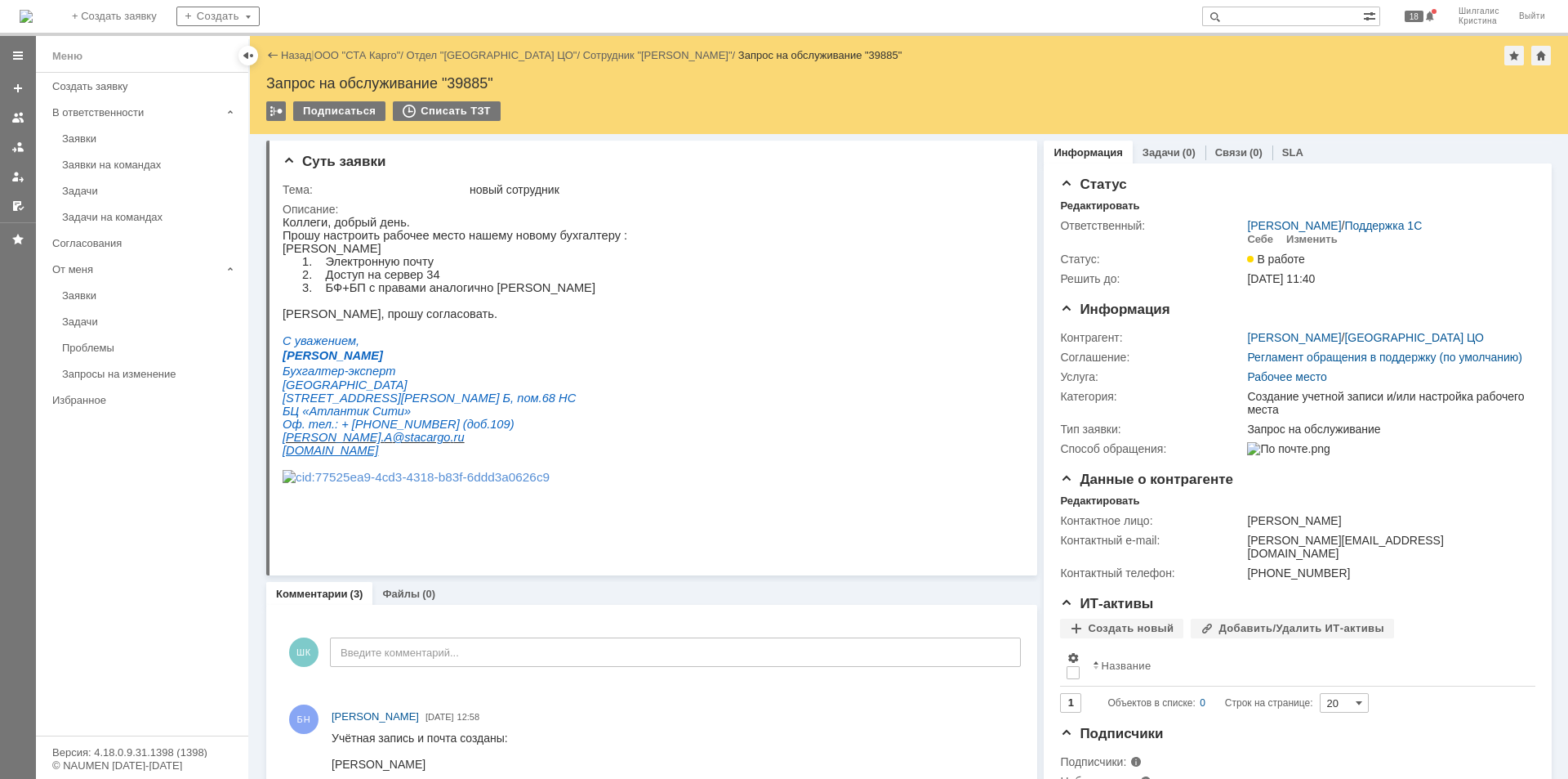
click at [471, 80] on div "Запрос на обслуживание "39885"" at bounding box center [910, 83] width 1286 height 17
copy div "39885"
click at [376, 58] on link "ООО "СТА Карго"" at bounding box center [358, 55] width 87 height 13
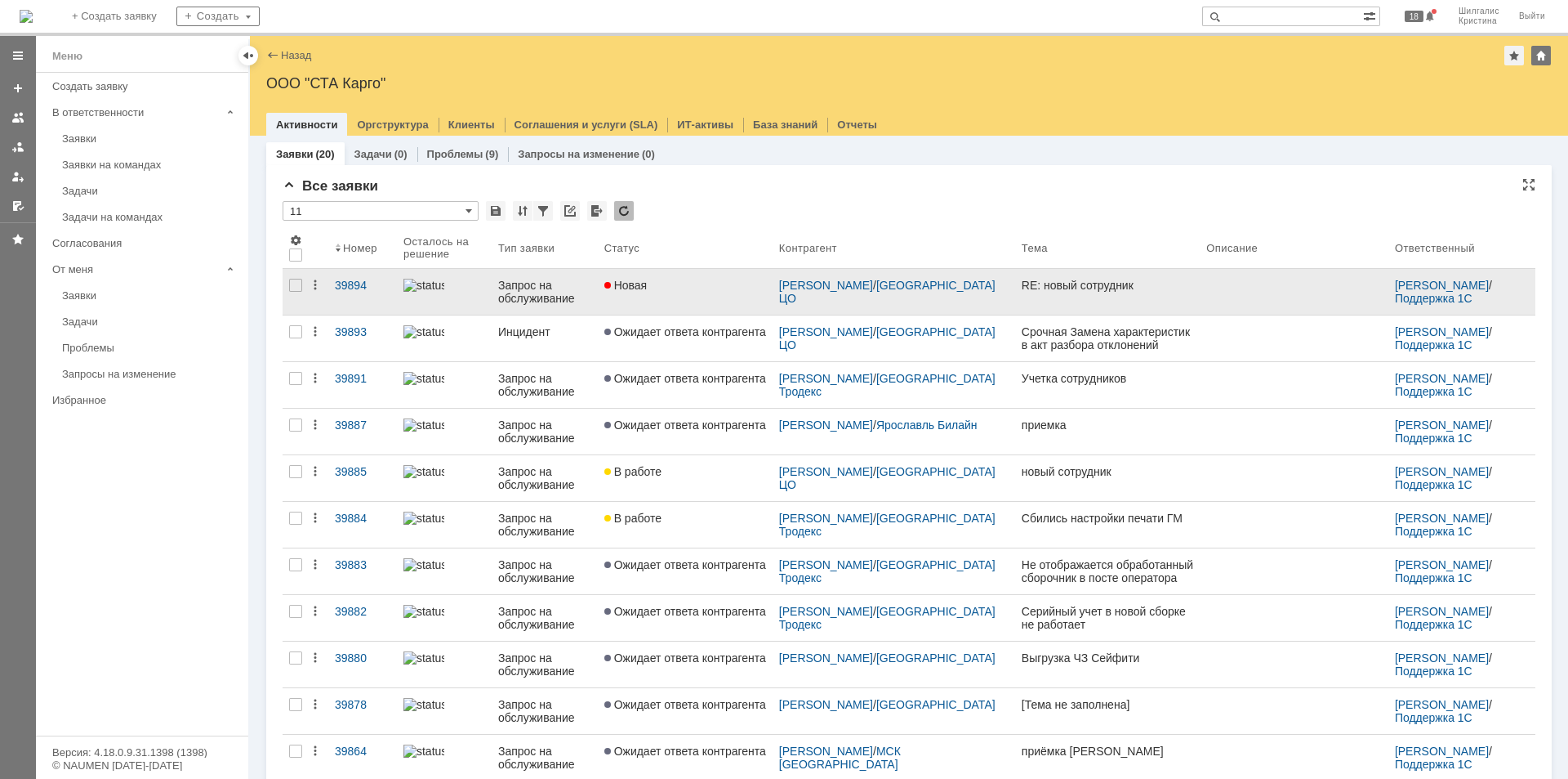
click at [691, 281] on div "Новая" at bounding box center [686, 284] width 162 height 13
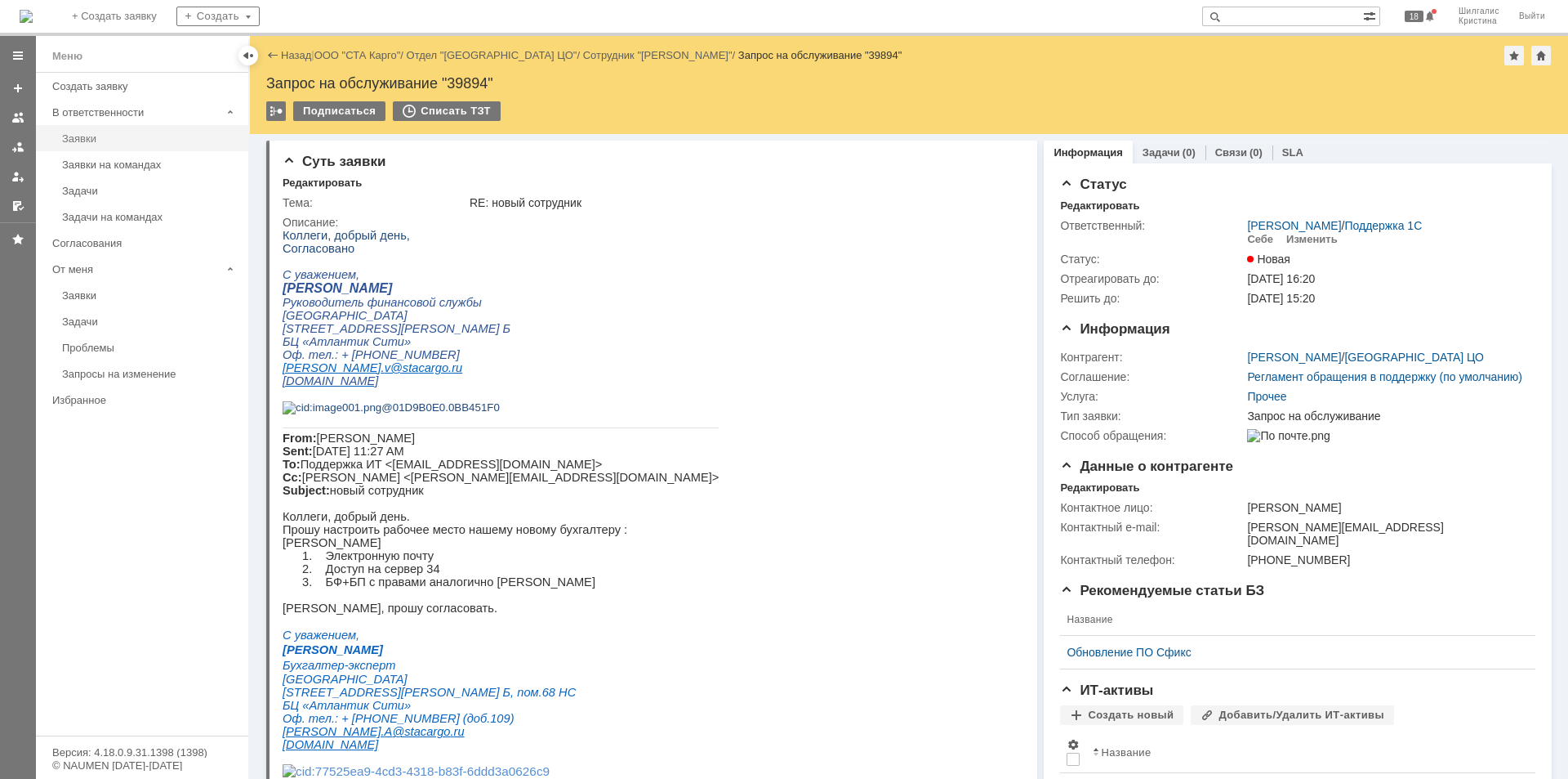
click at [112, 137] on div "Заявки" at bounding box center [150, 138] width 177 height 13
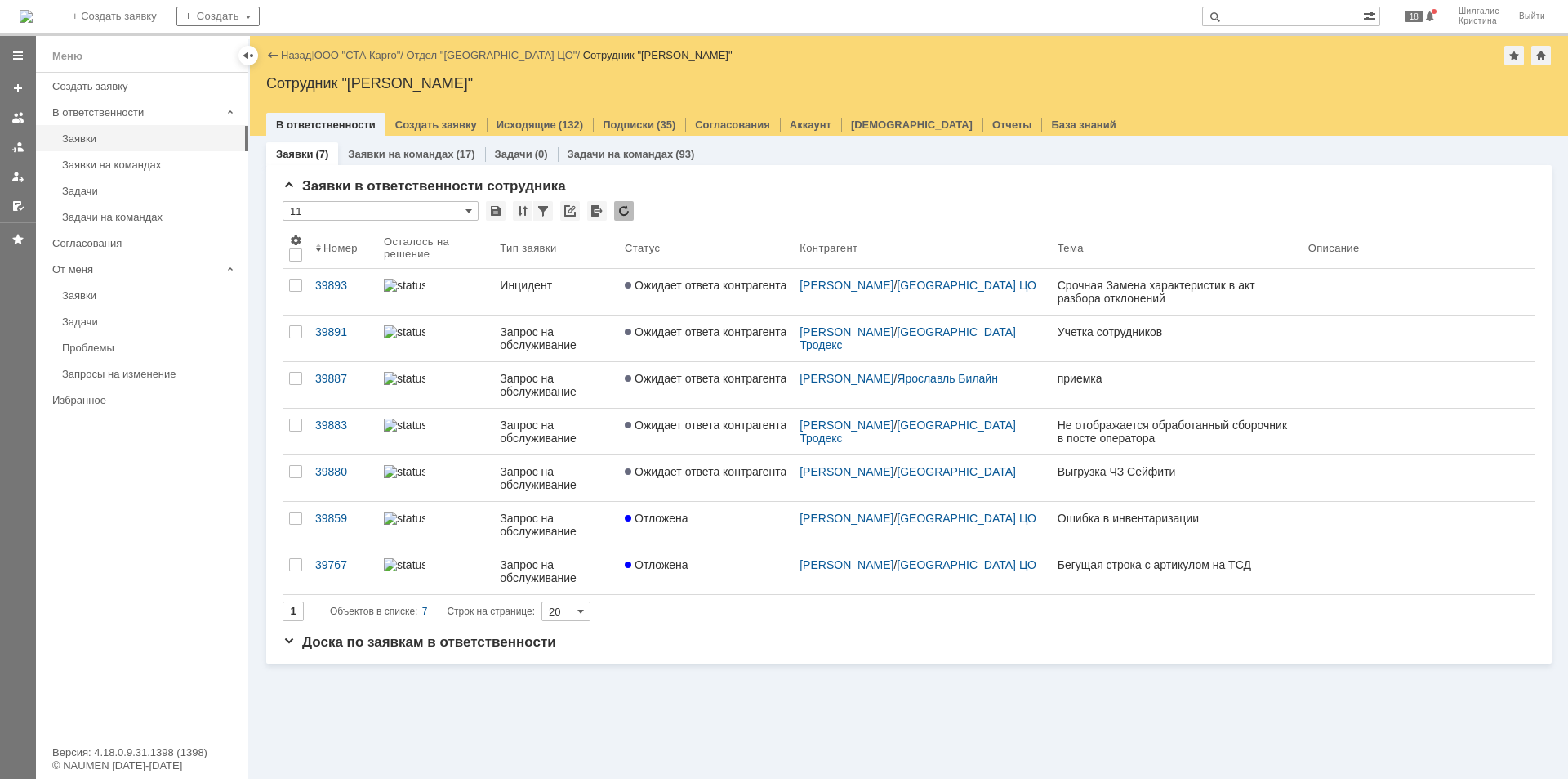
click at [386, 57] on link "ООО "СТА Карго"" at bounding box center [358, 55] width 87 height 13
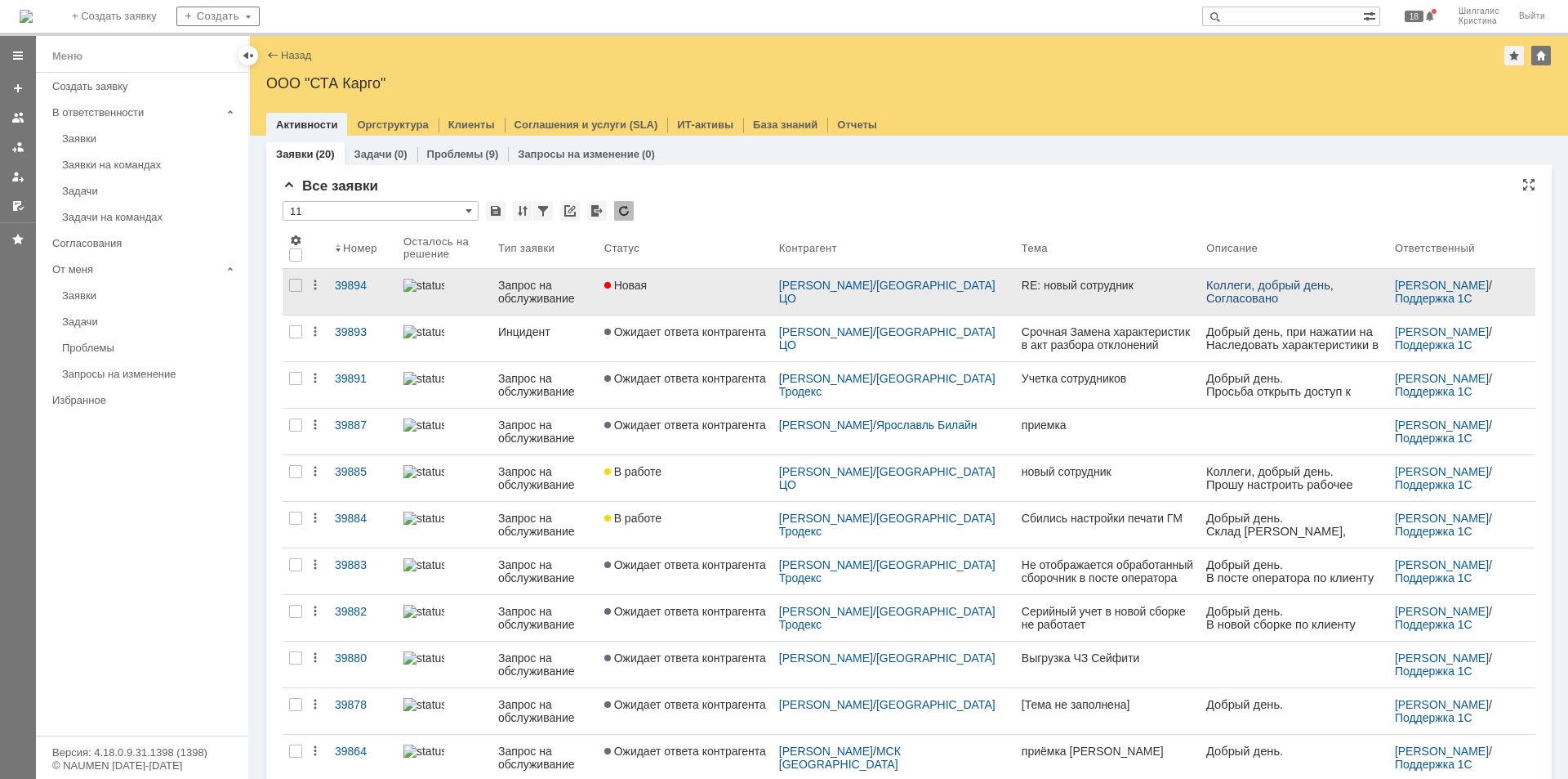
click at [693, 285] on div "Новая" at bounding box center [686, 284] width 162 height 13
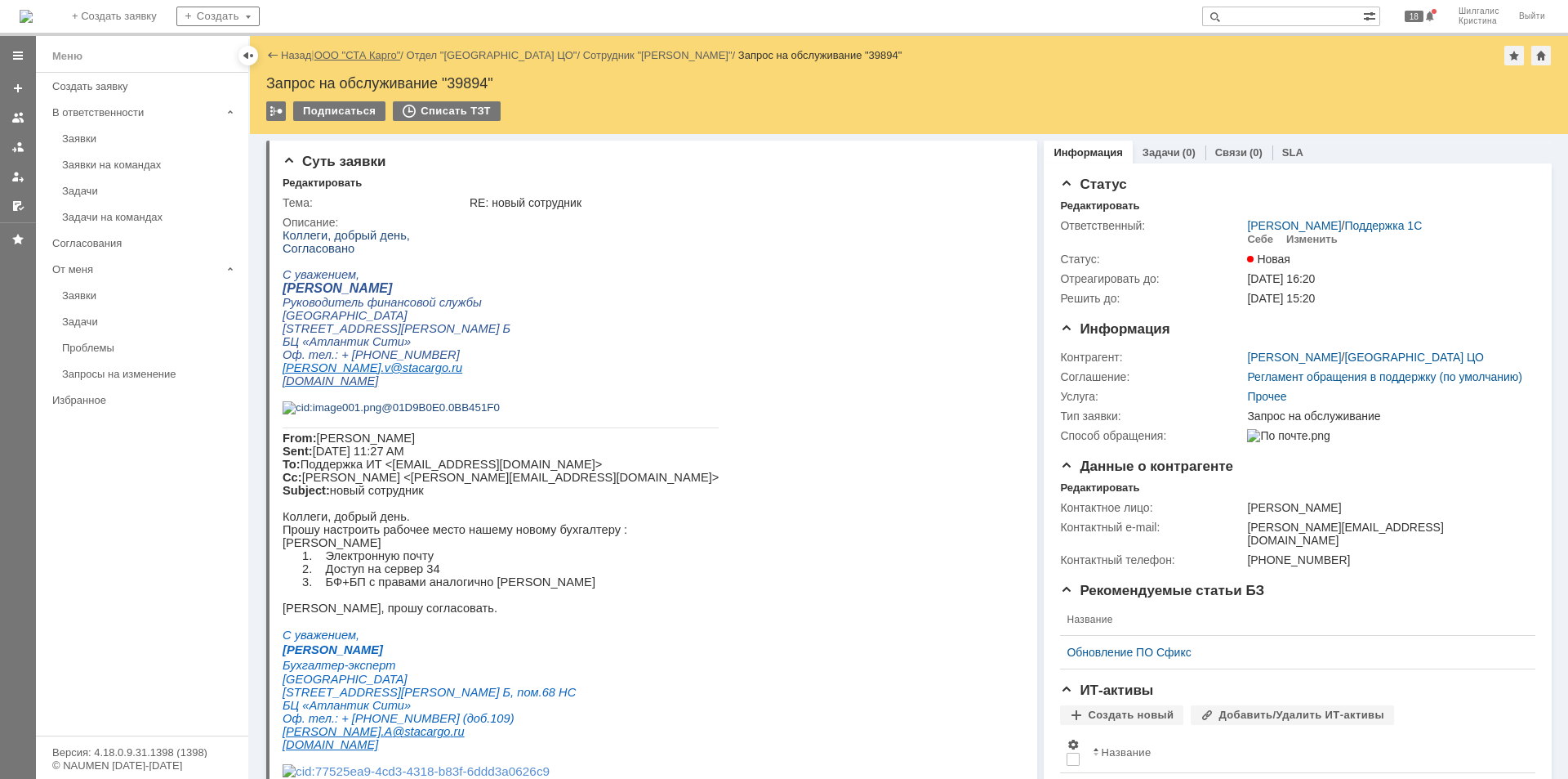
click at [364, 56] on link "ООО "СТА Карго"" at bounding box center [358, 55] width 87 height 13
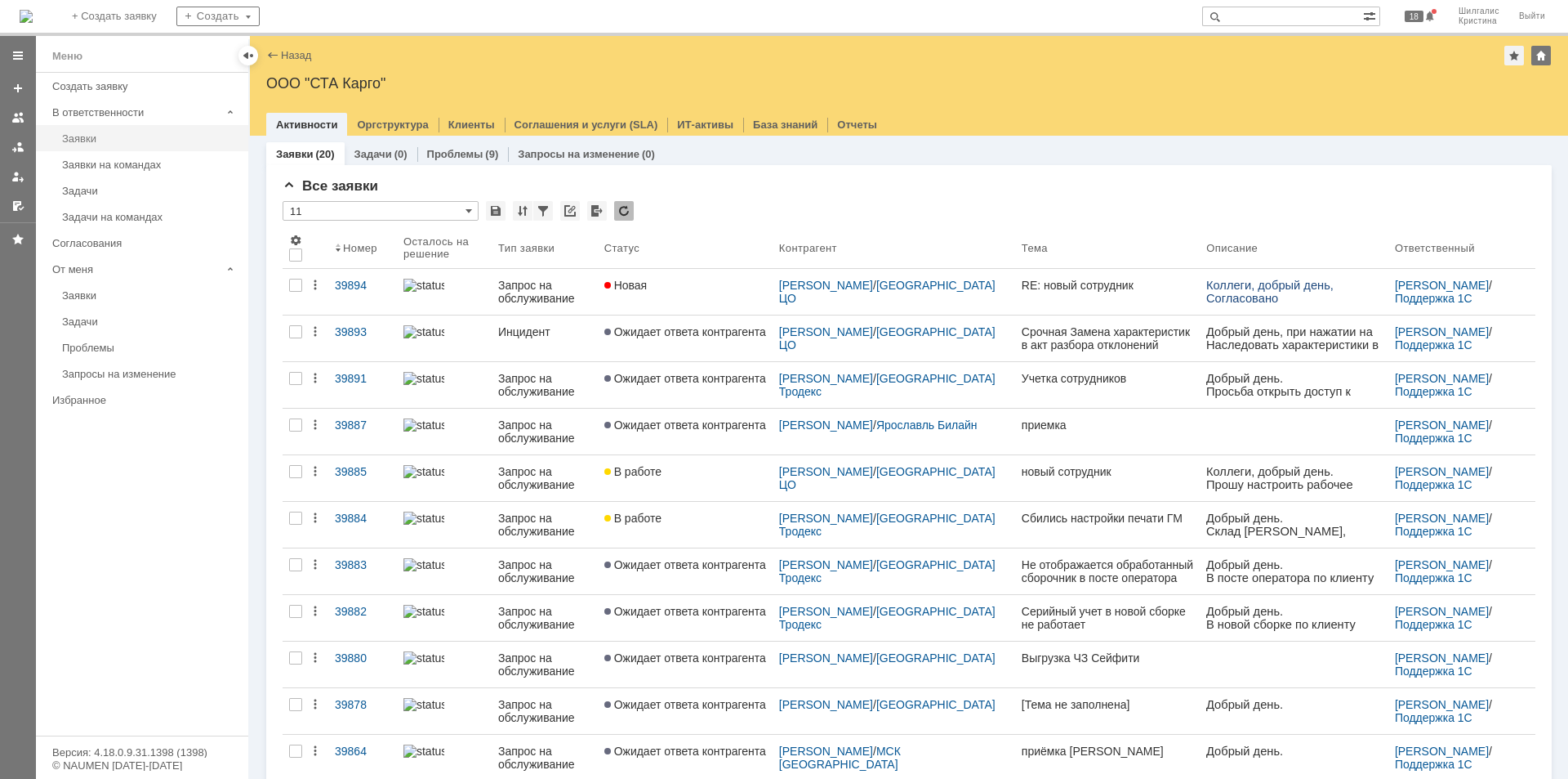
click at [112, 143] on div "Заявки" at bounding box center [150, 138] width 177 height 13
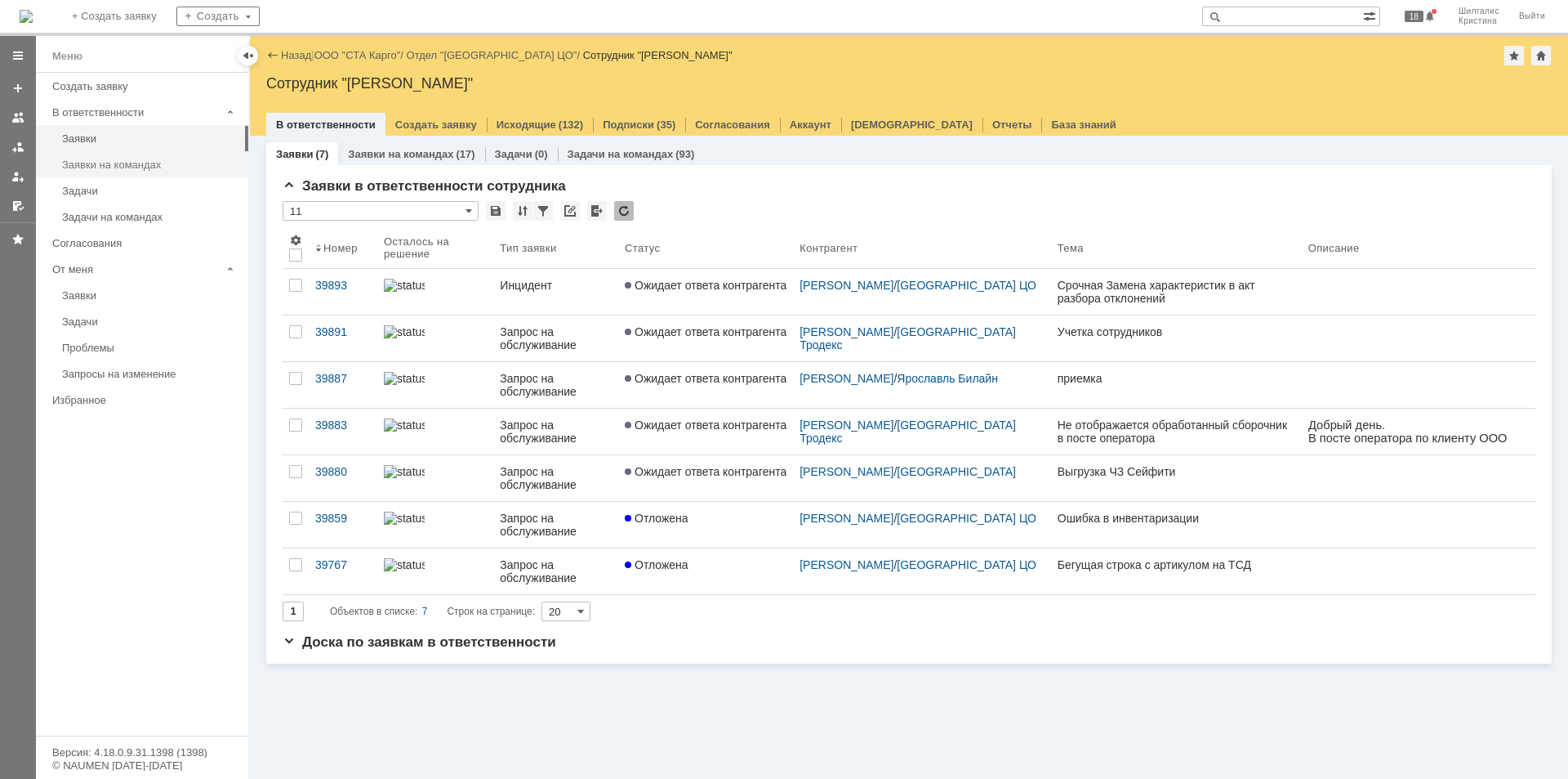
click at [118, 168] on div "Заявки на командах" at bounding box center [150, 164] width 177 height 13
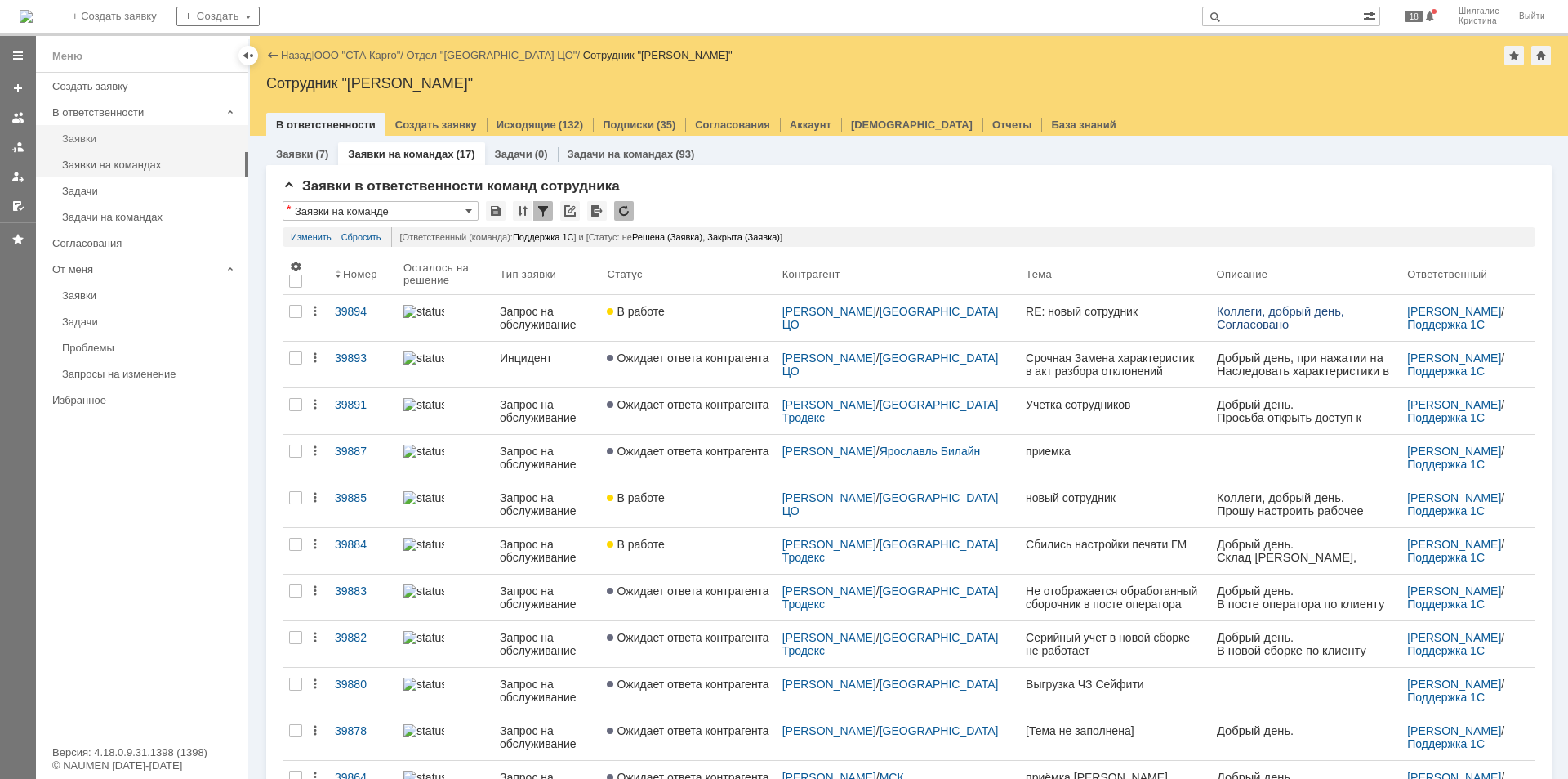
click at [128, 136] on div "Заявки" at bounding box center [150, 138] width 177 height 13
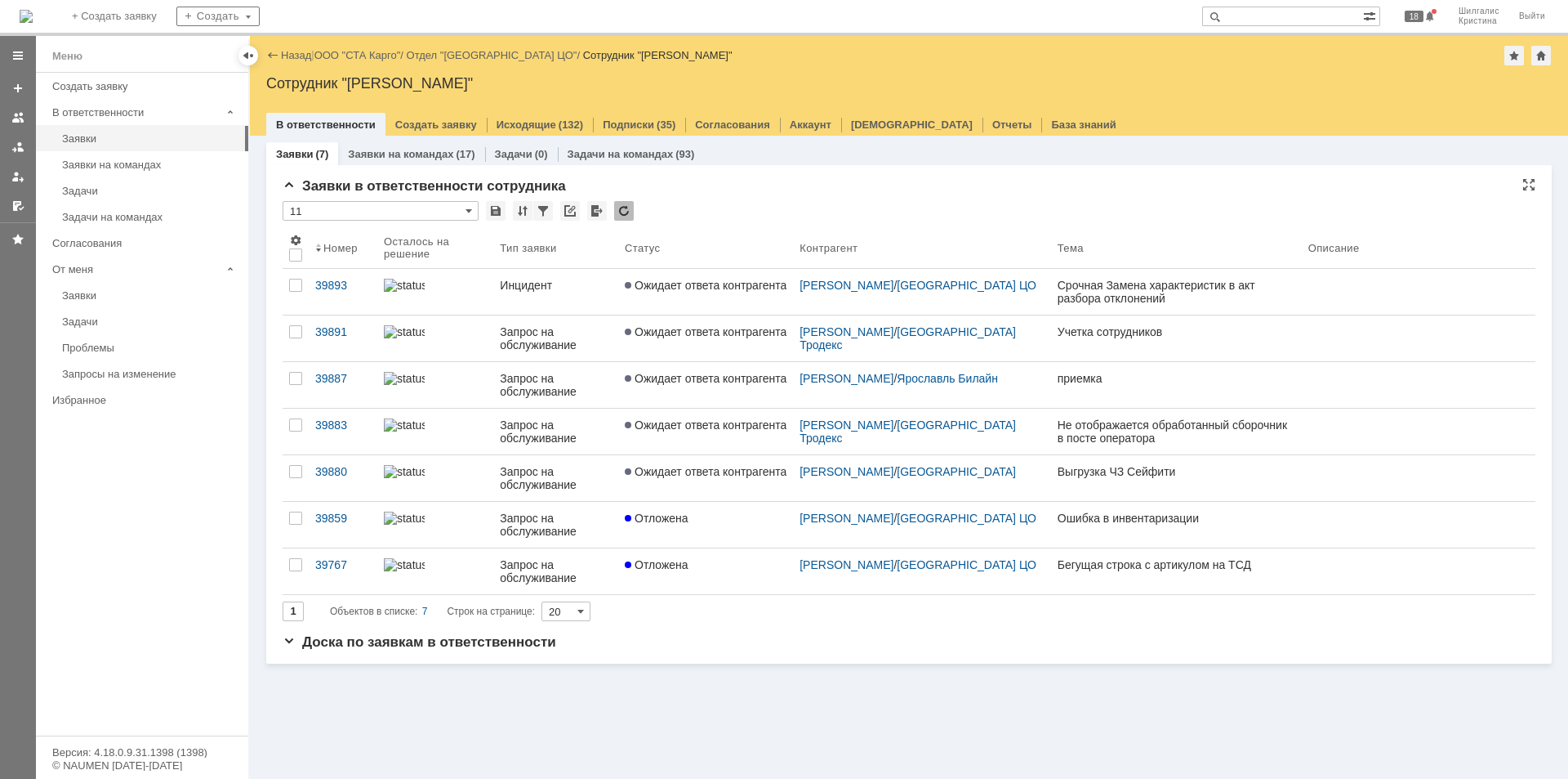
click at [765, 206] on div "* 11" at bounding box center [909, 212] width 1252 height 22
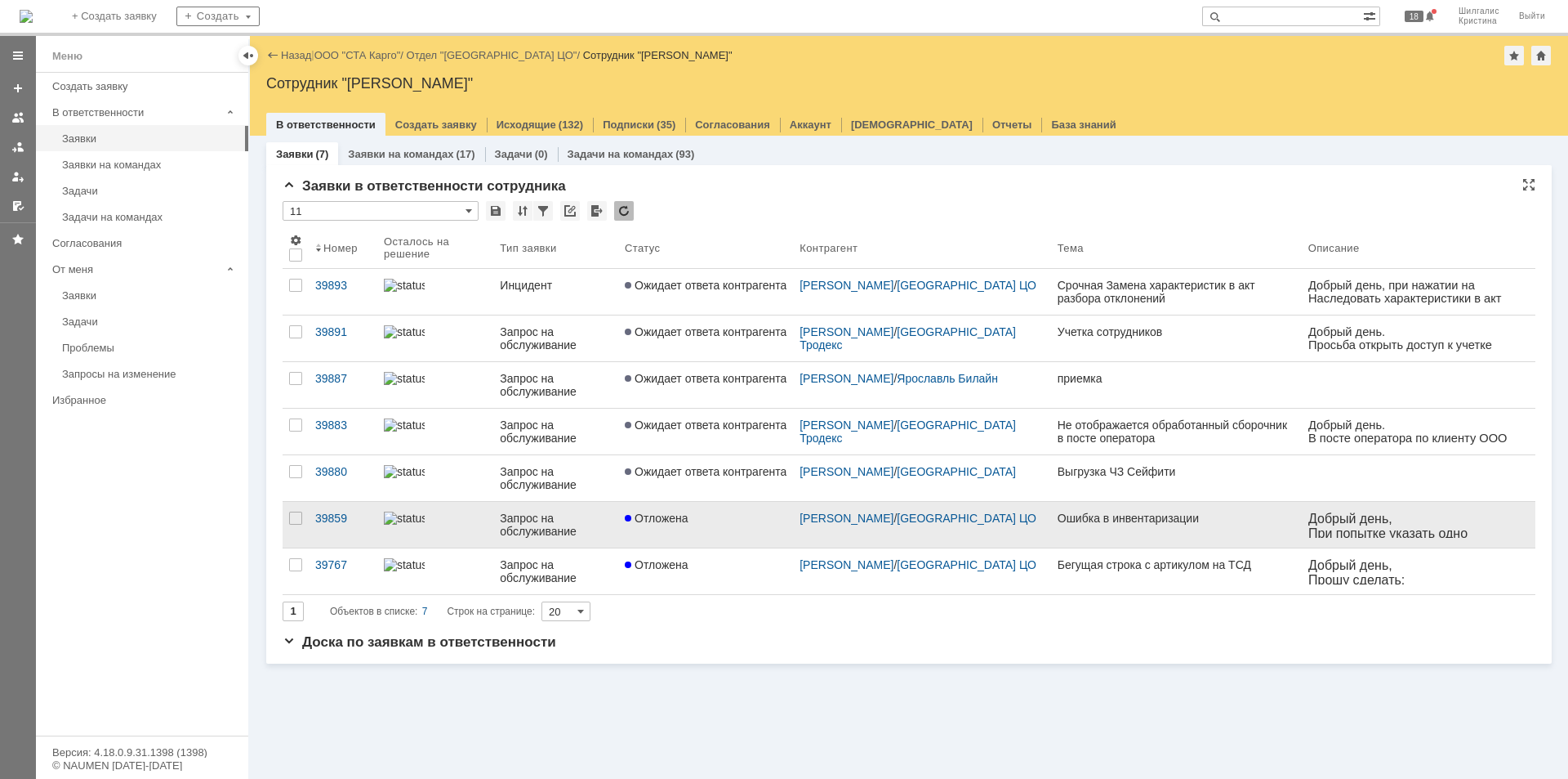
click at [715, 522] on div "Отложена" at bounding box center [706, 517] width 162 height 13
